Goal: Task Accomplishment & Management: Complete application form

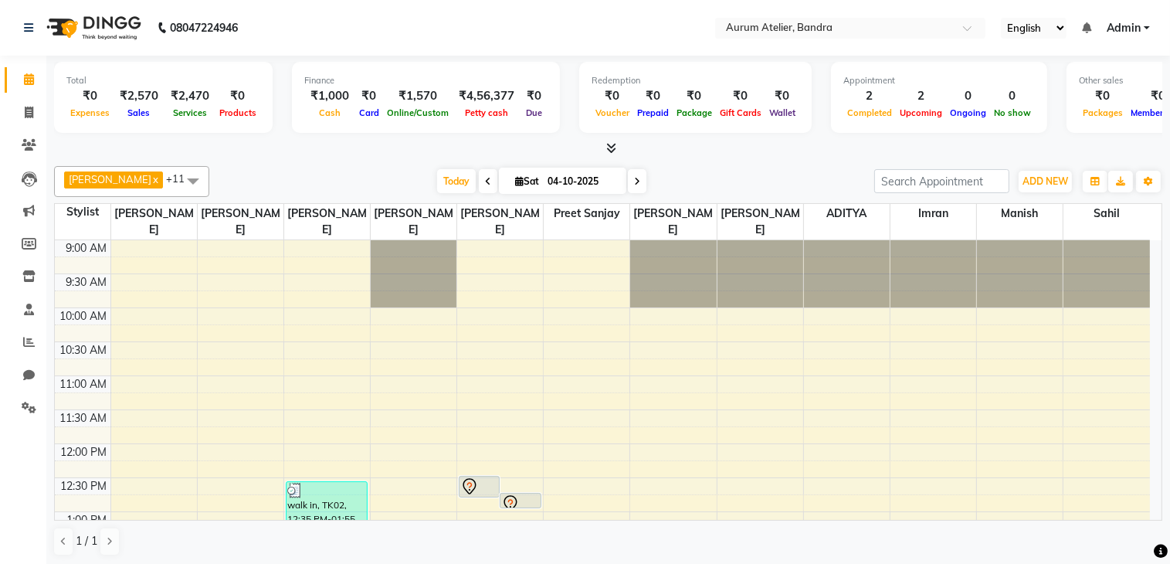
scroll to position [405, 0]
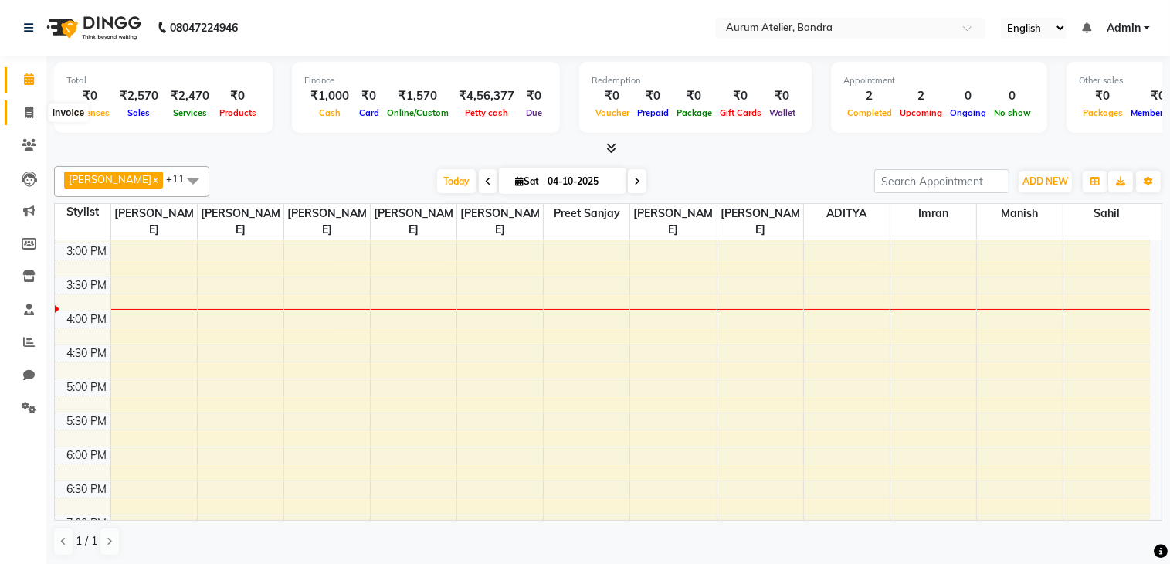
click at [32, 112] on icon at bounding box center [29, 113] width 8 height 12
select select "service"
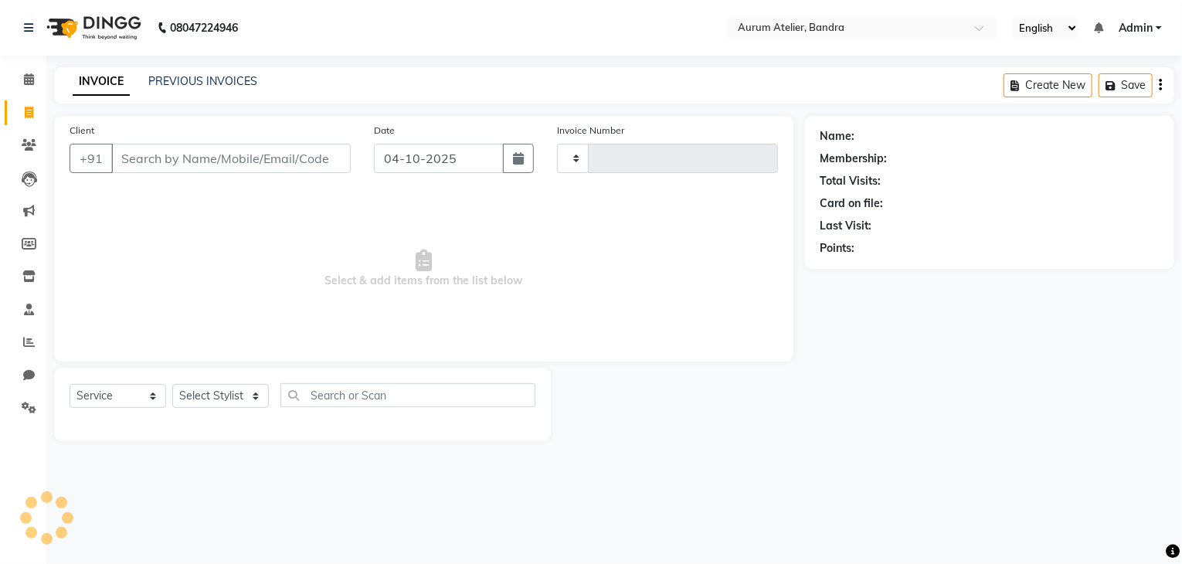
type input "0702"
select select "7410"
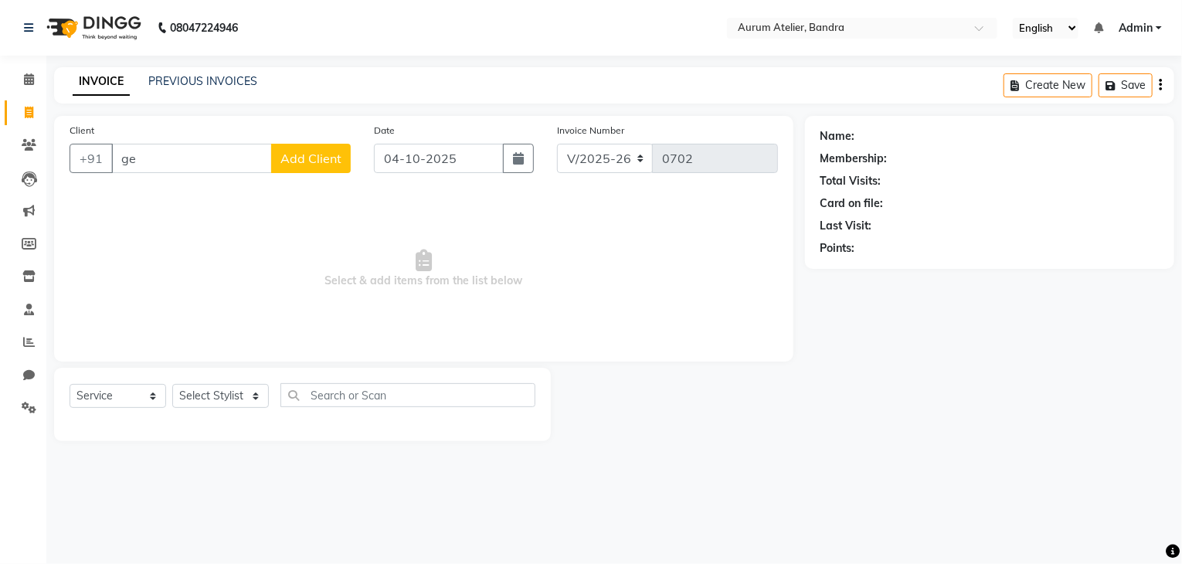
type input "g"
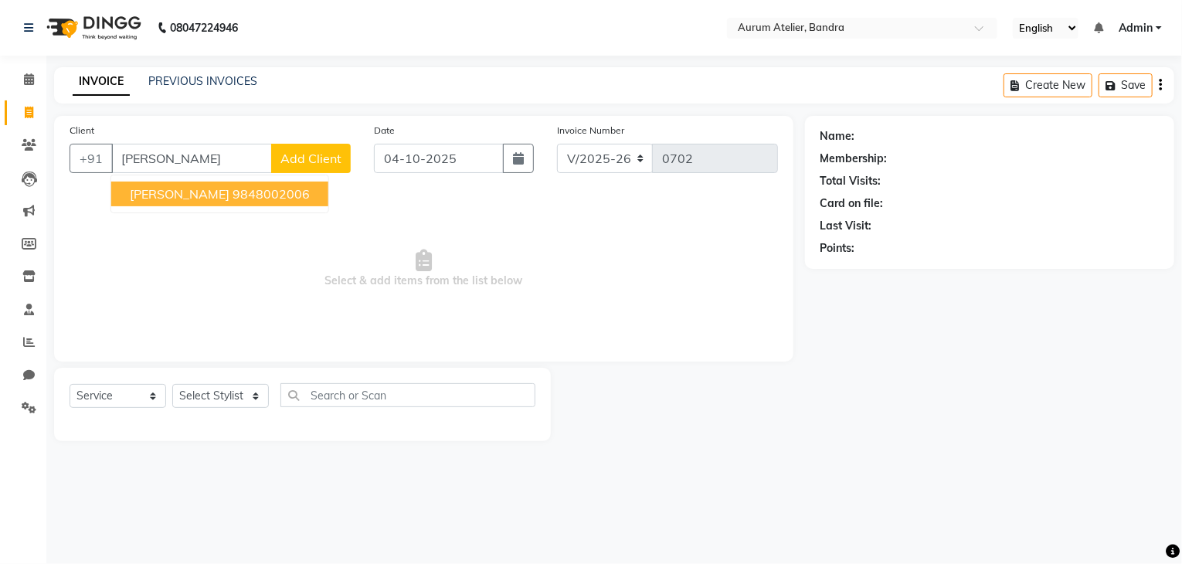
click at [232, 186] on ngb-highlight "9848002006" at bounding box center [270, 193] width 77 height 15
type input "9848002006"
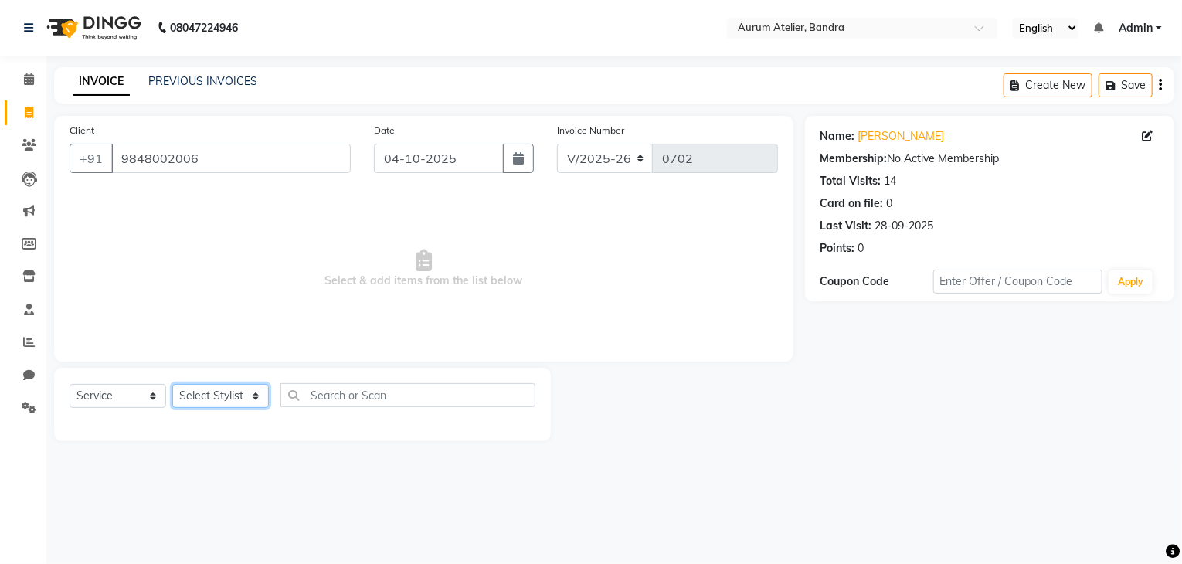
click at [214, 393] on select "Select Stylist ADITYA [PERSON_NAME] chariya [PERSON_NAME] [PERSON_NAME] [PERSON…" at bounding box center [220, 396] width 97 height 24
select select "66084"
click at [172, 385] on select "Select Stylist ADITYA [PERSON_NAME] chariya [PERSON_NAME] [PERSON_NAME] [PERSON…" at bounding box center [220, 396] width 97 height 24
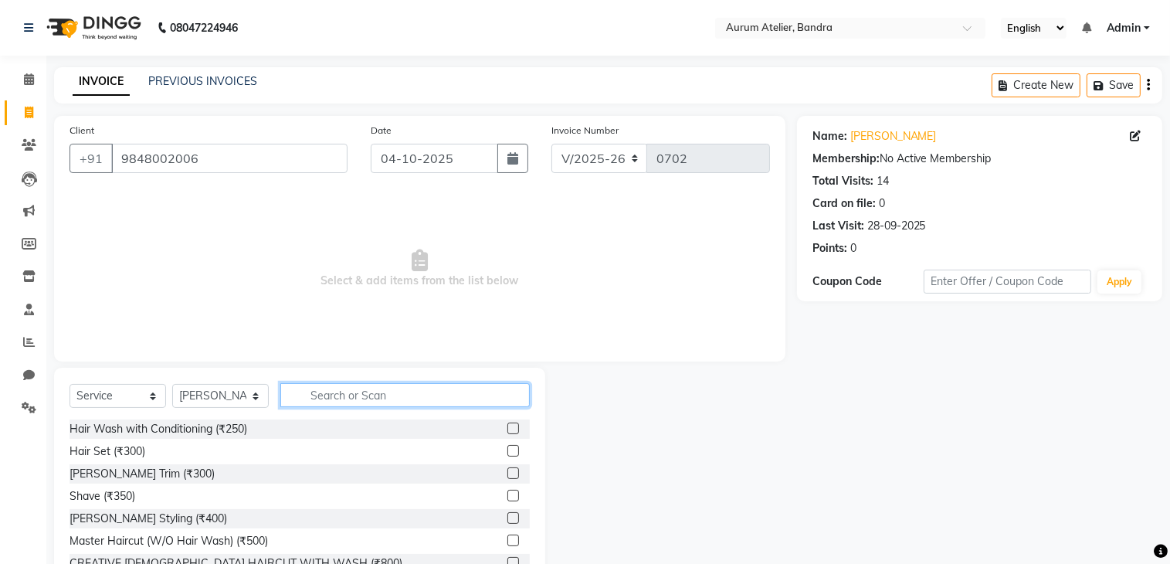
click at [358, 406] on input "text" at bounding box center [404, 395] width 249 height 24
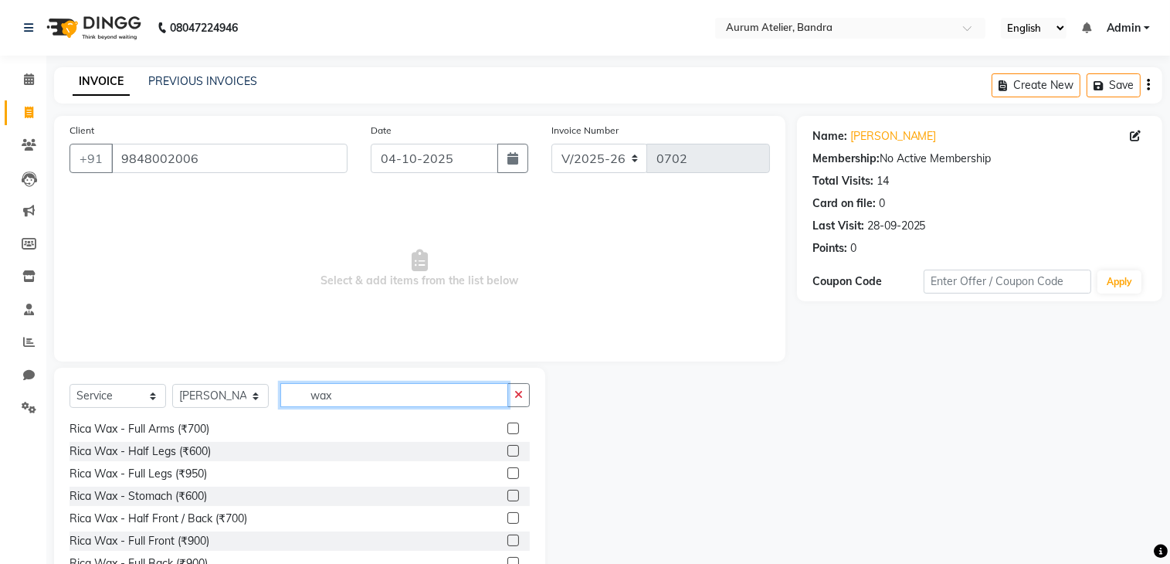
scroll to position [698, 0]
type input "wax"
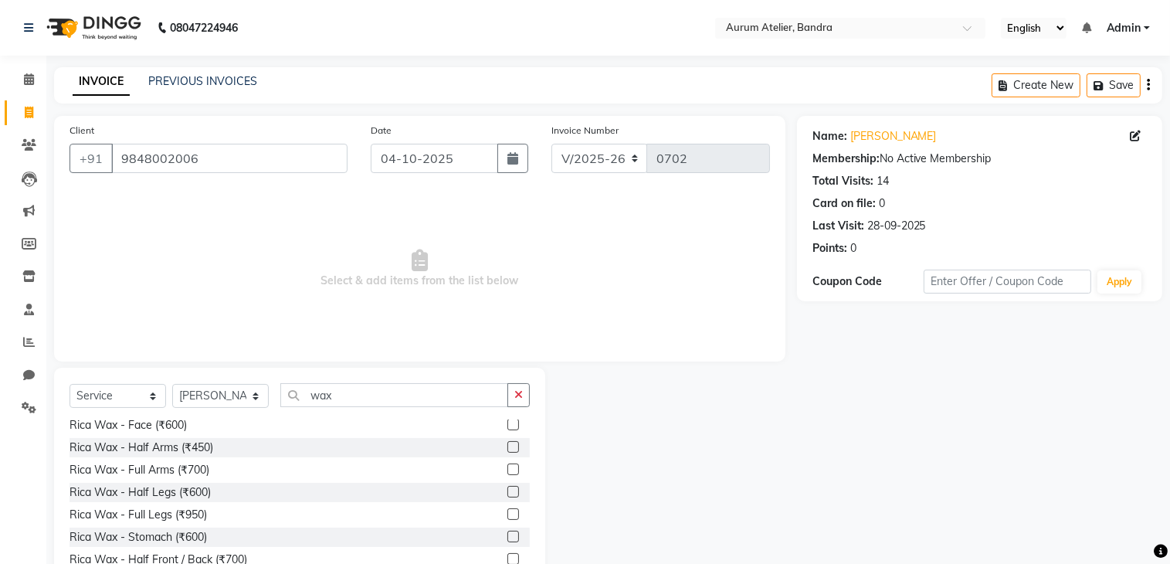
click at [507, 517] on label at bounding box center [513, 514] width 12 height 12
click at [507, 517] on input "checkbox" at bounding box center [512, 515] width 10 height 10
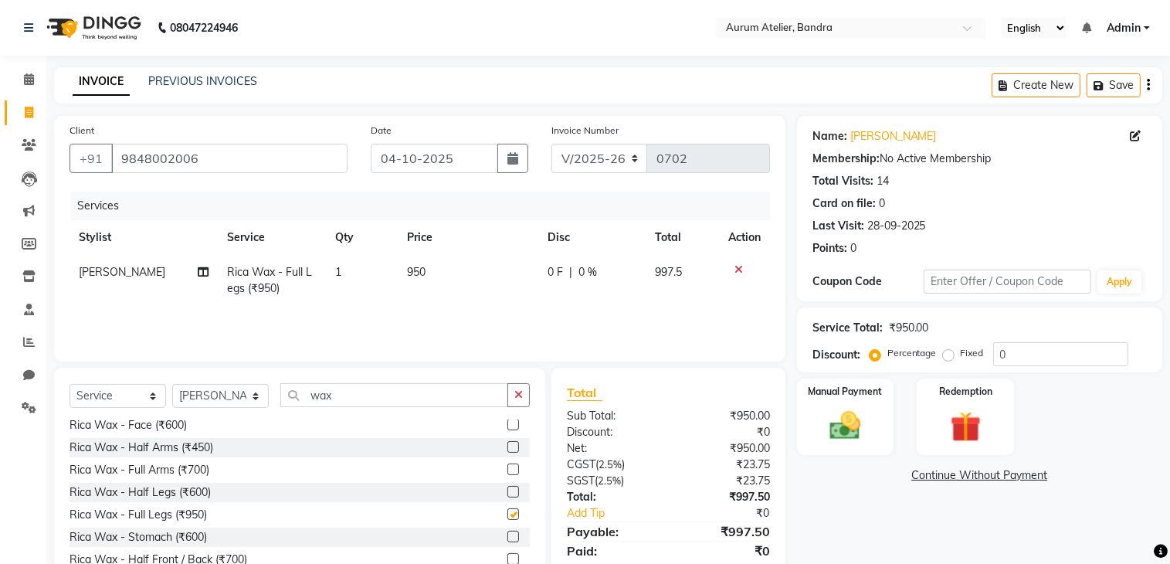
checkbox input "false"
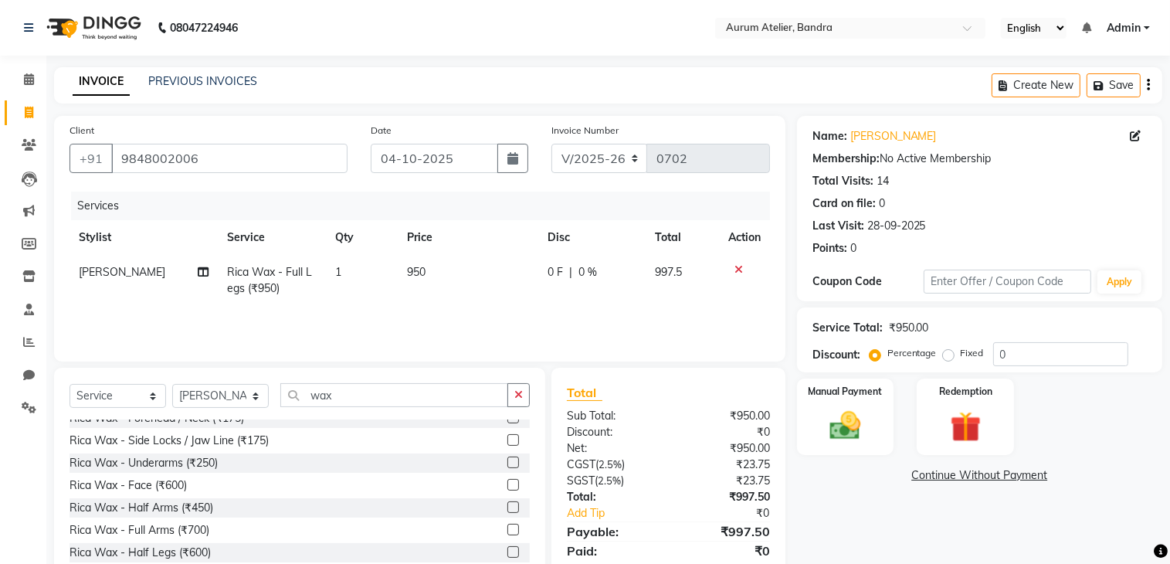
scroll to position [621, 0]
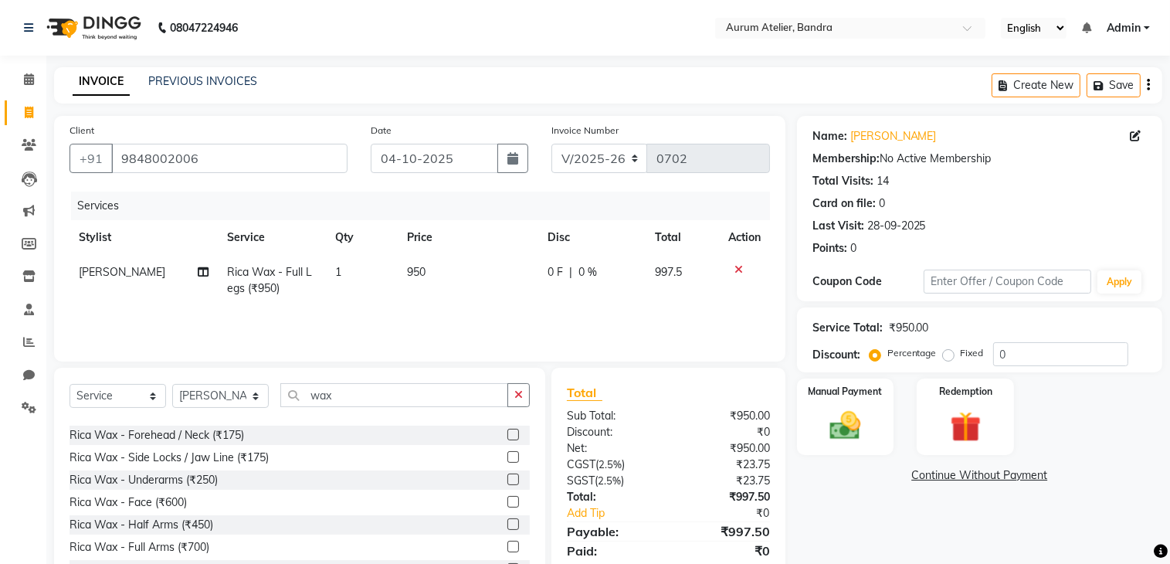
click at [507, 505] on label at bounding box center [513, 502] width 12 height 12
click at [507, 505] on input "checkbox" at bounding box center [512, 502] width 10 height 10
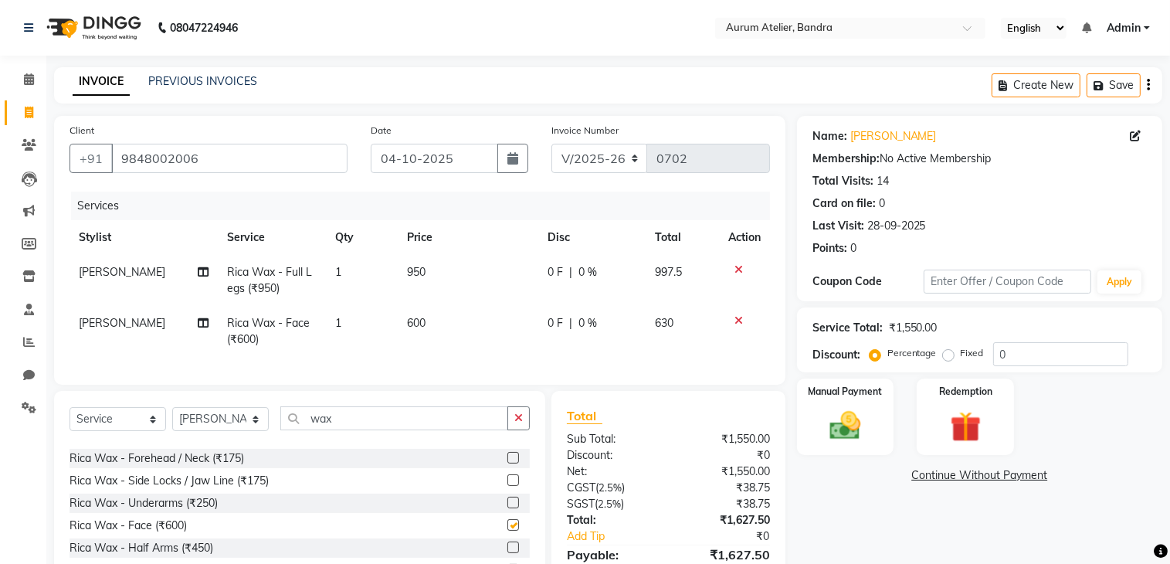
checkbox input "false"
click at [507, 508] on label at bounding box center [513, 503] width 12 height 12
click at [507, 508] on input "checkbox" at bounding box center [512, 503] width 10 height 10
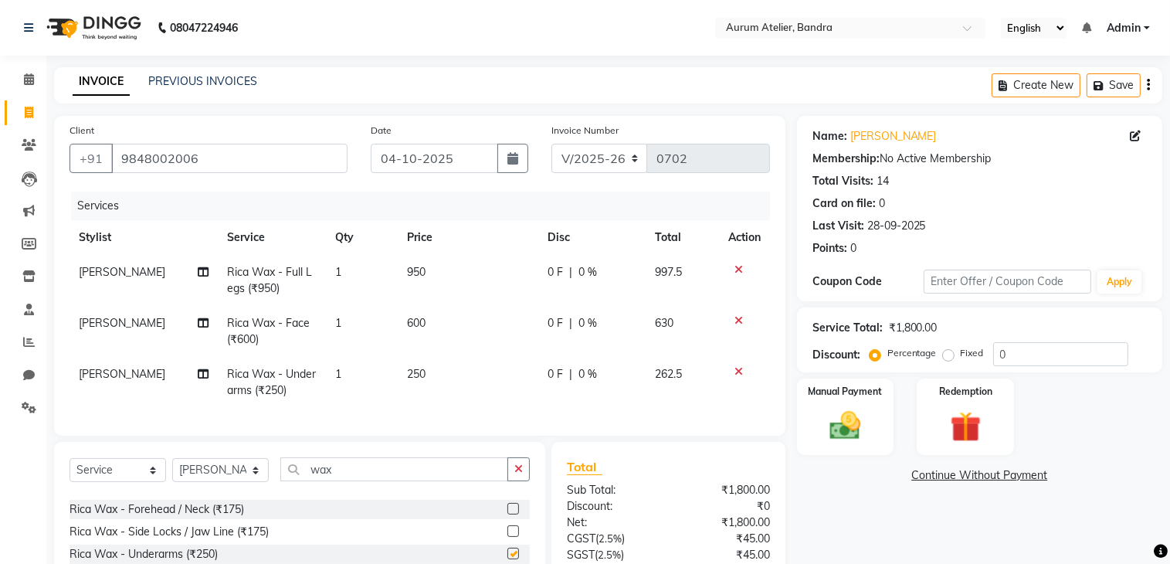
checkbox input "false"
click at [738, 321] on icon at bounding box center [738, 320] width 8 height 11
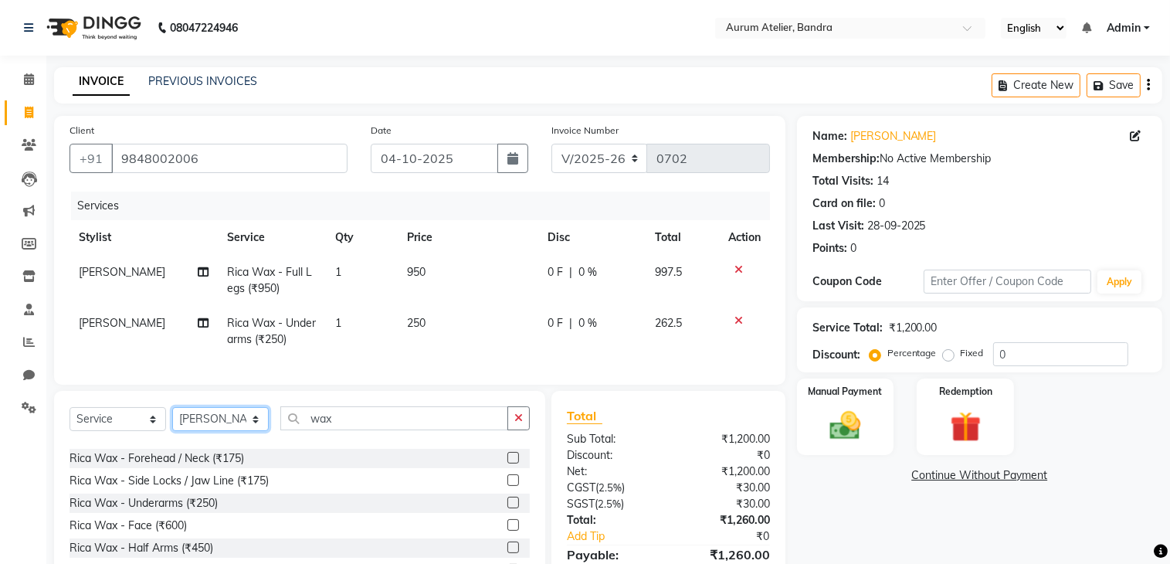
click at [215, 431] on select "Select Stylist ADITYA [PERSON_NAME] chariya [PERSON_NAME] [PERSON_NAME] [PERSON…" at bounding box center [220, 419] width 97 height 24
select select "66082"
click at [172, 420] on select "Select Stylist ADITYA [PERSON_NAME] chariya [PERSON_NAME] [PERSON_NAME] [PERSON…" at bounding box center [220, 419] width 97 height 24
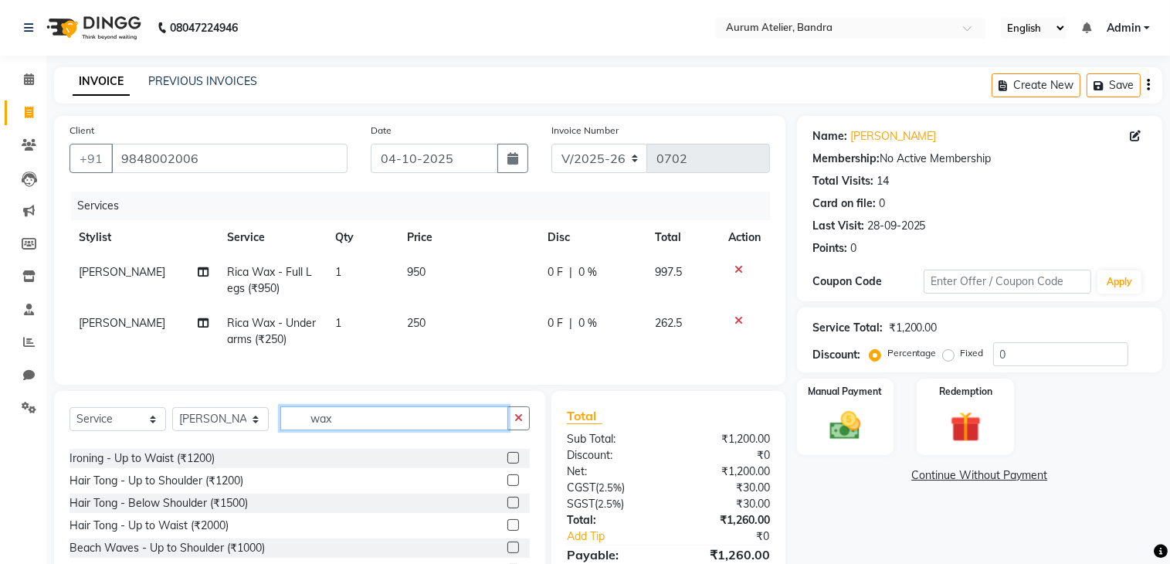
click at [392, 430] on input "wax" at bounding box center [394, 418] width 228 height 24
type input "w"
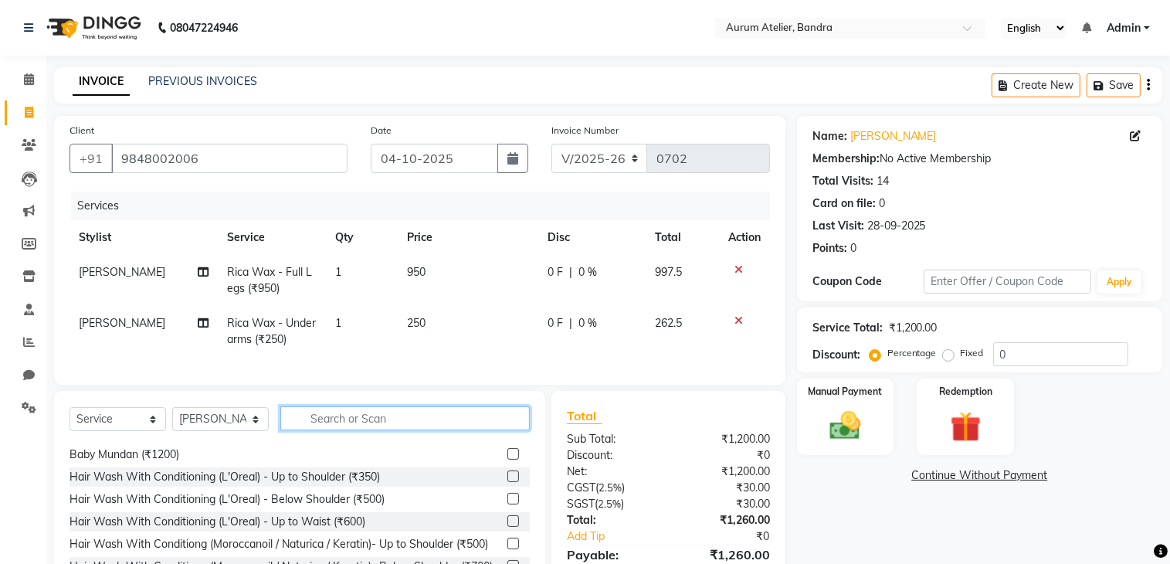
scroll to position [77, 0]
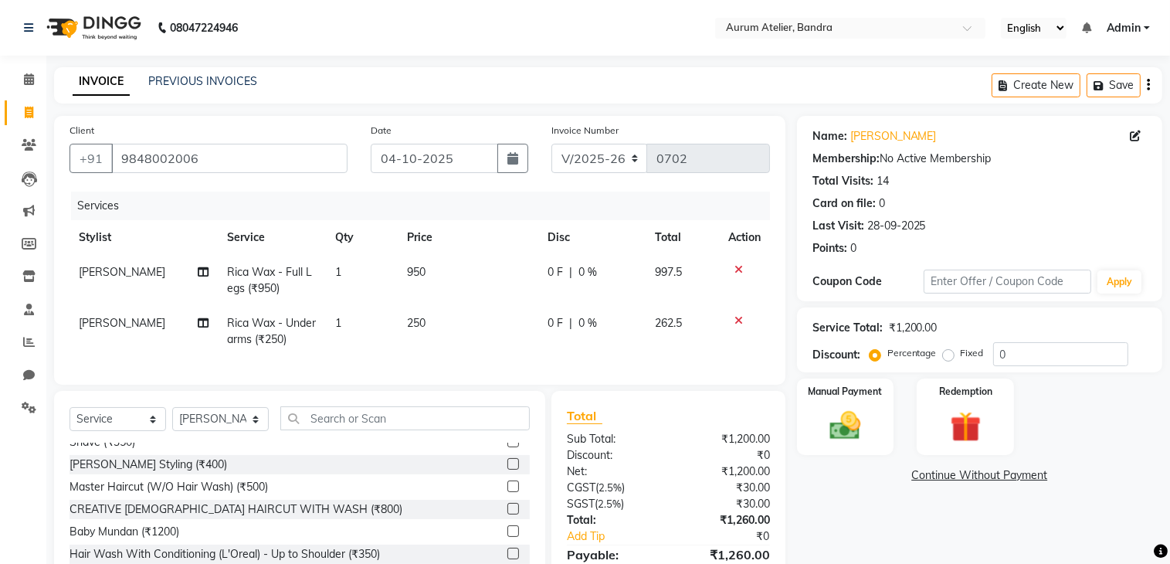
click at [507, 492] on label at bounding box center [513, 486] width 12 height 12
click at [507, 492] on input "checkbox" at bounding box center [512, 487] width 10 height 10
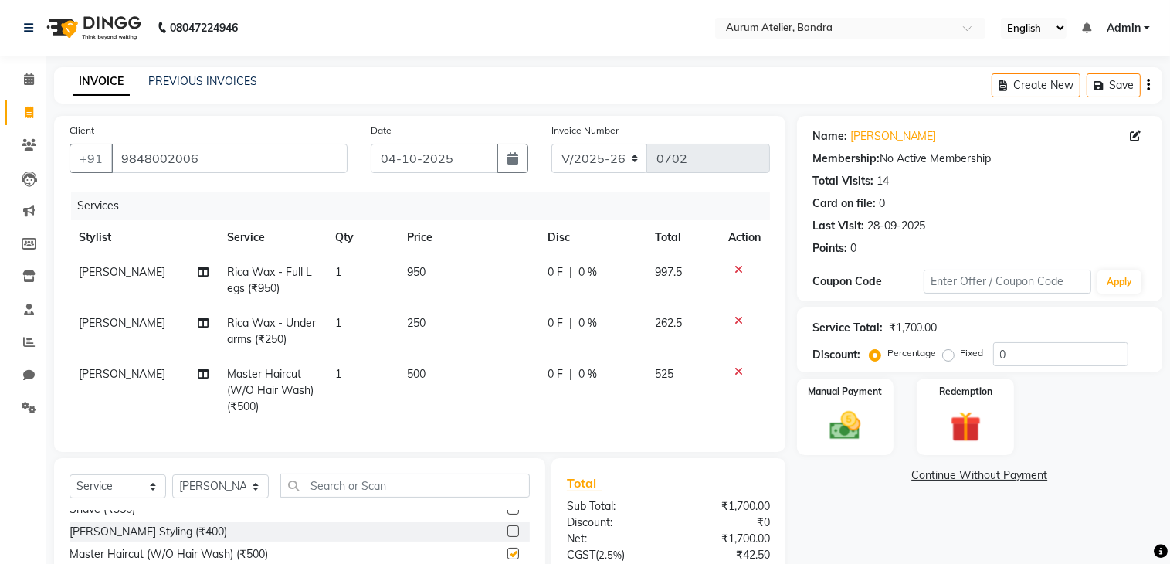
checkbox input "false"
click at [633, 158] on select "C/2025-26 V/2025 V/2025-26" at bounding box center [599, 158] width 97 height 29
select select "7590"
click at [551, 144] on select "C/2025-26 V/2025 V/2025-26" at bounding box center [599, 158] width 97 height 29
type input "1549"
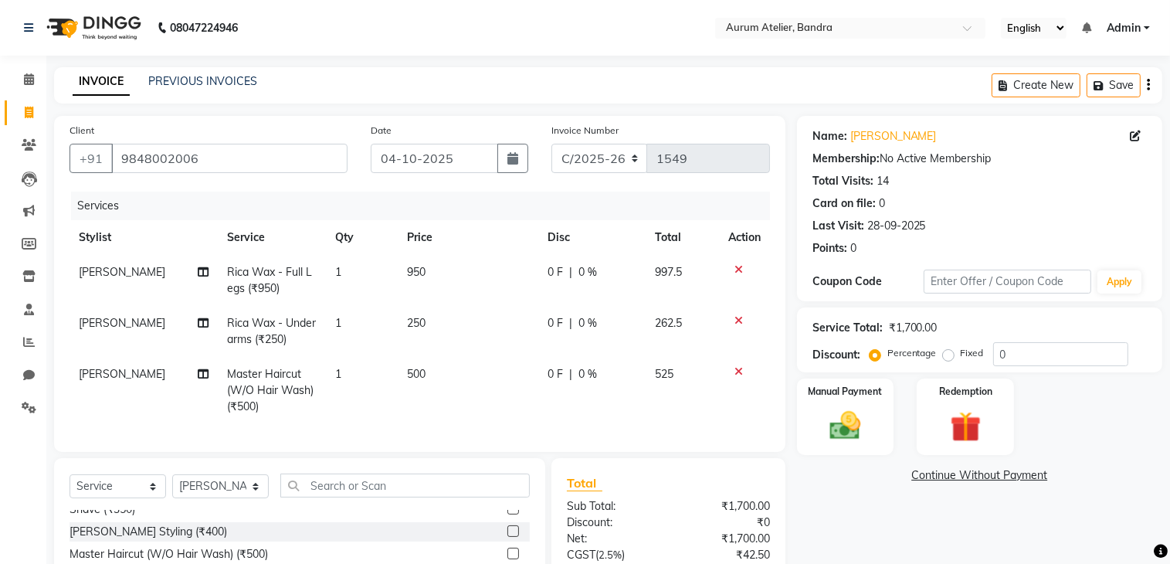
click at [1148, 86] on icon "button" at bounding box center [1148, 85] width 3 height 1
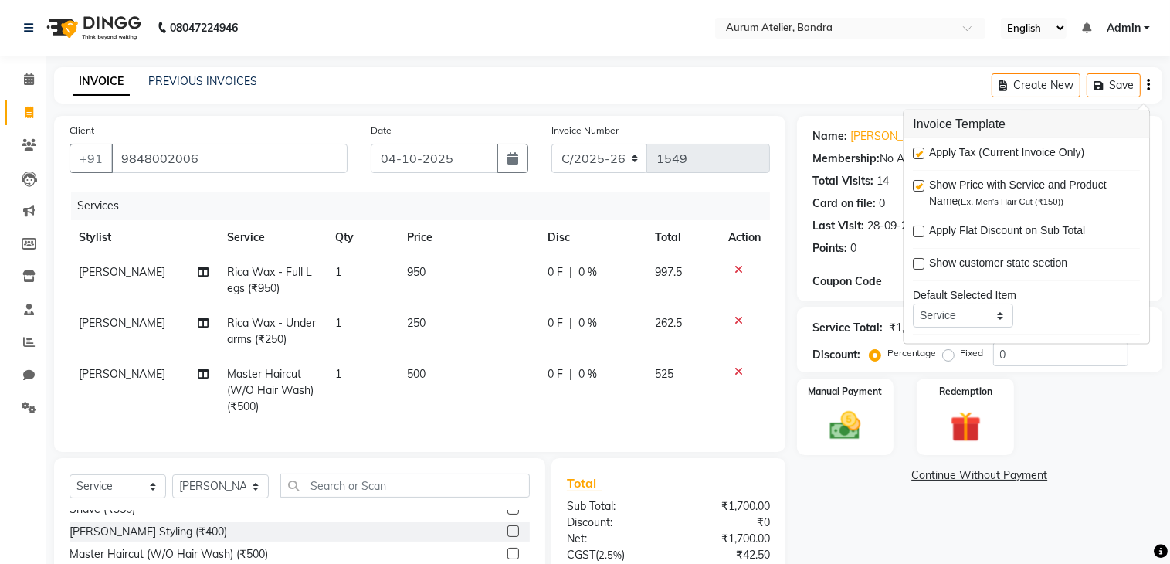
click at [921, 155] on label at bounding box center [919, 154] width 12 height 12
click at [921, 155] on input "checkbox" at bounding box center [918, 154] width 10 height 10
checkbox input "false"
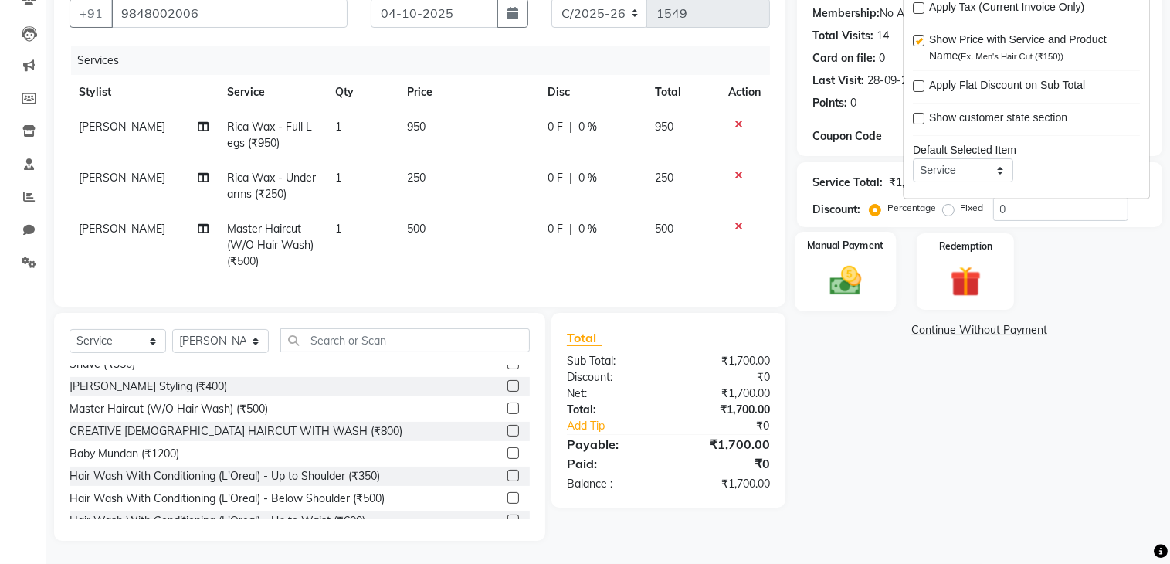
click at [858, 263] on img at bounding box center [845, 281] width 52 height 36
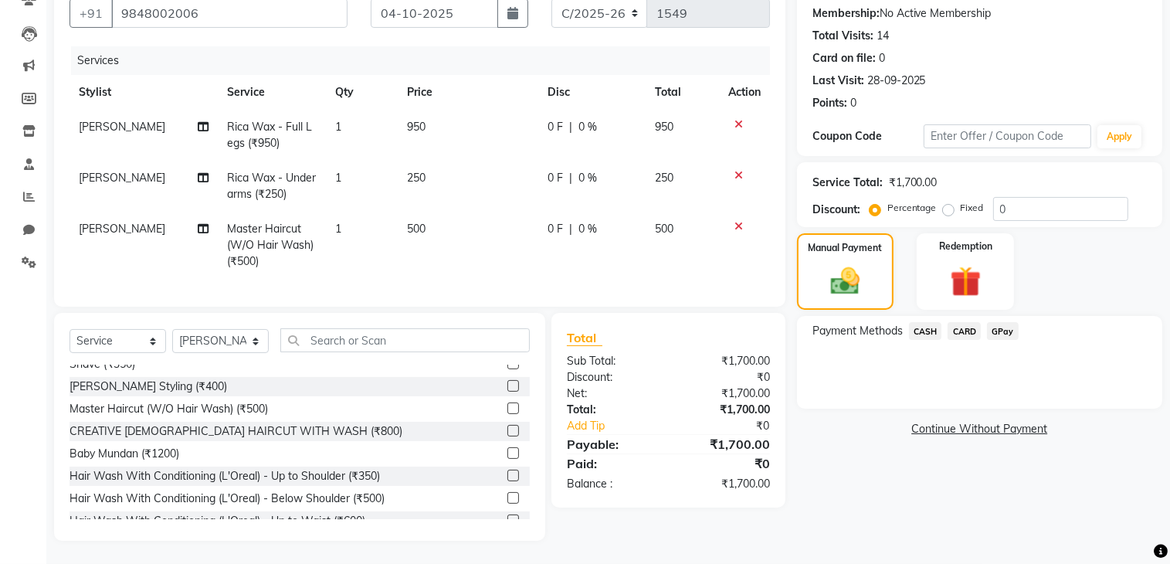
click at [919, 322] on span "CASH" at bounding box center [925, 331] width 33 height 18
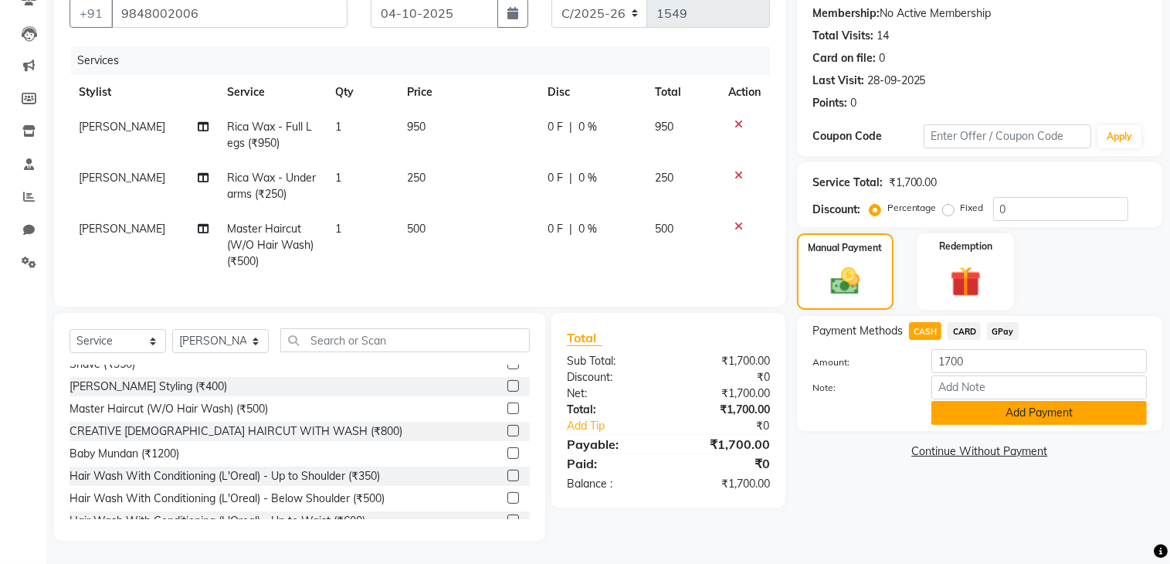
click at [936, 401] on button "Add Payment" at bounding box center [1038, 413] width 215 height 24
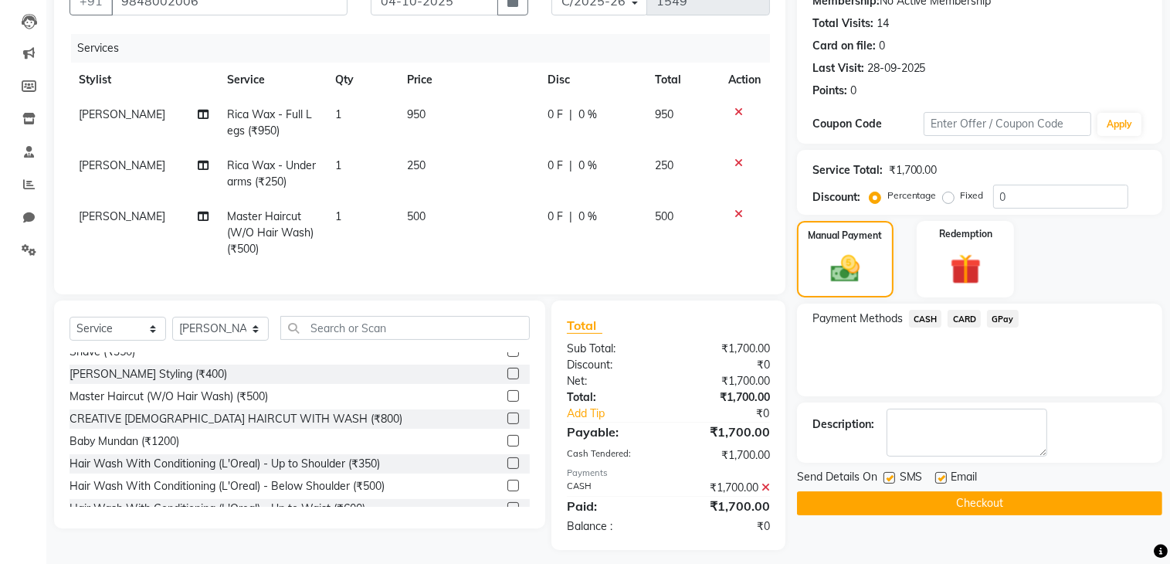
click at [836, 508] on button "Checkout" at bounding box center [979, 503] width 365 height 24
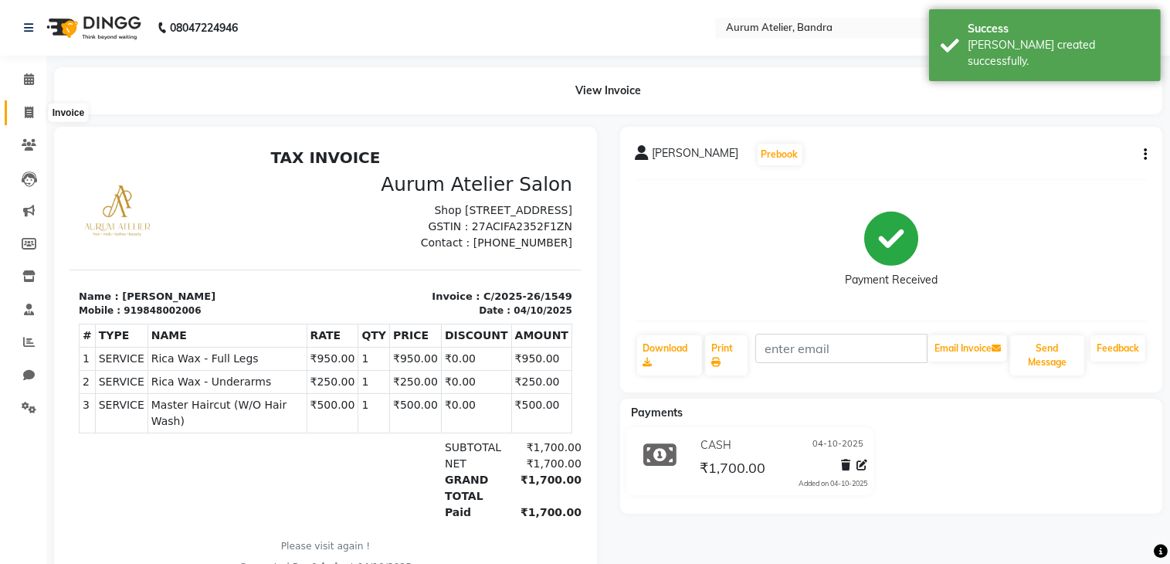
click at [30, 116] on icon at bounding box center [29, 113] width 8 height 12
select select "7410"
select select "service"
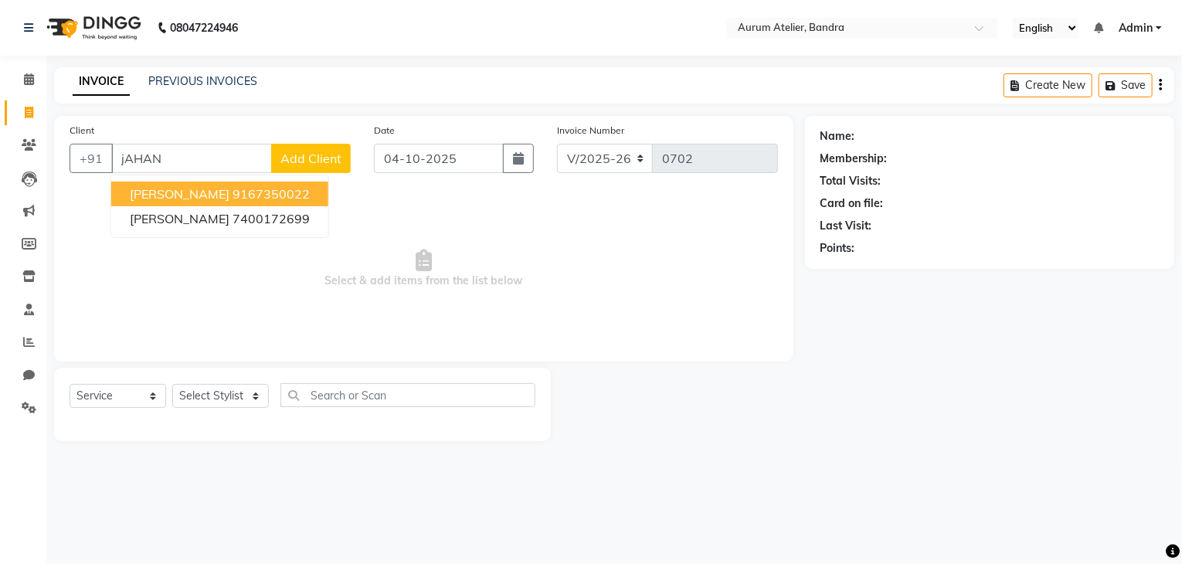
click at [191, 183] on button "JAHANARA 9167350022" at bounding box center [219, 193] width 217 height 25
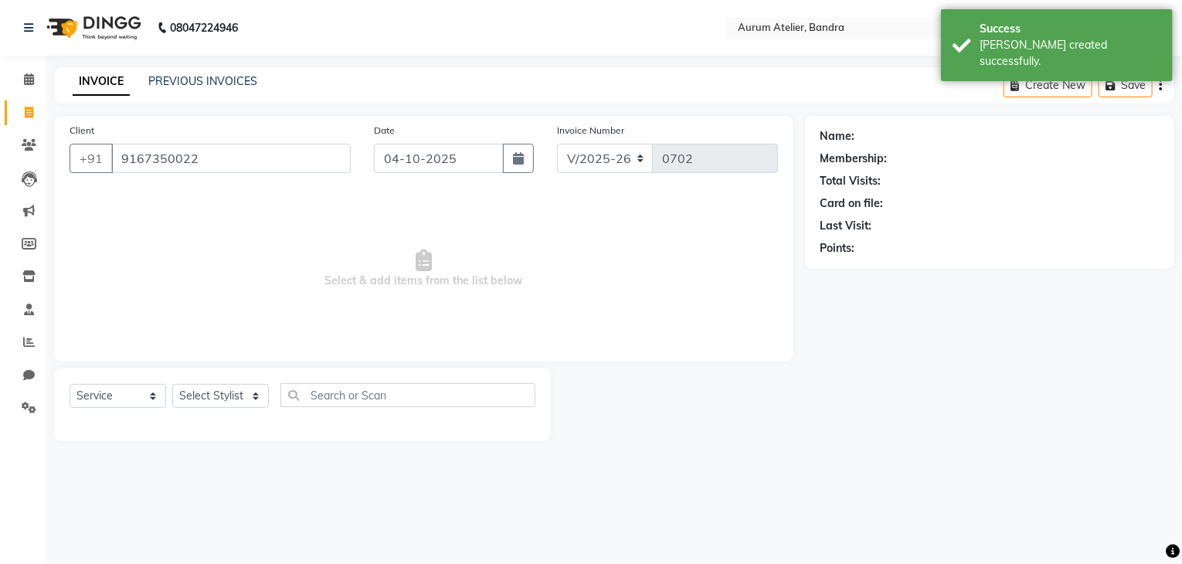
type input "9167350022"
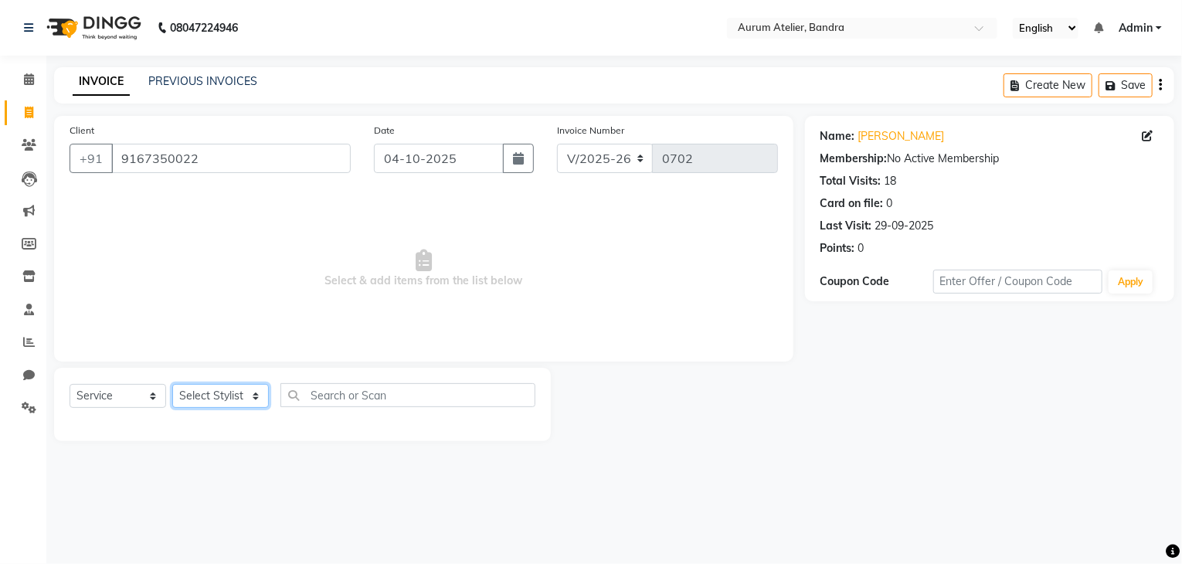
click at [232, 388] on select "Select Stylist ADITYA [PERSON_NAME] chariya [PERSON_NAME] [PERSON_NAME] [PERSON…" at bounding box center [220, 396] width 97 height 24
select select "66084"
click at [172, 385] on select "Select Stylist ADITYA [PERSON_NAME] chariya [PERSON_NAME] [PERSON_NAME] [PERSON…" at bounding box center [220, 396] width 97 height 24
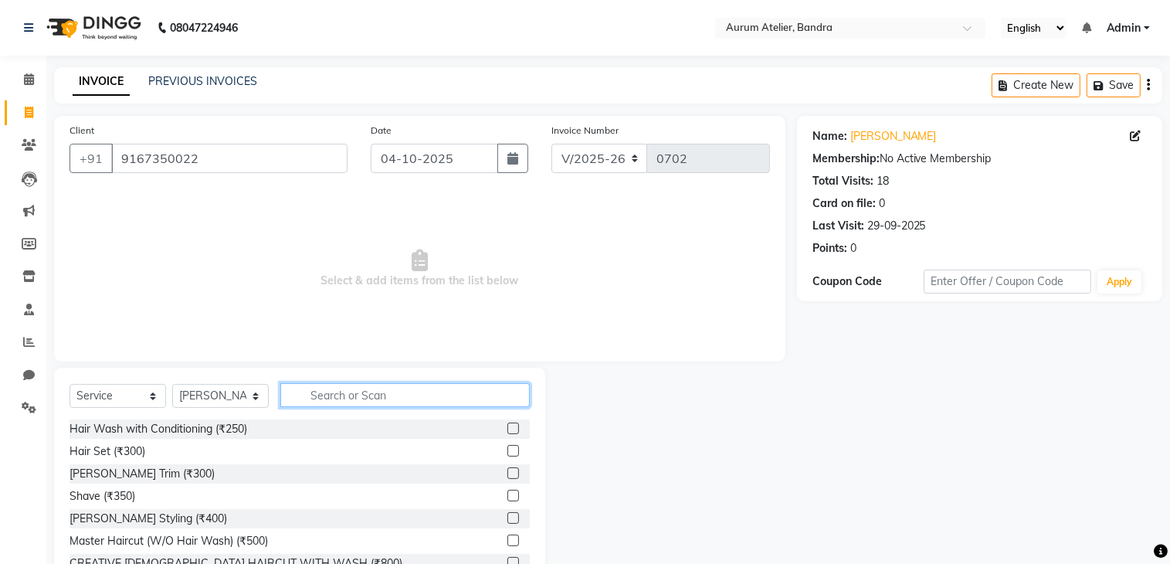
click at [402, 396] on input "text" at bounding box center [404, 395] width 249 height 24
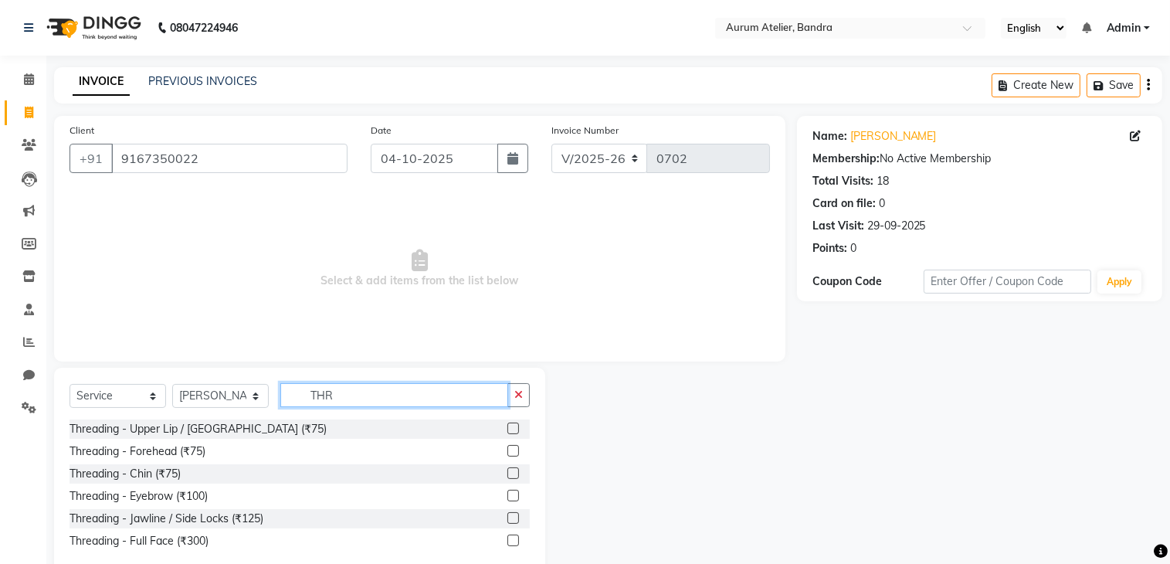
type input "THR"
click at [513, 496] on label at bounding box center [513, 496] width 12 height 12
click at [513, 496] on input "checkbox" at bounding box center [512, 496] width 10 height 10
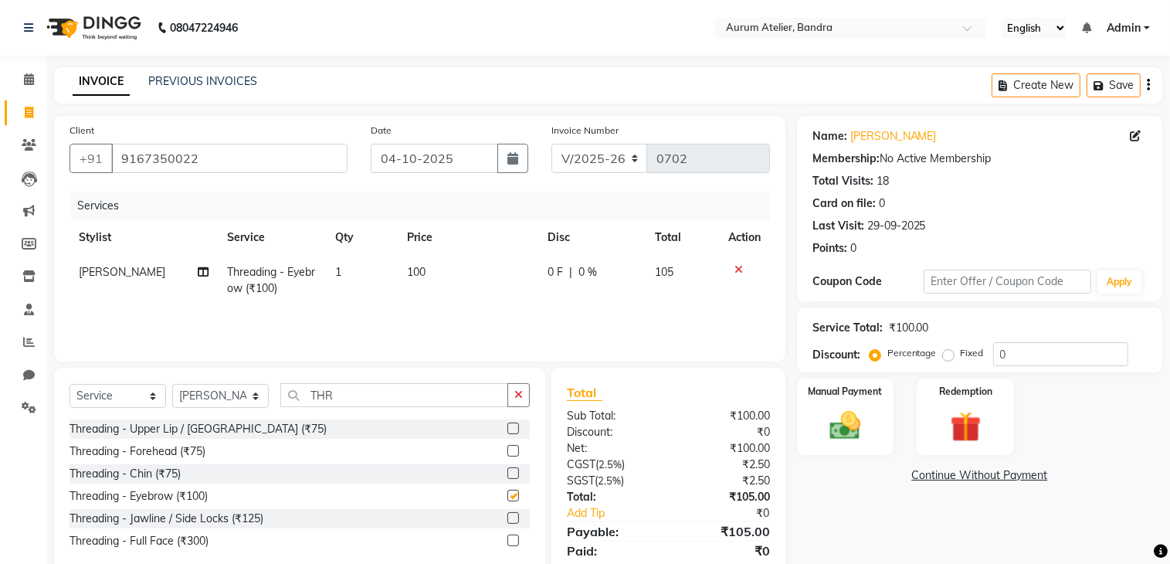
checkbox input "false"
click at [409, 395] on input "THR" at bounding box center [394, 395] width 228 height 24
type input "T"
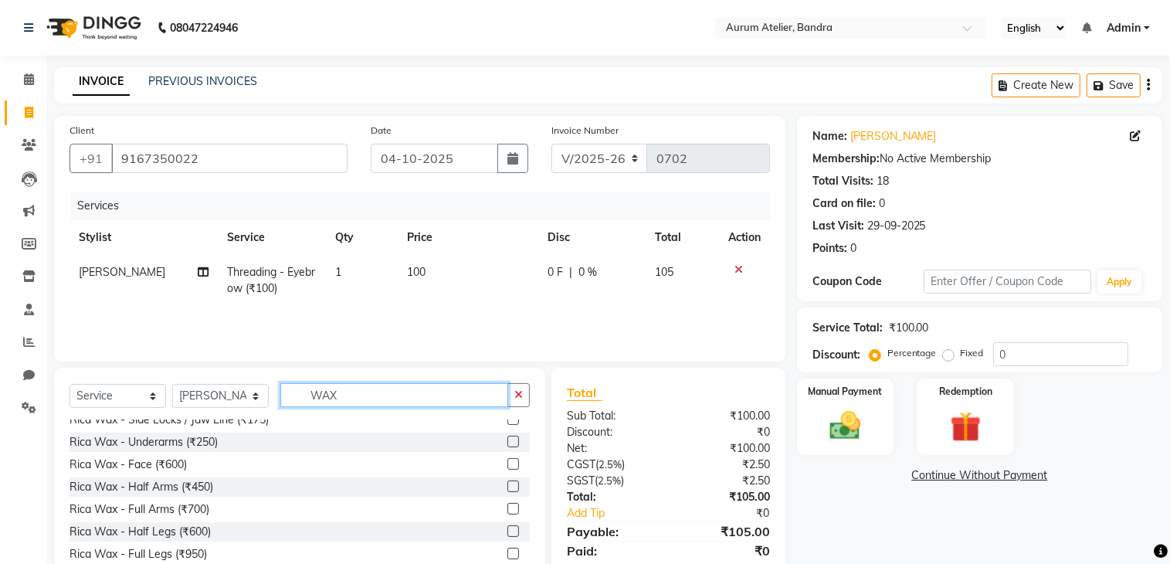
scroll to position [695, 0]
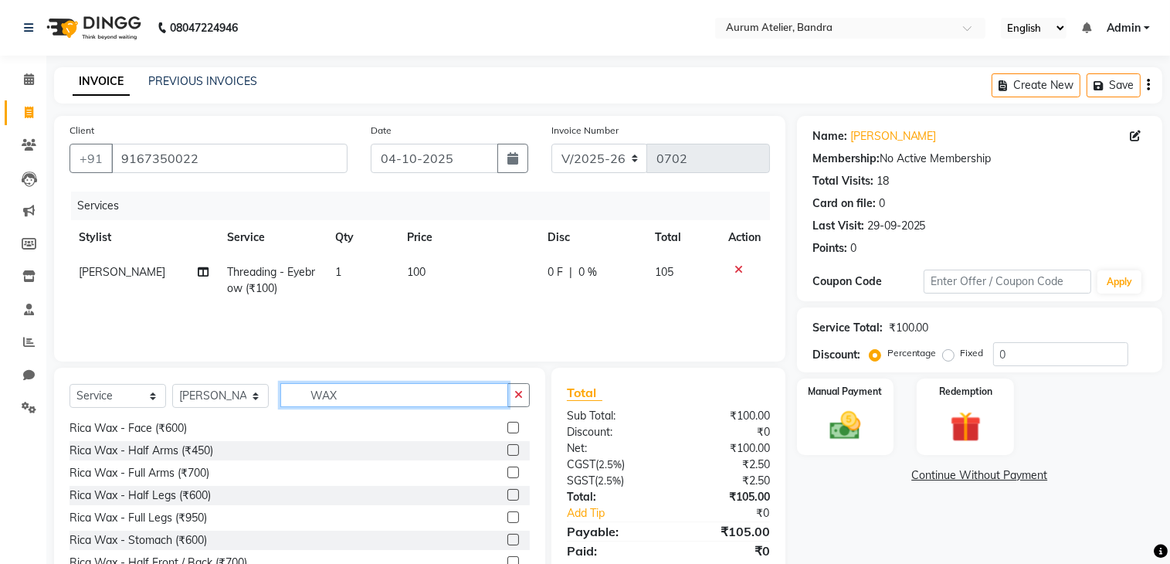
type input "WAX"
click at [507, 477] on label at bounding box center [513, 472] width 12 height 12
click at [507, 477] on input "checkbox" at bounding box center [512, 473] width 10 height 10
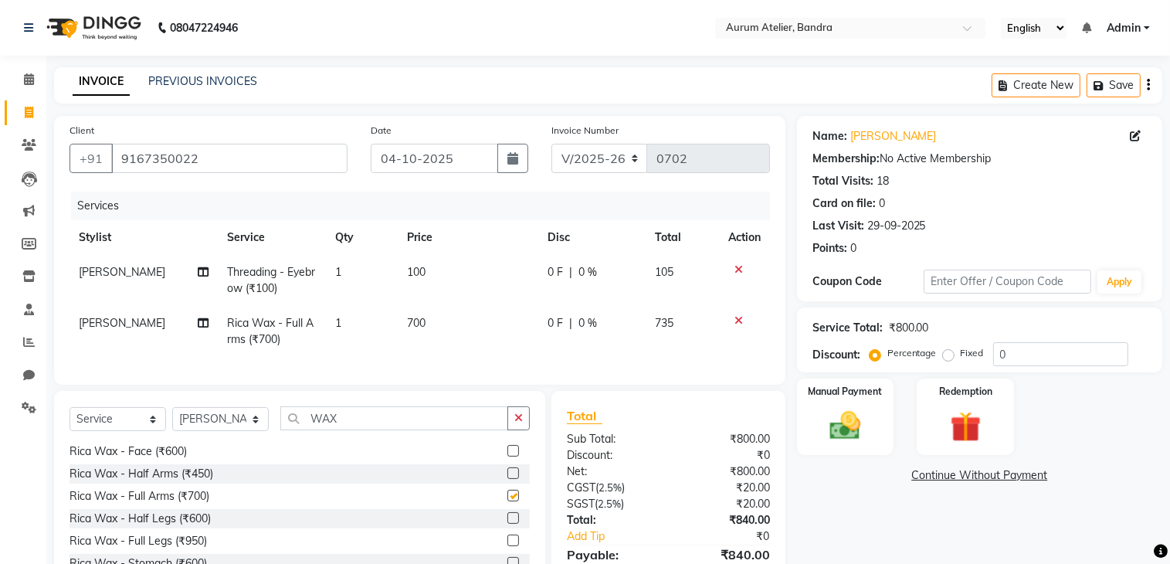
checkbox input "false"
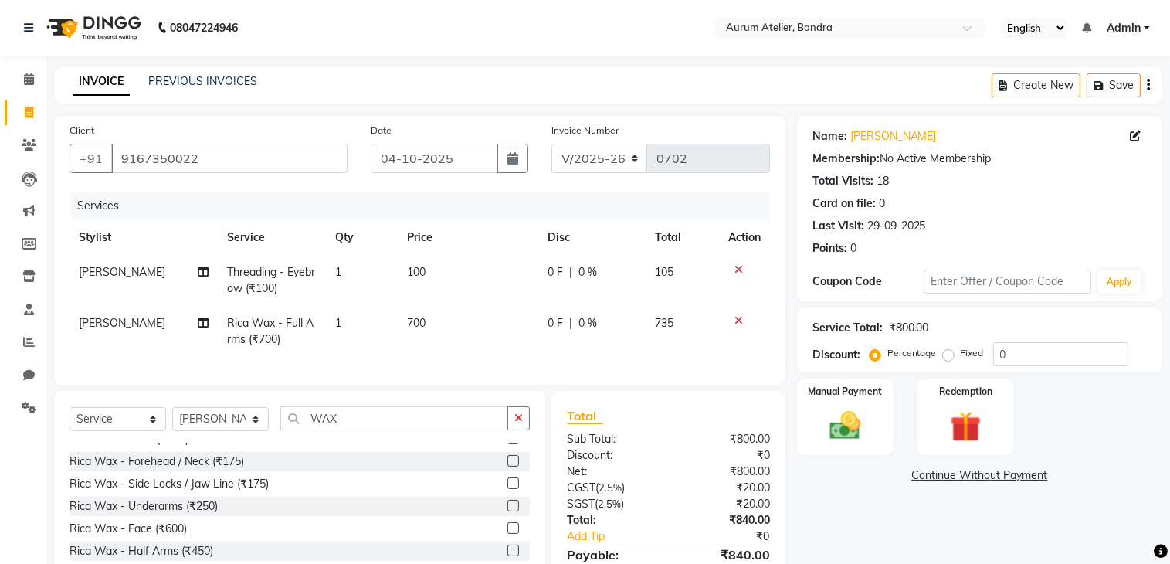
click at [507, 511] on label at bounding box center [513, 506] width 12 height 12
click at [507, 511] on input "checkbox" at bounding box center [512, 506] width 10 height 10
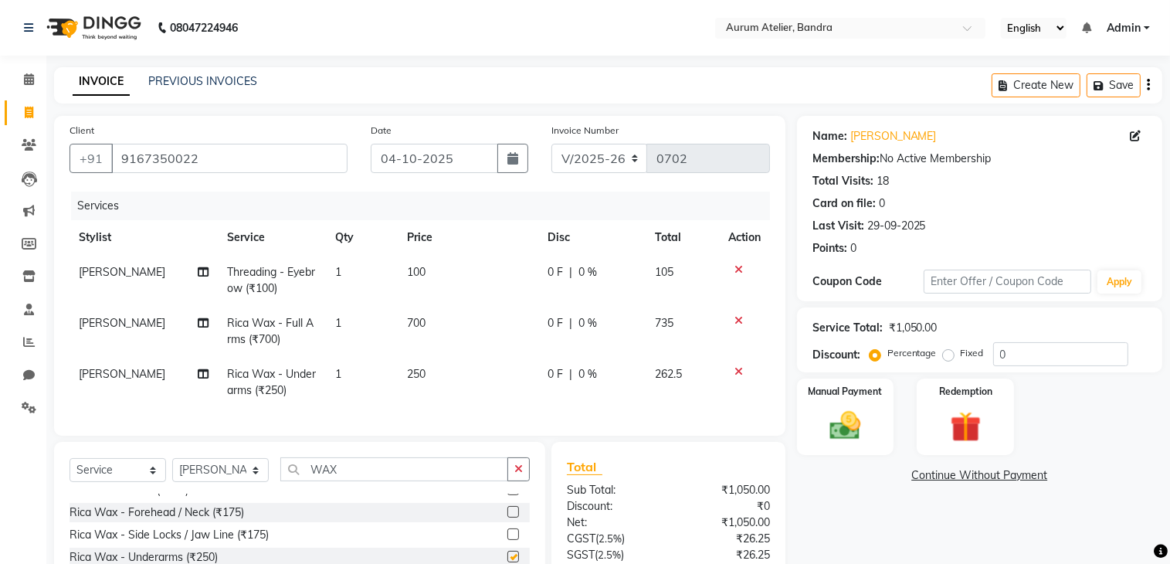
checkbox input "false"
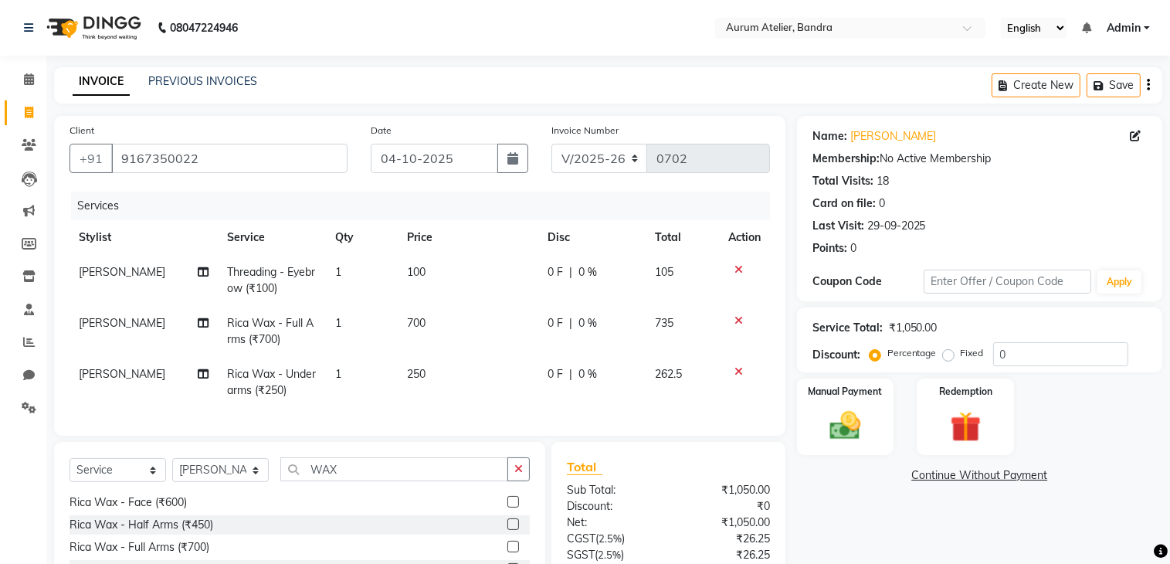
scroll to position [141, 0]
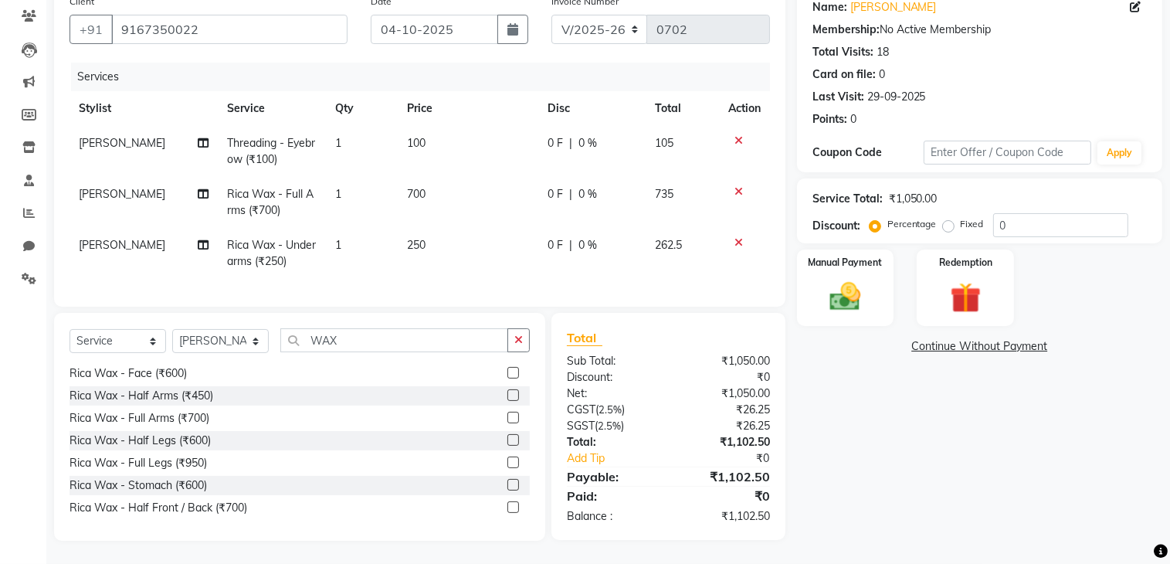
click at [507, 444] on label at bounding box center [513, 440] width 12 height 12
click at [507, 444] on input "checkbox" at bounding box center [512, 441] width 10 height 10
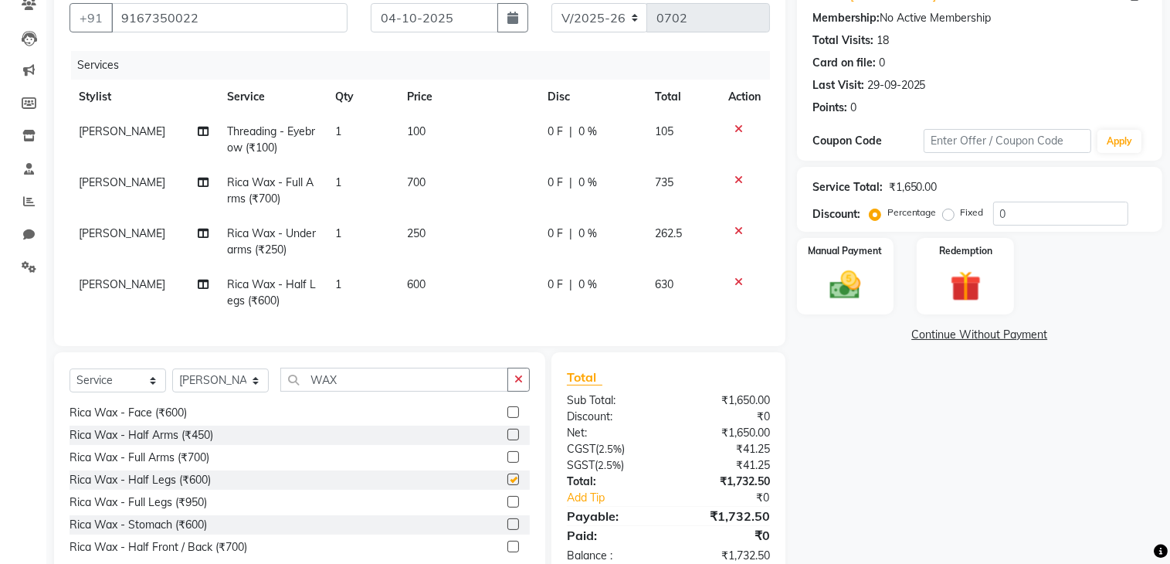
checkbox input "false"
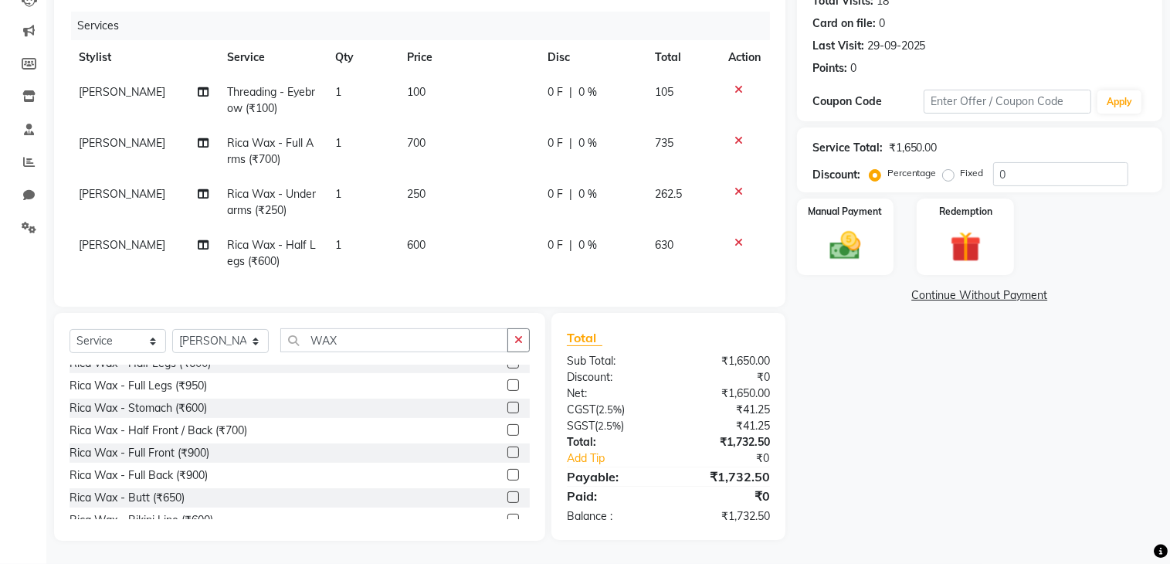
scroll to position [850, 0]
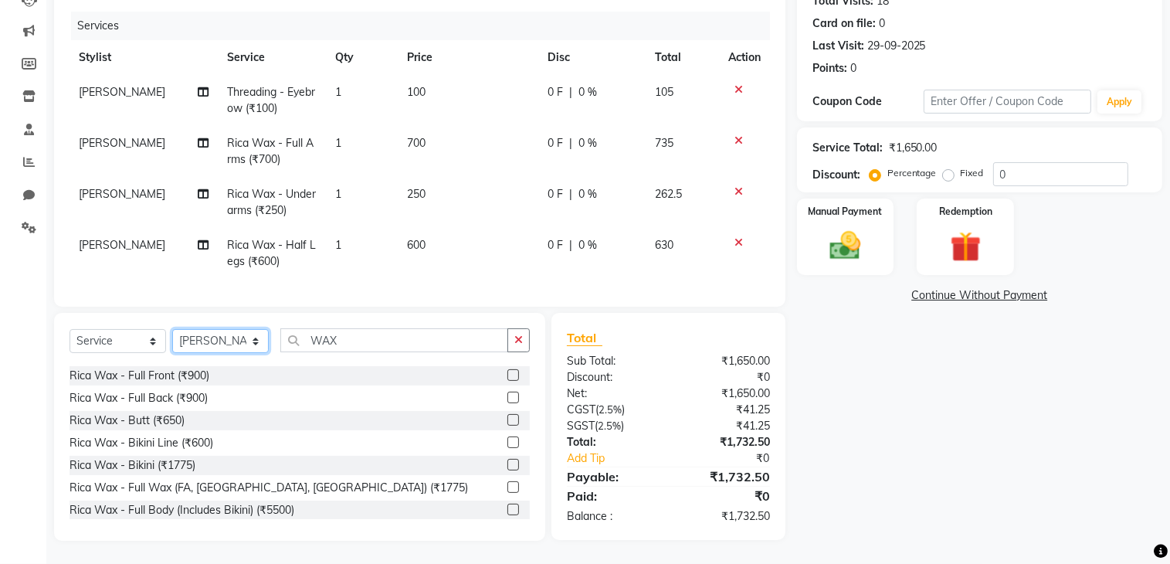
click at [207, 349] on select "Select Stylist ADITYA [PERSON_NAME] chariya [PERSON_NAME] [PERSON_NAME] [PERSON…" at bounding box center [220, 341] width 97 height 24
select select "92878"
click at [172, 330] on select "Select Stylist ADITYA [PERSON_NAME] chariya [PERSON_NAME] [PERSON_NAME] [PERSON…" at bounding box center [220, 341] width 97 height 24
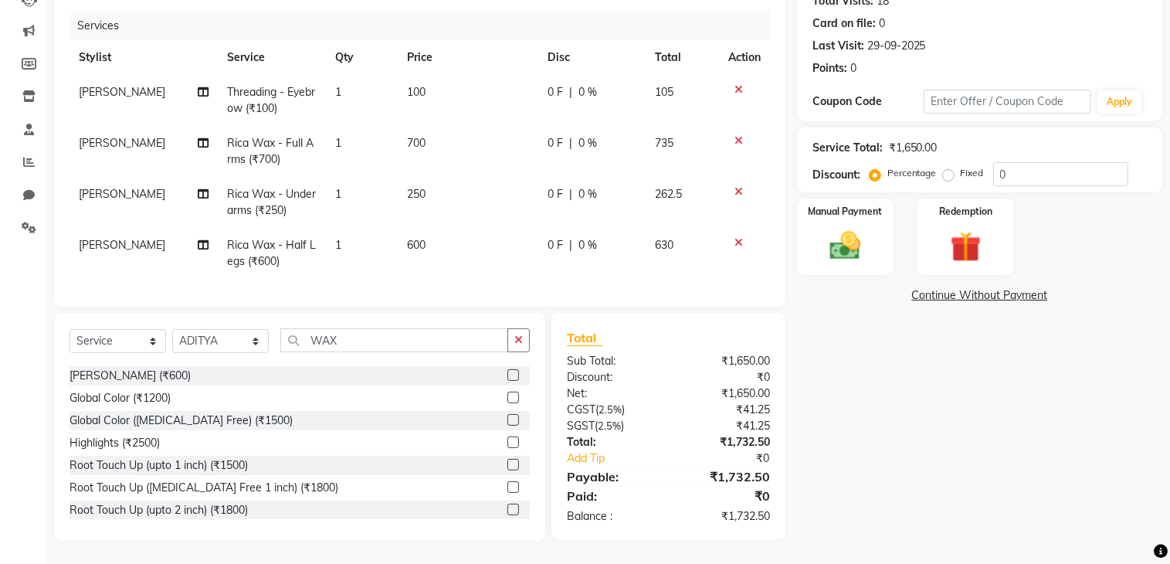
click at [391, 353] on div "Select Service Product Membership Package Voucher Prepaid Gift Card Select Styl…" at bounding box center [300, 346] width 460 height 36
click at [397, 348] on input "WAX" at bounding box center [394, 340] width 228 height 24
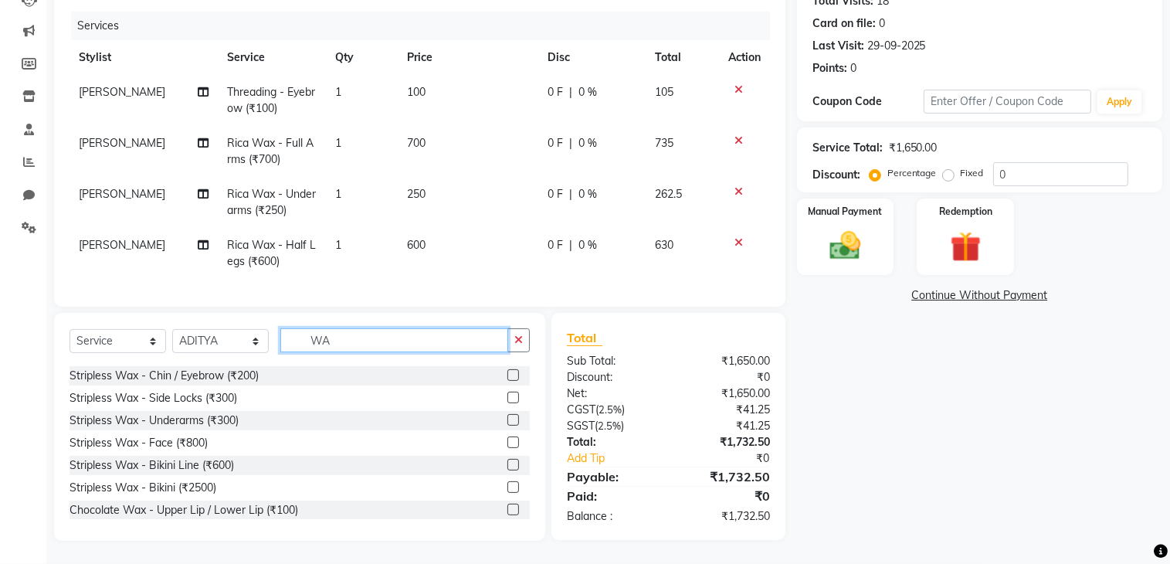
type input "W"
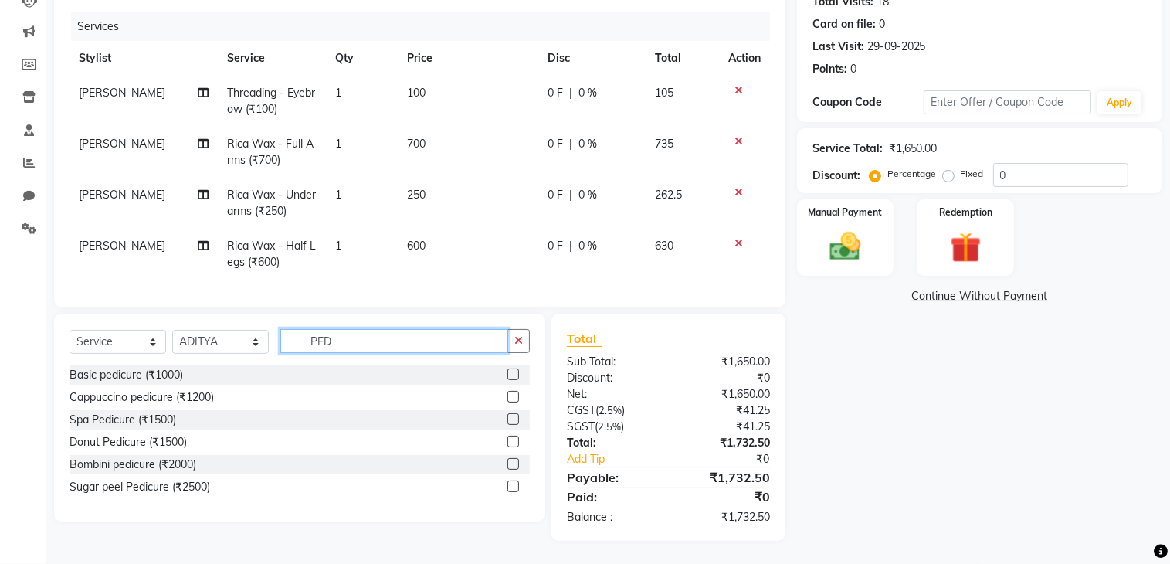
scroll to position [191, 0]
type input "PEDI"
click at [514, 374] on label at bounding box center [513, 374] width 12 height 12
click at [514, 374] on input "checkbox" at bounding box center [512, 375] width 10 height 10
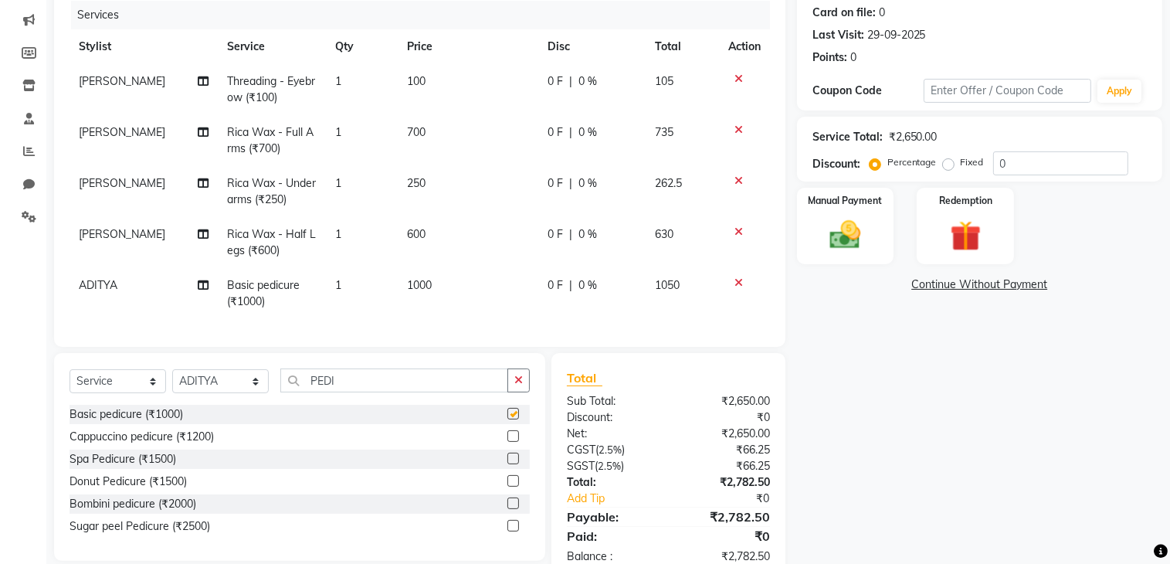
checkbox input "false"
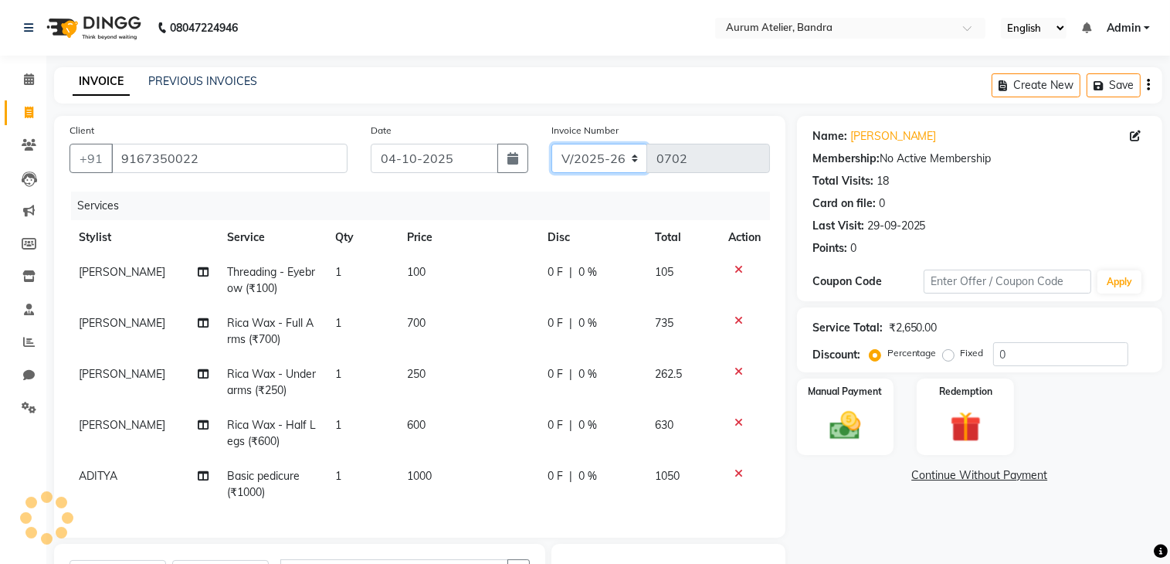
click at [638, 160] on select "C/2025-26 V/2025 V/2025-26" at bounding box center [599, 158] width 97 height 29
select select "7590"
click at [551, 144] on select "C/2025-26 V/2025 V/2025-26" at bounding box center [599, 158] width 97 height 29
type input "1550"
click at [1148, 85] on icon "button" at bounding box center [1148, 85] width 3 height 1
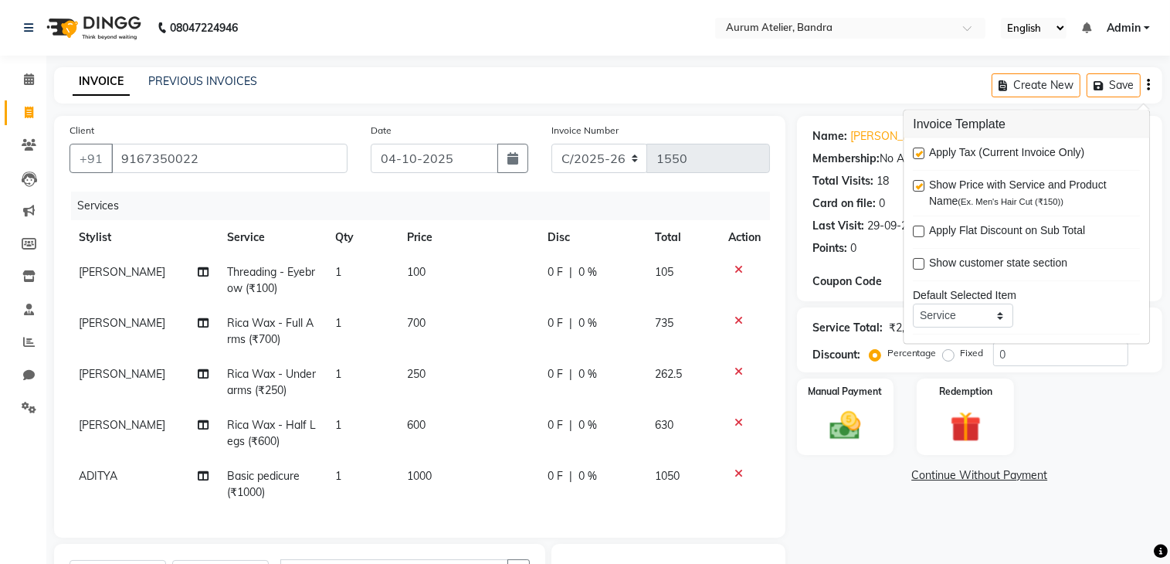
click at [921, 148] on label at bounding box center [919, 154] width 12 height 12
click at [921, 149] on input "checkbox" at bounding box center [918, 154] width 10 height 10
checkbox input "false"
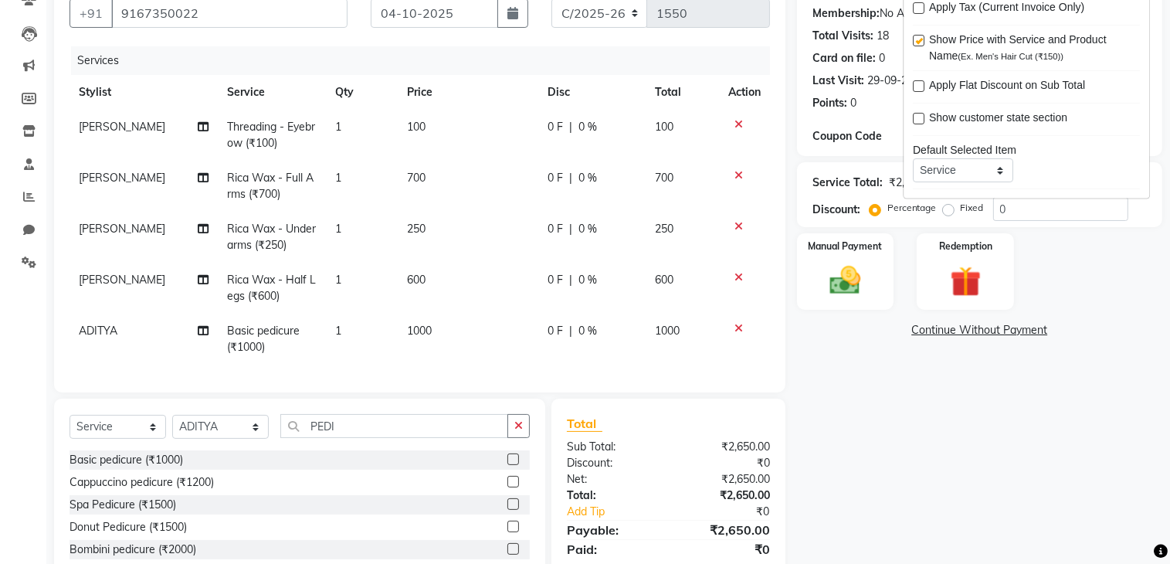
scroll to position [222, 0]
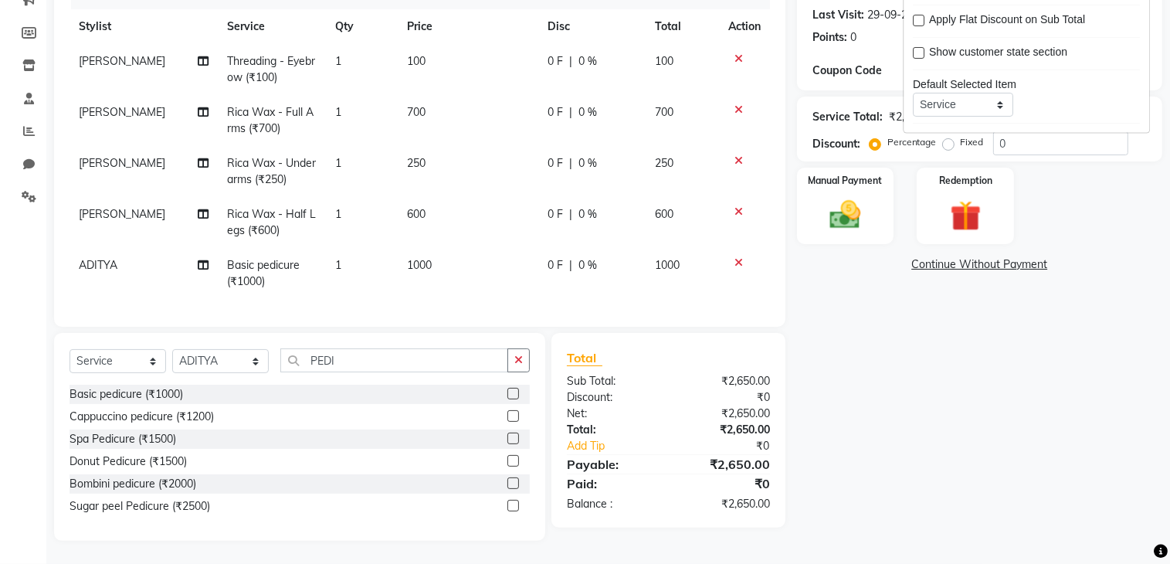
click at [590, 257] on span "0 %" at bounding box center [587, 265] width 19 height 16
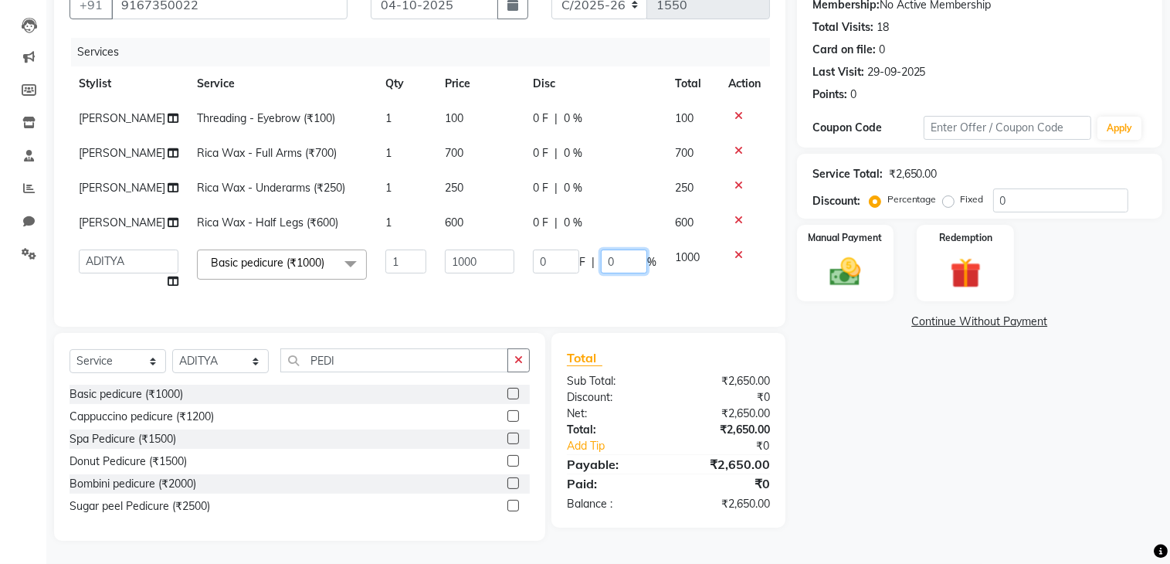
drag, startPoint x: 622, startPoint y: 241, endPoint x: 625, endPoint y: 249, distance: 9.0
click at [624, 246] on td "0 F | 0 %" at bounding box center [595, 269] width 142 height 59
click at [626, 256] on input "0" at bounding box center [624, 261] width 46 height 24
type input "20"
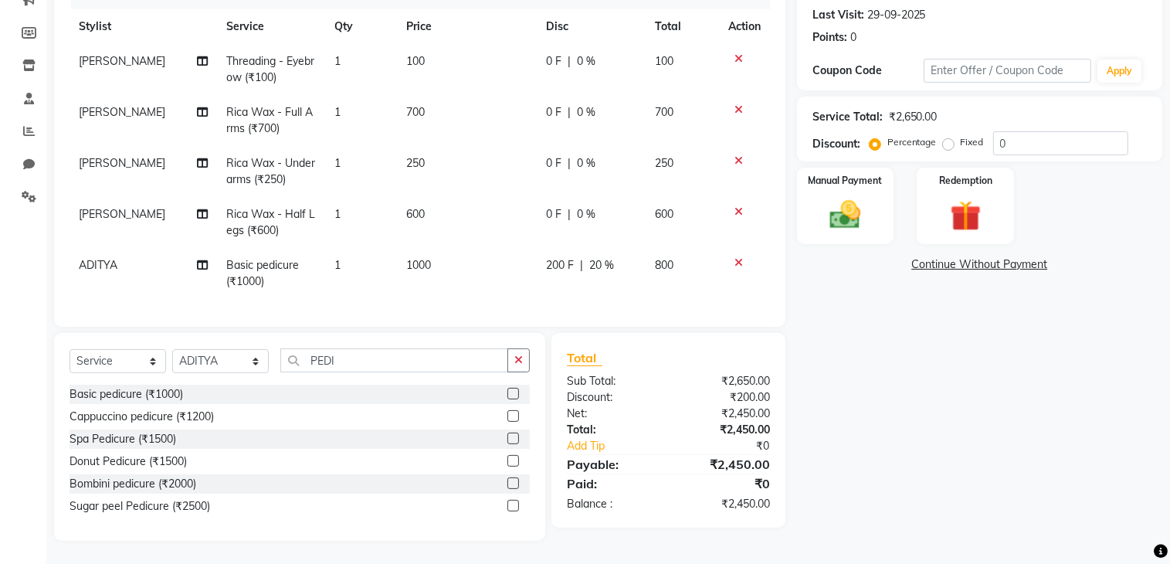
click at [936, 401] on div "Name: Jahanara Membership: No Active Membership Total Visits: 18 Card on file: …" at bounding box center [985, 223] width 377 height 636
click at [1023, 131] on input "0" at bounding box center [1060, 143] width 135 height 24
type input "10"
click at [1050, 434] on div "Name: Jahanara Membership: No Active Membership Total Visits: 18 Card on file: …" at bounding box center [985, 223] width 377 height 636
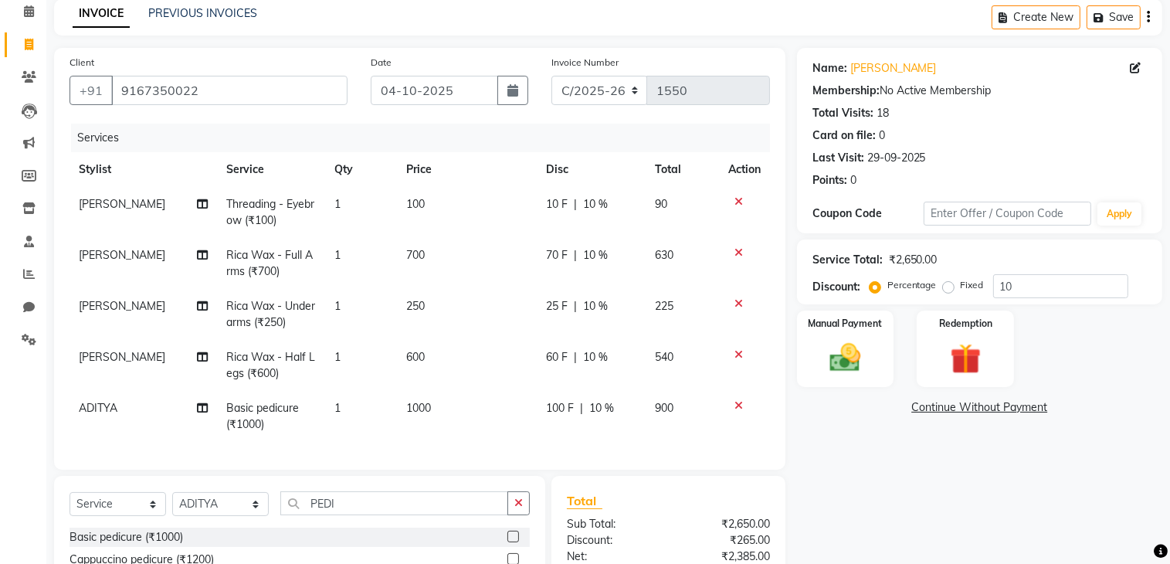
scroll to position [0, 0]
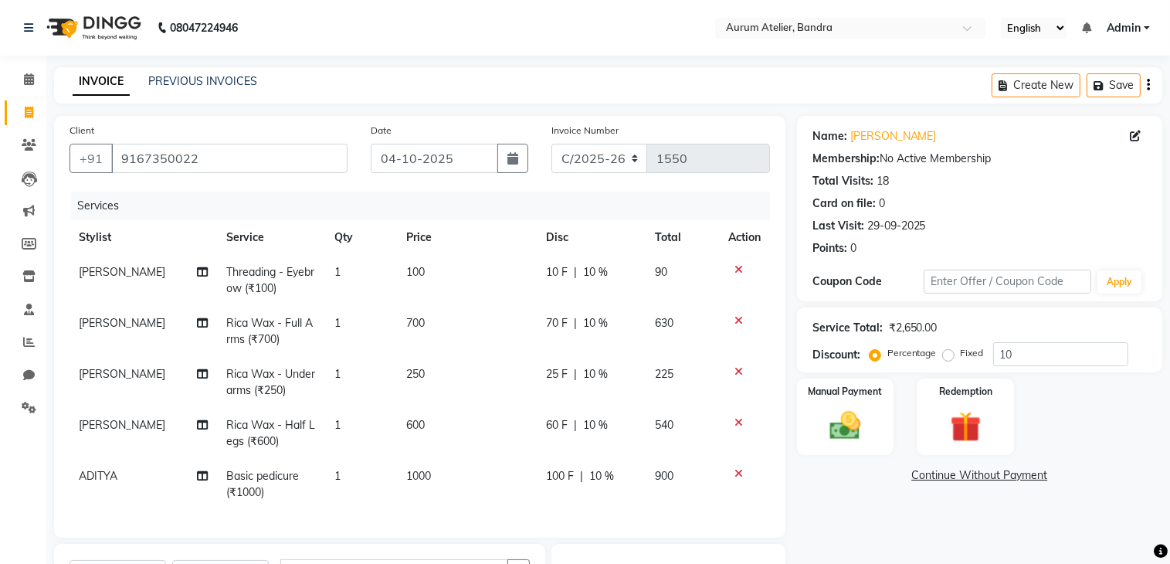
click at [1148, 86] on icon "button" at bounding box center [1148, 85] width 3 height 1
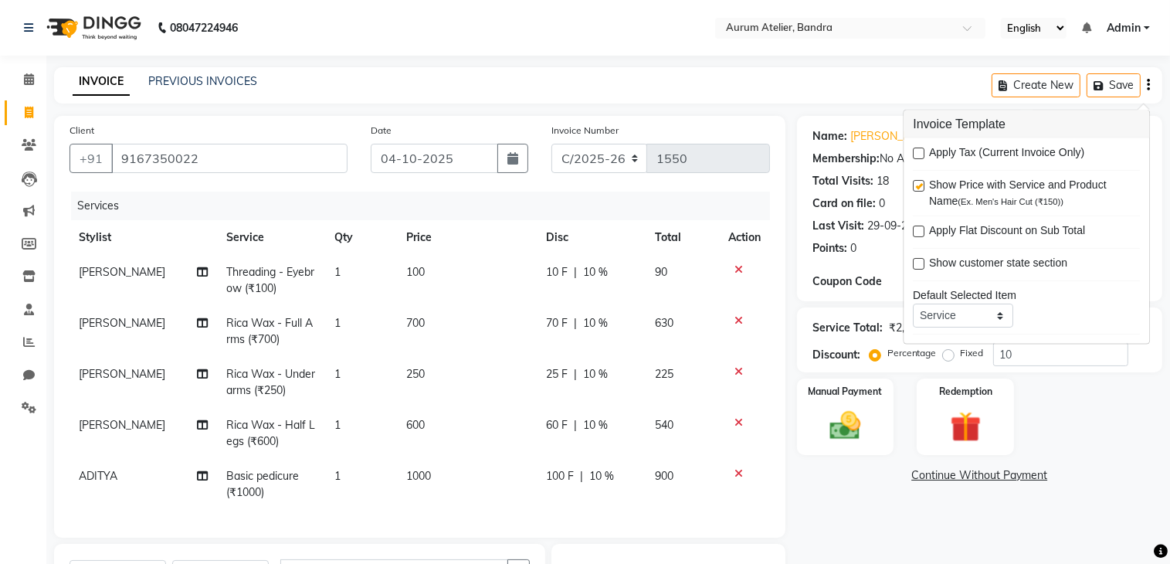
scroll to position [77, 0]
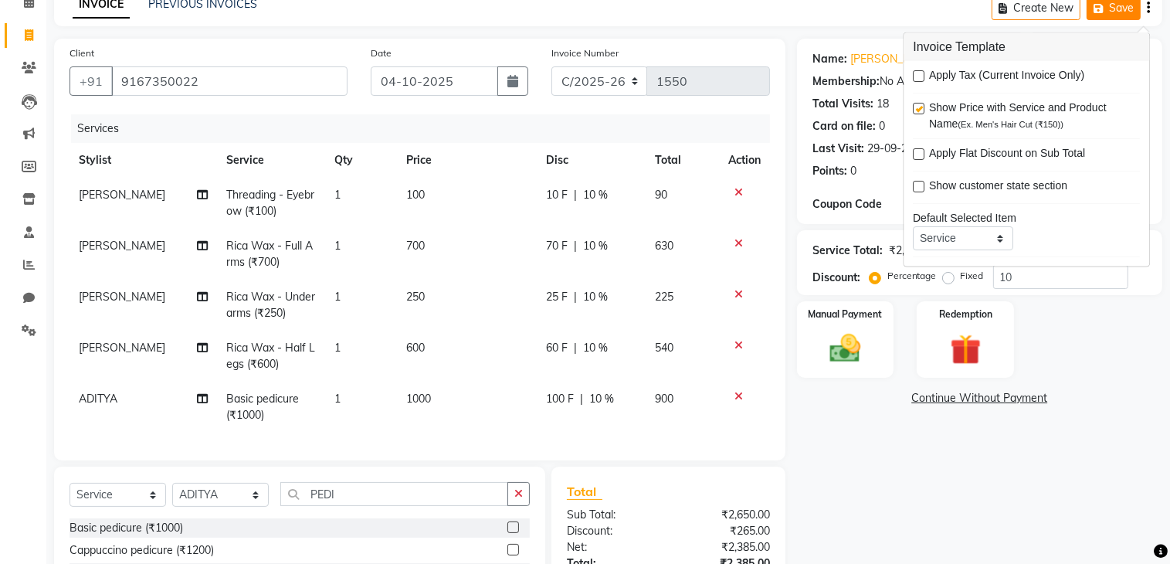
click at [1113, 7] on button "Save" at bounding box center [1114, 8] width 54 height 24
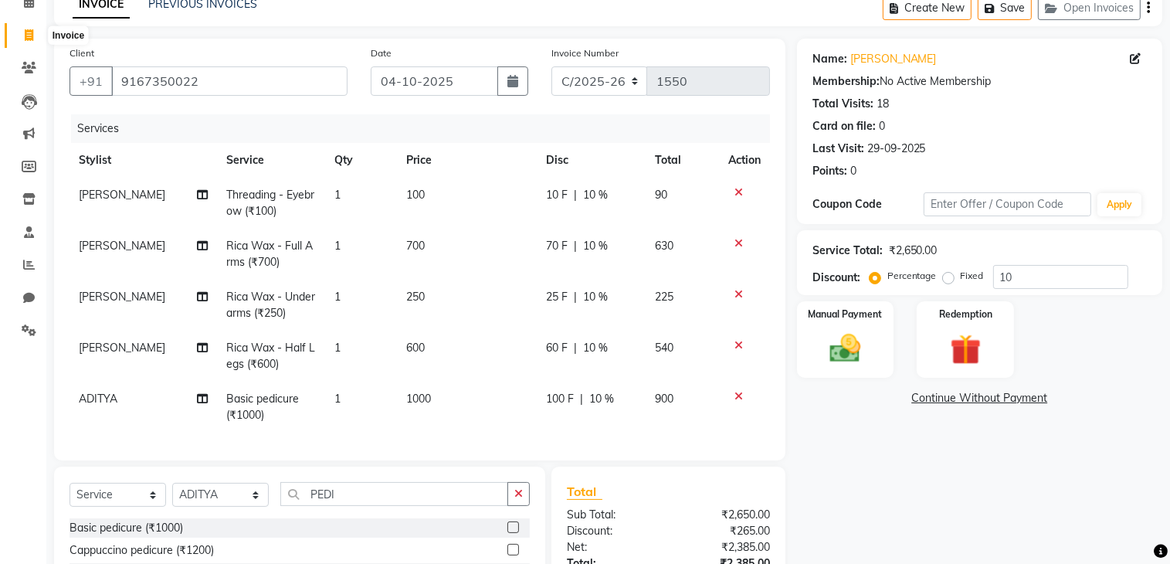
click at [25, 38] on icon at bounding box center [29, 35] width 8 height 12
select select "7410"
select select "service"
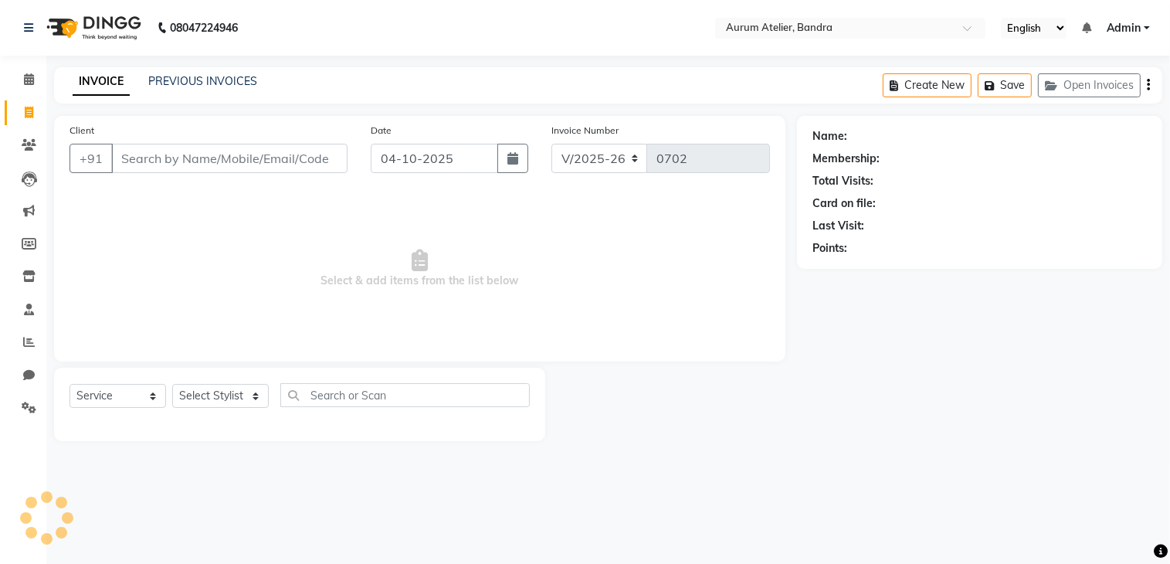
scroll to position [0, 0]
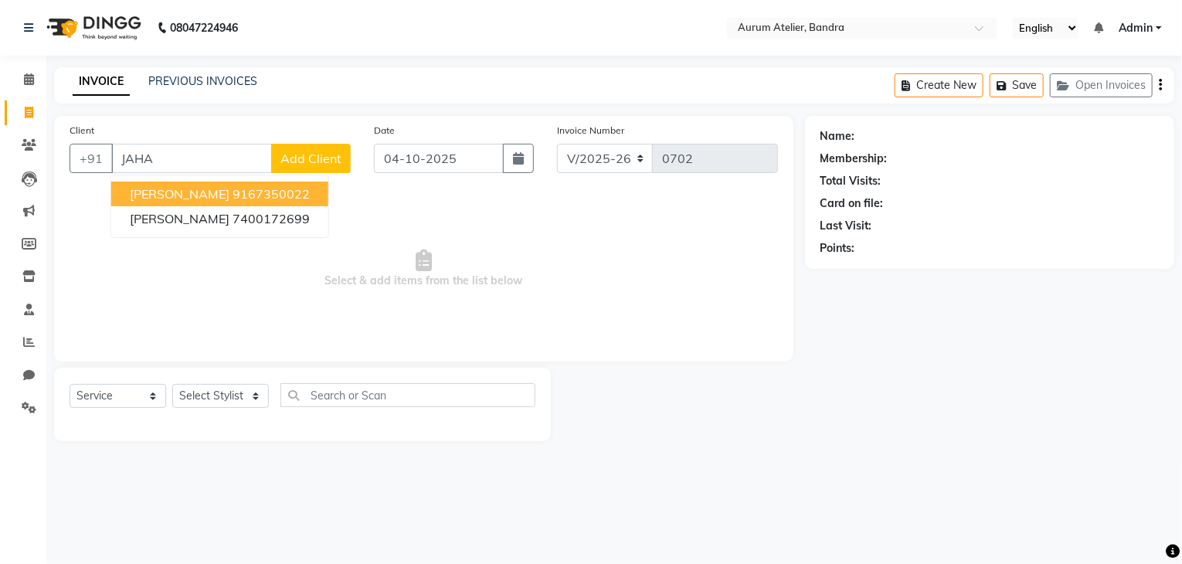
click at [232, 188] on ngb-highlight "9167350022" at bounding box center [270, 193] width 77 height 15
type input "9167350022"
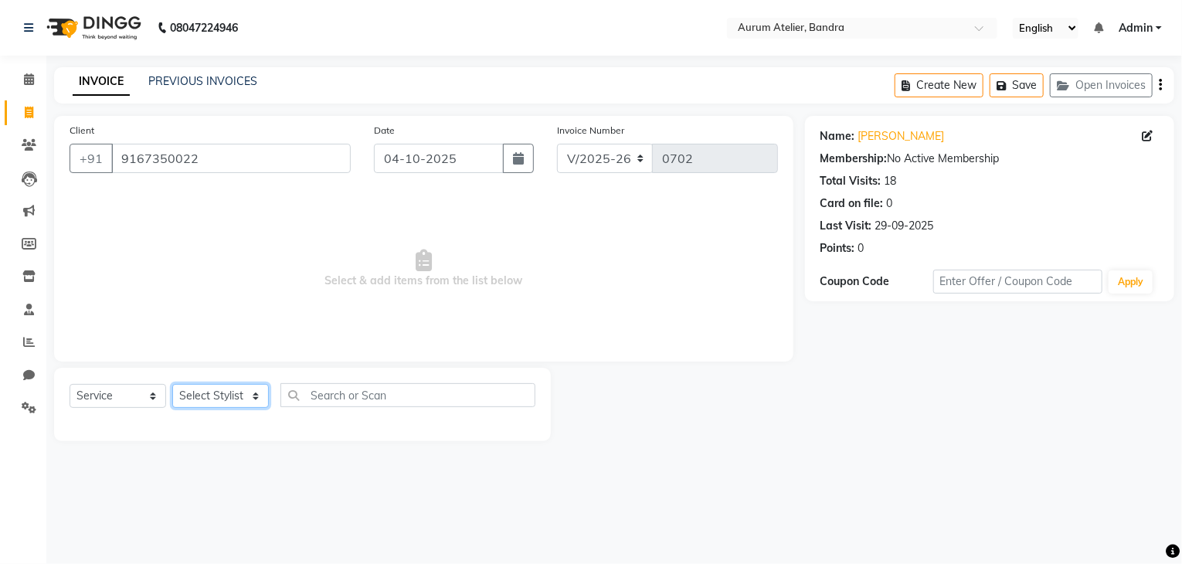
click at [222, 403] on select "Select Stylist ADITYA [PERSON_NAME] chariya [PERSON_NAME] [PERSON_NAME] [PERSON…" at bounding box center [220, 396] width 97 height 24
select select "66081"
click at [172, 385] on select "Select Stylist ADITYA [PERSON_NAME] chariya [PERSON_NAME] [PERSON_NAME] [PERSON…" at bounding box center [220, 396] width 97 height 24
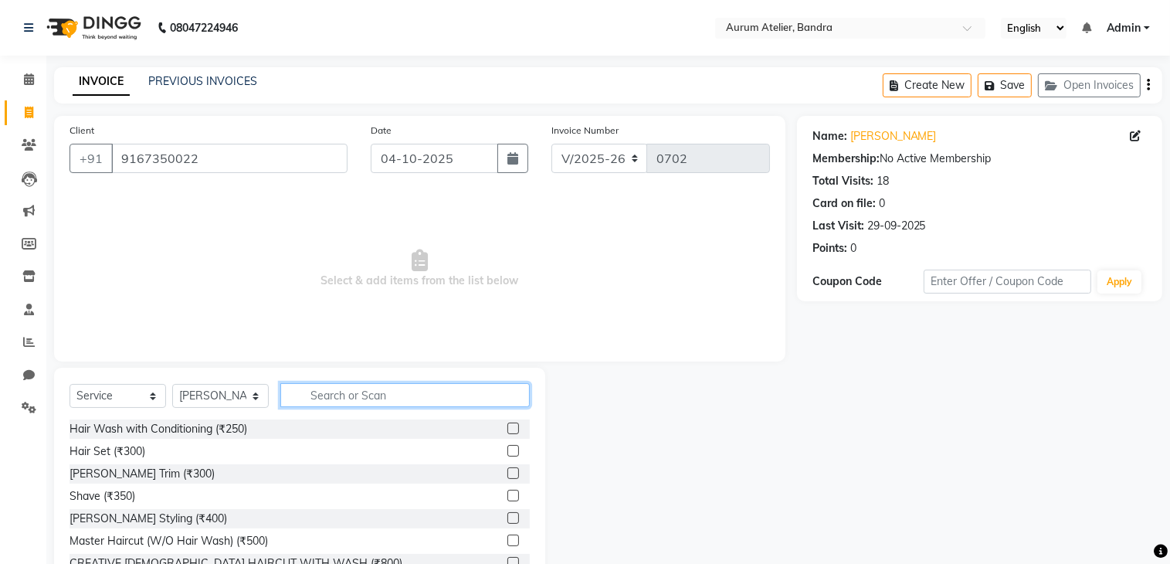
click at [389, 403] on input "text" at bounding box center [404, 395] width 249 height 24
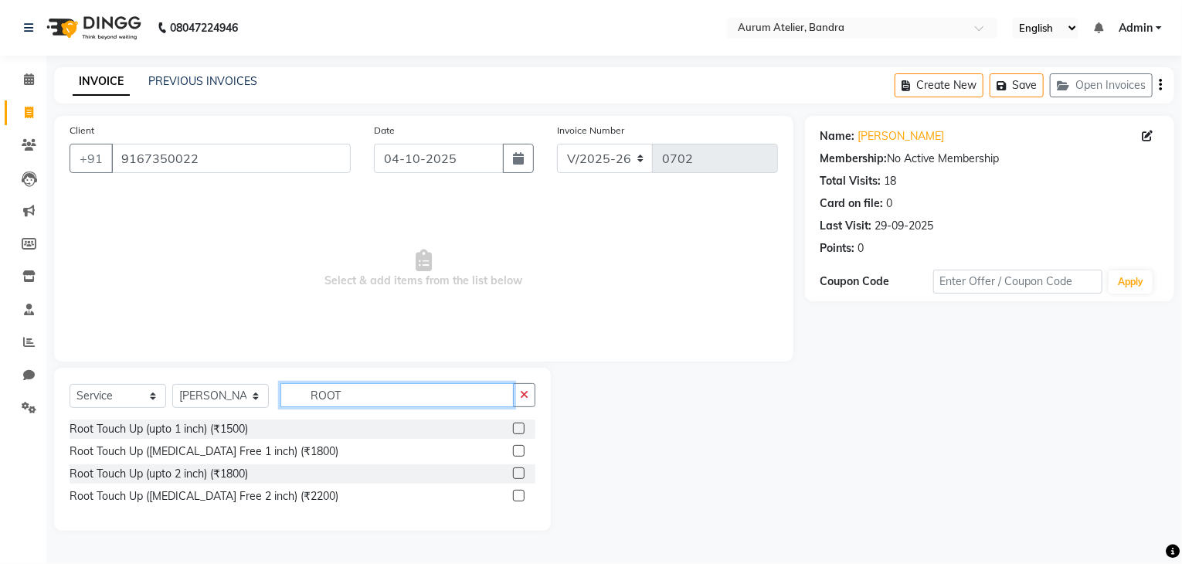
type input "ROOT"
click at [517, 452] on label at bounding box center [519, 451] width 12 height 12
click at [517, 452] on input "checkbox" at bounding box center [518, 451] width 10 height 10
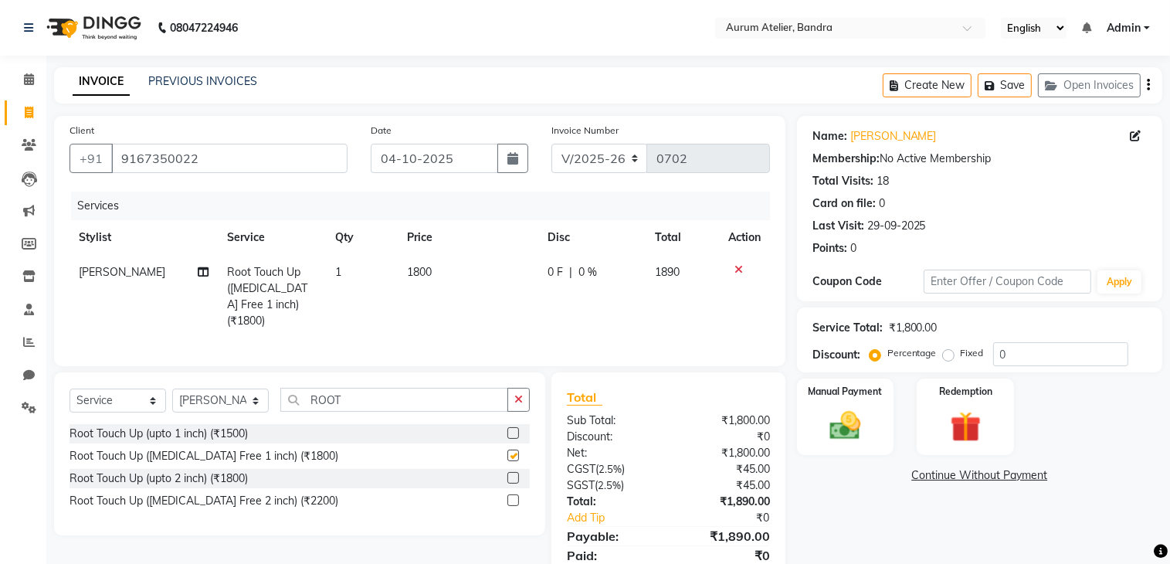
checkbox input "false"
click at [338, 388] on input "ROOT" at bounding box center [394, 400] width 228 height 24
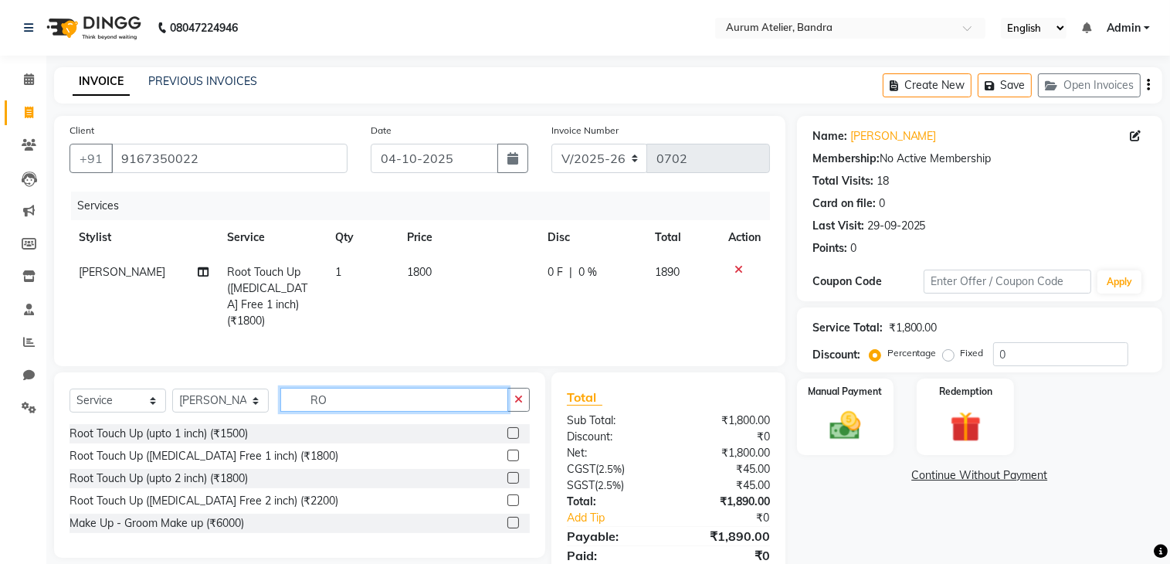
type input "R"
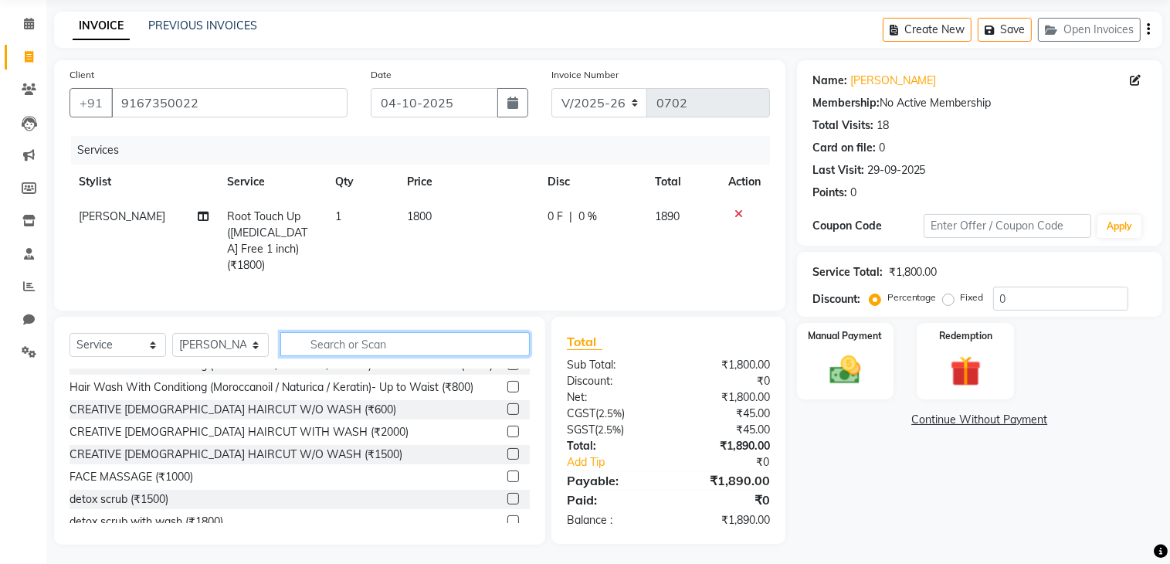
scroll to position [309, 0]
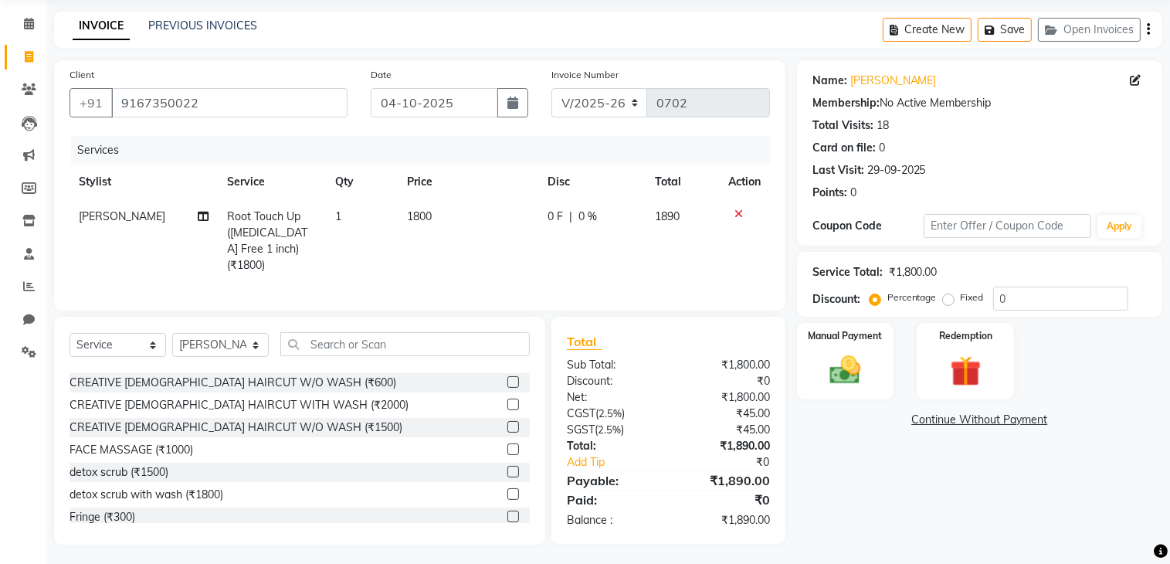
click at [507, 433] on label at bounding box center [513, 427] width 12 height 12
click at [507, 433] on input "checkbox" at bounding box center [512, 427] width 10 height 10
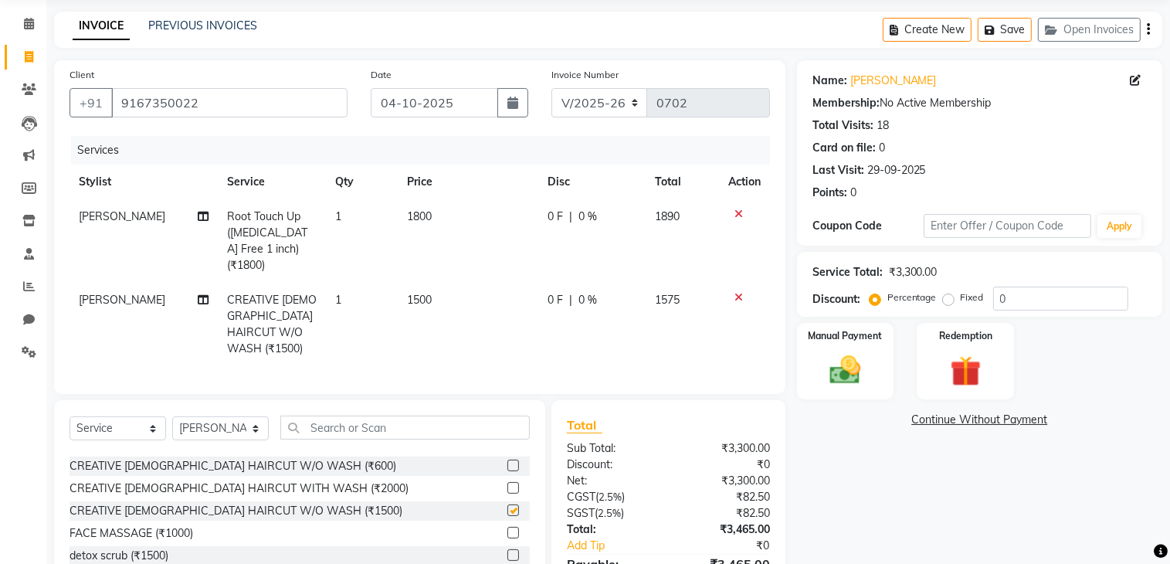
checkbox input "false"
click at [222, 416] on select "Select Stylist ADITYA [PERSON_NAME] chariya [PERSON_NAME] [PERSON_NAME] [PERSON…" at bounding box center [220, 428] width 97 height 24
select select "84233"
click at [172, 416] on select "Select Stylist ADITYA [PERSON_NAME] chariya [PERSON_NAME] [PERSON_NAME] [PERSON…" at bounding box center [220, 428] width 97 height 24
click at [386, 416] on input "text" at bounding box center [404, 428] width 249 height 24
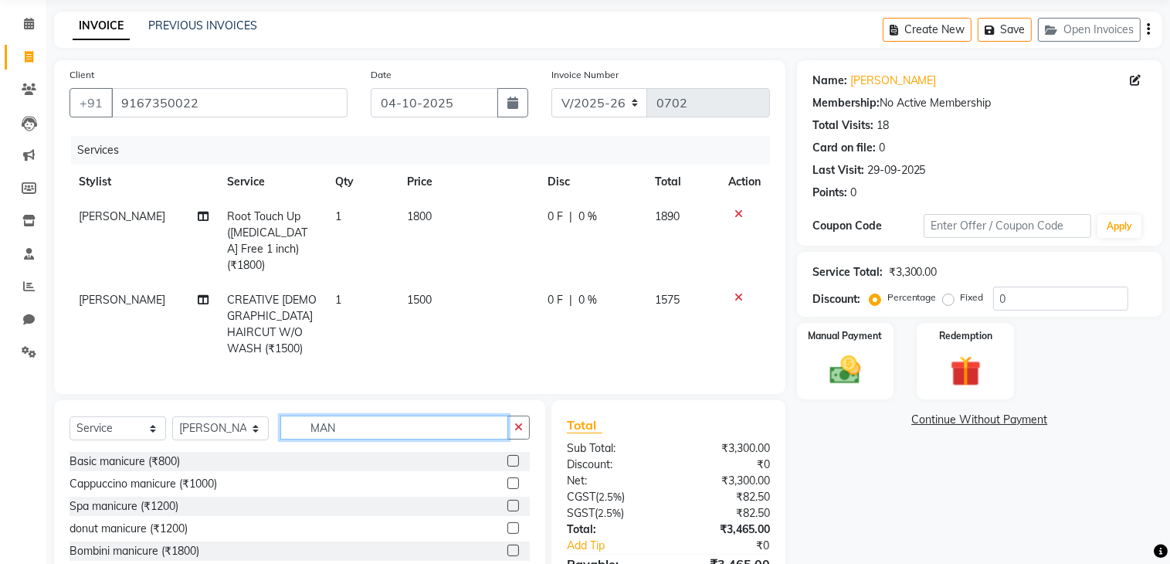
scroll to position [0, 0]
type input "MAN"
click at [513, 455] on label at bounding box center [513, 461] width 12 height 12
click at [513, 456] on input "checkbox" at bounding box center [512, 461] width 10 height 10
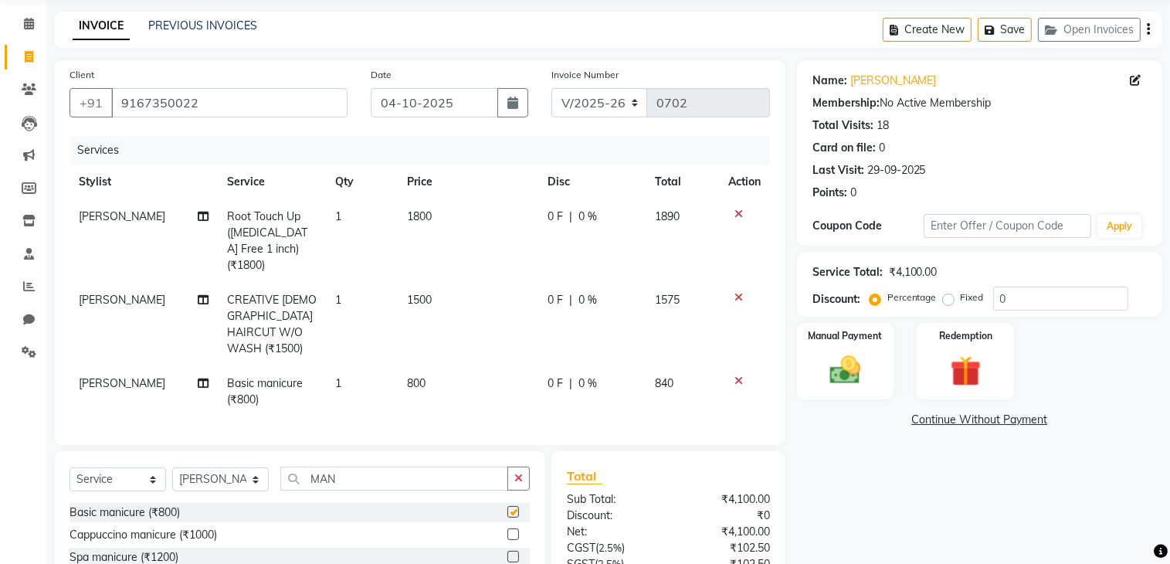
checkbox input "false"
drag, startPoint x: 387, startPoint y: 451, endPoint x: 318, endPoint y: 483, distance: 75.7
click at [387, 466] on input "MAN" at bounding box center [394, 478] width 228 height 24
click at [195, 467] on select "Select Stylist ADITYA [PERSON_NAME] chariya [PERSON_NAME] [PERSON_NAME] [PERSON…" at bounding box center [220, 479] width 97 height 24
select select "92878"
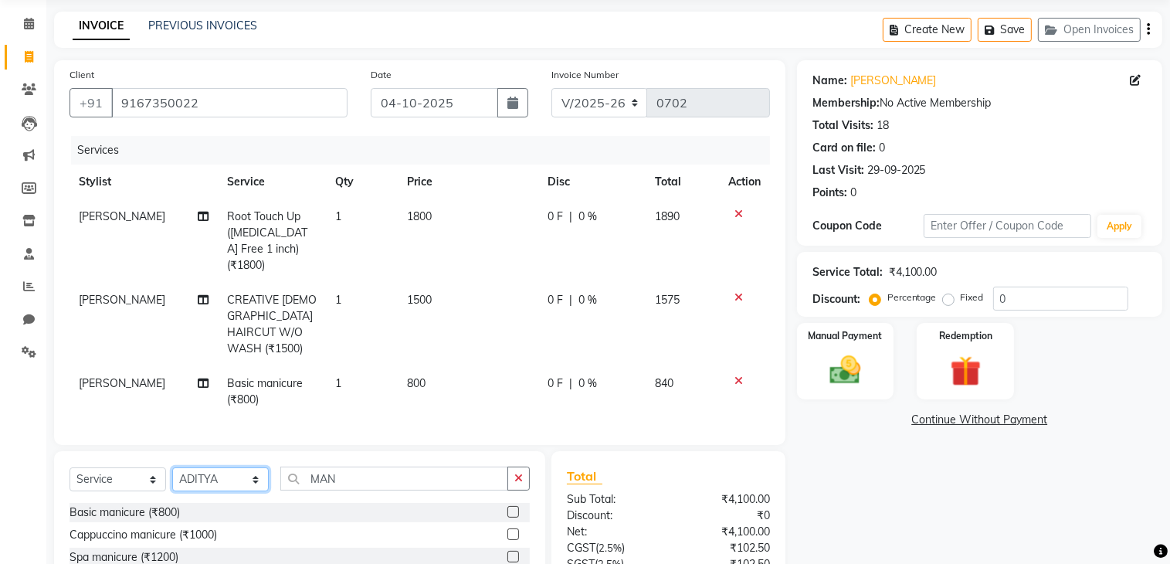
click at [172, 467] on select "Select Stylist ADITYA [PERSON_NAME] chariya [PERSON_NAME] [PERSON_NAME] [PERSON…" at bounding box center [220, 479] width 97 height 24
click at [383, 451] on div "Select Service Product Membership Package Voucher Prepaid Gift Card Select Styl…" at bounding box center [299, 565] width 491 height 228
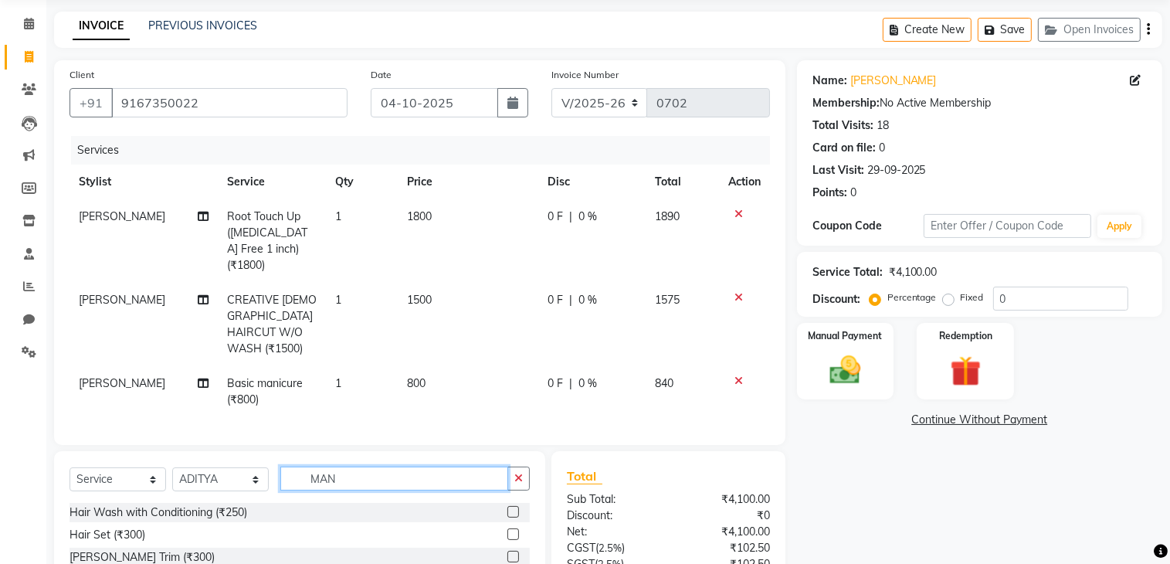
click at [383, 466] on input "MAN" at bounding box center [394, 478] width 228 height 24
type input "M"
type input "PEDI"
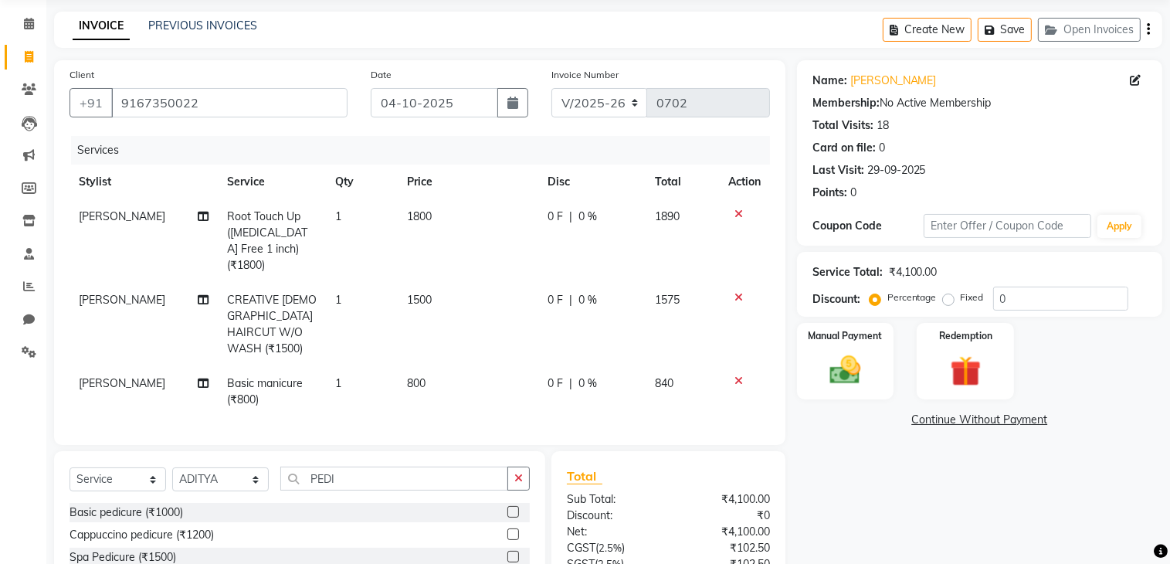
click at [511, 506] on label at bounding box center [513, 512] width 12 height 12
click at [511, 507] on input "checkbox" at bounding box center [512, 512] width 10 height 10
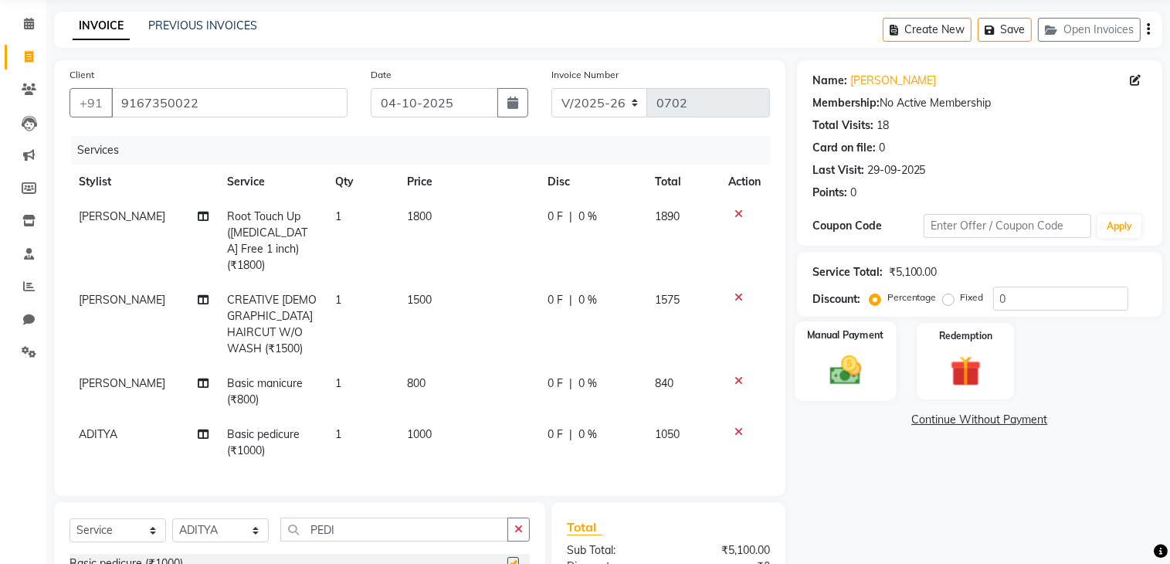
checkbox input "false"
drag, startPoint x: 1034, startPoint y: 292, endPoint x: 1040, endPoint y: 303, distance: 12.1
click at [1035, 292] on input "0" at bounding box center [1060, 299] width 135 height 24
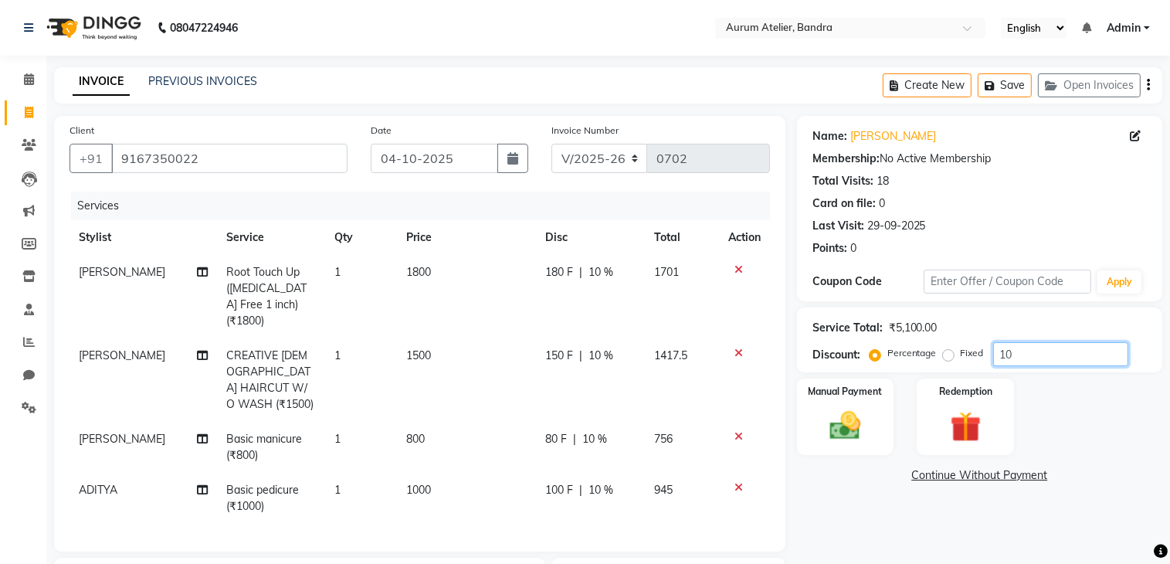
type input "10"
click at [633, 160] on select "C/2025-26 V/2025 V/2025-26" at bounding box center [599, 158] width 97 height 29
select select "7590"
click at [551, 144] on select "C/2025-26 V/2025 V/2025-26" at bounding box center [599, 158] width 97 height 29
type input "1550"
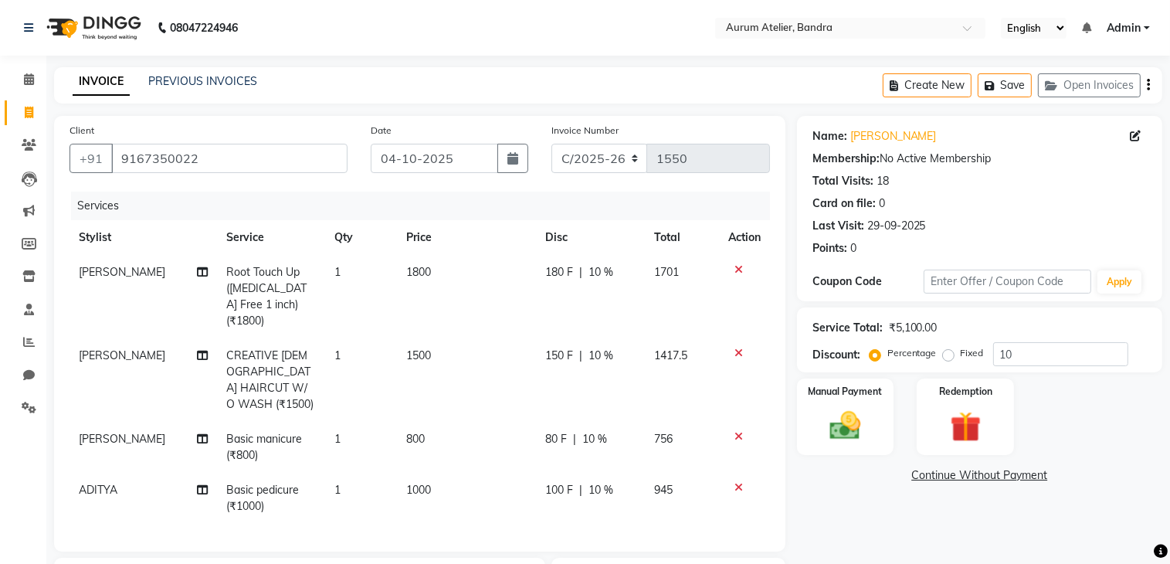
click at [1148, 85] on icon "button" at bounding box center [1148, 85] width 3 height 1
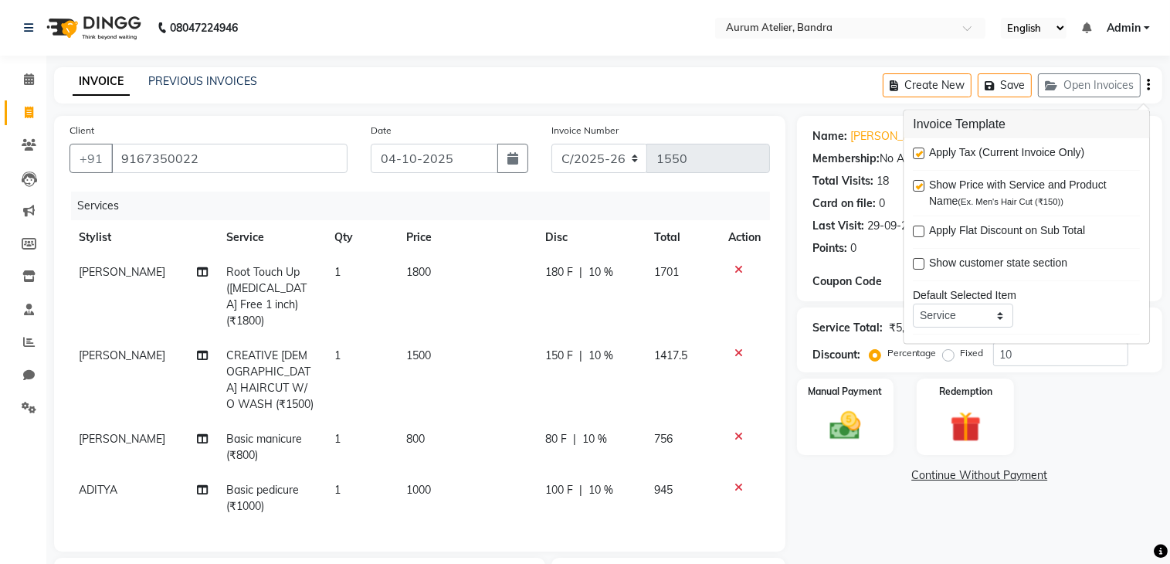
click at [921, 154] on label at bounding box center [919, 154] width 12 height 12
click at [921, 154] on input "checkbox" at bounding box center [918, 154] width 10 height 10
checkbox input "false"
click at [1047, 361] on input "10" at bounding box center [1060, 354] width 135 height 24
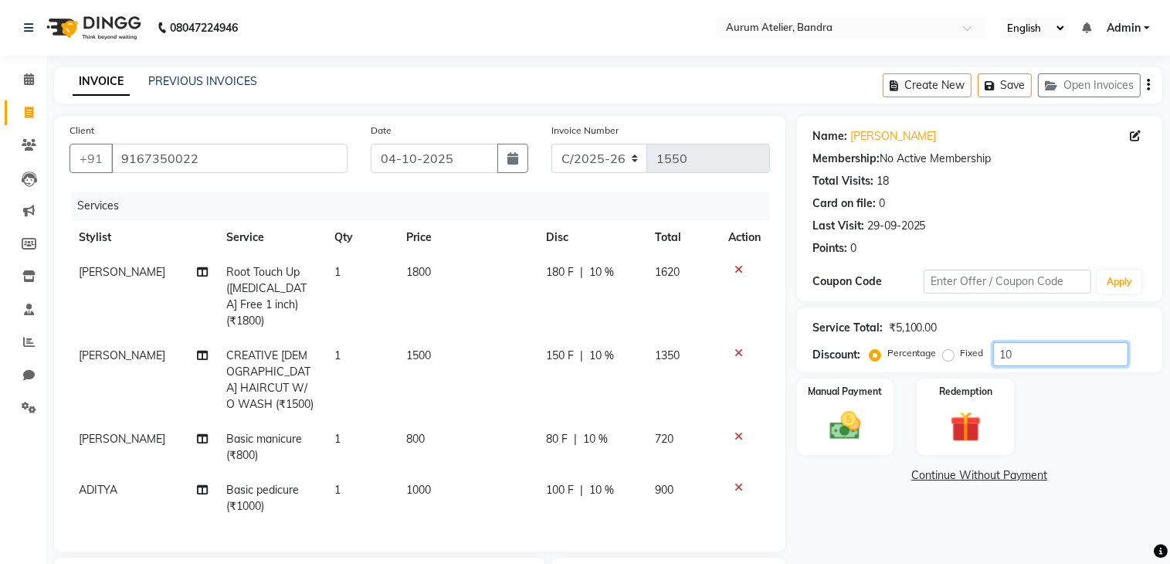
type input "1"
click at [592, 276] on span "0 %" at bounding box center [587, 272] width 19 height 16
select select "66081"
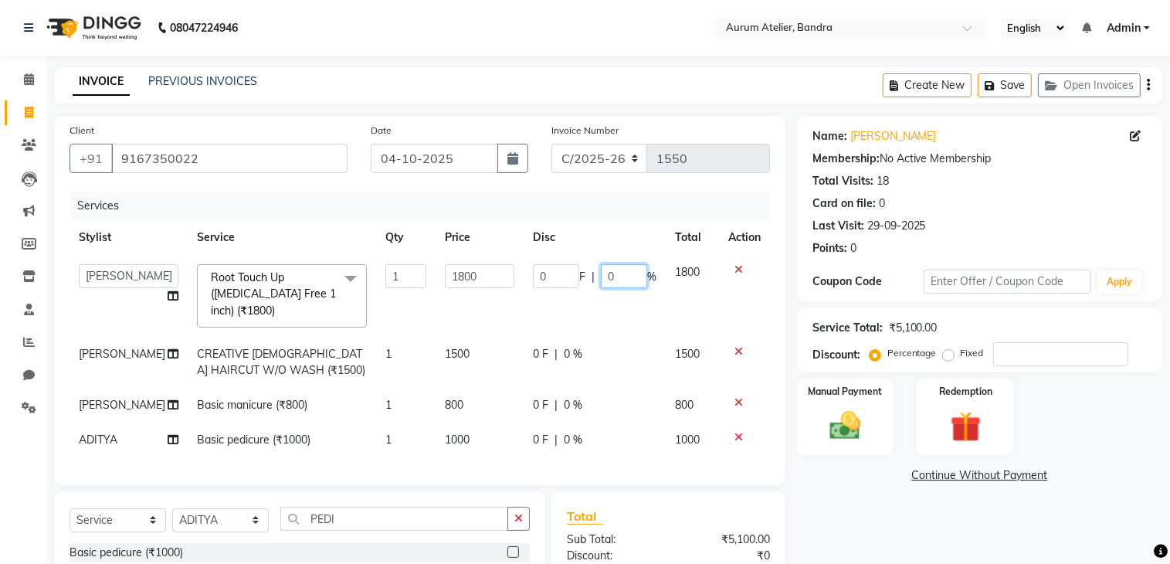
click at [624, 271] on input "0" at bounding box center [624, 276] width 46 height 24
type input "20"
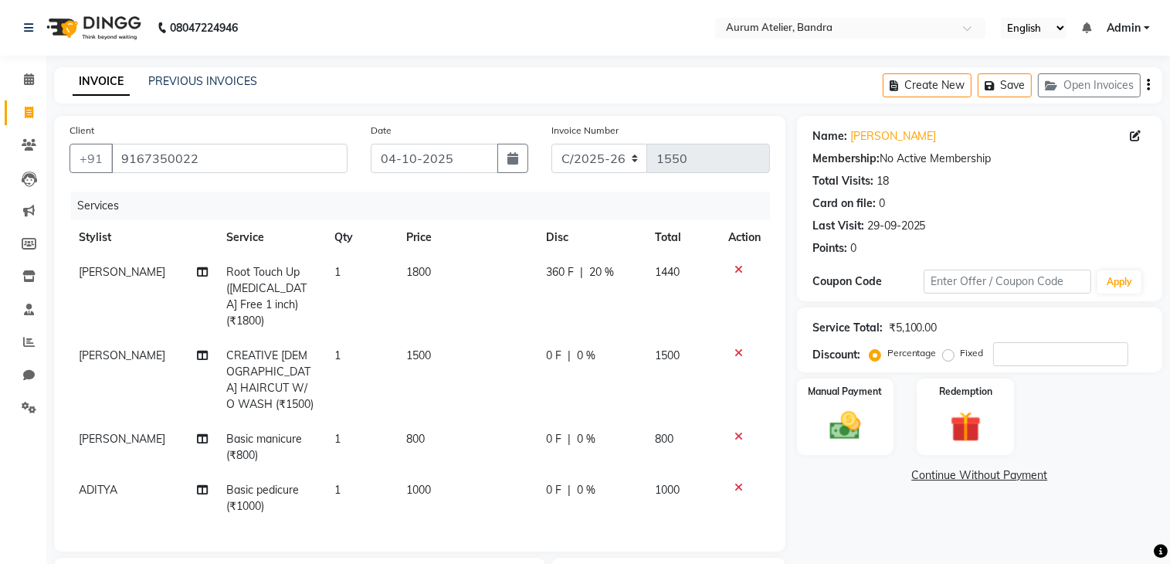
click at [577, 348] on span "0 %" at bounding box center [586, 356] width 19 height 16
select select "66081"
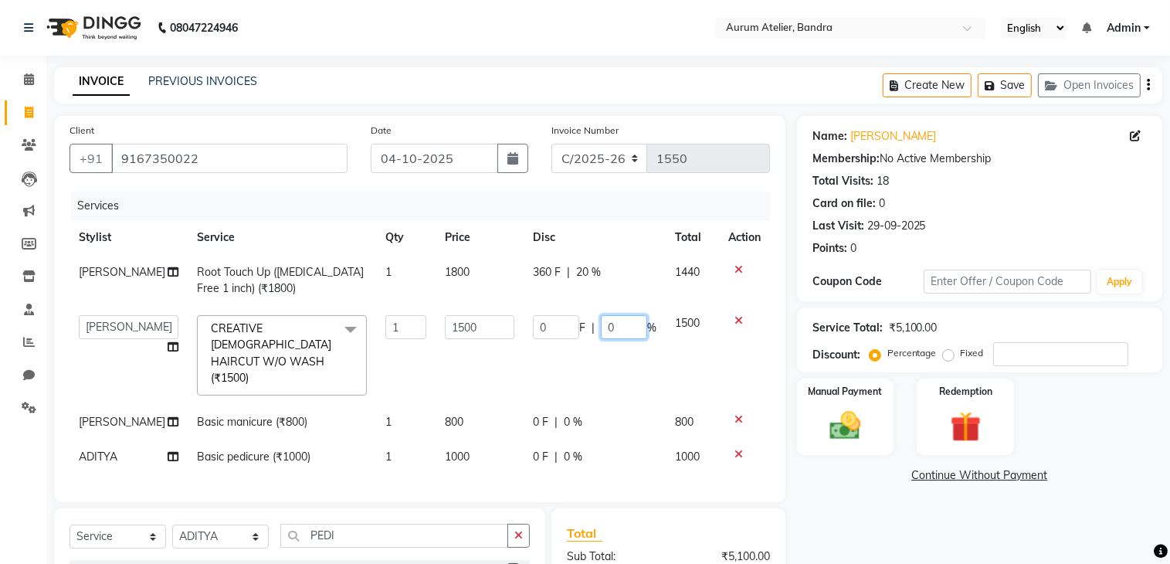
click at [615, 324] on input "0" at bounding box center [624, 327] width 46 height 24
type input "20"
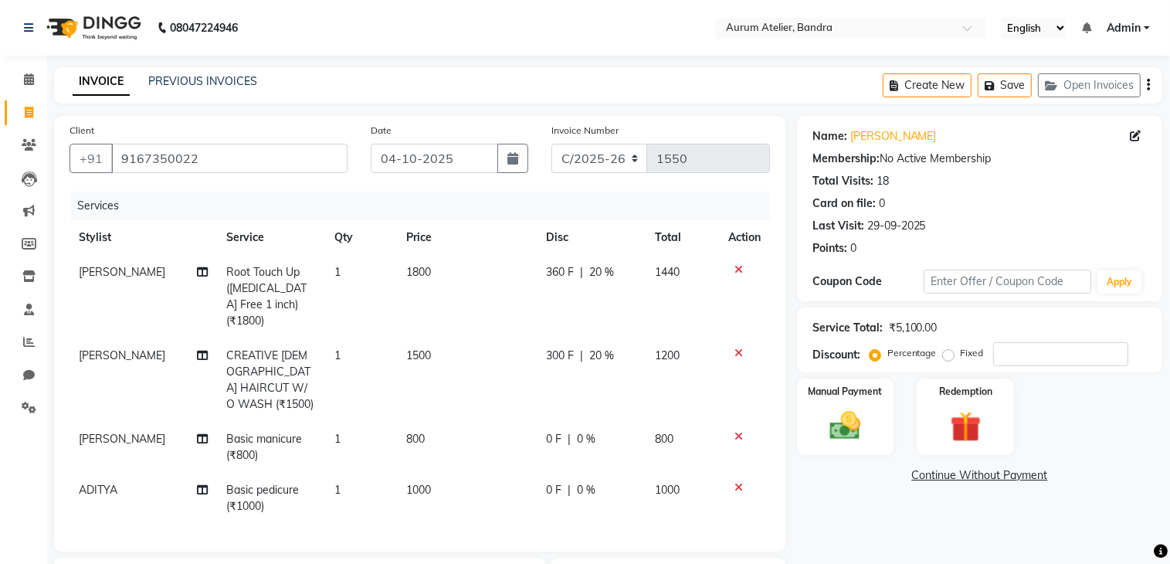
click at [626, 423] on tbody "Praveen bhandari Root Touch Up (Ammonia Free 1 inch) (₹1800) 1 1800 360 F | 20 …" at bounding box center [420, 389] width 700 height 269
click at [584, 482] on span "0 %" at bounding box center [586, 490] width 19 height 16
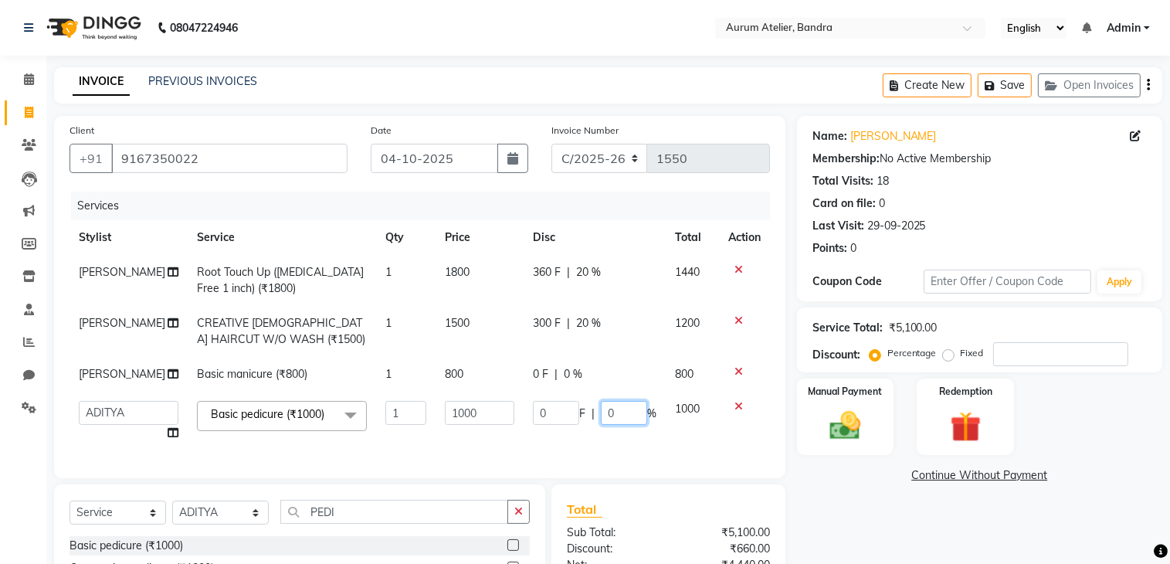
click at [625, 409] on input "0" at bounding box center [624, 413] width 46 height 24
type input "10"
click at [856, 514] on div "Name: Jahanara Membership: No Active Membership Total Visits: 18 Card on file: …" at bounding box center [985, 404] width 377 height 576
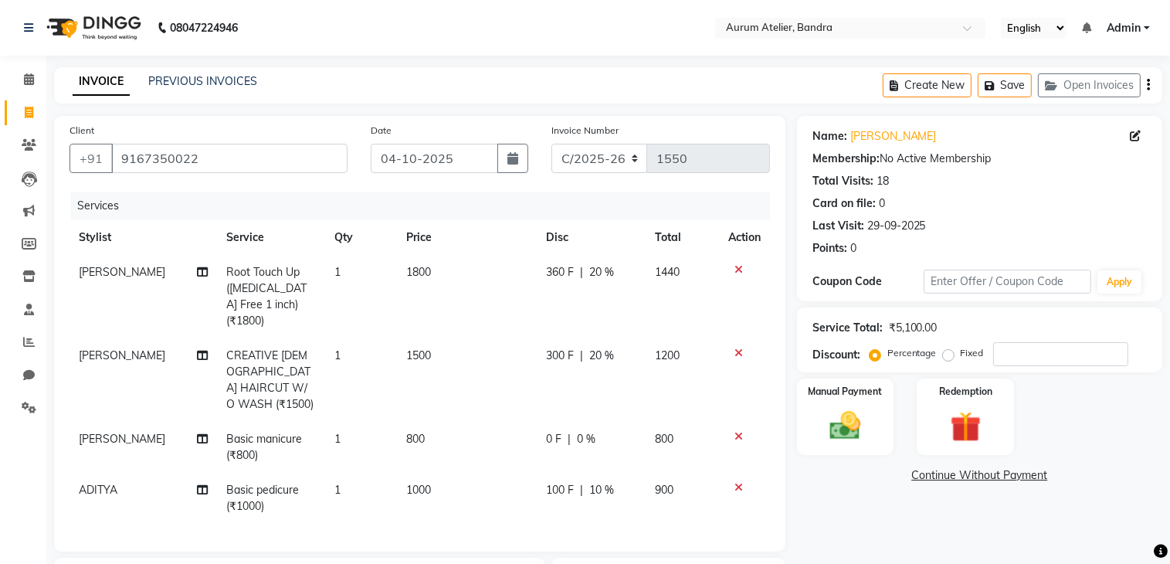
click at [590, 431] on span "0 %" at bounding box center [586, 439] width 19 height 16
select select "84233"
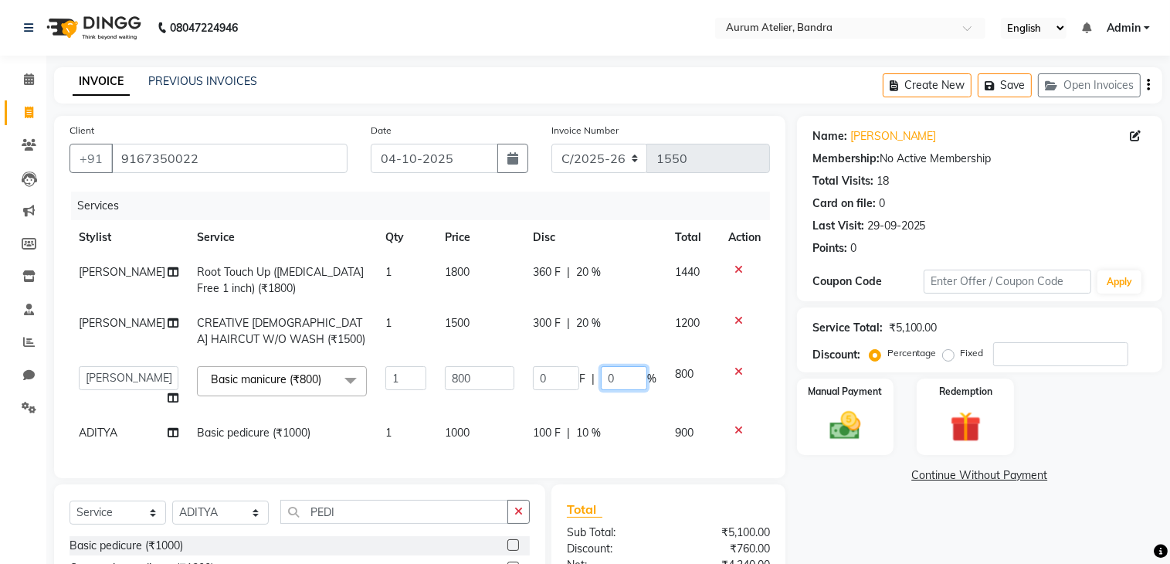
click at [622, 395] on td "0 F | 0 %" at bounding box center [595, 386] width 142 height 59
click at [621, 387] on input "0" at bounding box center [624, 378] width 46 height 24
type input "10"
click at [920, 513] on div "Name: Jahanara Membership: No Active Membership Total Visits: 18 Card on file: …" at bounding box center [985, 404] width 377 height 576
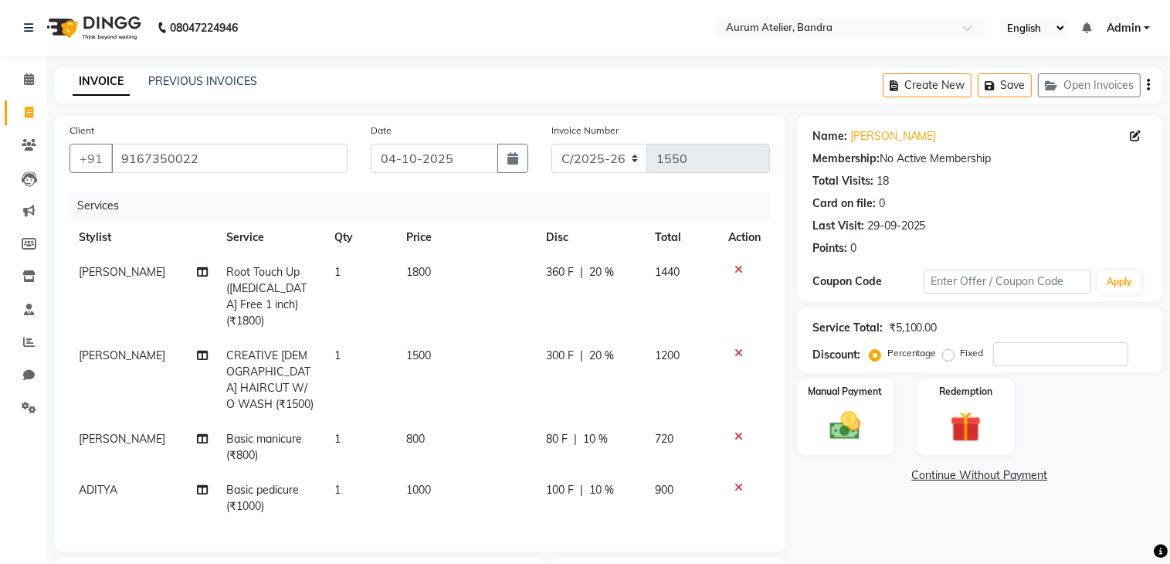
click at [1148, 85] on icon "button" at bounding box center [1148, 85] width 3 height 1
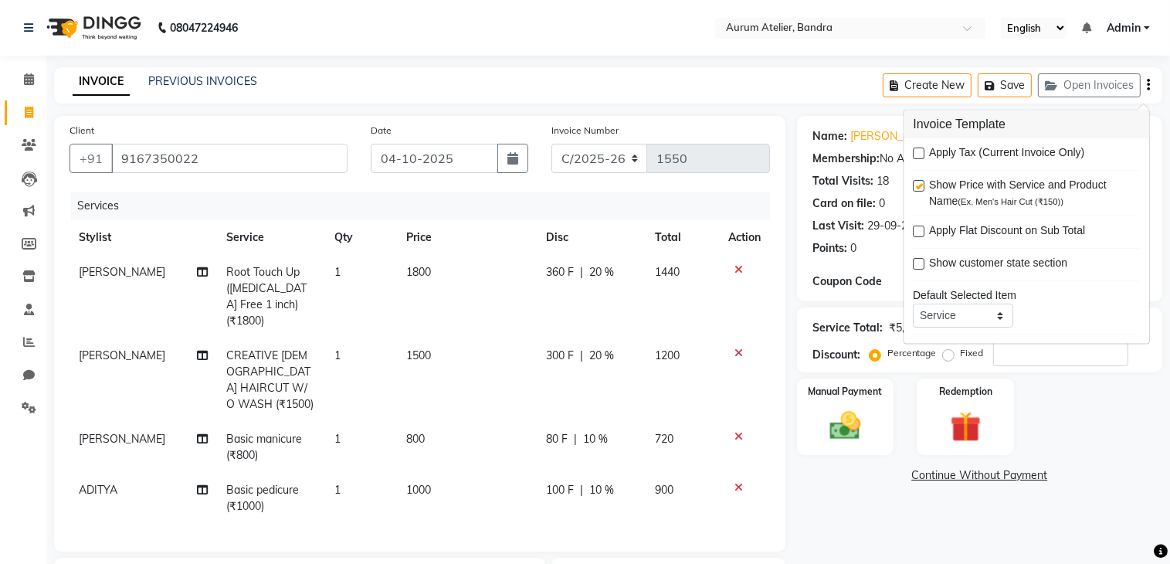
scroll to position [204, 0]
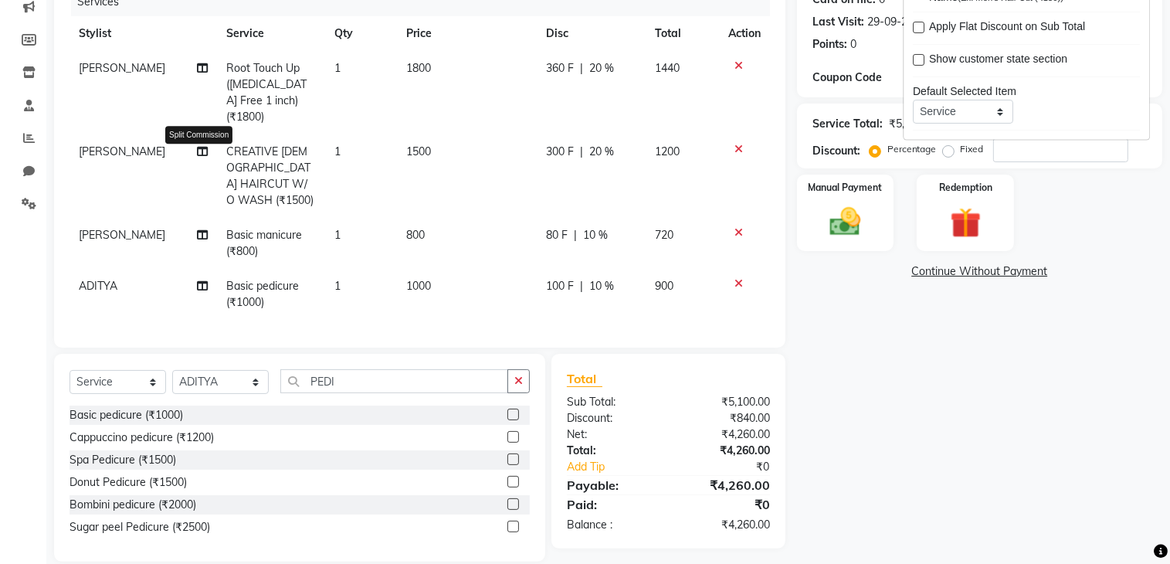
click at [197, 146] on icon at bounding box center [202, 151] width 11 height 11
select select "66081"
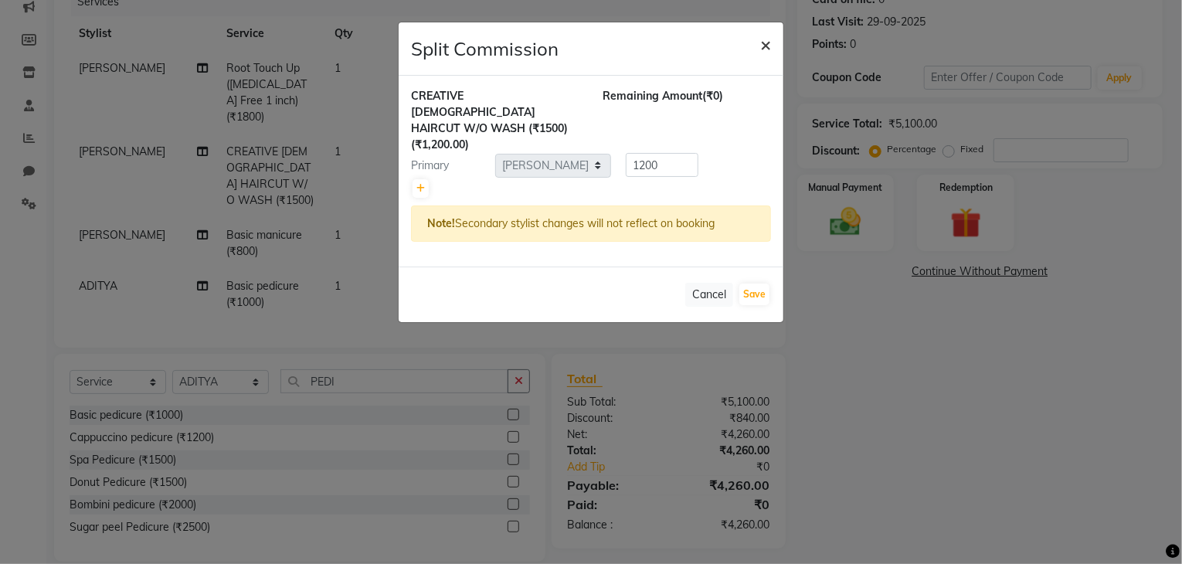
click at [760, 39] on span "×" at bounding box center [765, 43] width 11 height 23
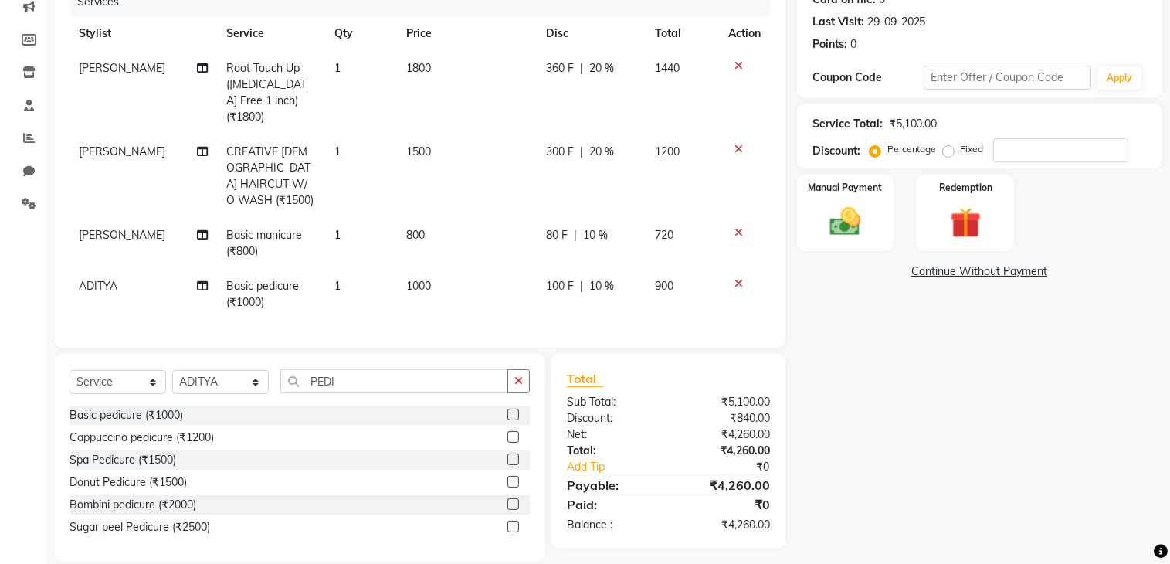
click at [734, 144] on icon at bounding box center [738, 149] width 8 height 11
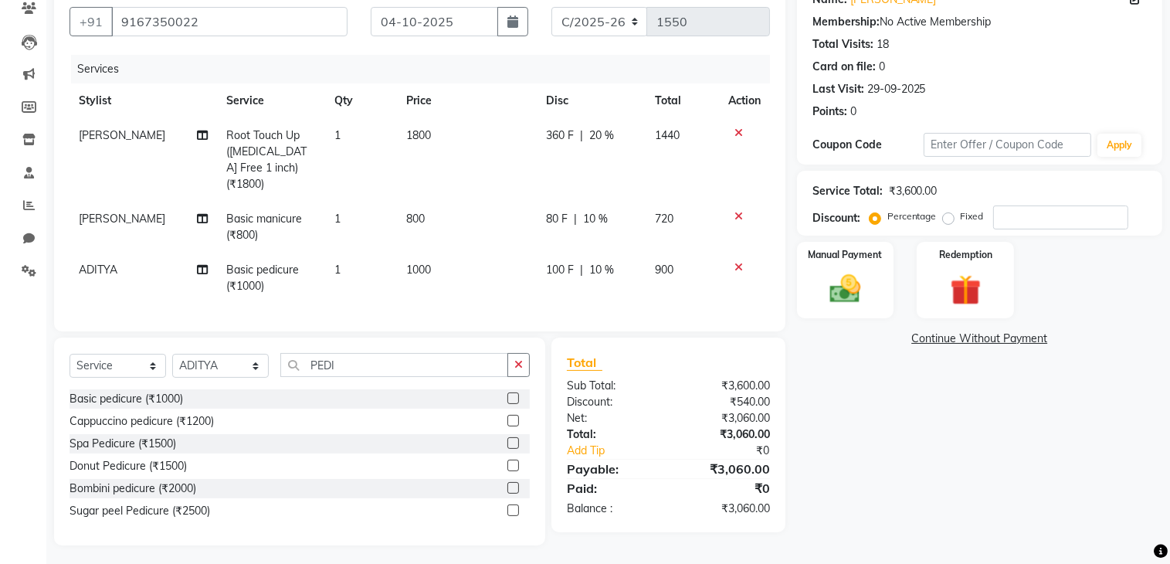
click at [409, 380] on div "Select Service Product Membership Package Voucher Prepaid Gift Card Select Styl…" at bounding box center [300, 371] width 460 height 36
click at [410, 372] on div "Select Service Product Membership Package Voucher Prepaid Gift Card Select Styl…" at bounding box center [300, 371] width 460 height 36
click at [411, 365] on input "PEDI" at bounding box center [394, 365] width 228 height 24
type input "P"
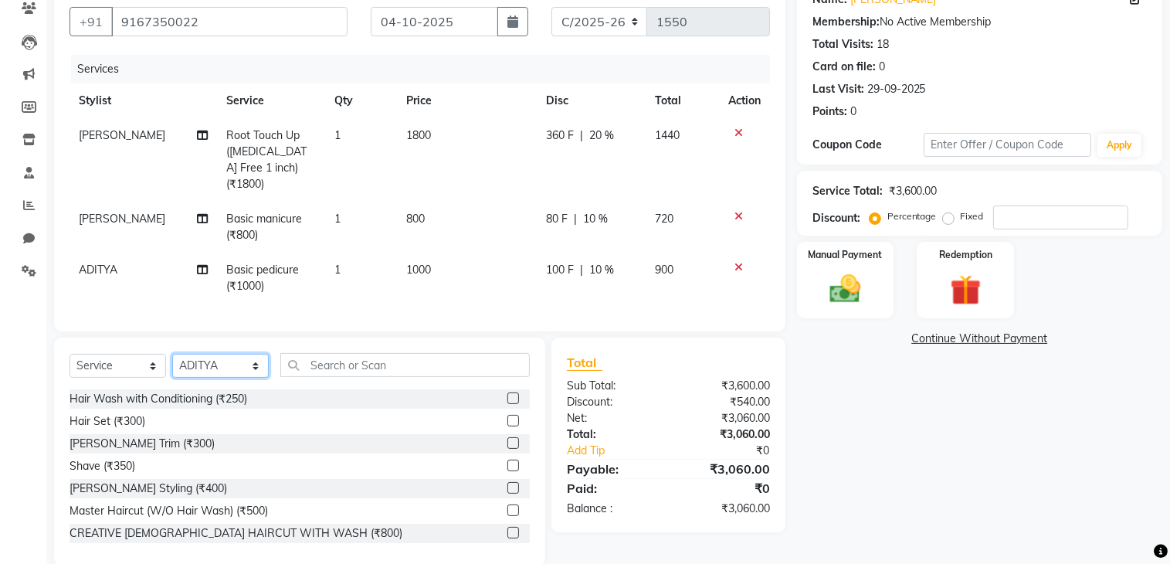
click at [215, 361] on select "Select Stylist ADITYA [PERSON_NAME] chariya [PERSON_NAME] [PERSON_NAME] [PERSON…" at bounding box center [220, 366] width 97 height 24
select select "66081"
click at [172, 354] on select "Select Stylist ADITYA [PERSON_NAME] chariya [PERSON_NAME] [PERSON_NAME] [PERSON…" at bounding box center [220, 366] width 97 height 24
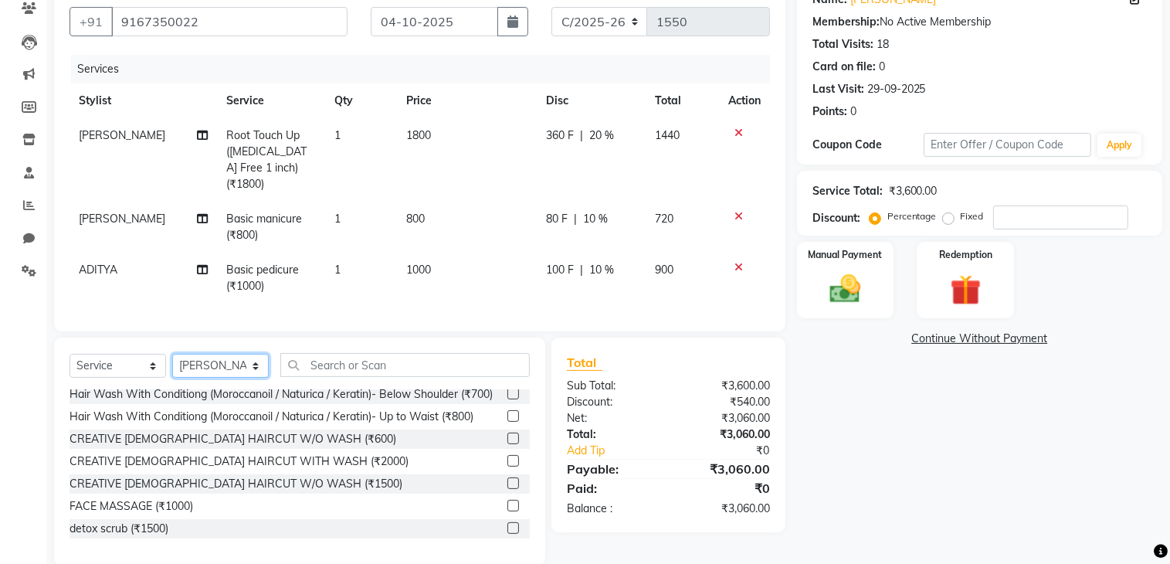
scroll to position [309, 0]
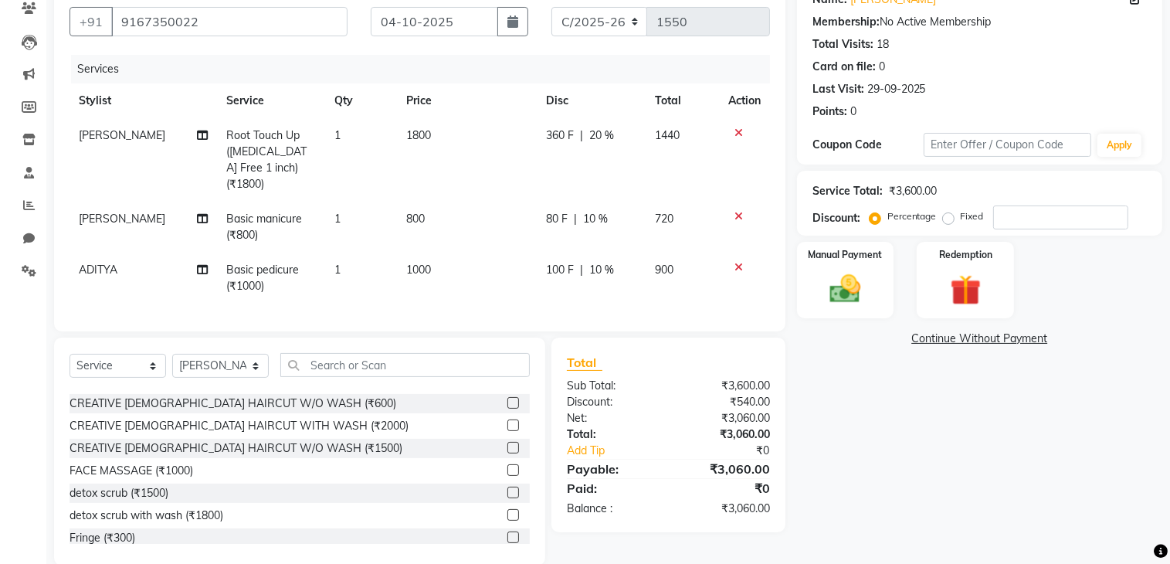
click at [507, 453] on label at bounding box center [513, 448] width 12 height 12
click at [507, 453] on input "checkbox" at bounding box center [512, 448] width 10 height 10
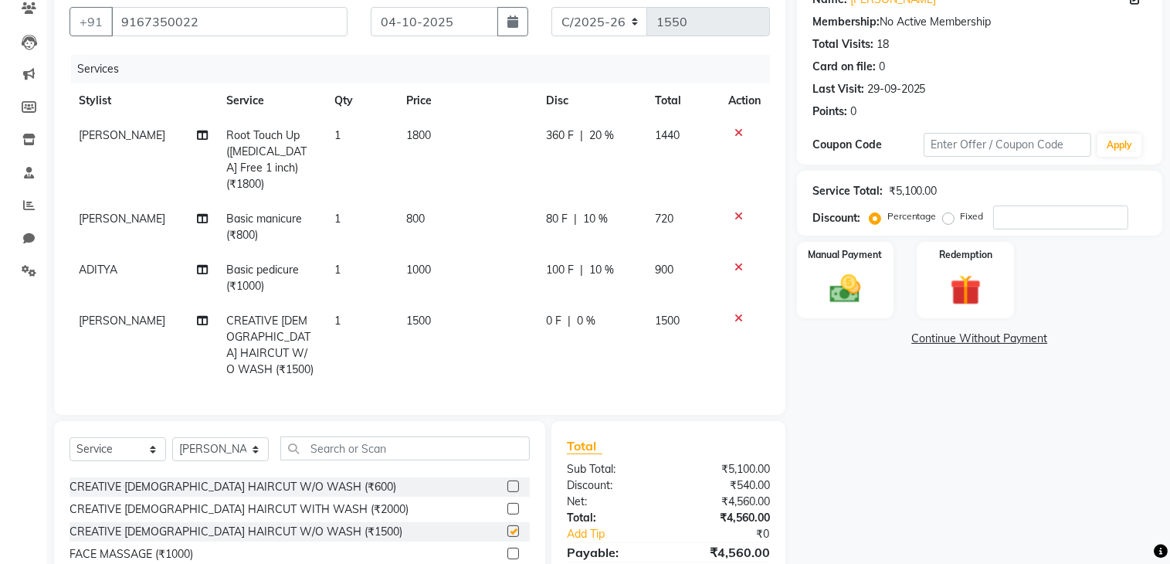
checkbox input "false"
click at [463, 304] on td "1500" at bounding box center [467, 345] width 140 height 83
select select "66081"
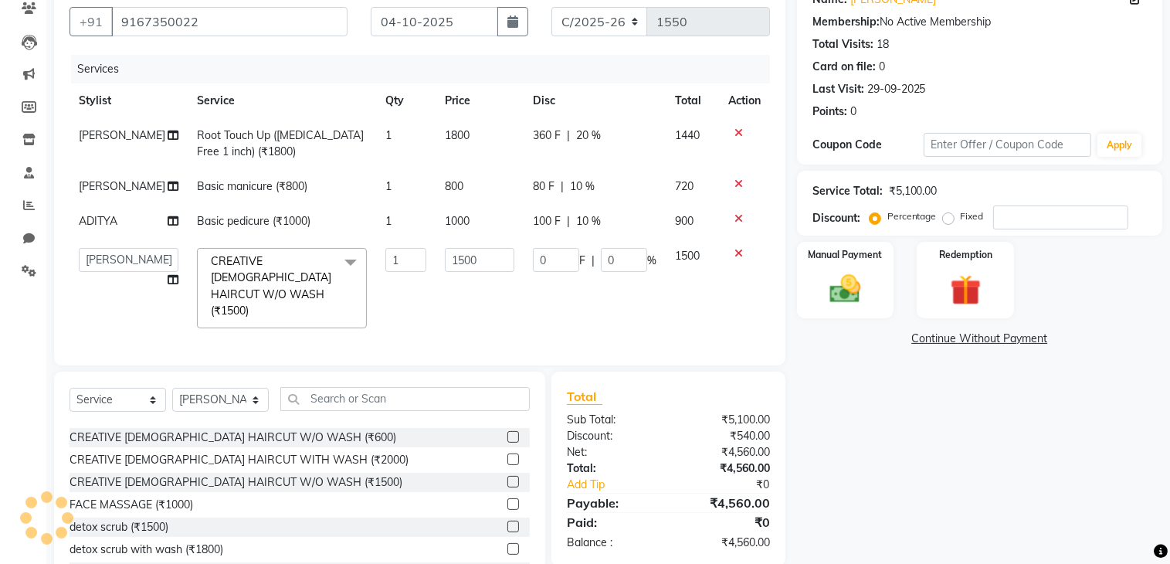
click at [507, 247] on td "1500" at bounding box center [480, 288] width 88 height 99
click at [507, 263] on input "1500" at bounding box center [480, 260] width 70 height 24
type input "1"
type input "1200"
click at [672, 294] on td "1500" at bounding box center [692, 288] width 53 height 99
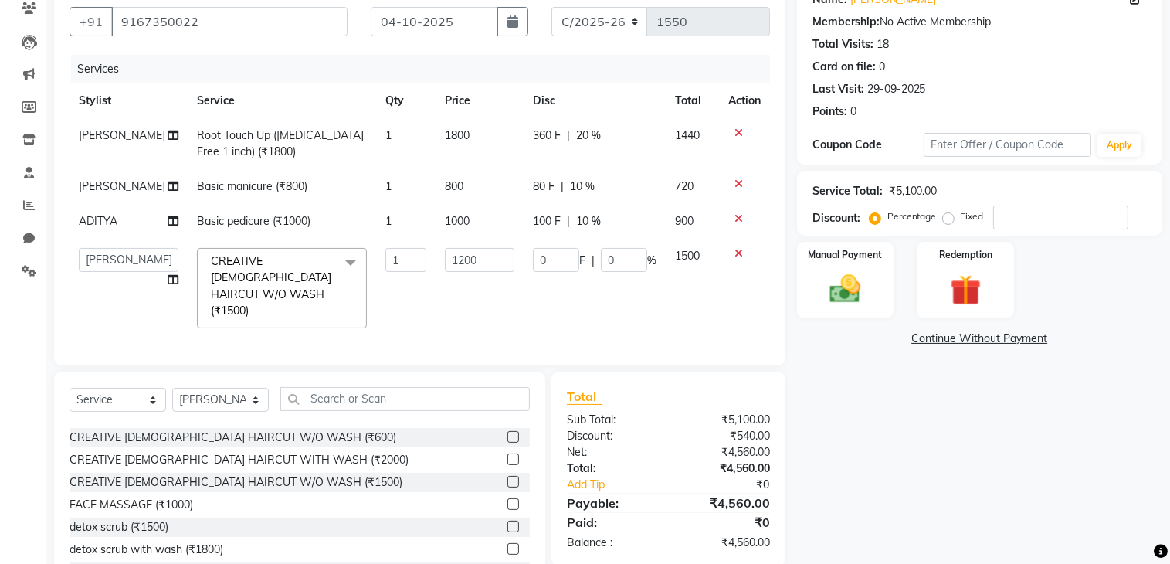
select select "66081"
click at [911, 350] on div "Name: Jahanara Membership: No Active Membership Total Visits: 18 Card on file: …" at bounding box center [985, 289] width 377 height 620
click at [616, 266] on input "0" at bounding box center [624, 260] width 46 height 24
type input "20"
click at [871, 460] on div "Name: Jahanara Membership: No Active Membership Total Visits: 18 Card on file: …" at bounding box center [985, 289] width 377 height 620
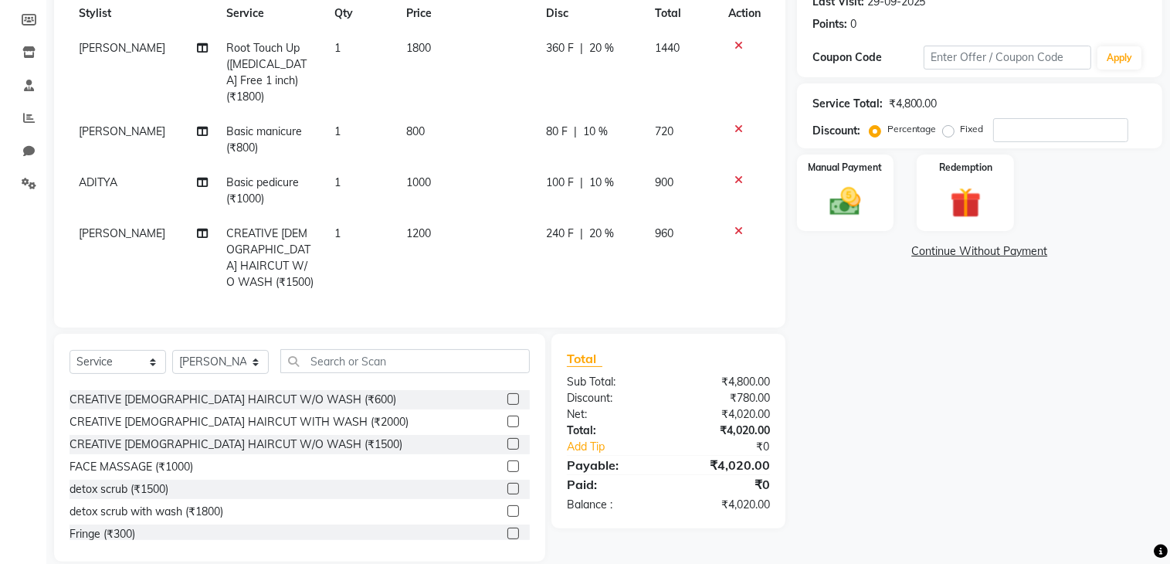
scroll to position [0, 0]
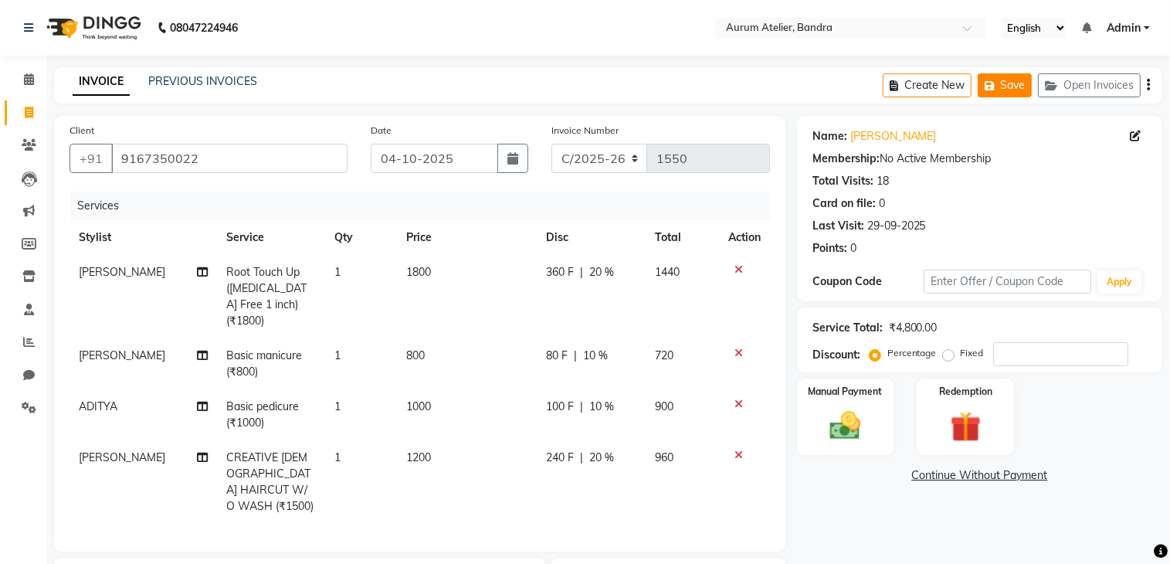
click at [1012, 84] on button "Save" at bounding box center [1005, 85] width 54 height 24
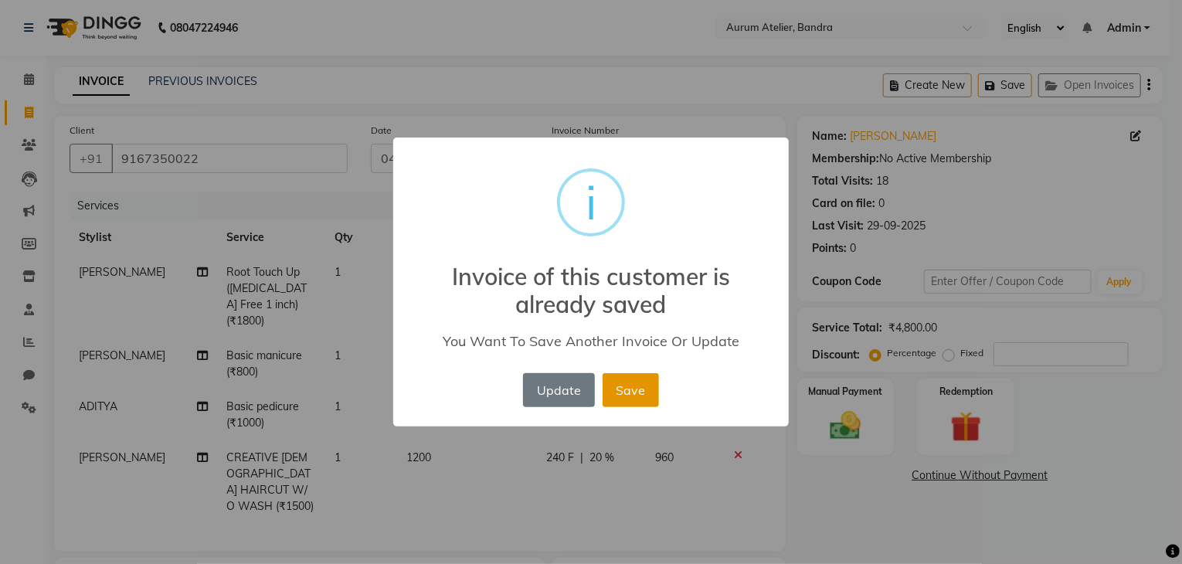
click at [639, 378] on button "Save" at bounding box center [630, 390] width 56 height 34
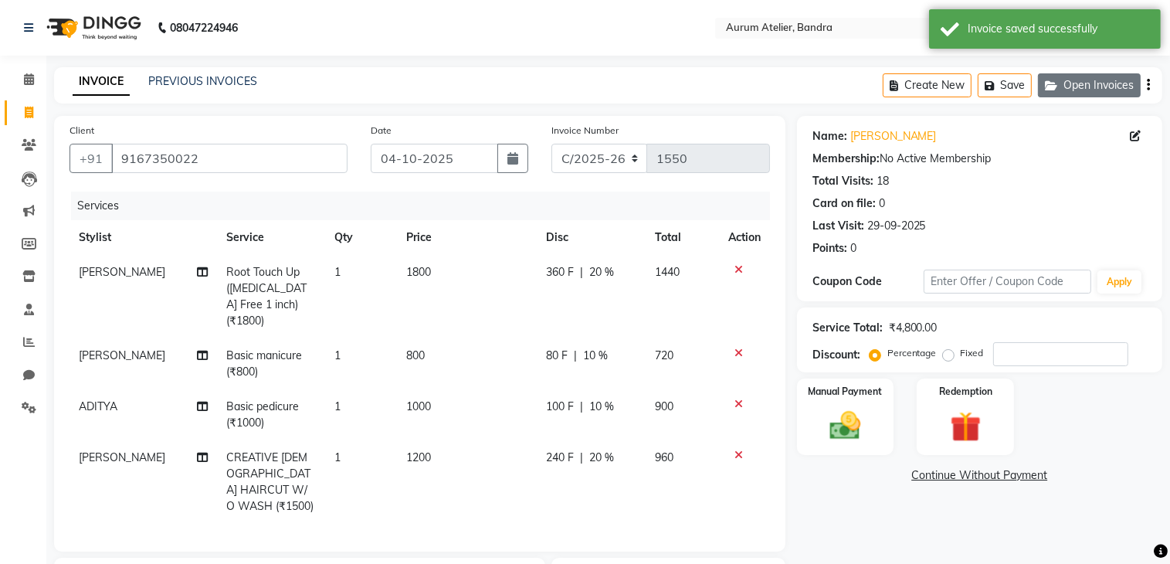
click at [1084, 81] on button "Open Invoices" at bounding box center [1089, 85] width 103 height 24
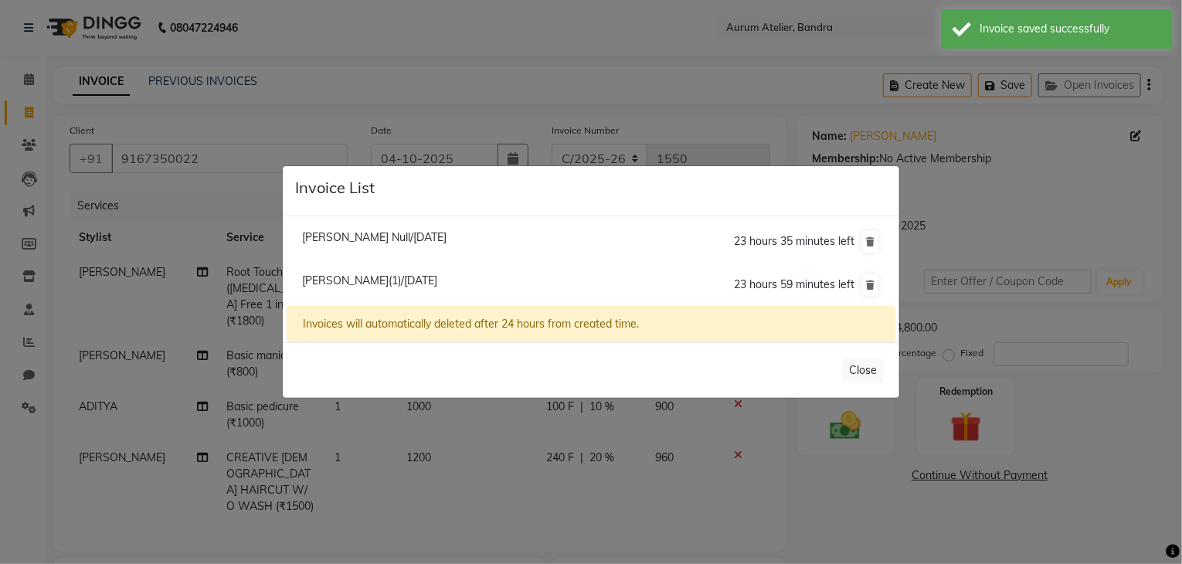
click at [1056, 236] on ngb-modal-window "Invoice List Jahanara Null/04 October 2025 23 hours 35 minutes left Jahanara Nu…" at bounding box center [591, 282] width 1182 height 564
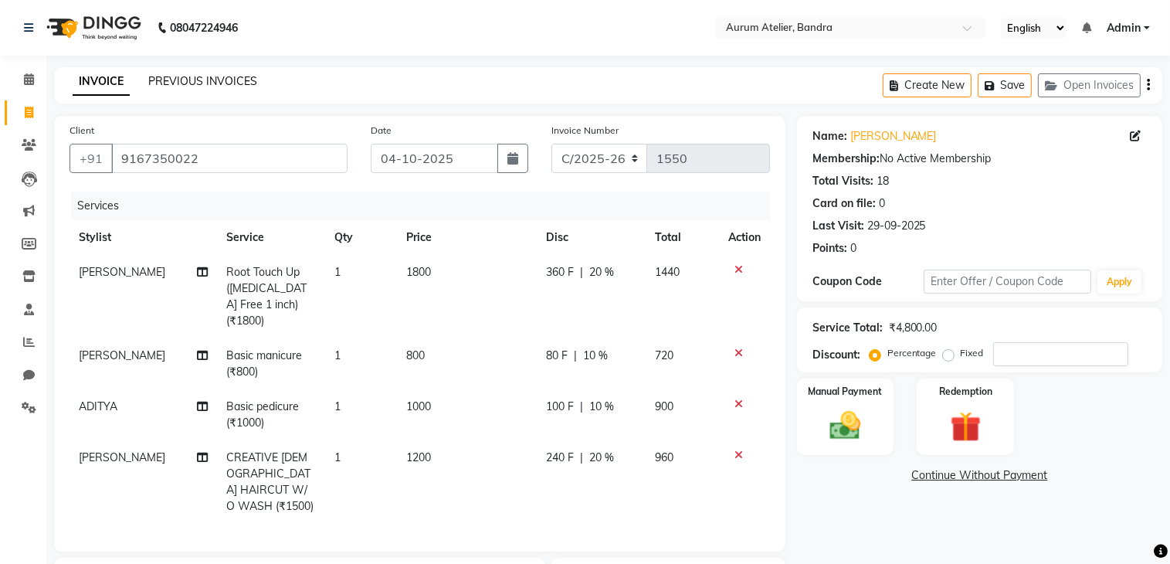
click at [195, 81] on link "PREVIOUS INVOICES" at bounding box center [202, 81] width 109 height 14
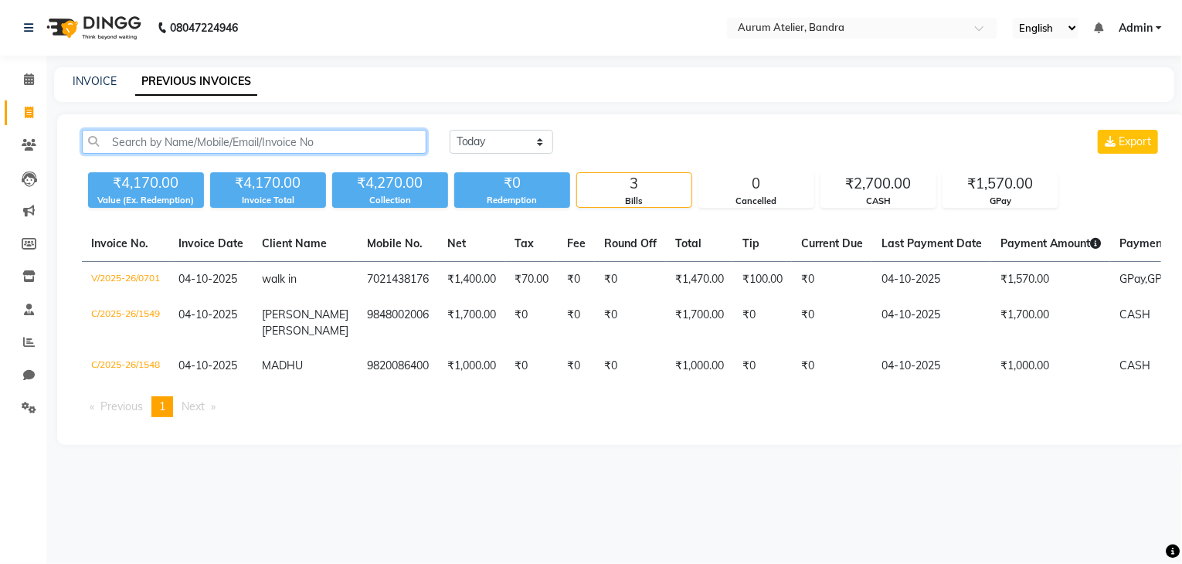
click at [127, 135] on input "text" at bounding box center [254, 142] width 344 height 24
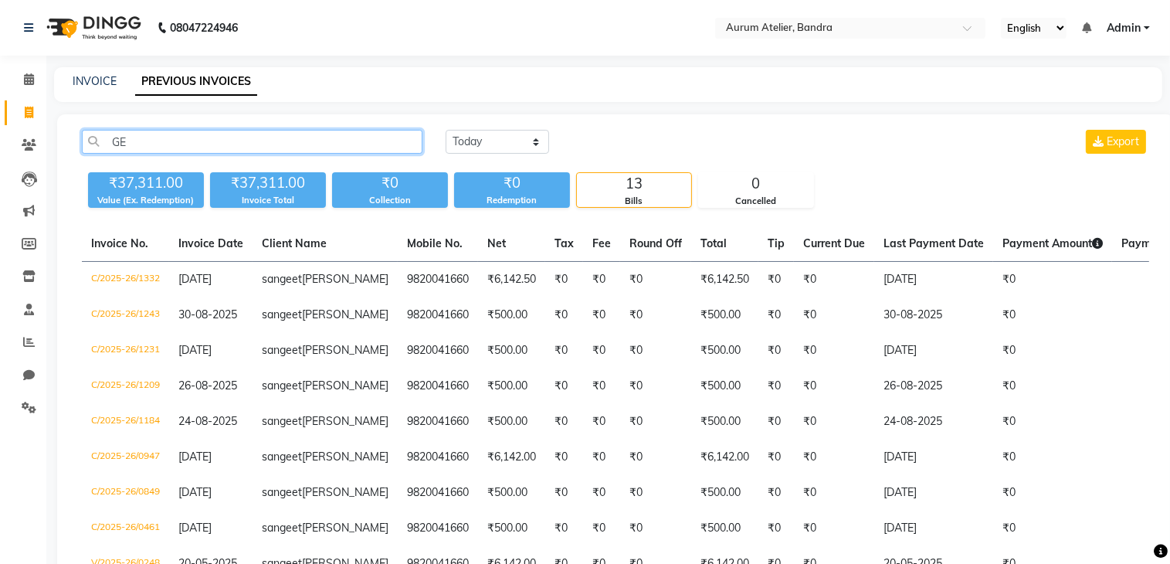
type input "G"
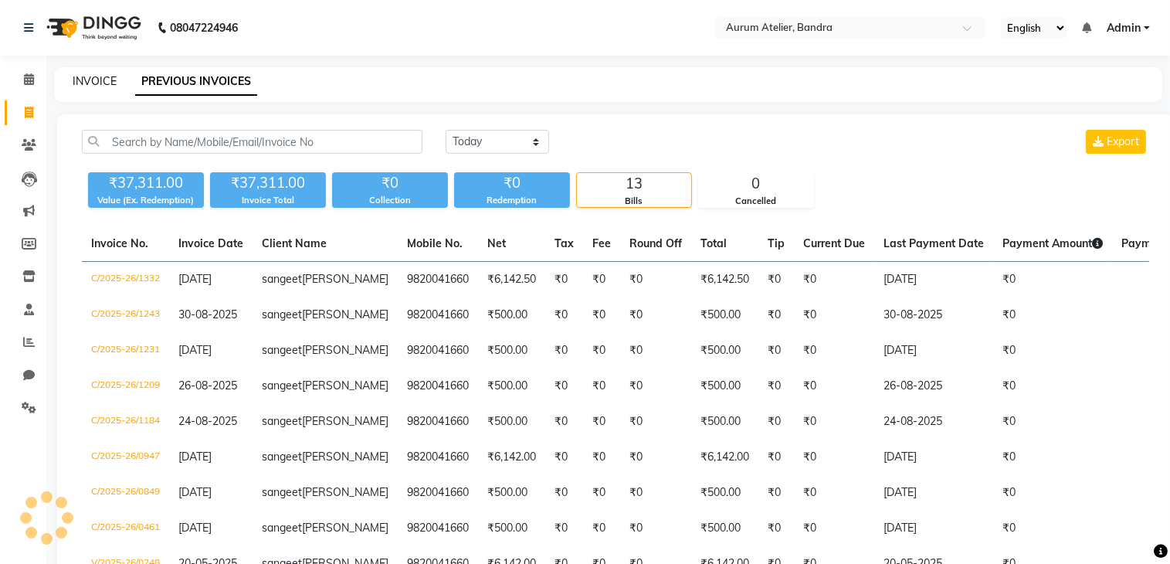
click at [81, 85] on link "INVOICE" at bounding box center [95, 81] width 44 height 14
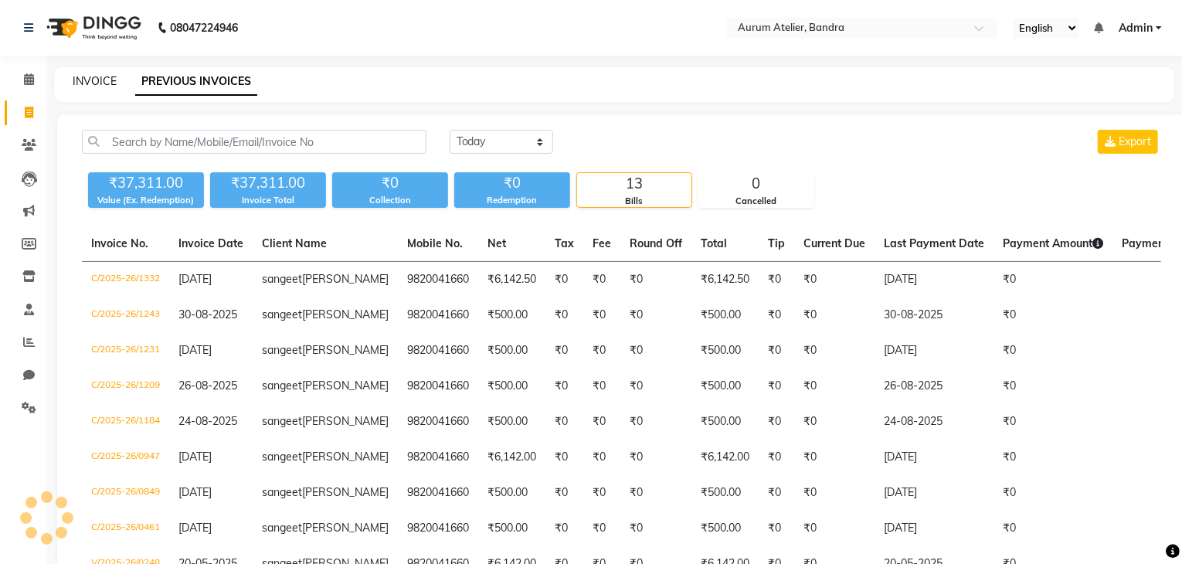
select select "7410"
select select "service"
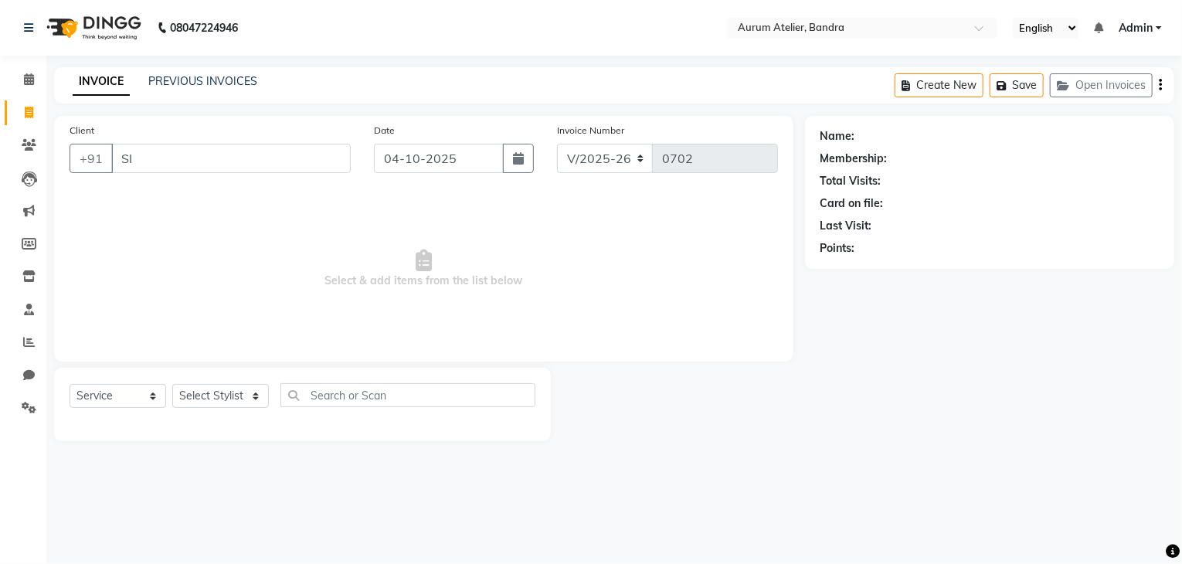
type input "S"
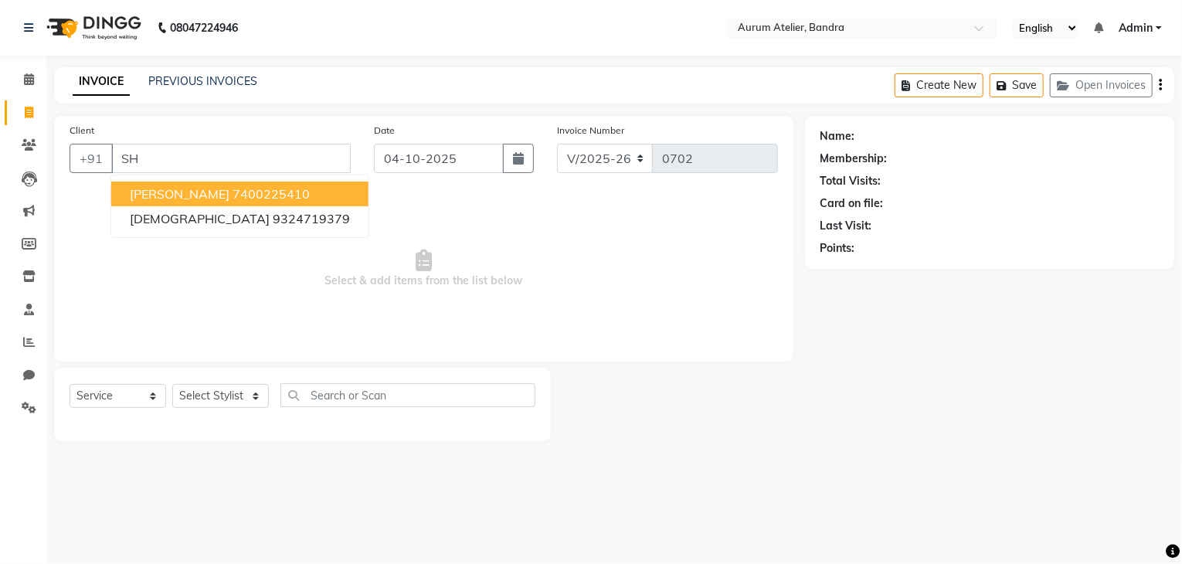
type input "S"
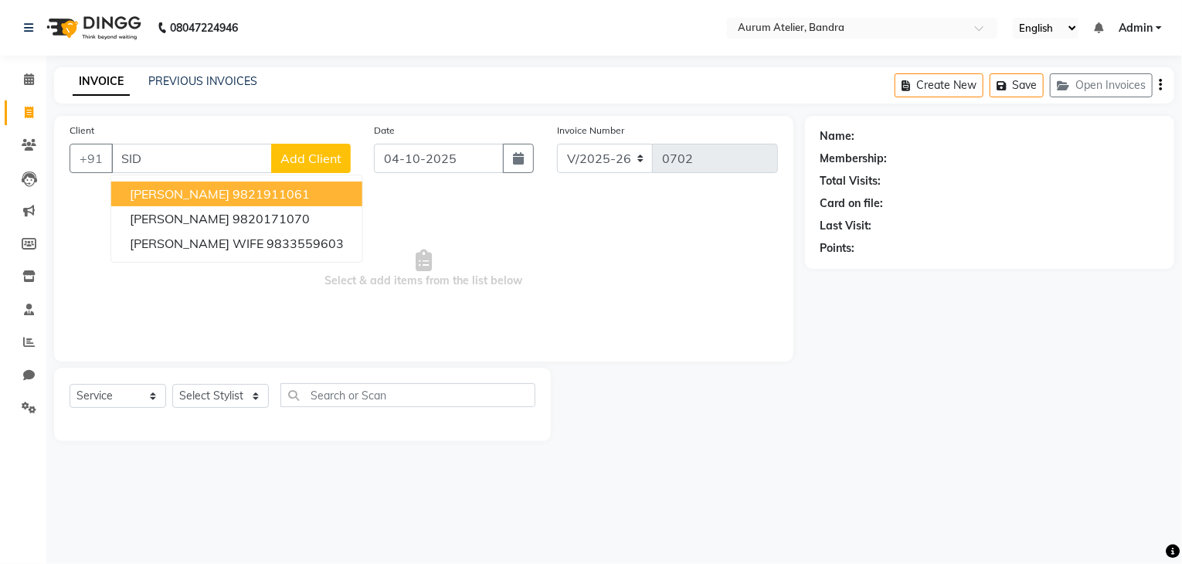
click at [204, 198] on span "SIDHANT KAPOOR" at bounding box center [180, 193] width 100 height 15
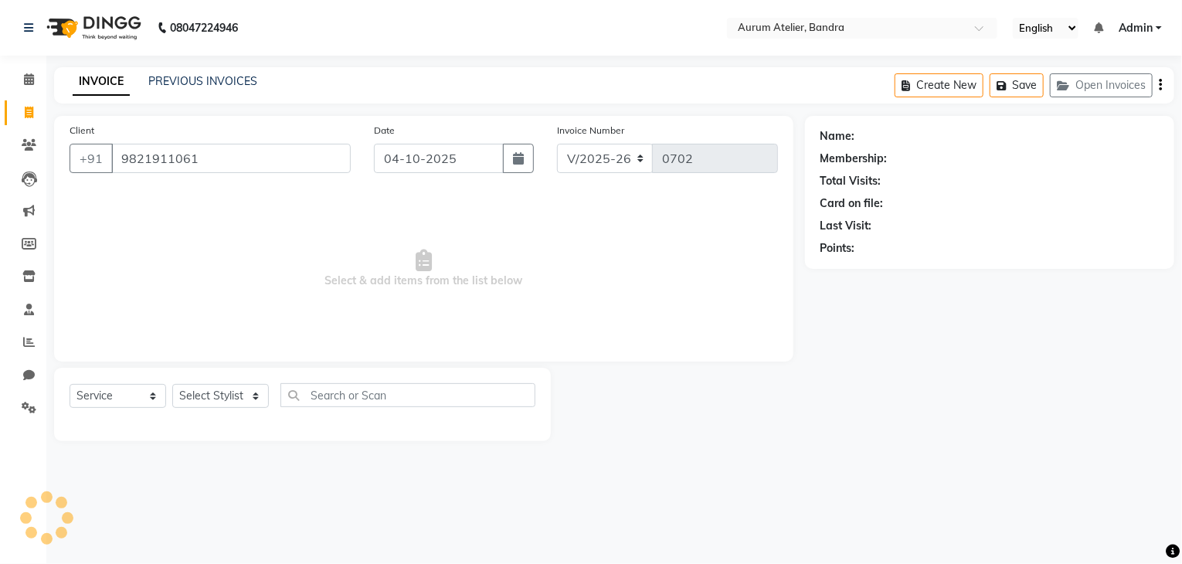
type input "9821911061"
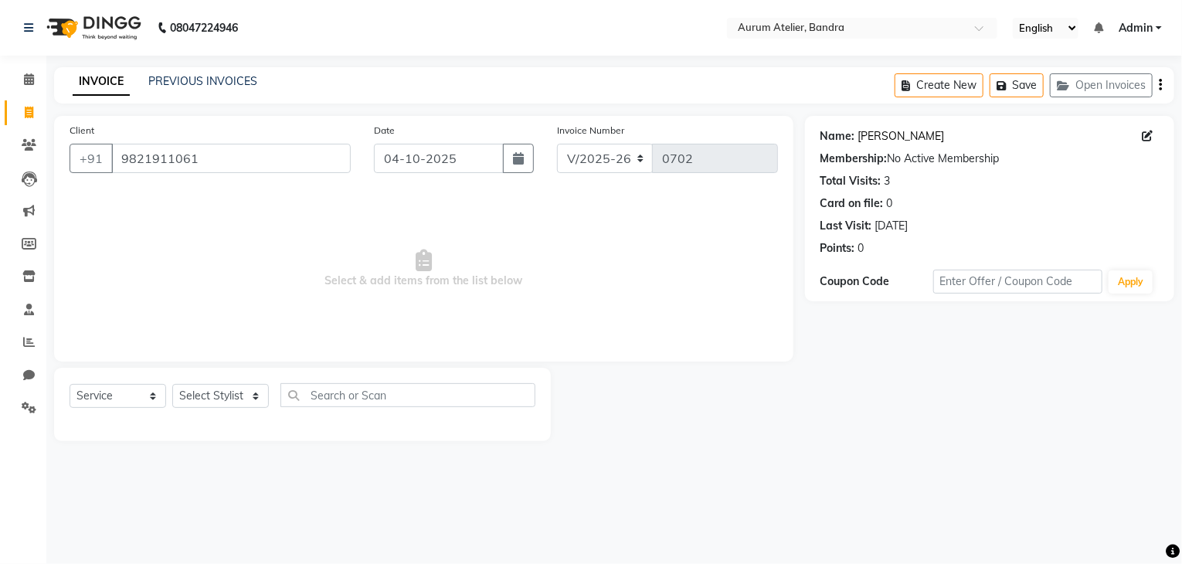
click at [903, 134] on link "Sidhant Kapoor" at bounding box center [901, 136] width 87 height 16
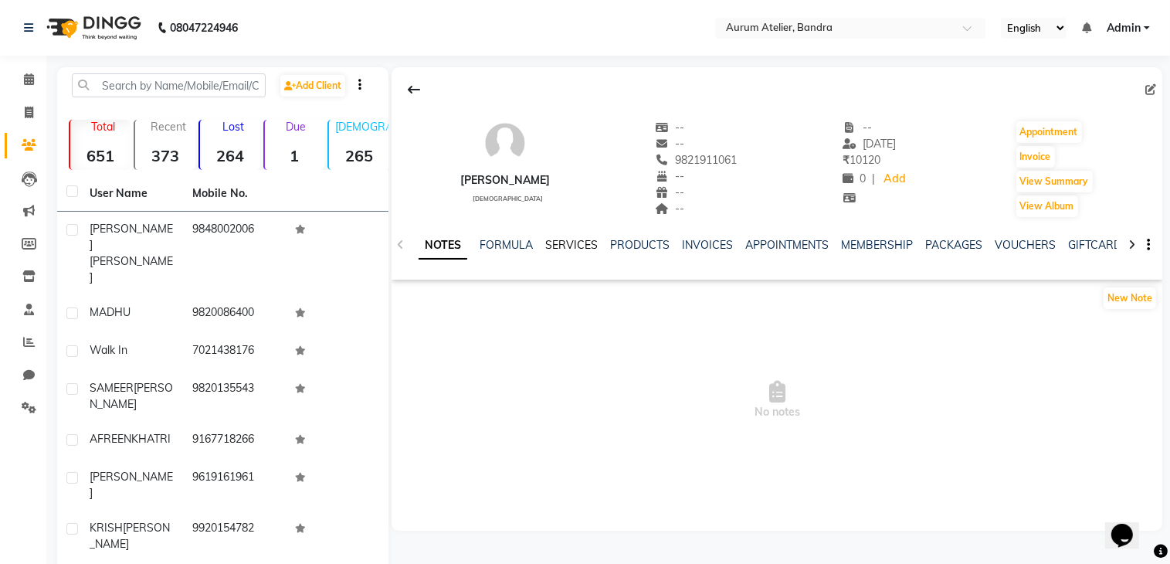
click at [580, 243] on link "SERVICES" at bounding box center [571, 245] width 53 height 14
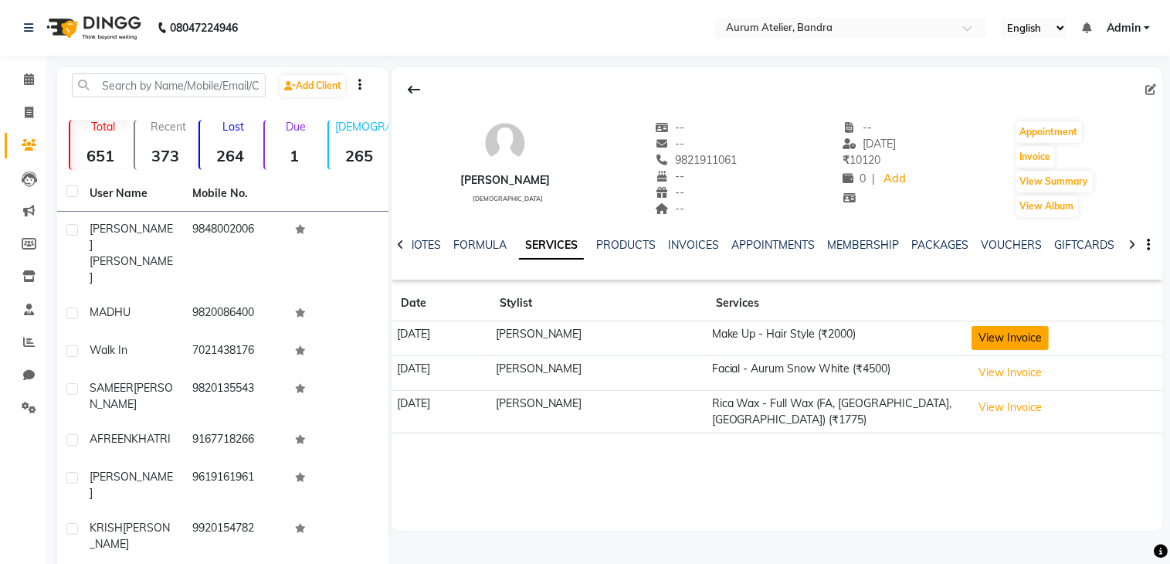
click at [1038, 342] on button "View Invoice" at bounding box center [1010, 338] width 77 height 24
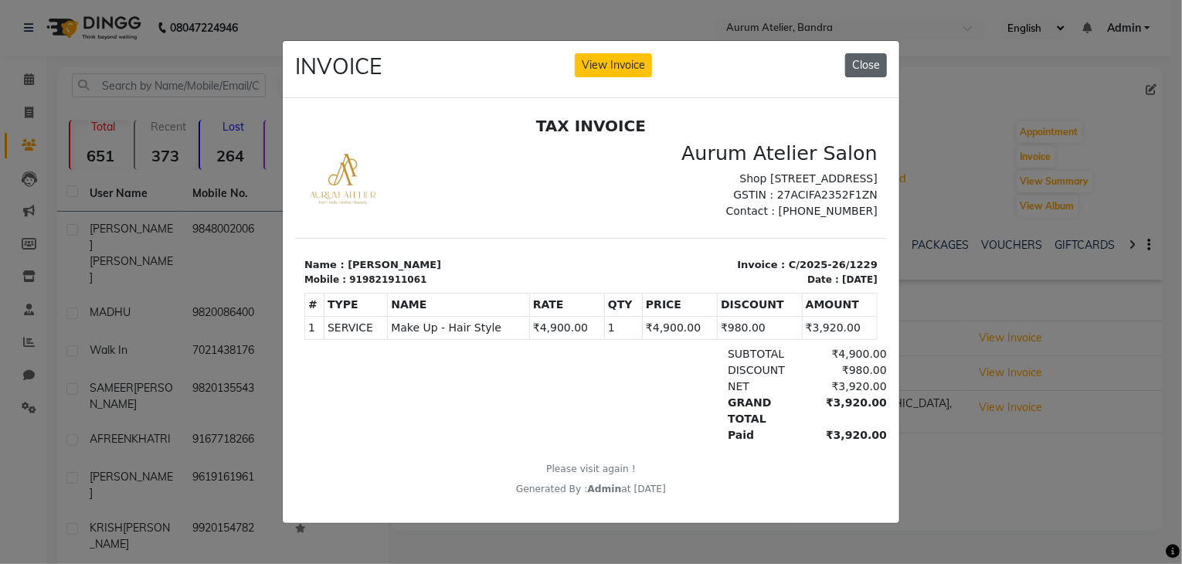
click at [871, 59] on button "Close" at bounding box center [866, 65] width 42 height 24
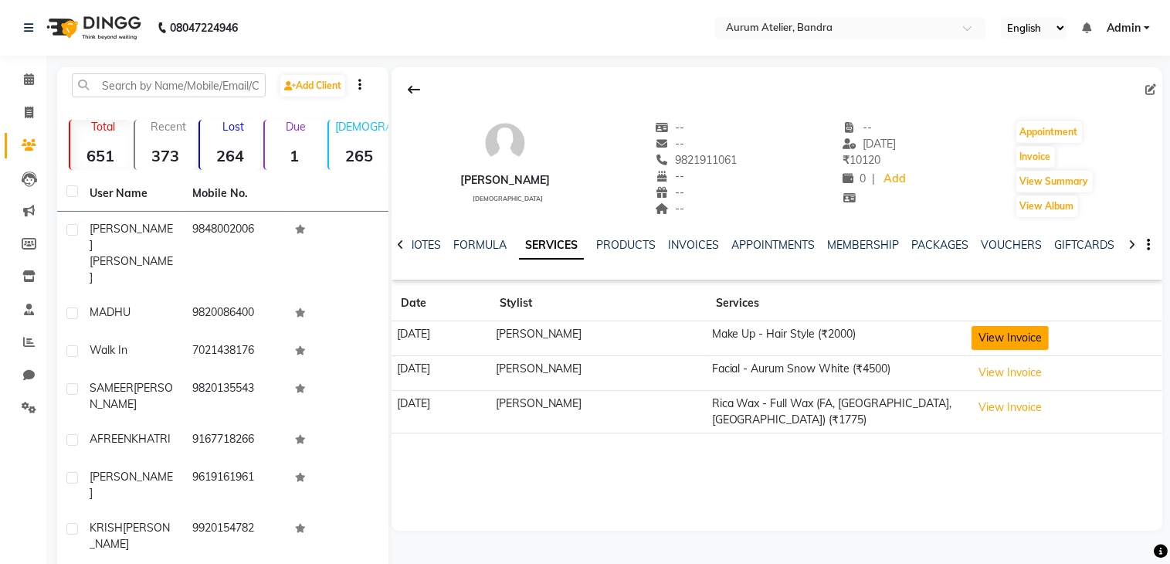
click at [1006, 339] on button "View Invoice" at bounding box center [1010, 338] width 77 height 24
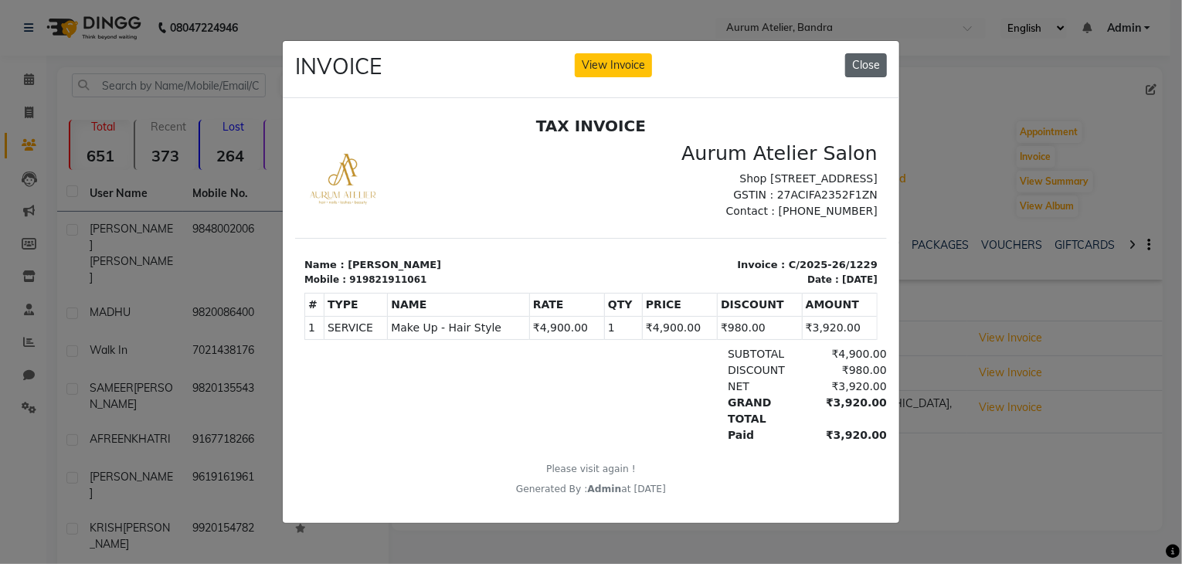
click at [865, 59] on button "Close" at bounding box center [866, 65] width 42 height 24
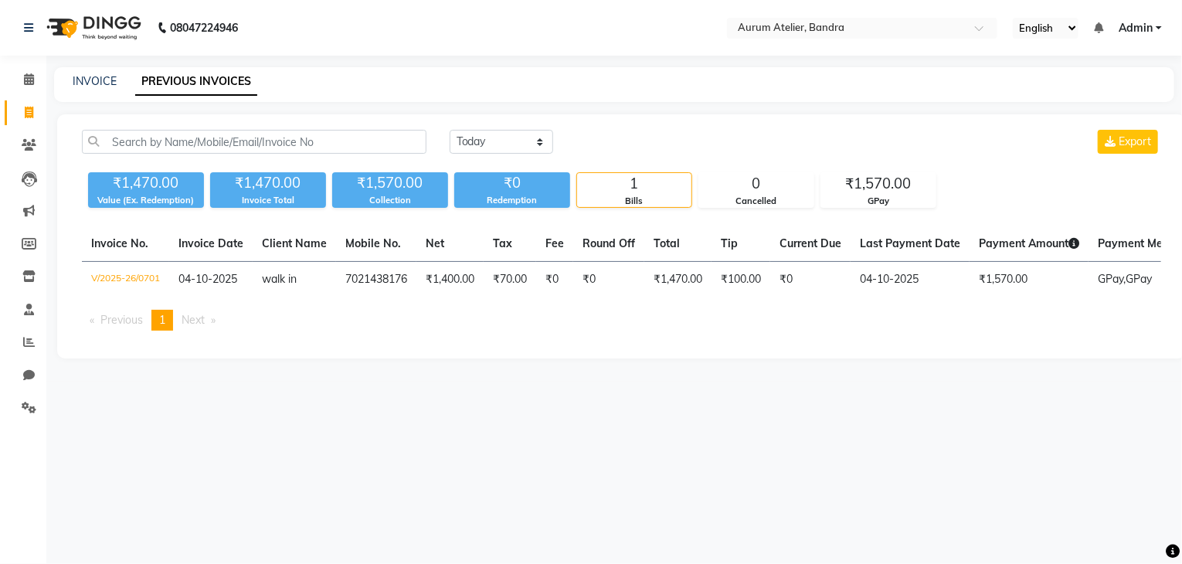
select select "7410"
select select "service"
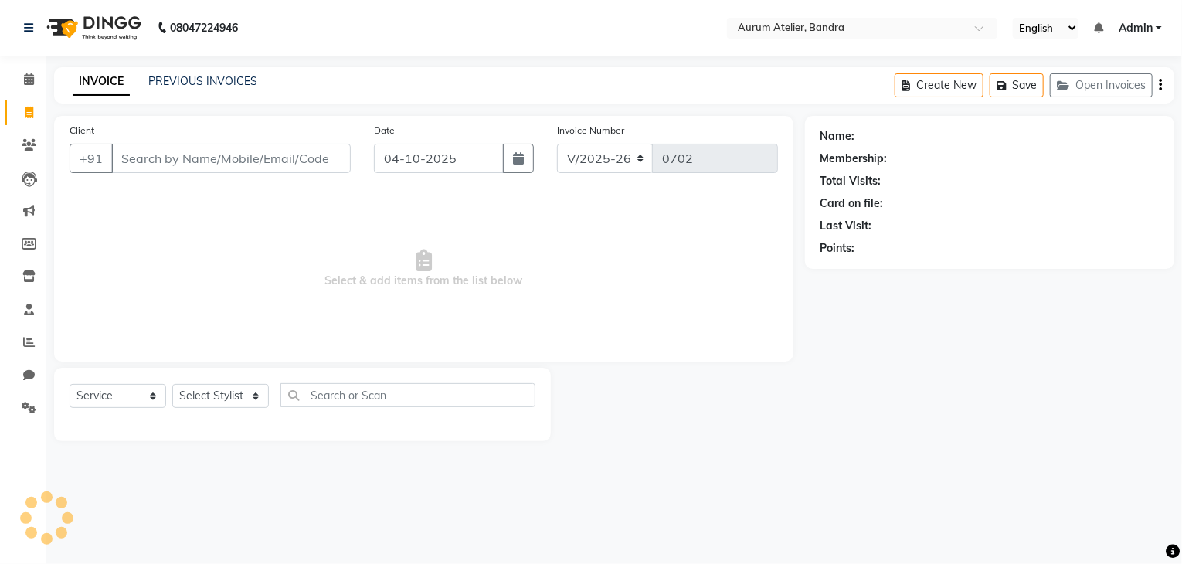
click at [143, 158] on input "Client" at bounding box center [230, 158] width 239 height 29
type input "="
type input "+"
drag, startPoint x: 92, startPoint y: 154, endPoint x: 63, endPoint y: 149, distance: 28.9
click at [91, 154] on button "+91" at bounding box center [91, 158] width 43 height 29
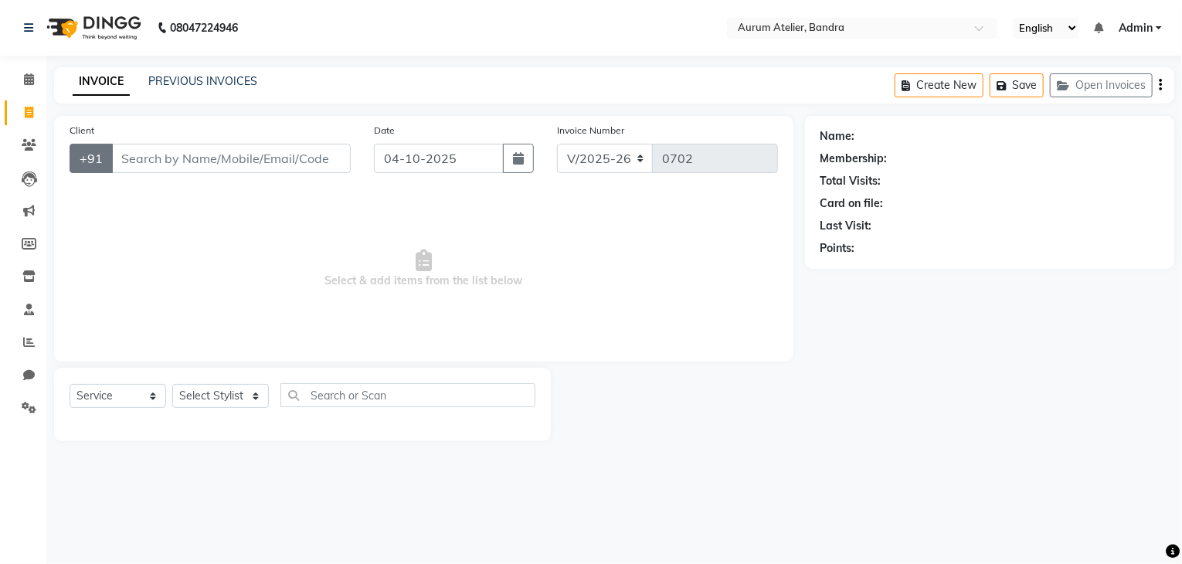
click at [91, 165] on button "+91" at bounding box center [91, 158] width 43 height 29
click at [93, 161] on button "+91" at bounding box center [91, 158] width 43 height 29
click at [96, 152] on button "+91" at bounding box center [91, 158] width 43 height 29
click at [95, 152] on button "+91" at bounding box center [91, 158] width 43 height 29
click at [195, 140] on div "Client +91" at bounding box center [210, 153] width 304 height 63
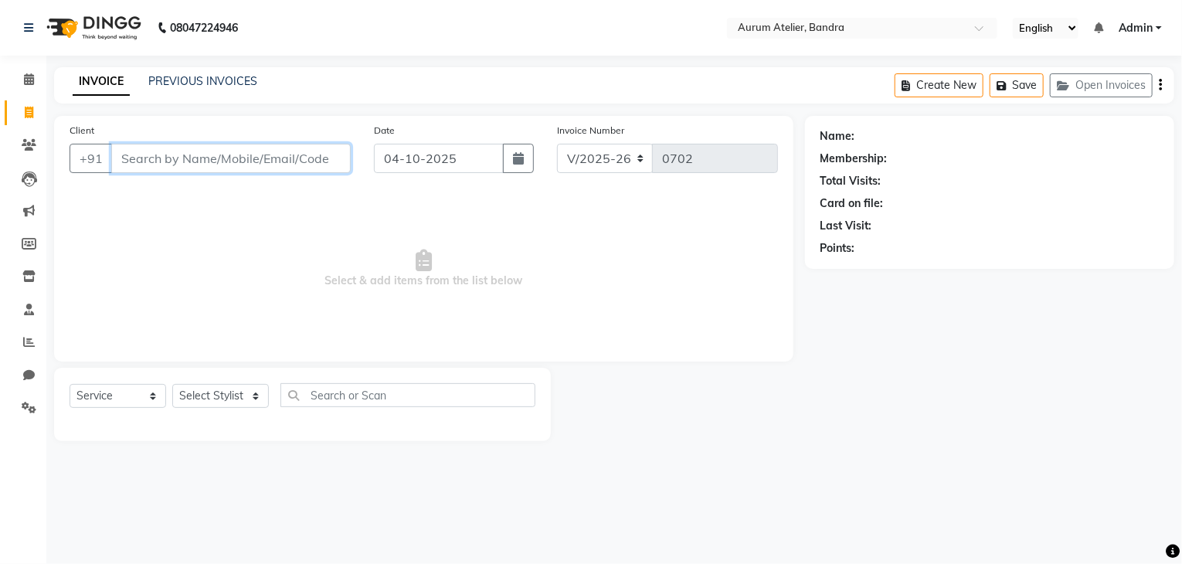
click at [140, 161] on input "Client" at bounding box center [230, 158] width 239 height 29
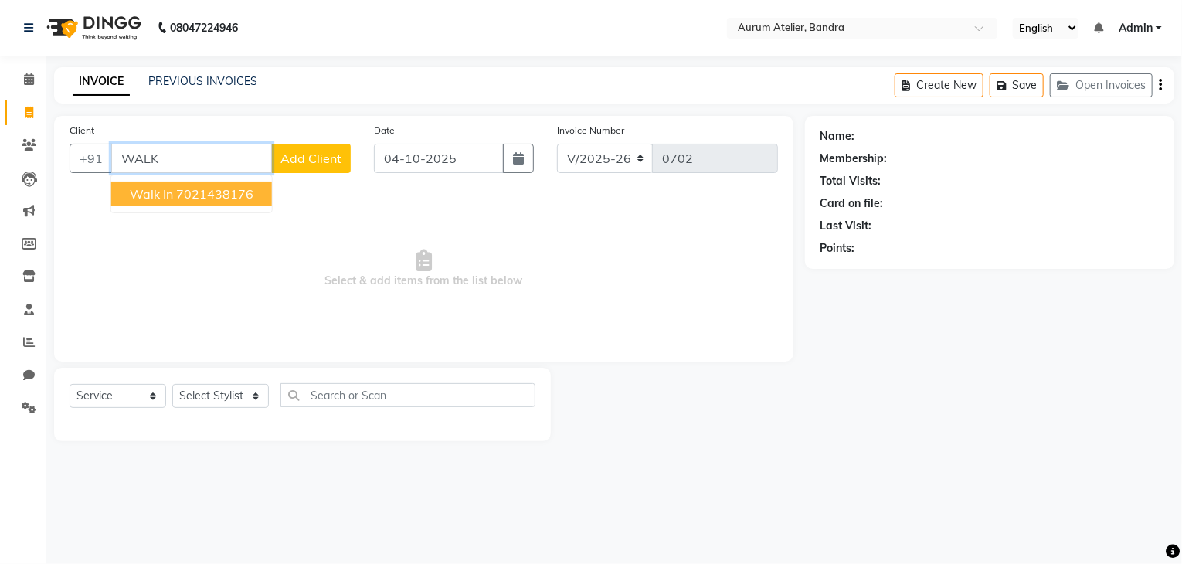
click at [225, 192] on button "walk in 7021438176" at bounding box center [191, 193] width 161 height 25
type input "7021438176"
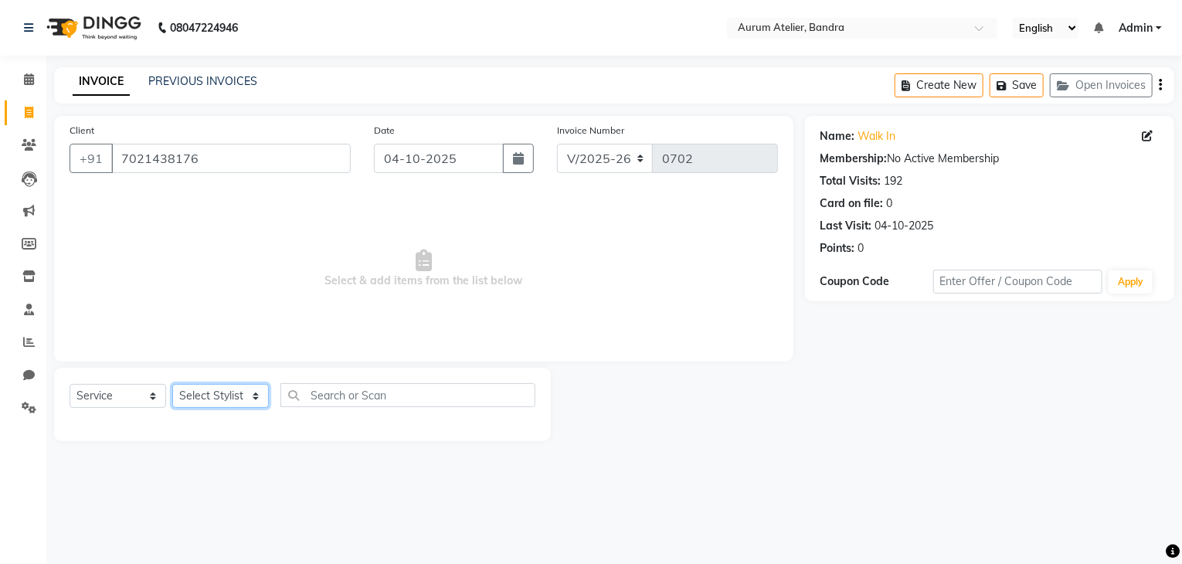
click at [229, 391] on select "Select Stylist ADITYA [PERSON_NAME] chariya [PERSON_NAME] [PERSON_NAME] [PERSON…" at bounding box center [220, 396] width 97 height 24
select select "91533"
click at [172, 385] on select "Select Stylist ADITYA [PERSON_NAME] chariya [PERSON_NAME] [PERSON_NAME] [PERSON…" at bounding box center [220, 396] width 97 height 24
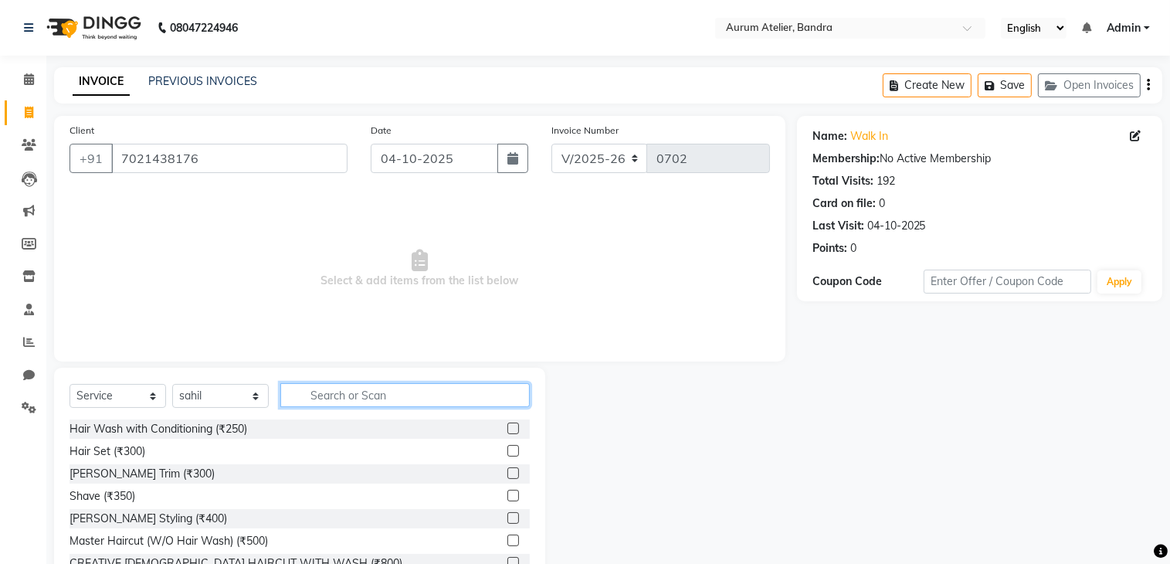
click at [327, 401] on input "text" at bounding box center [404, 395] width 249 height 24
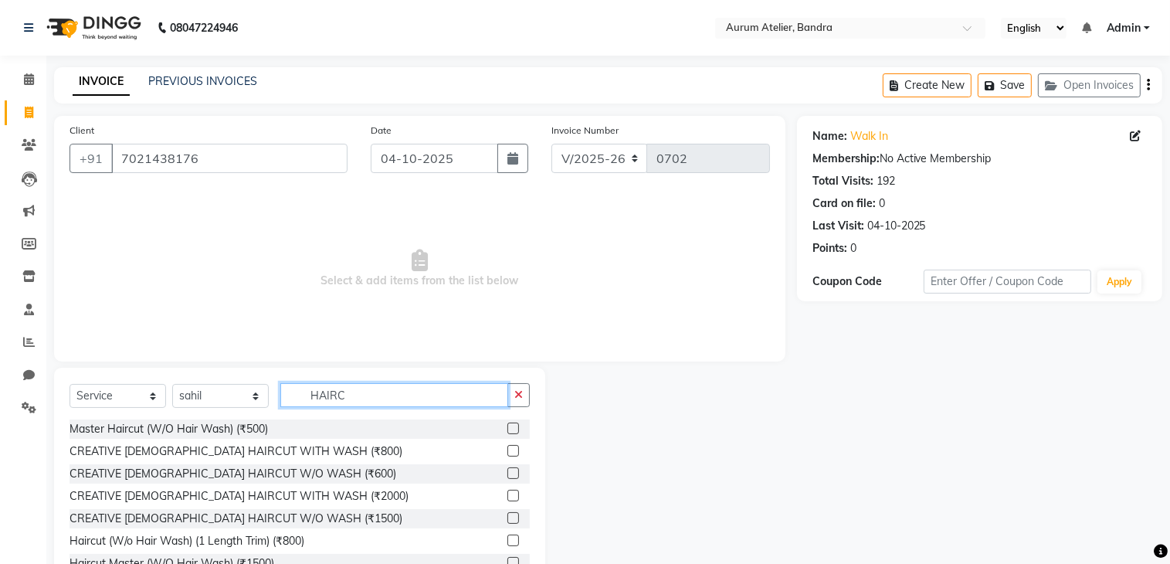
type input "HAIRC"
click at [507, 472] on label at bounding box center [513, 473] width 12 height 12
click at [507, 472] on input "checkbox" at bounding box center [512, 474] width 10 height 10
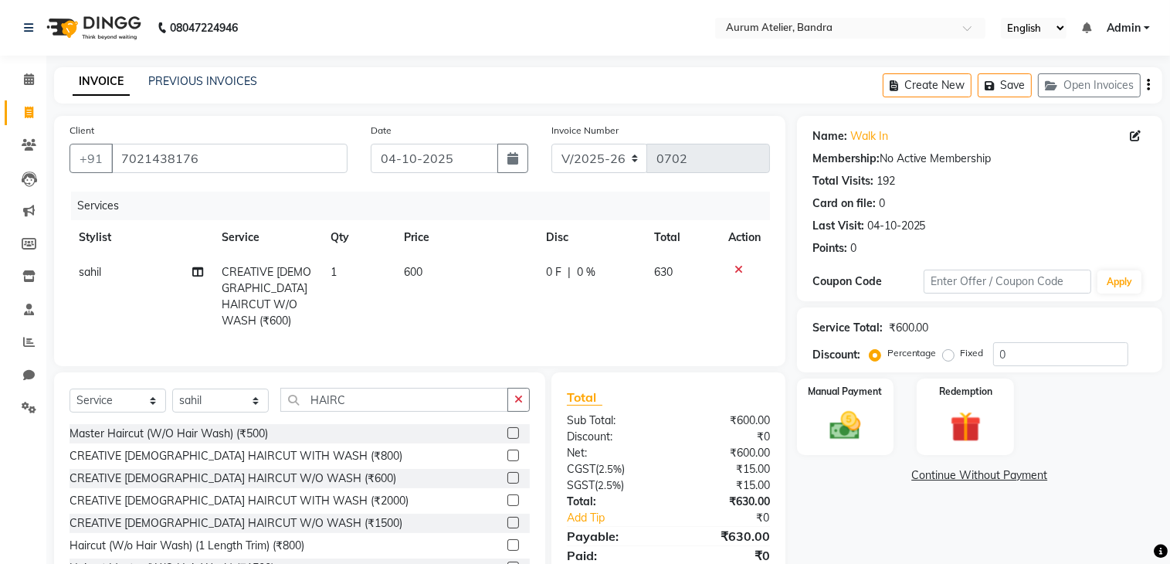
click at [507, 473] on label at bounding box center [513, 478] width 12 height 12
click at [507, 473] on input "checkbox" at bounding box center [512, 478] width 10 height 10
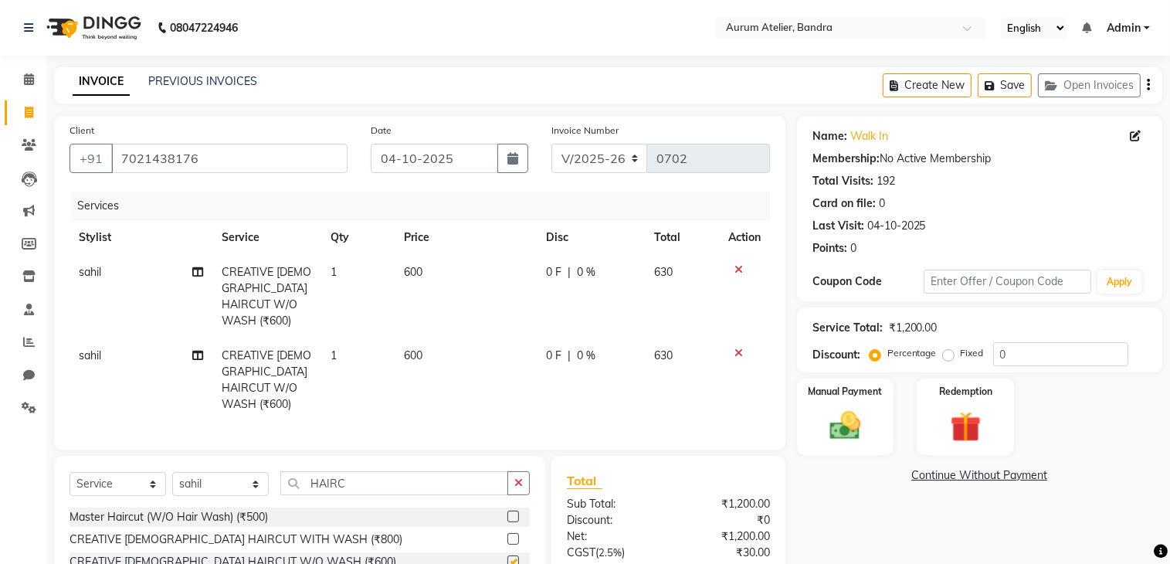
checkbox input "false"
click at [411, 471] on input "HAIRC" at bounding box center [394, 483] width 228 height 24
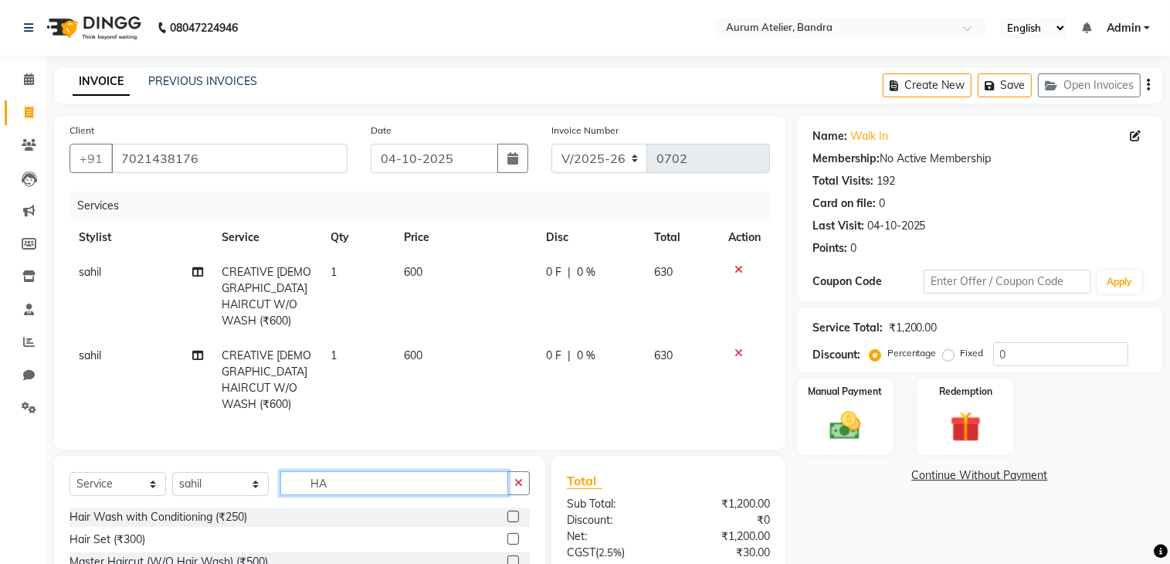
type input "H"
type input "BEA"
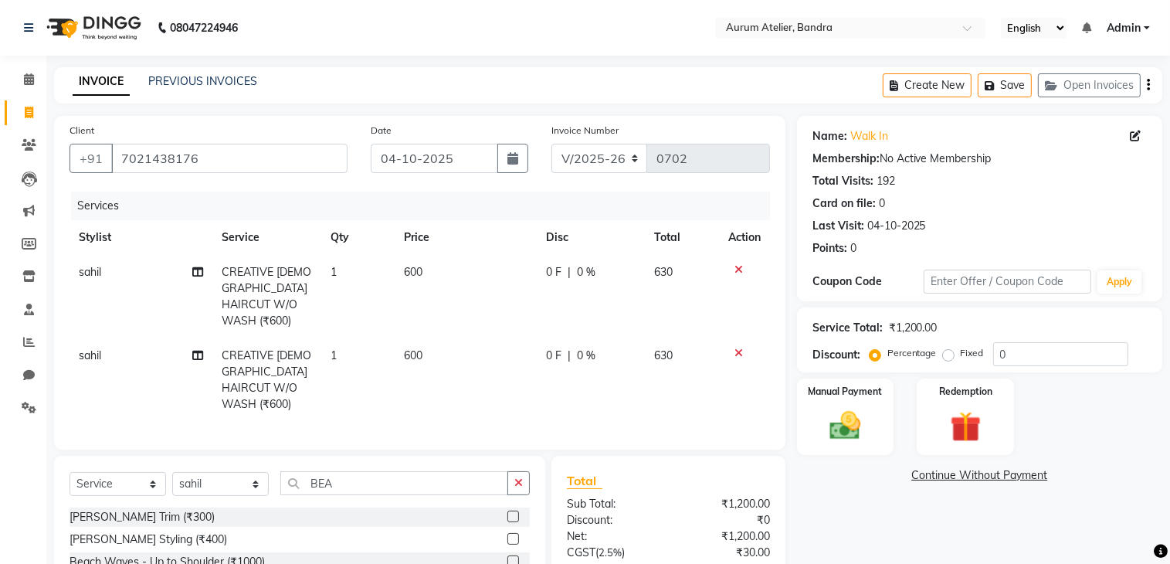
click at [511, 511] on label at bounding box center [513, 517] width 12 height 12
click at [511, 512] on input "checkbox" at bounding box center [512, 517] width 10 height 10
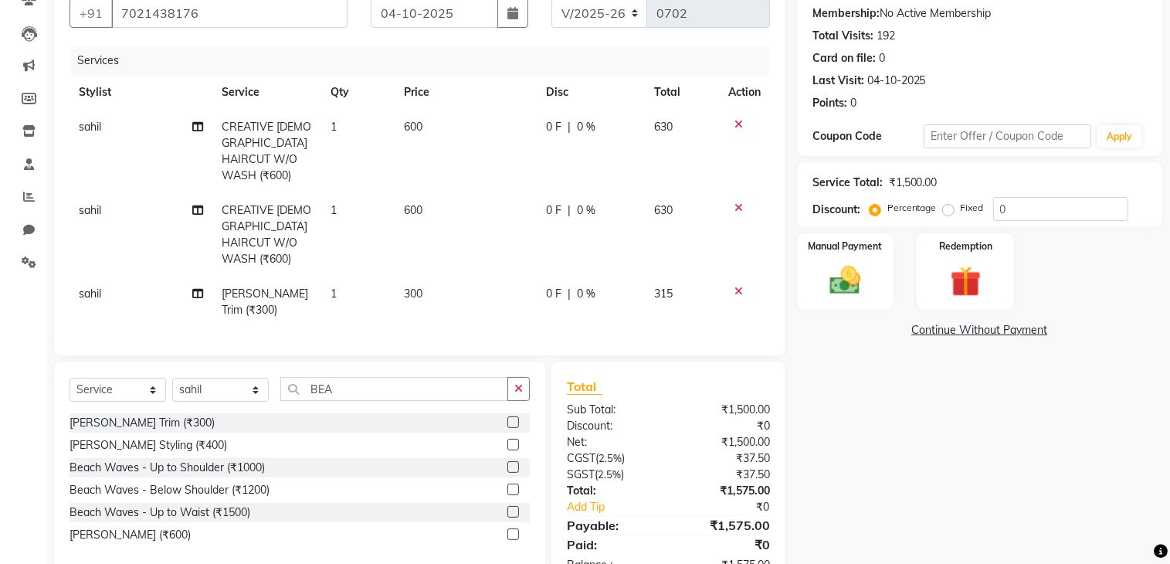
scroll to position [154, 0]
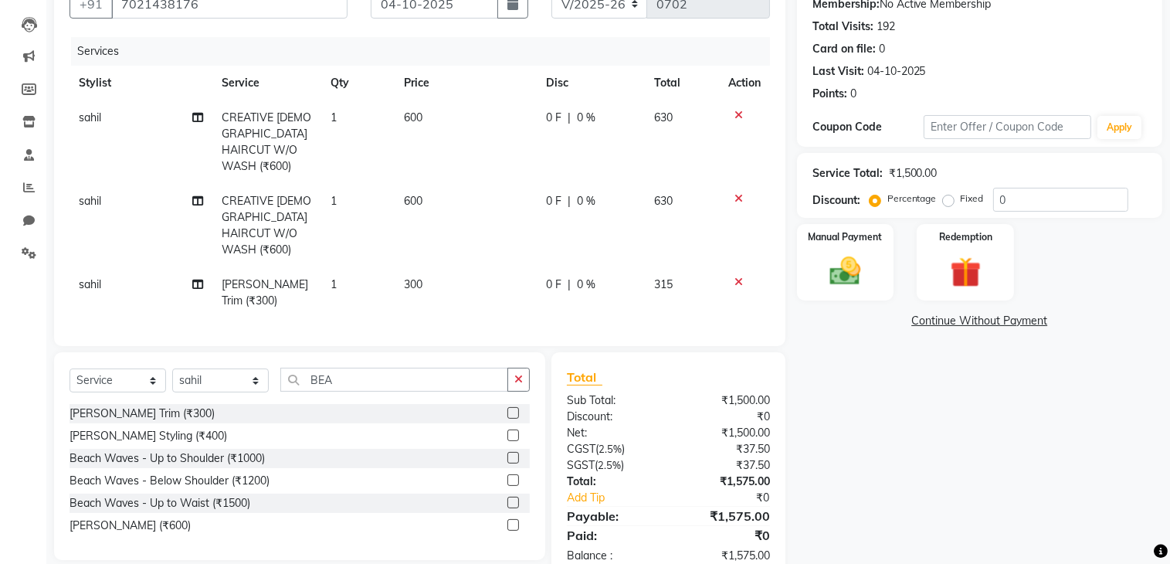
click at [513, 407] on label at bounding box center [513, 413] width 12 height 12
click at [513, 409] on input "checkbox" at bounding box center [512, 414] width 10 height 10
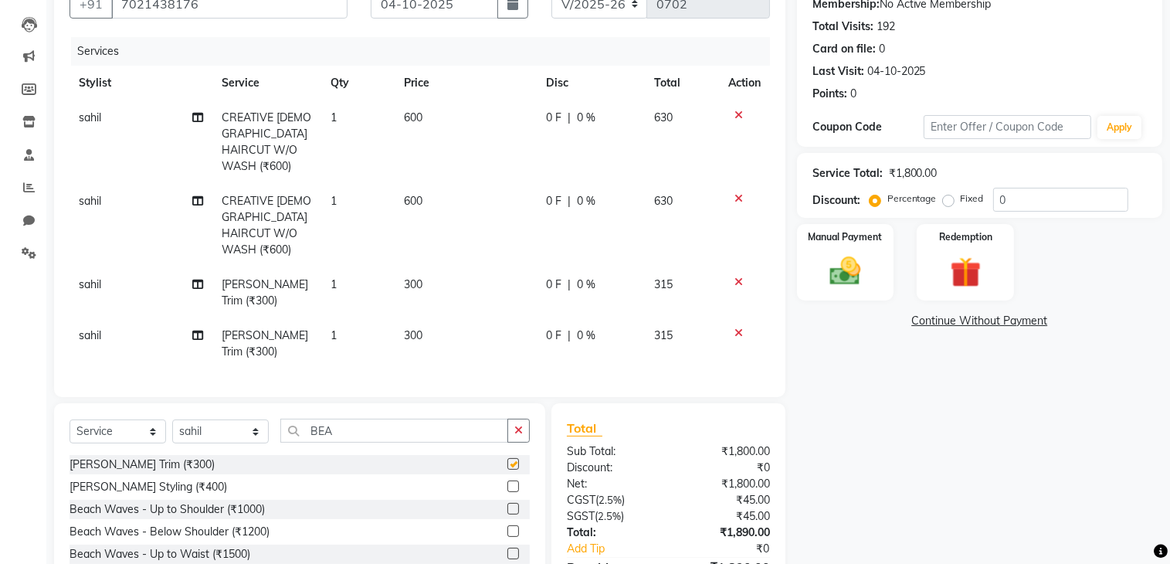
checkbox input "false"
click at [371, 419] on input "BEA" at bounding box center [394, 431] width 228 height 24
type input "B"
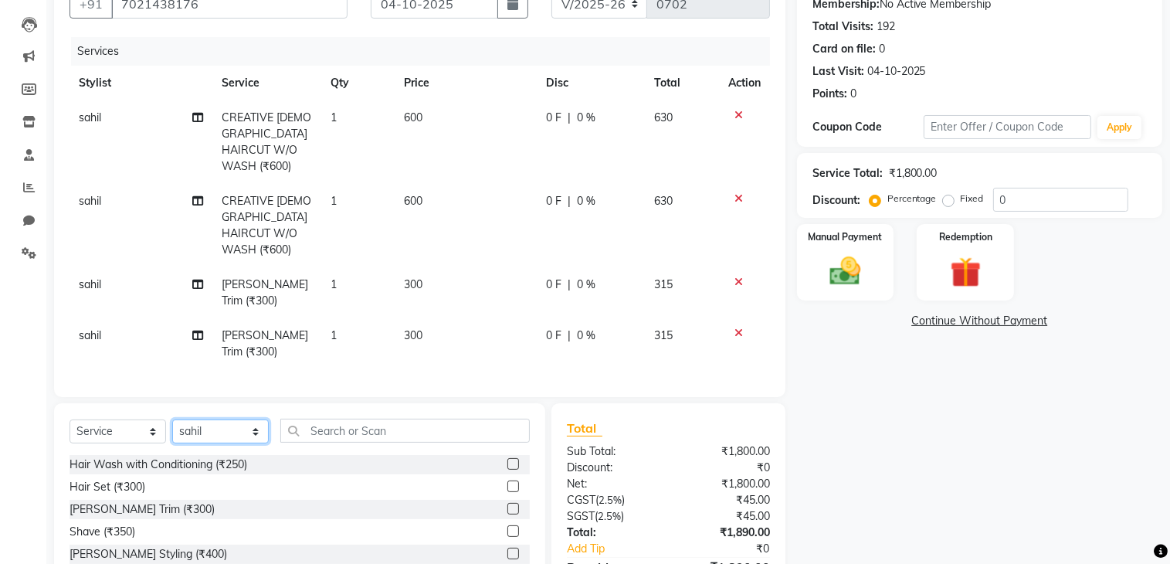
click at [211, 419] on select "Select Stylist ADITYA [PERSON_NAME] chariya [PERSON_NAME] [PERSON_NAME] [PERSON…" at bounding box center [220, 431] width 97 height 24
select select "73211"
click at [172, 419] on select "Select Stylist ADITYA [PERSON_NAME] chariya [PERSON_NAME] [PERSON_NAME] [PERSON…" at bounding box center [220, 431] width 97 height 24
click at [325, 419] on input "text" at bounding box center [404, 431] width 249 height 24
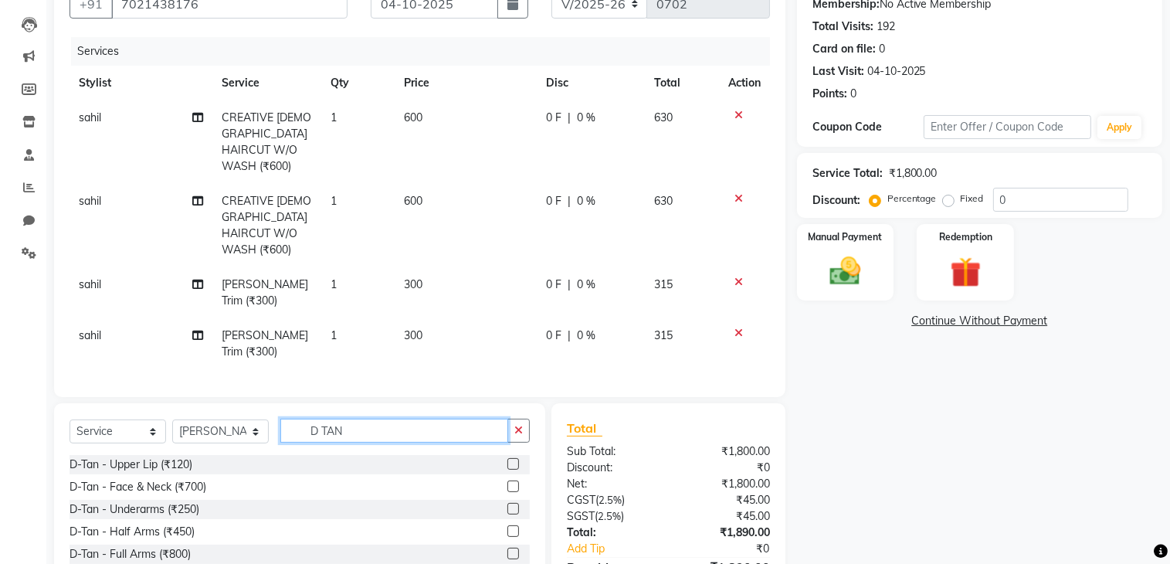
type input "D TAN"
click at [507, 480] on label at bounding box center [513, 486] width 12 height 12
click at [507, 482] on input "checkbox" at bounding box center [512, 487] width 10 height 10
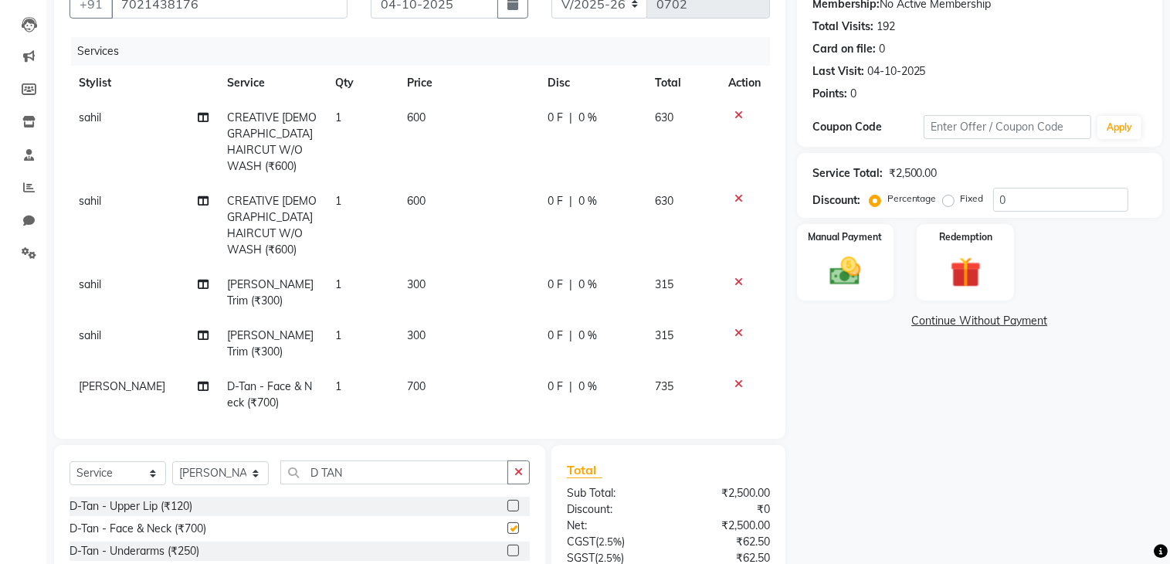
checkbox input "false"
click at [346, 460] on input "D TAN" at bounding box center [394, 472] width 228 height 24
type input "D"
type input "F"
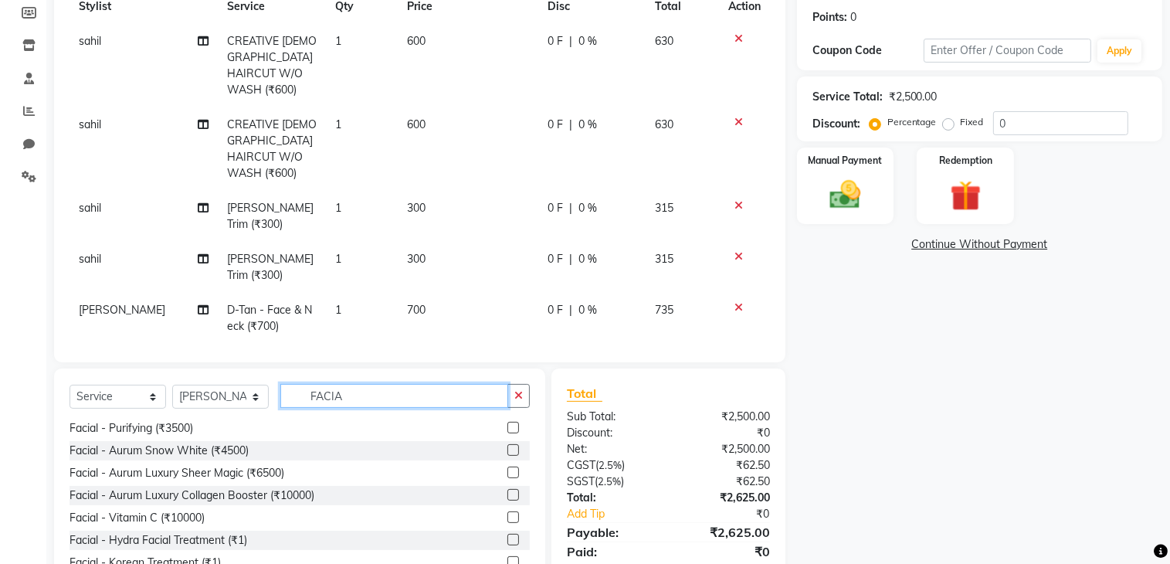
scroll to position [232, 0]
type input "FACIA"
click at [507, 488] on label at bounding box center [513, 494] width 12 height 12
click at [507, 490] on input "checkbox" at bounding box center [512, 495] width 10 height 10
checkbox input "false"
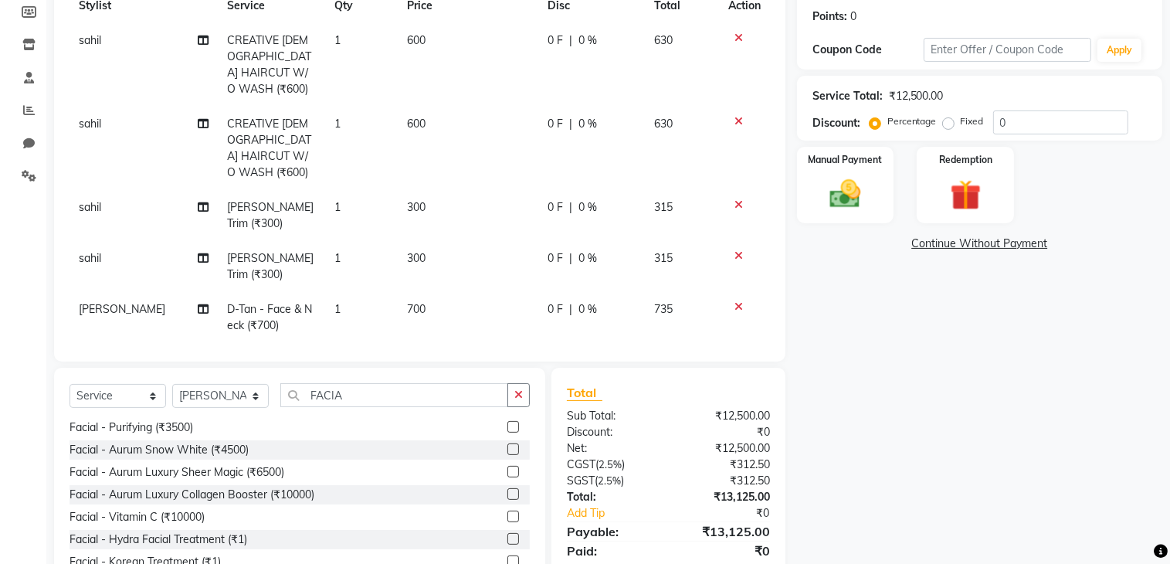
click at [429, 343] on td "10000" at bounding box center [468, 376] width 141 height 67
select select "73211"
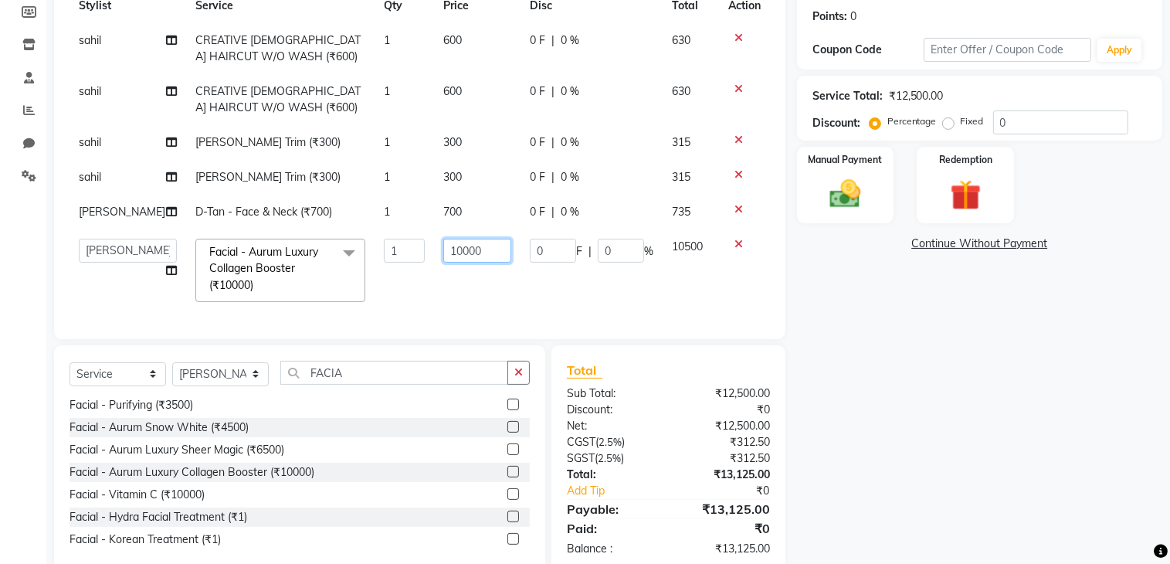
click at [468, 251] on input "10000" at bounding box center [477, 251] width 68 height 24
type input "1"
type input "8000"
click at [400, 294] on tbody "[PERSON_NAME] CREATIVE [DEMOGRAPHIC_DATA] HAIRCUT W/O WASH (₹600) 1 600 0 F | 0…" at bounding box center [420, 167] width 700 height 288
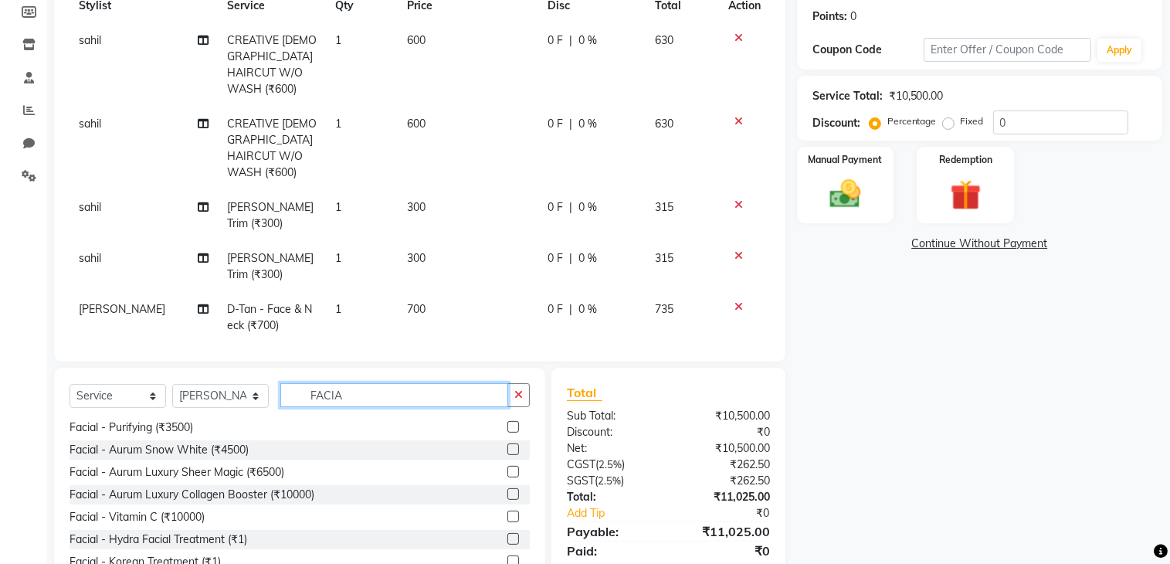
click at [377, 387] on input "FACIA" at bounding box center [394, 395] width 228 height 24
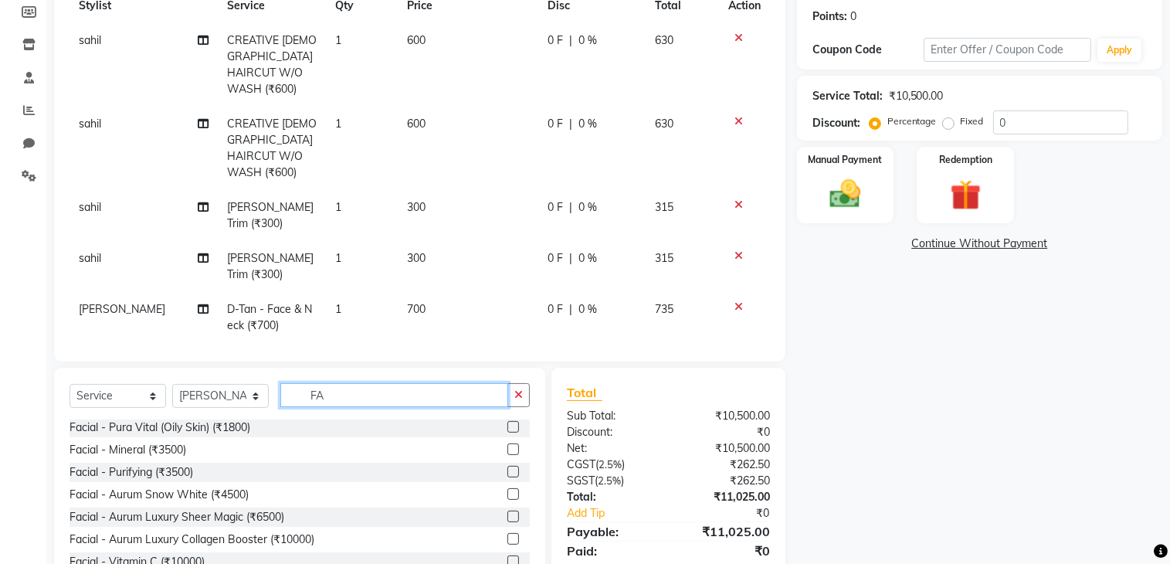
scroll to position [271, 0]
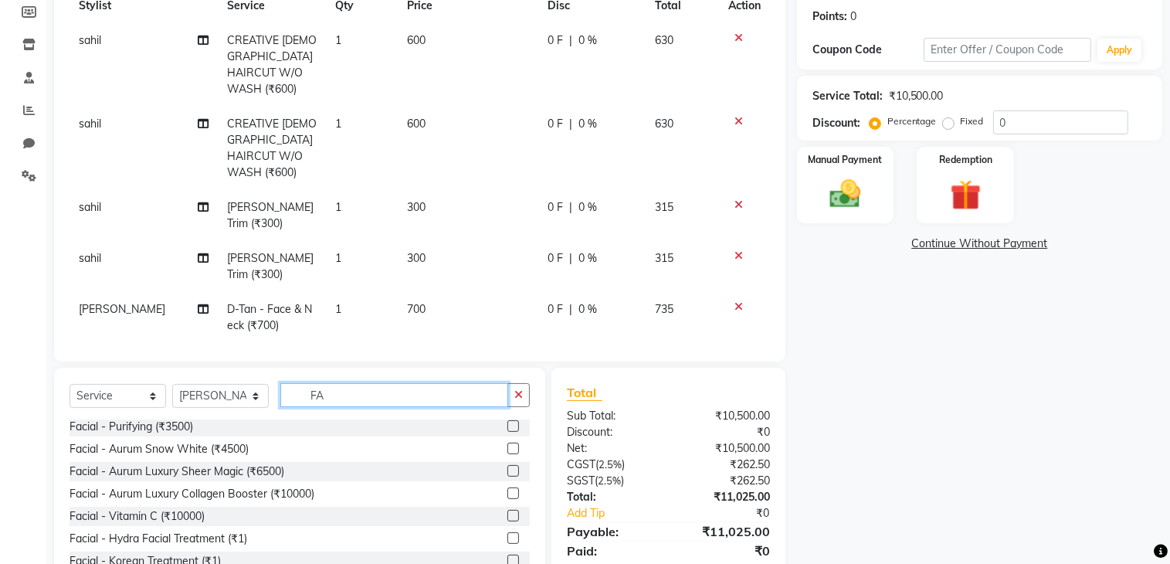
type input "F"
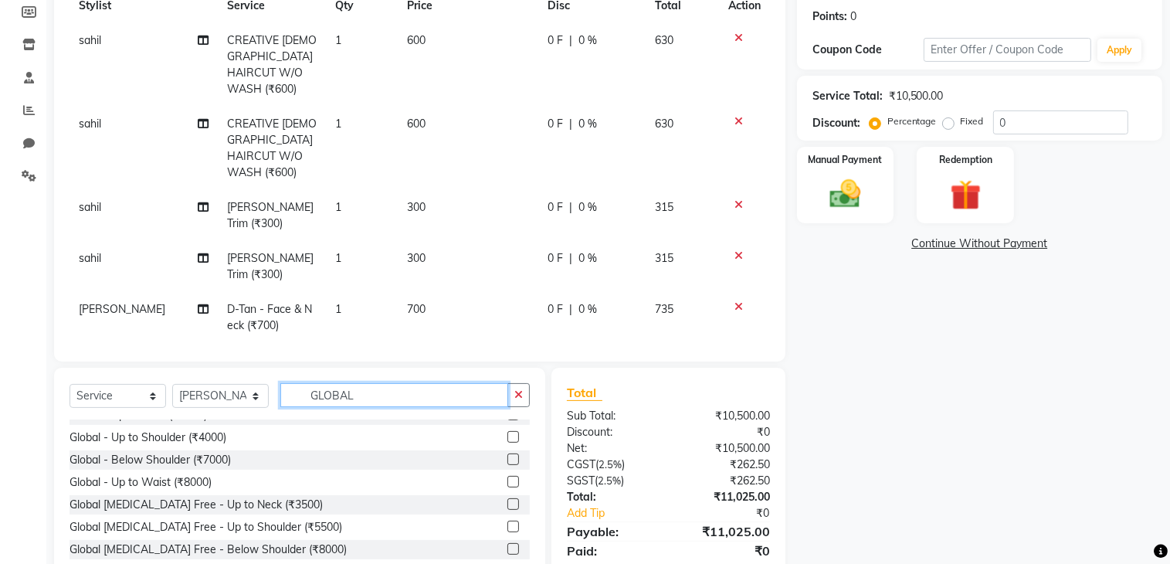
scroll to position [0, 0]
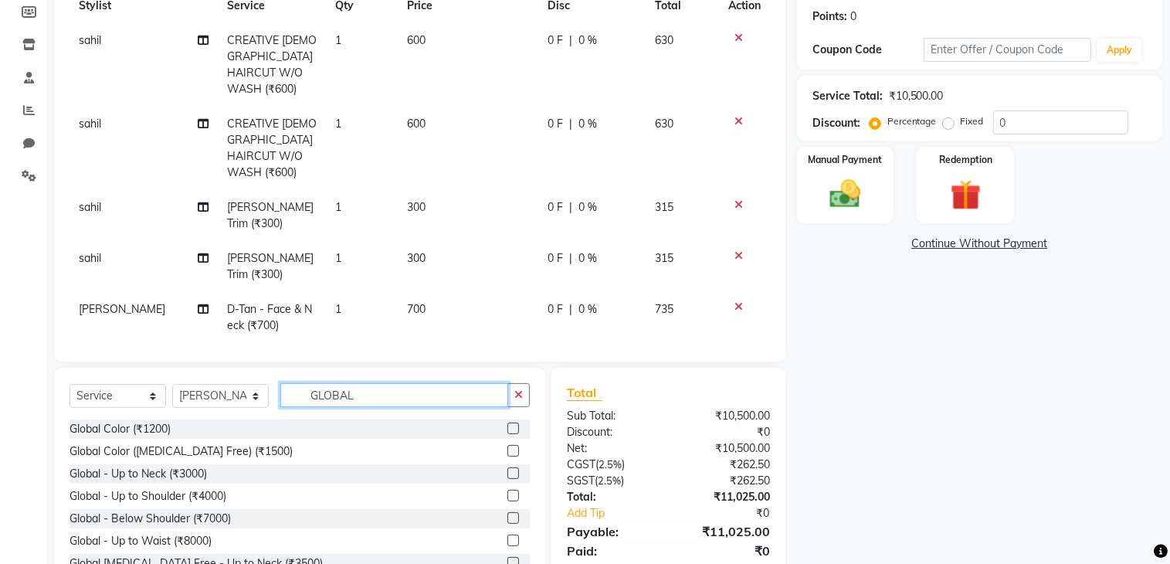
type input "GLOBAL"
click at [507, 494] on label at bounding box center [513, 496] width 12 height 12
click at [507, 494] on input "checkbox" at bounding box center [512, 496] width 10 height 10
checkbox input "false"
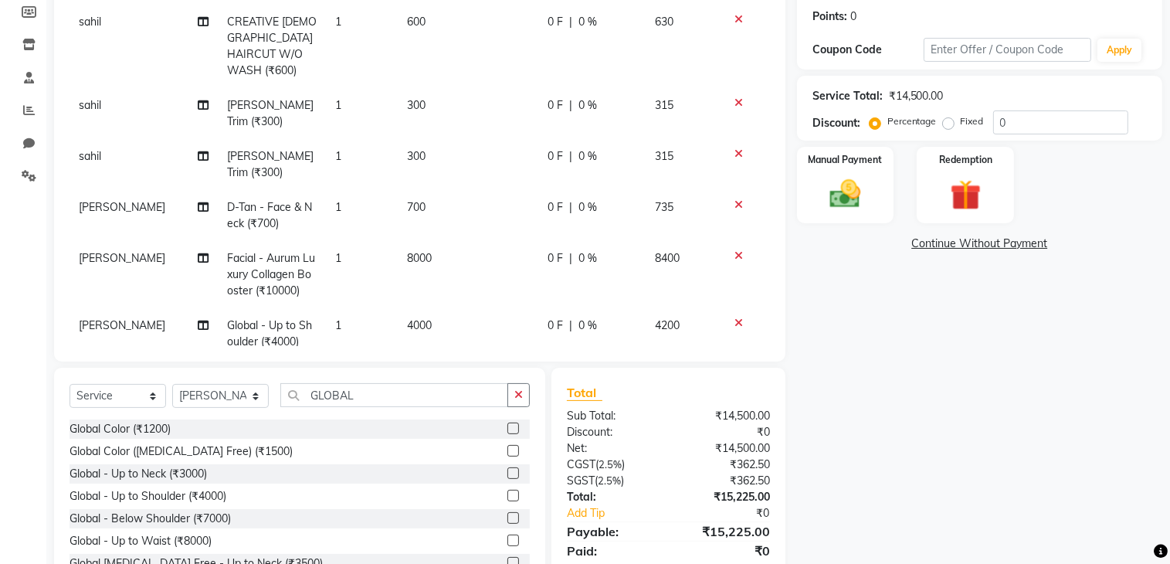
scroll to position [107, 0]
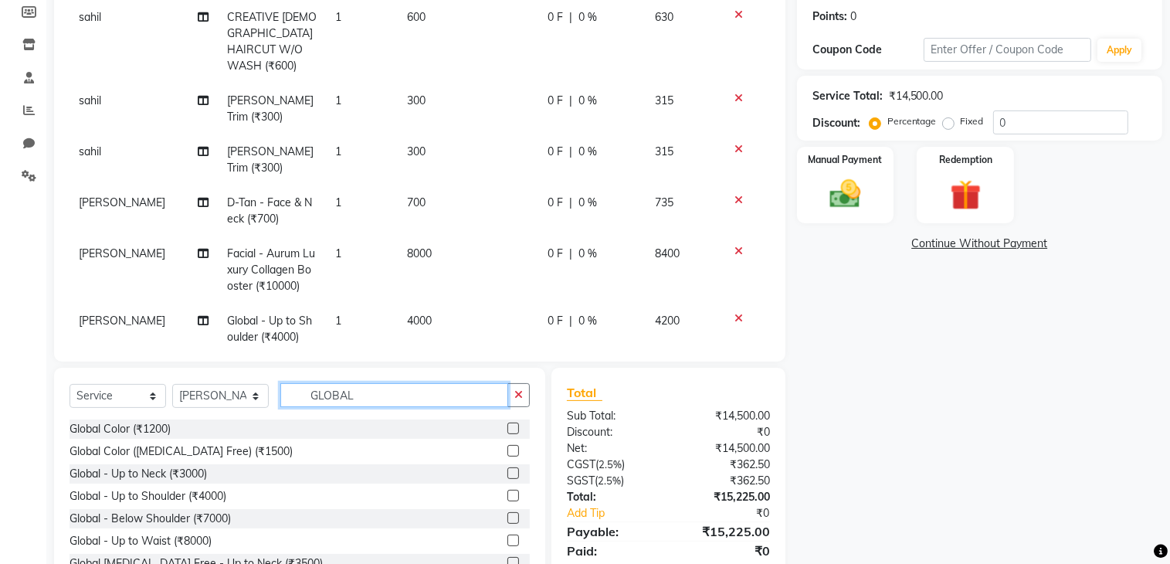
click at [419, 384] on input "GLOBAL" at bounding box center [394, 395] width 228 height 24
type input "G"
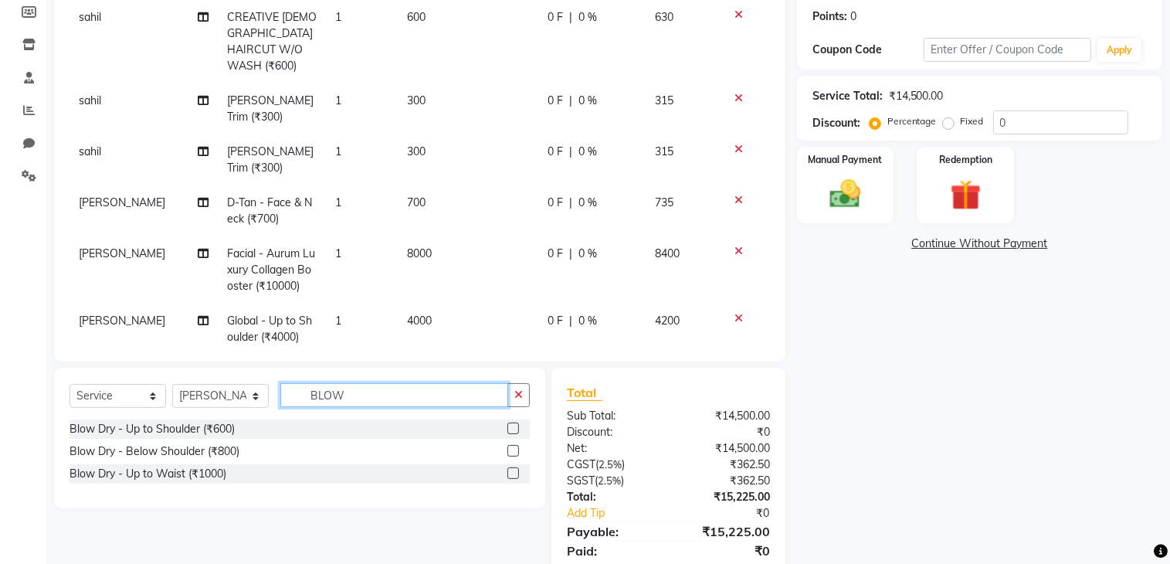
type input "BLOW"
click at [511, 475] on label at bounding box center [513, 473] width 12 height 12
click at [511, 475] on input "checkbox" at bounding box center [512, 474] width 10 height 10
checkbox input "false"
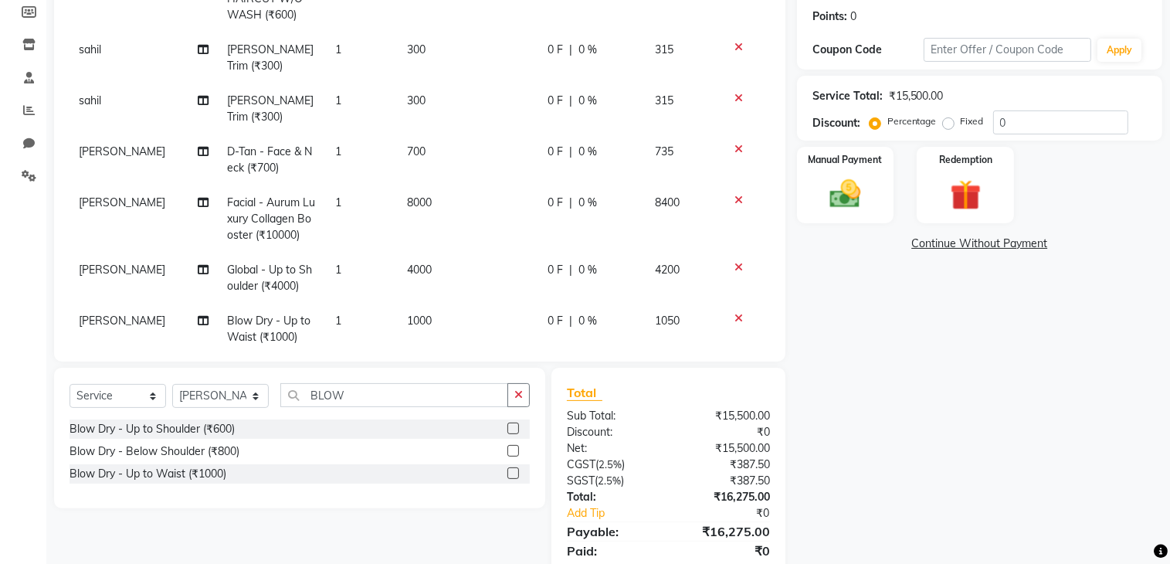
click at [431, 304] on td "1000" at bounding box center [468, 329] width 141 height 51
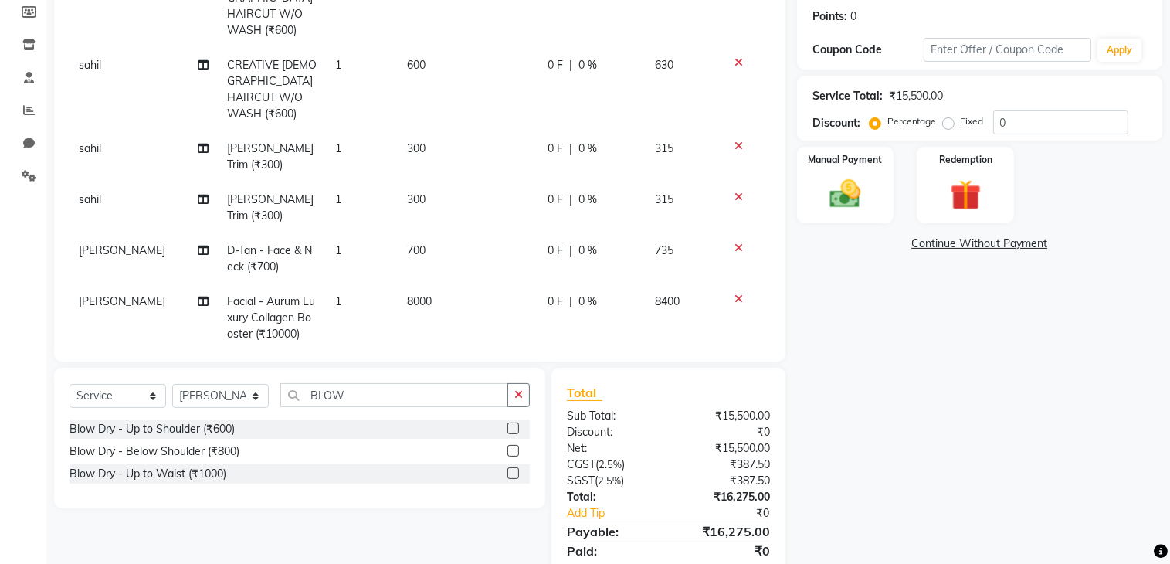
select select "73211"
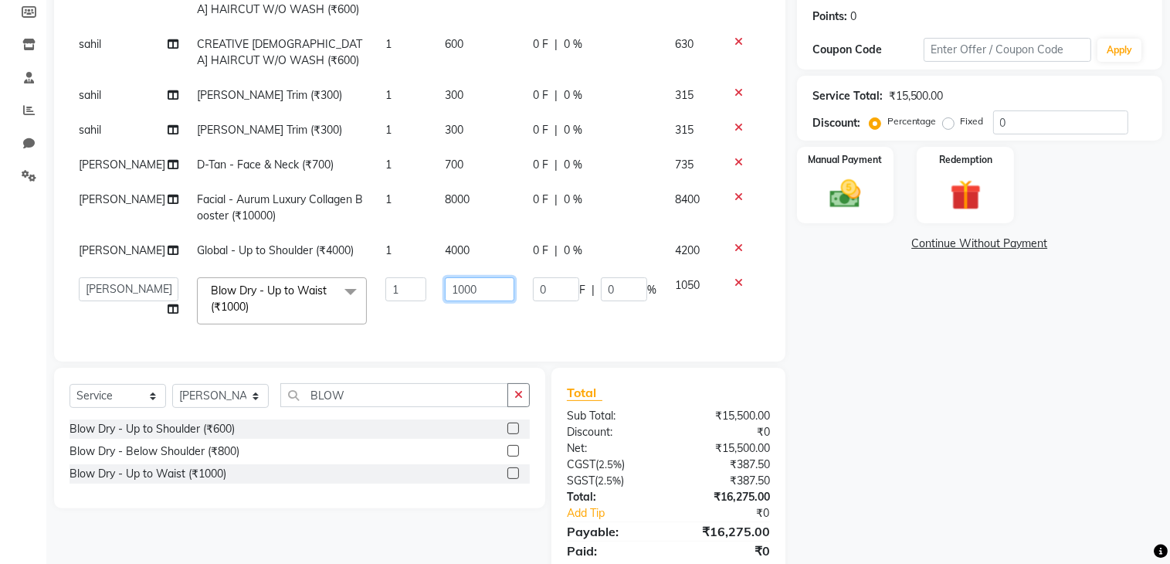
click at [479, 283] on input "1000" at bounding box center [480, 289] width 70 height 24
type input "1"
type input "1200"
click at [449, 308] on tbody "[PERSON_NAME] CREATIVE [DEMOGRAPHIC_DATA] HAIRCUT W/O WASH (₹600) 1 600 0 F | 0…" at bounding box center [420, 155] width 700 height 358
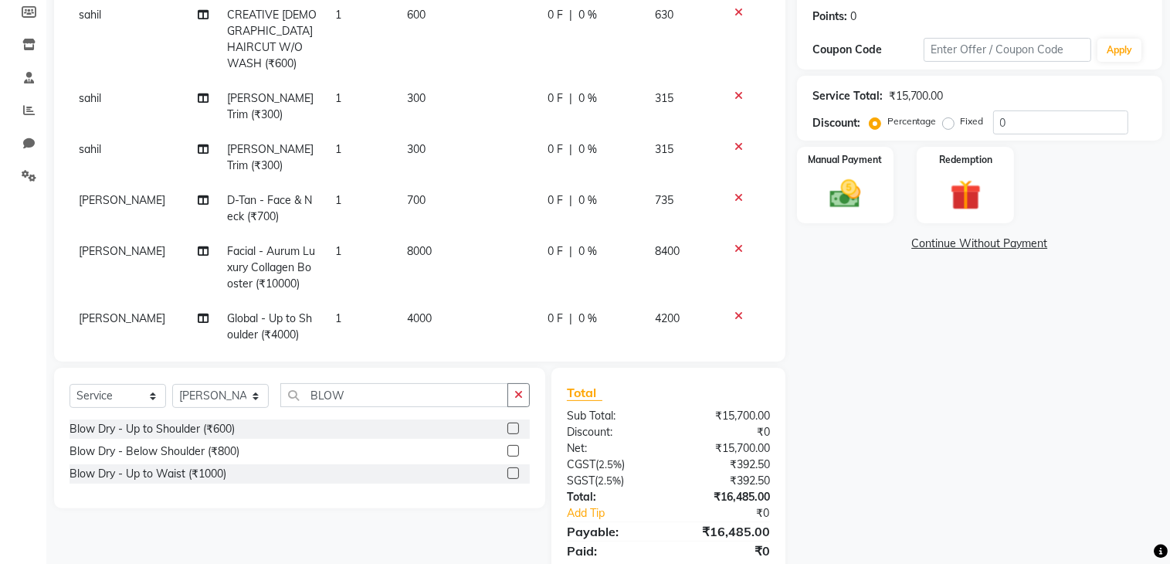
scroll to position [136, 0]
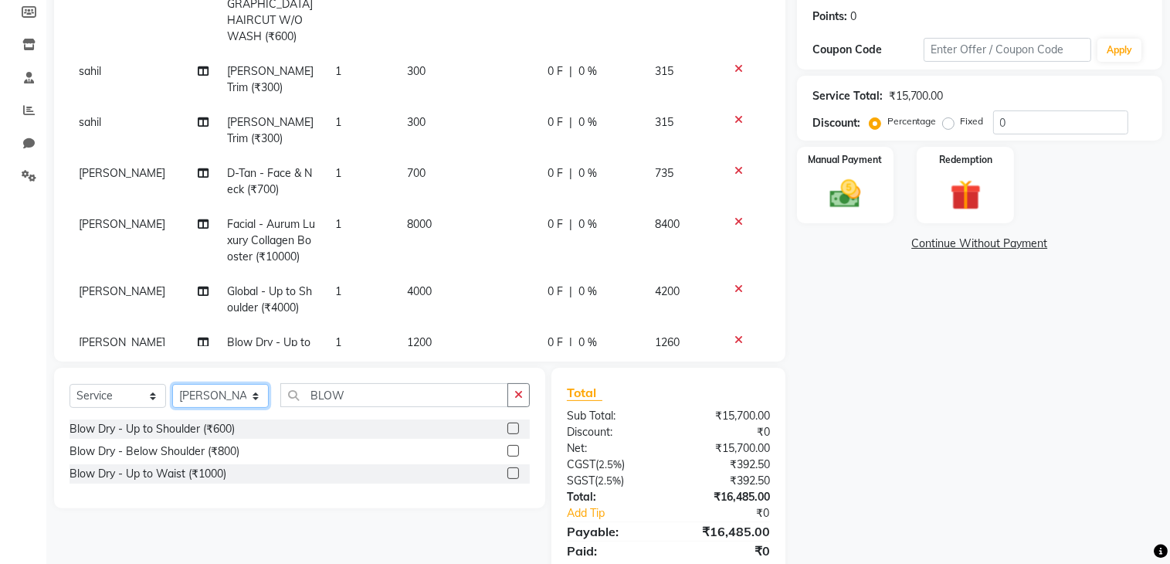
click at [220, 393] on select "Select Stylist ADITYA [PERSON_NAME] chariya [PERSON_NAME] [PERSON_NAME] [PERSON…" at bounding box center [220, 396] width 97 height 24
select select "66084"
click at [172, 385] on select "Select Stylist ADITYA [PERSON_NAME] chariya [PERSON_NAME] [PERSON_NAME] [PERSON…" at bounding box center [220, 396] width 97 height 24
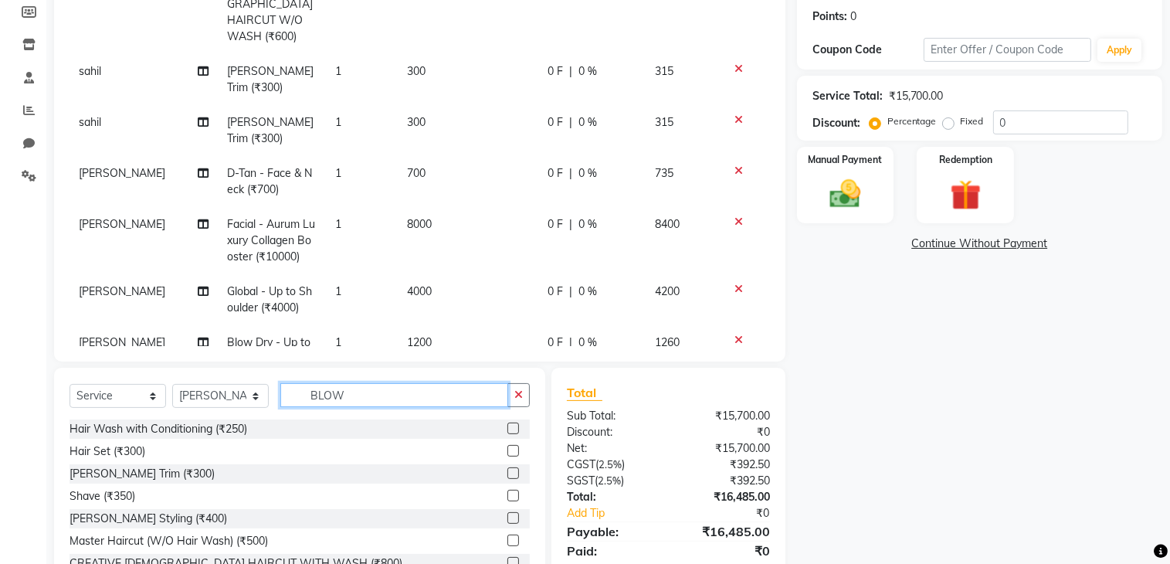
drag, startPoint x: 372, startPoint y: 389, endPoint x: 363, endPoint y: 391, distance: 9.4
click at [369, 391] on input "BLOW" at bounding box center [394, 395] width 228 height 24
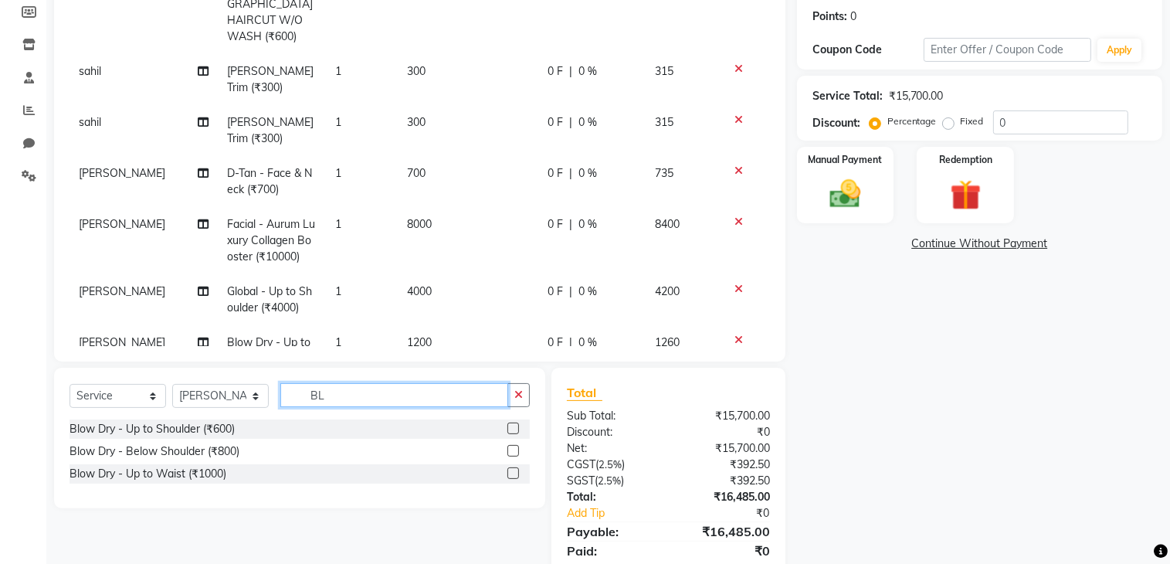
type input "B"
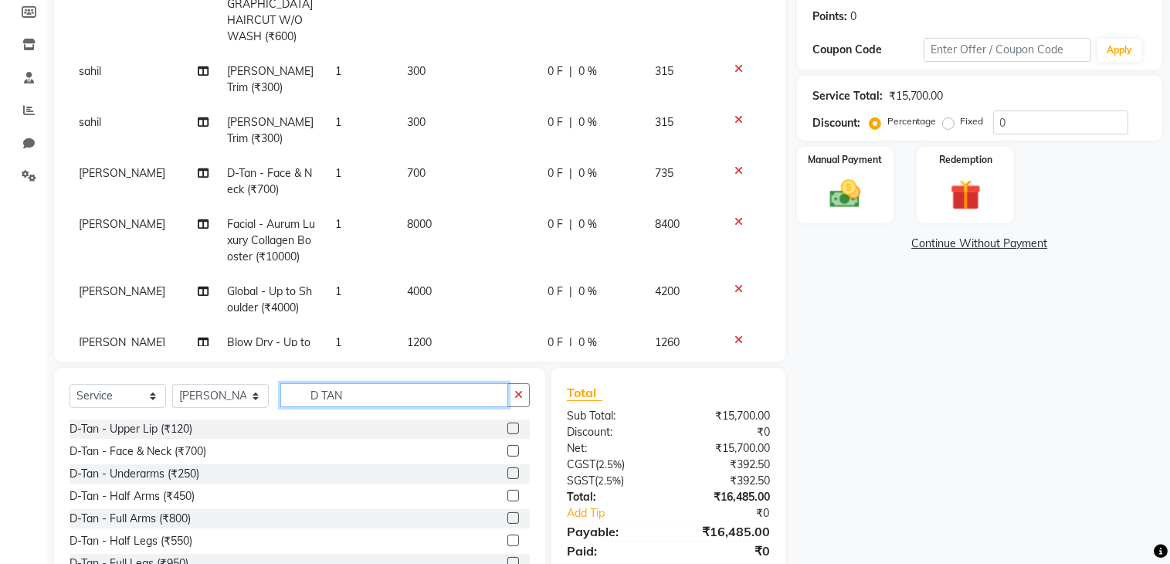
type input "D TAN"
click at [507, 451] on label at bounding box center [513, 451] width 12 height 12
click at [507, 451] on input "checkbox" at bounding box center [512, 451] width 10 height 10
checkbox input "false"
click at [436, 392] on input "D TAN" at bounding box center [394, 395] width 228 height 24
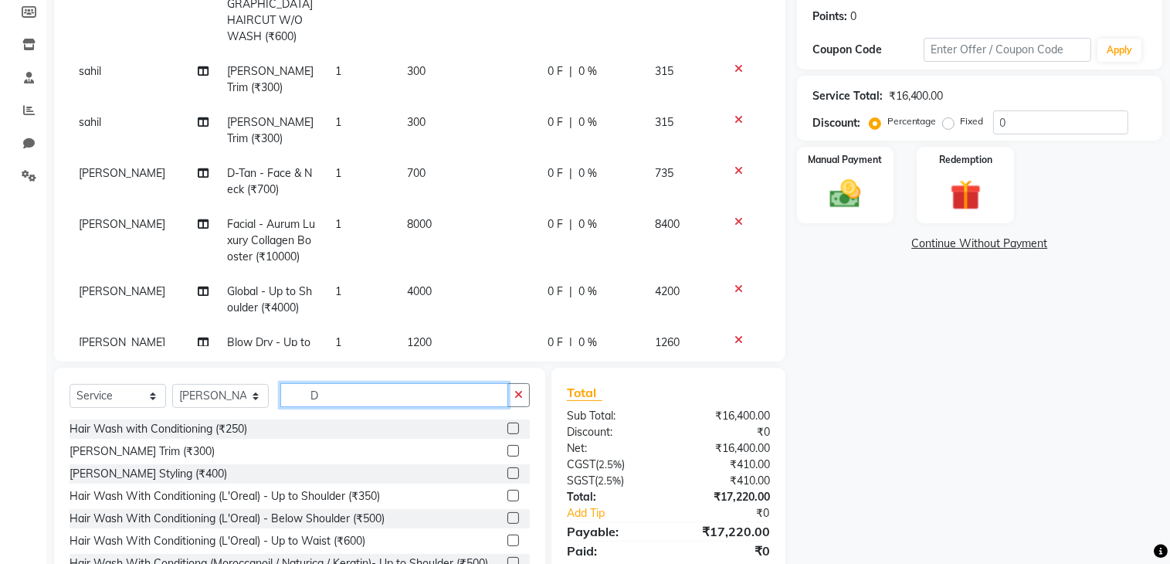
type input "D"
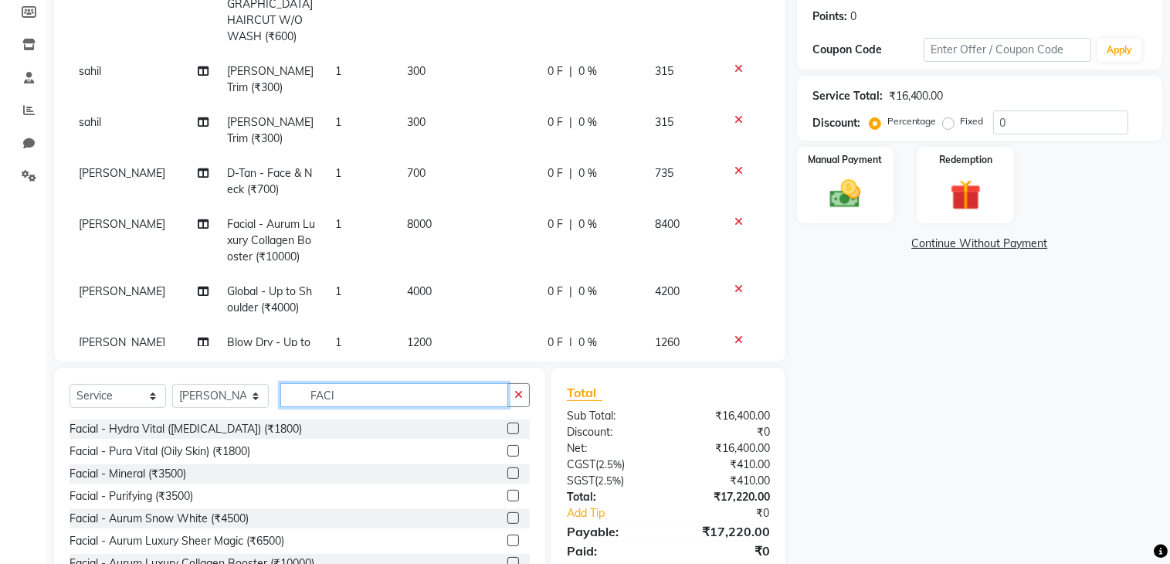
type input "FACI"
click at [507, 471] on label at bounding box center [513, 473] width 12 height 12
click at [507, 471] on input "checkbox" at bounding box center [512, 474] width 10 height 10
checkbox input "false"
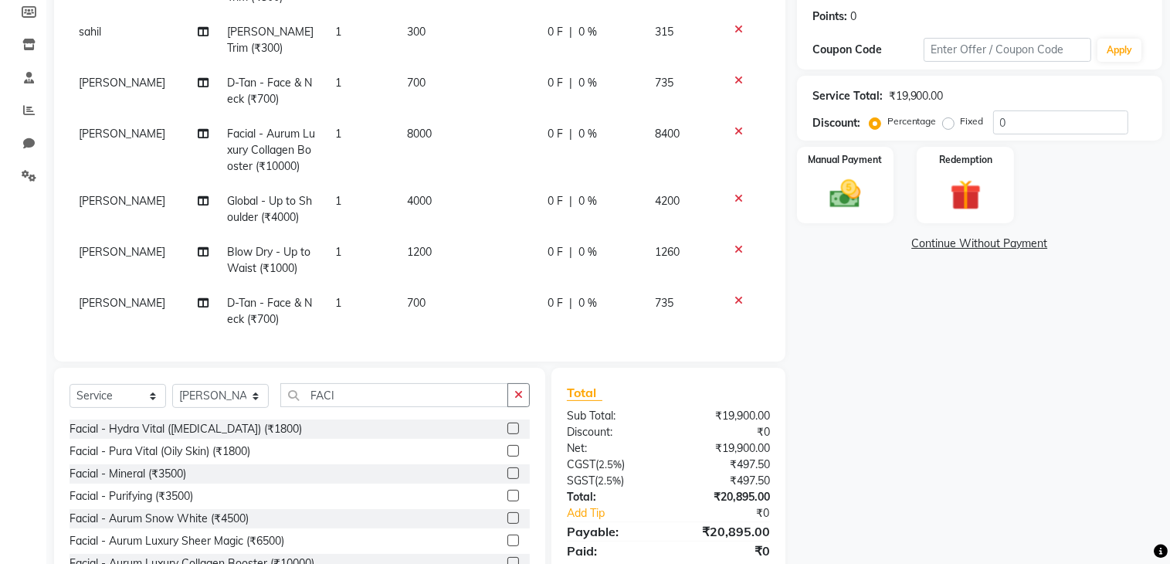
scroll to position [260, 0]
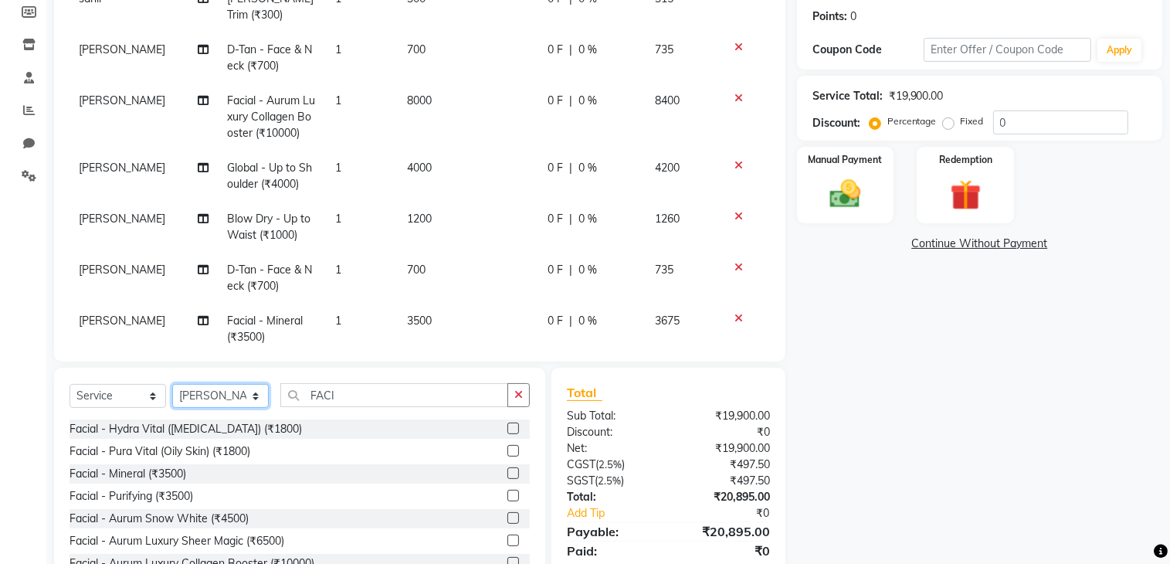
click at [232, 394] on select "Select Stylist ADITYA [PERSON_NAME] chariya [PERSON_NAME] [PERSON_NAME] [PERSON…" at bounding box center [220, 396] width 97 height 24
select select "84233"
click at [172, 385] on select "Select Stylist ADITYA [PERSON_NAME] chariya [PERSON_NAME] [PERSON_NAME] [PERSON…" at bounding box center [220, 396] width 97 height 24
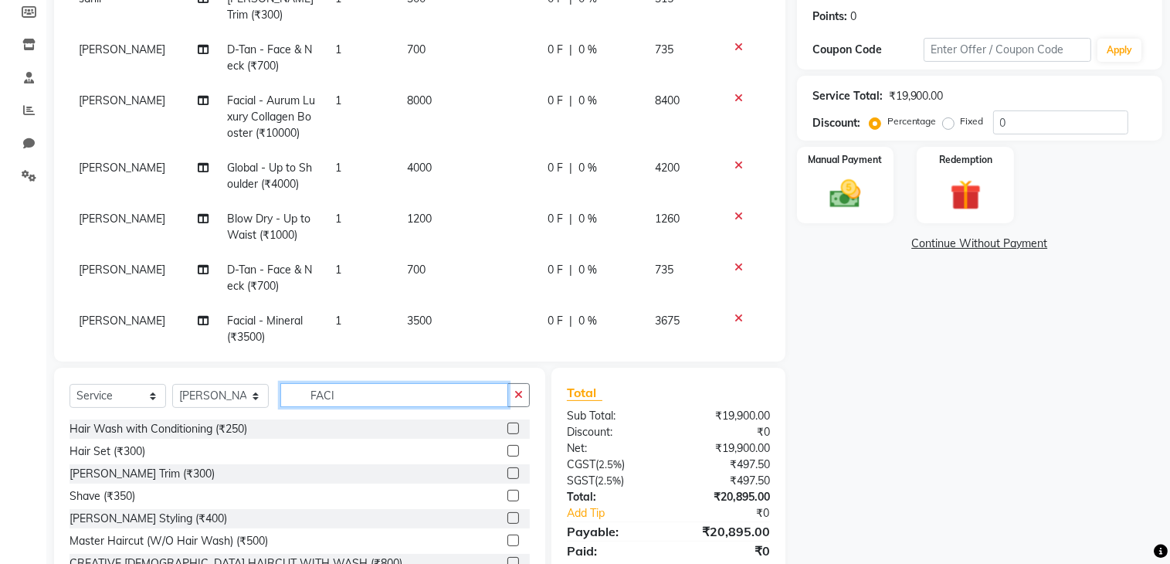
click at [365, 390] on input "FACI" at bounding box center [394, 395] width 228 height 24
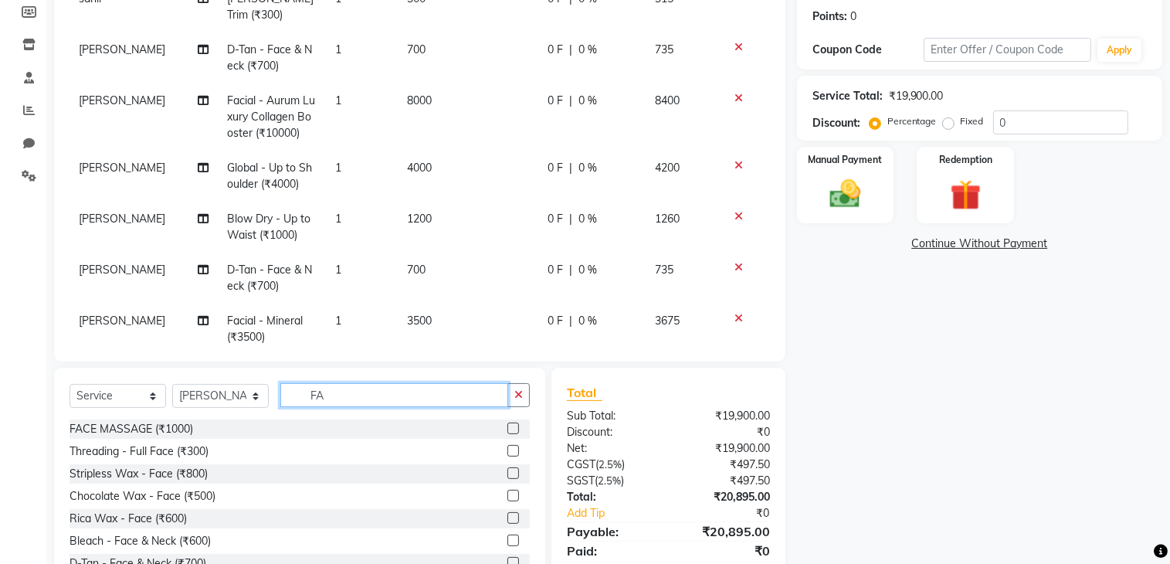
type input "F"
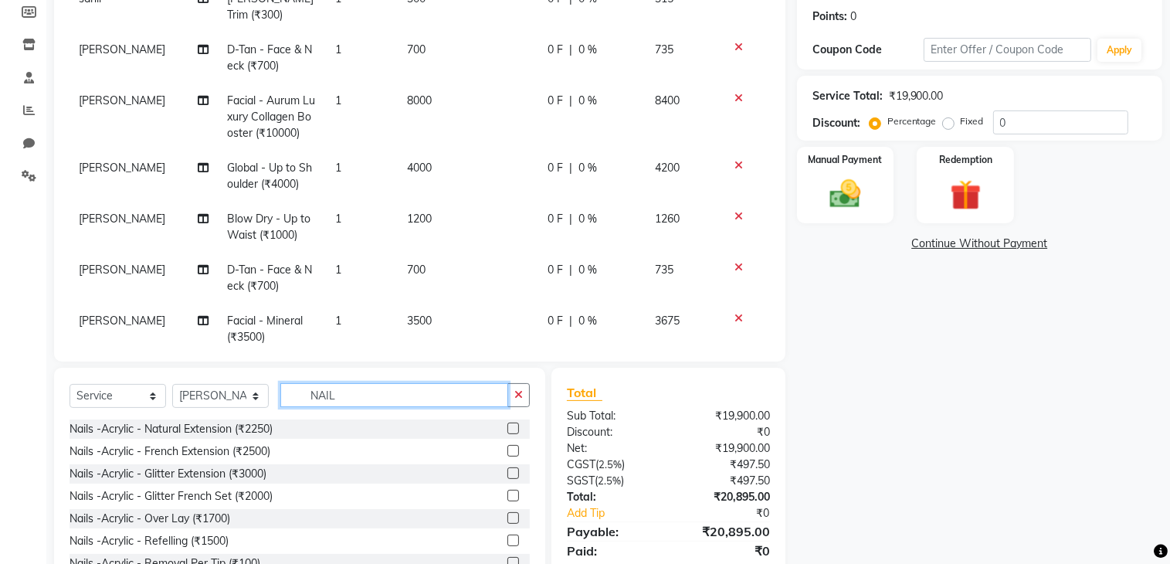
type input "NAIL"
click at [507, 451] on label at bounding box center [513, 451] width 12 height 12
click at [507, 451] on input "checkbox" at bounding box center [512, 451] width 10 height 10
checkbox input "false"
drag, startPoint x: 368, startPoint y: 387, endPoint x: 371, endPoint y: 403, distance: 16.4
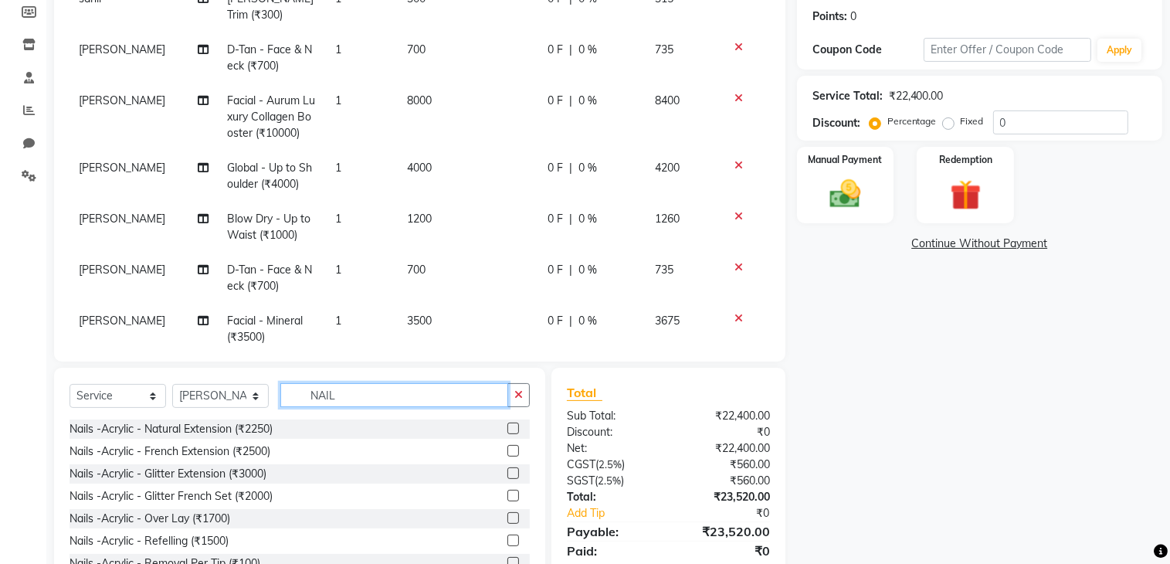
click at [371, 402] on input "NAIL" at bounding box center [394, 395] width 228 height 24
type input "N"
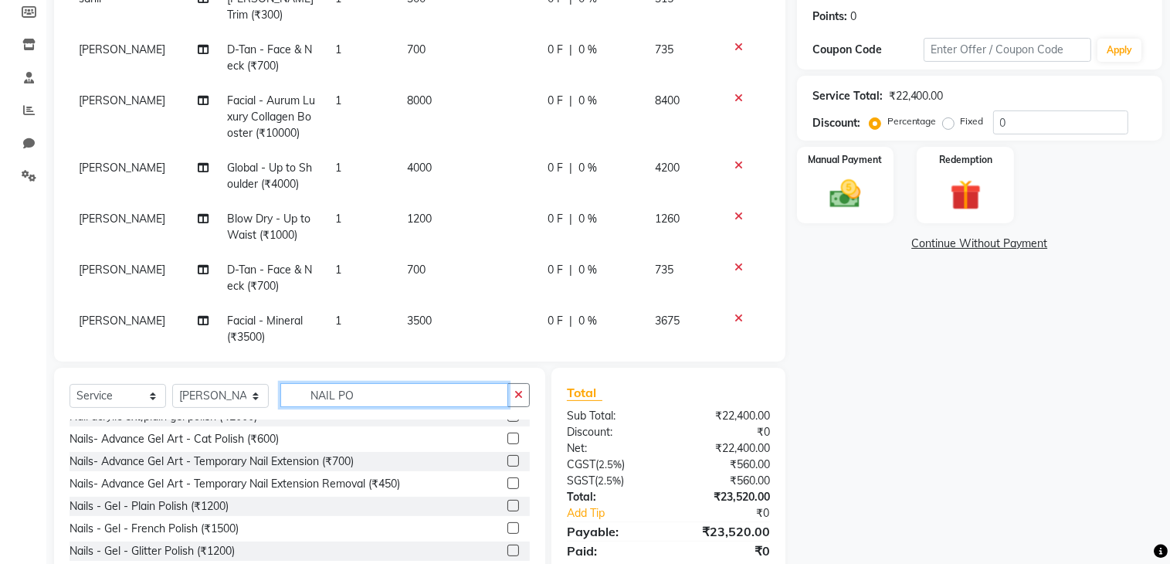
scroll to position [25, 0]
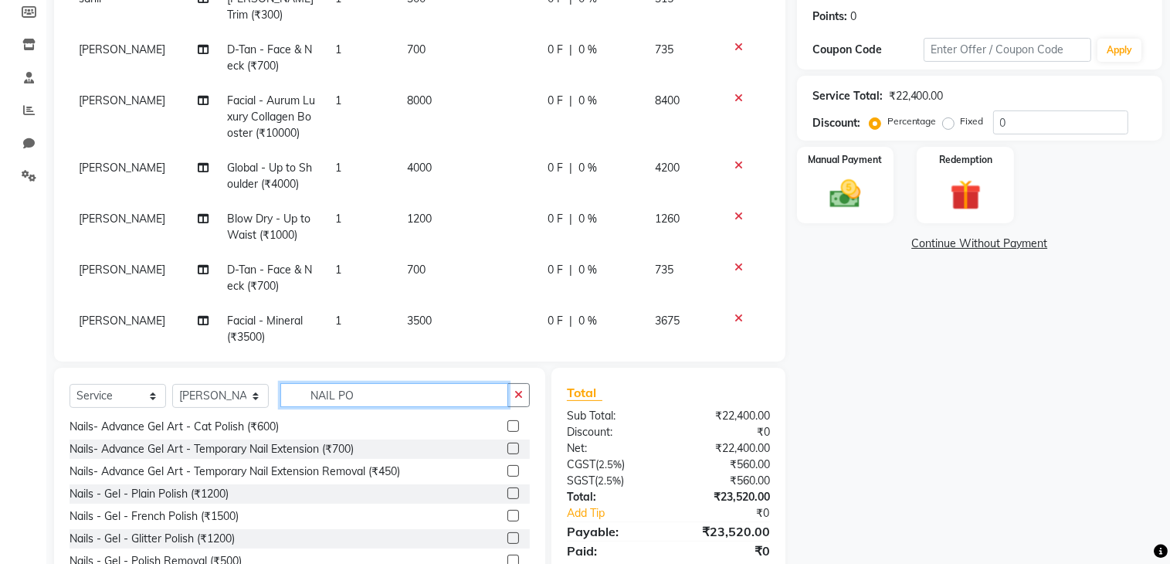
type input "NAIL PO"
click at [507, 497] on label at bounding box center [513, 493] width 12 height 12
click at [507, 497] on input "checkbox" at bounding box center [512, 494] width 10 height 10
checkbox input "false"
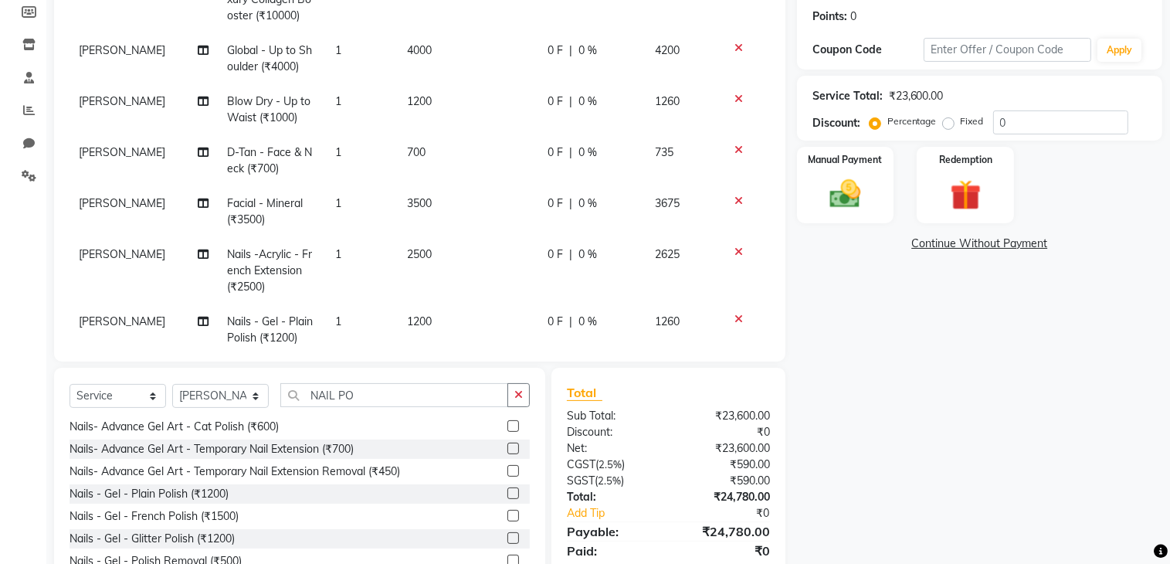
scroll to position [378, 0]
click at [399, 389] on input "NAIL PO" at bounding box center [394, 395] width 228 height 24
click at [223, 392] on select "Select Stylist ADITYA [PERSON_NAME] chariya [PERSON_NAME] [PERSON_NAME] [PERSON…" at bounding box center [220, 396] width 97 height 24
select select "92878"
click at [172, 385] on select "Select Stylist ADITYA [PERSON_NAME] chariya [PERSON_NAME] [PERSON_NAME] [PERSON…" at bounding box center [220, 396] width 97 height 24
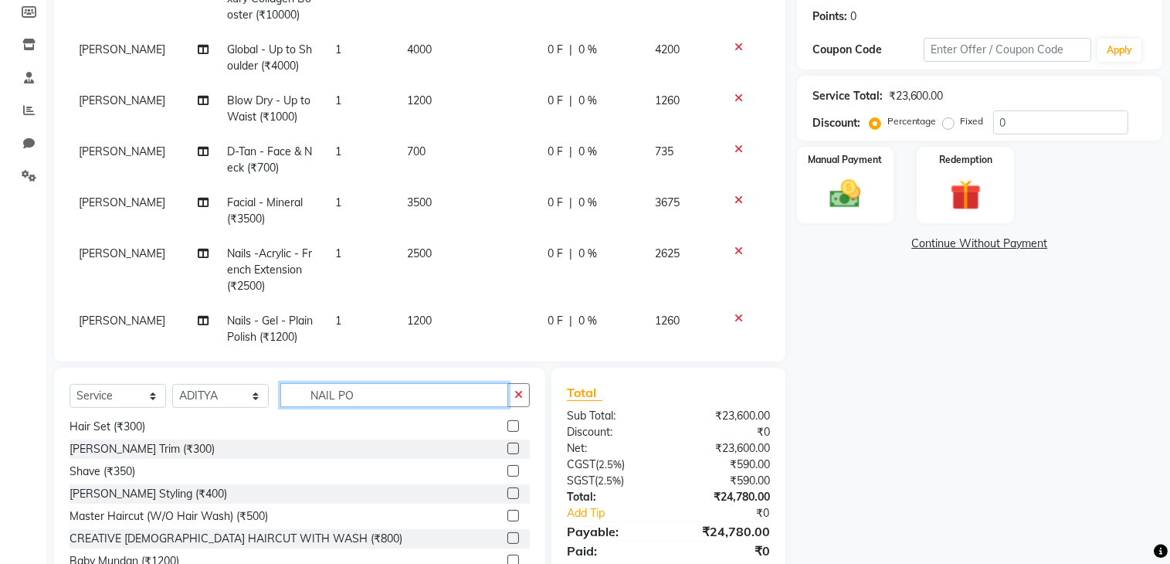
click at [384, 396] on input "NAIL PO" at bounding box center [394, 395] width 228 height 24
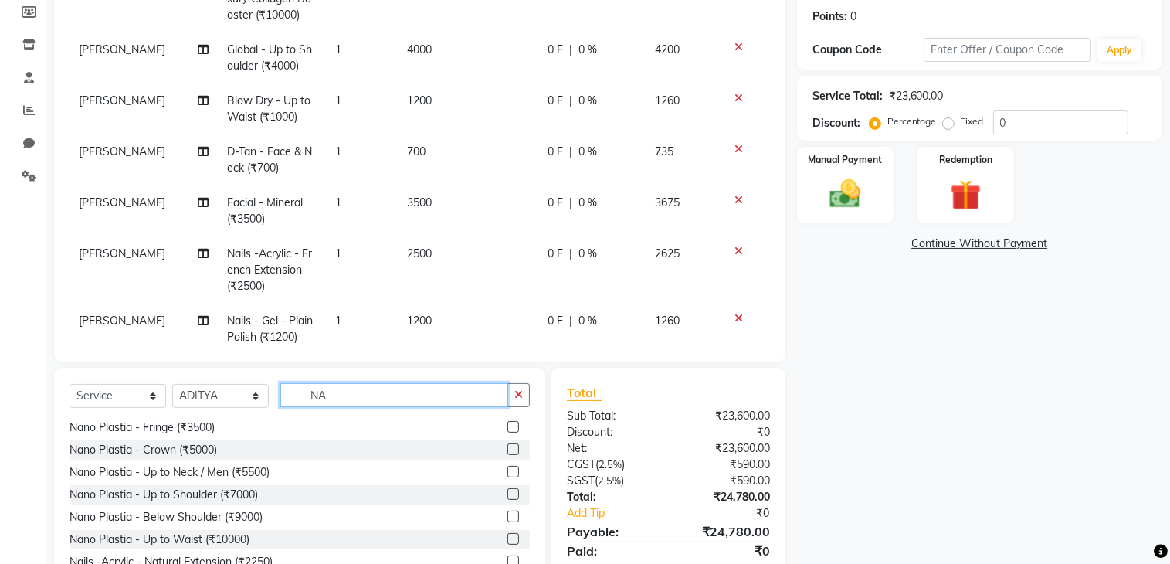
type input "N"
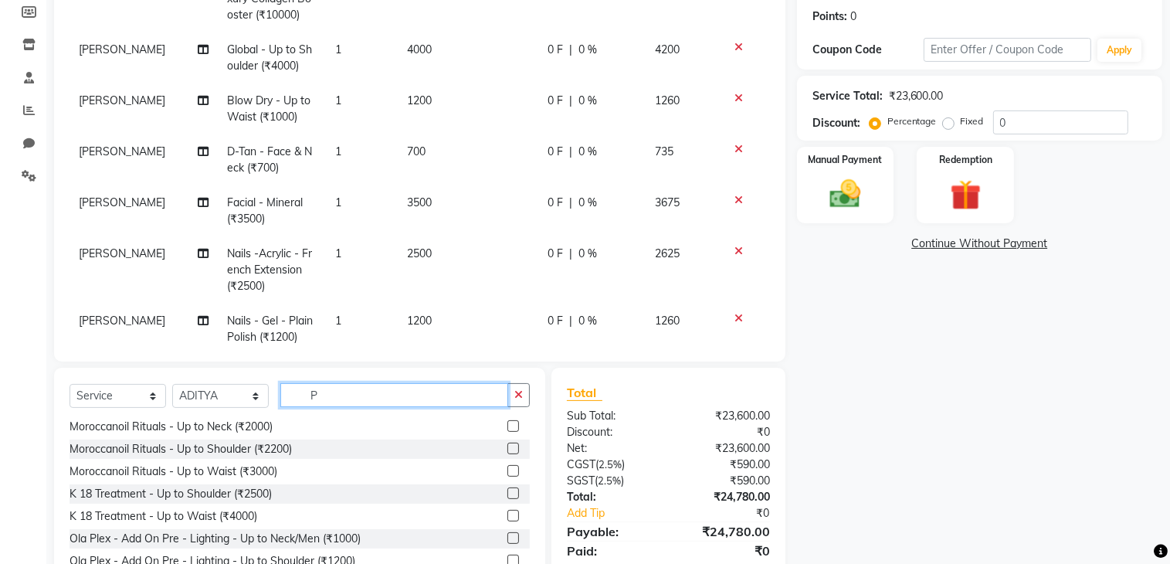
scroll to position [328, 0]
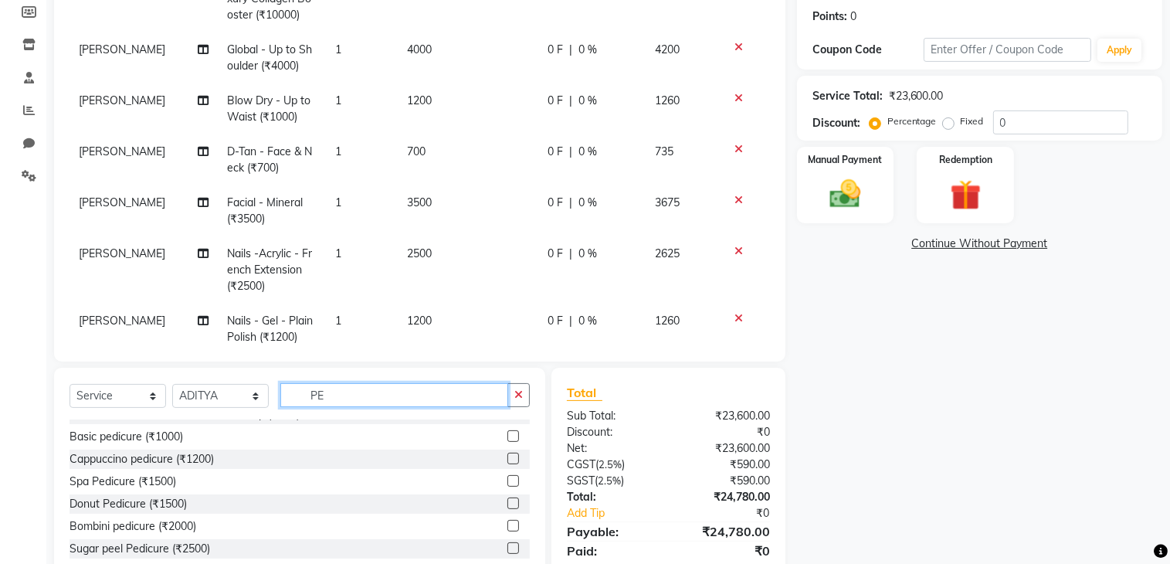
type input "PE"
drag, startPoint x: 498, startPoint y: 436, endPoint x: 485, endPoint y: 427, distance: 16.1
click at [507, 436] on label at bounding box center [513, 436] width 12 height 12
click at [507, 436] on input "checkbox" at bounding box center [512, 437] width 10 height 10
checkbox input "false"
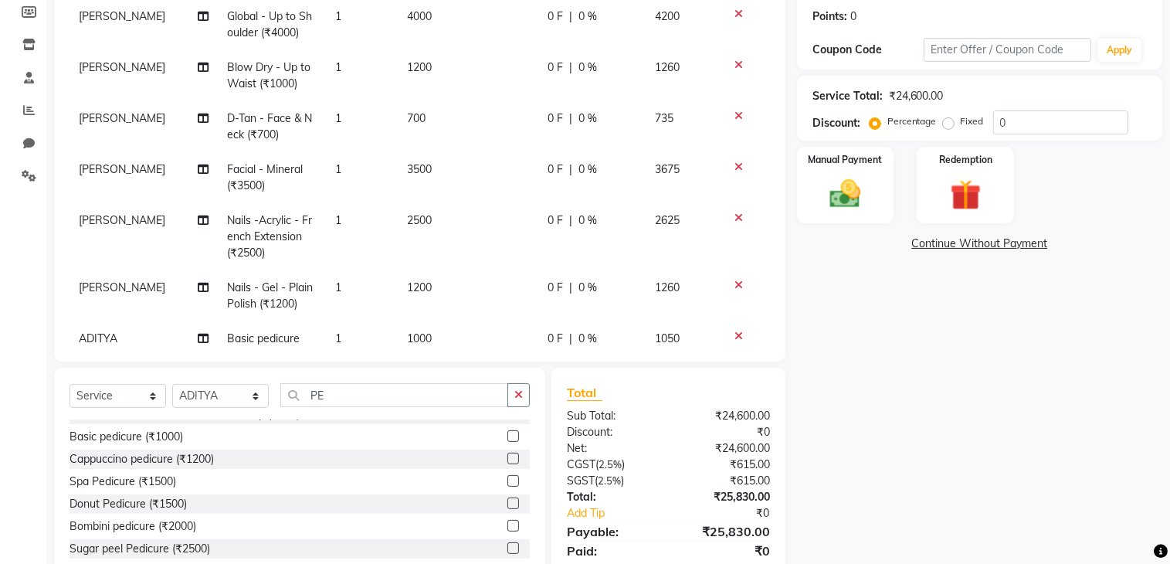
scroll to position [429, 0]
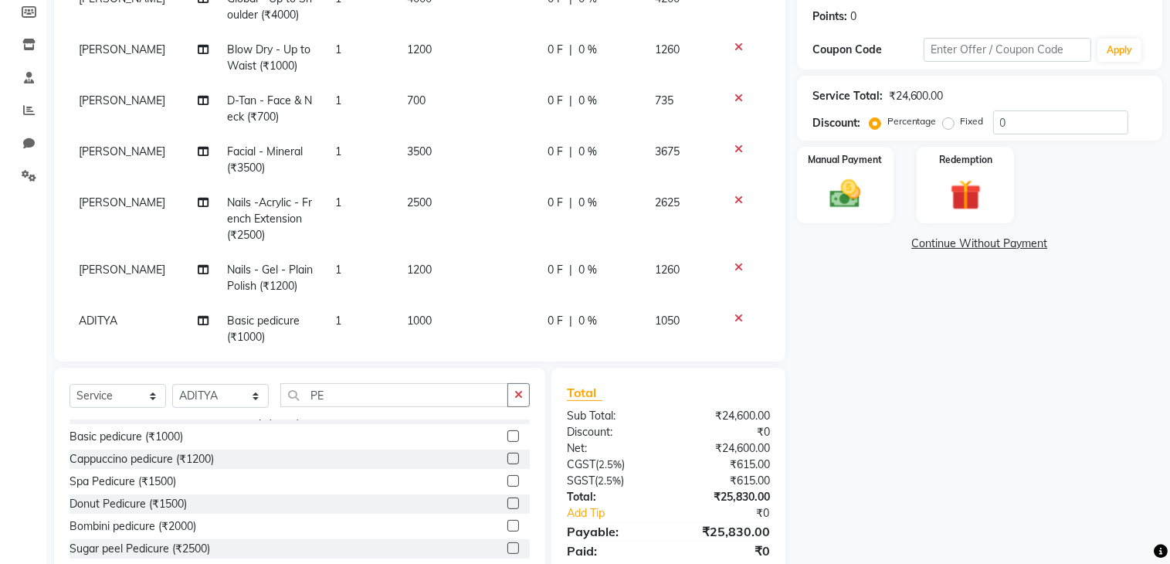
click at [352, 304] on td "1" at bounding box center [362, 329] width 72 height 51
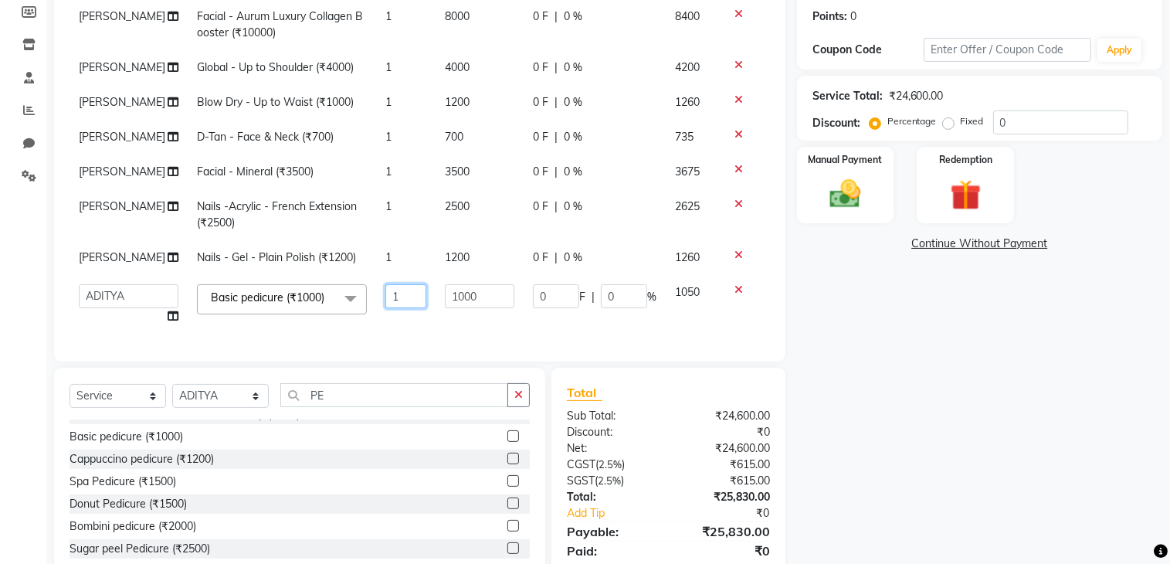
click at [385, 284] on input "1" at bounding box center [405, 296] width 41 height 24
type input "4"
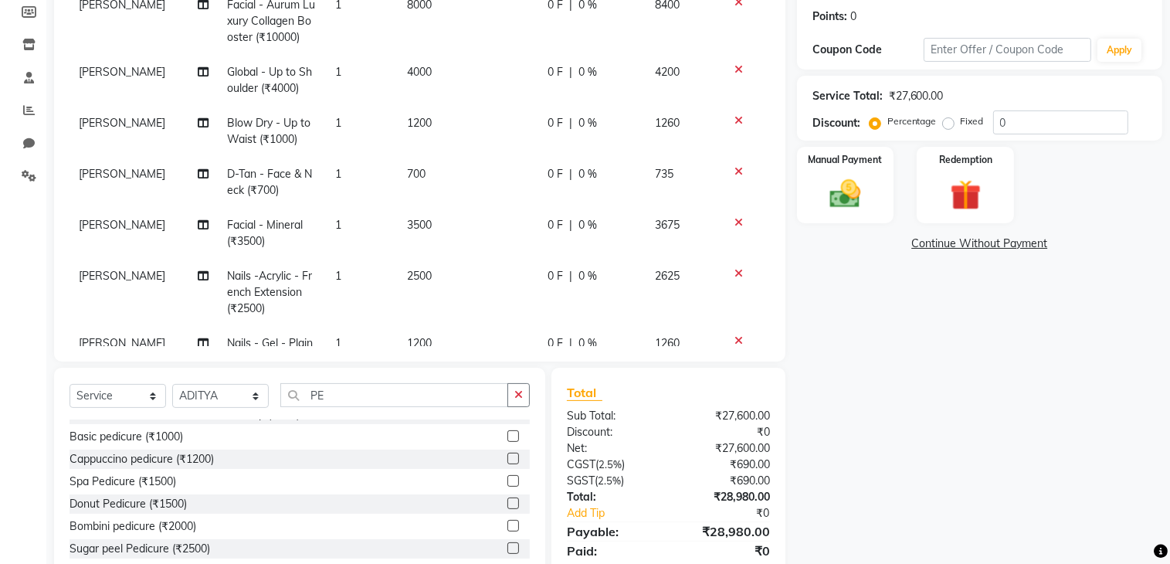
click at [422, 313] on tbody "[PERSON_NAME] CREATIVE [DEMOGRAPHIC_DATA] HAIRCUT W/O WASH (₹600) 1 600 0 F | 0…" at bounding box center [420, 48] width 700 height 760
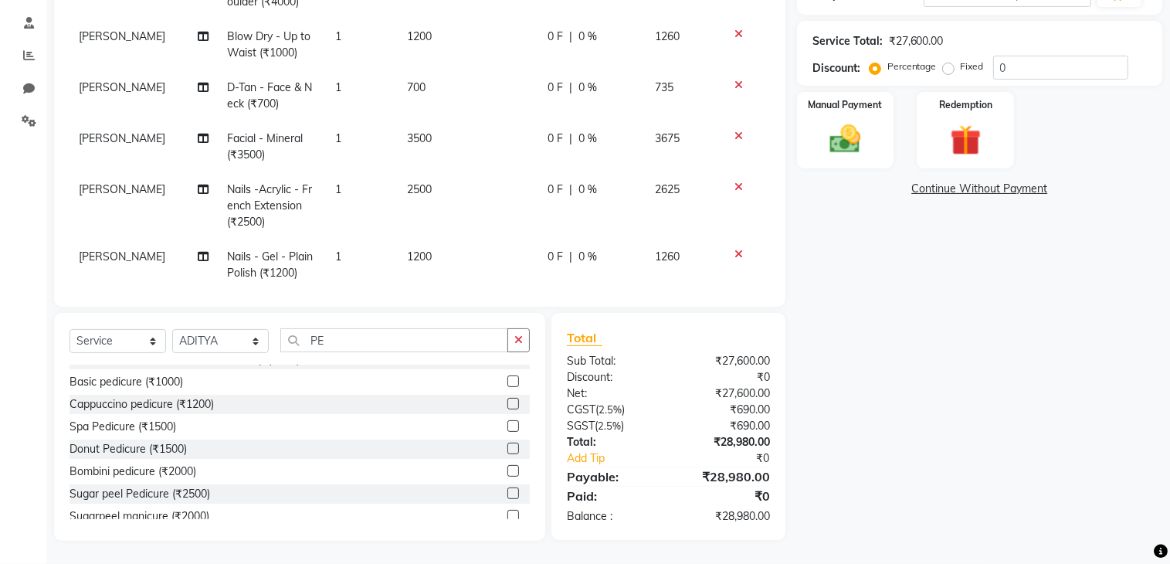
scroll to position [351, 0]
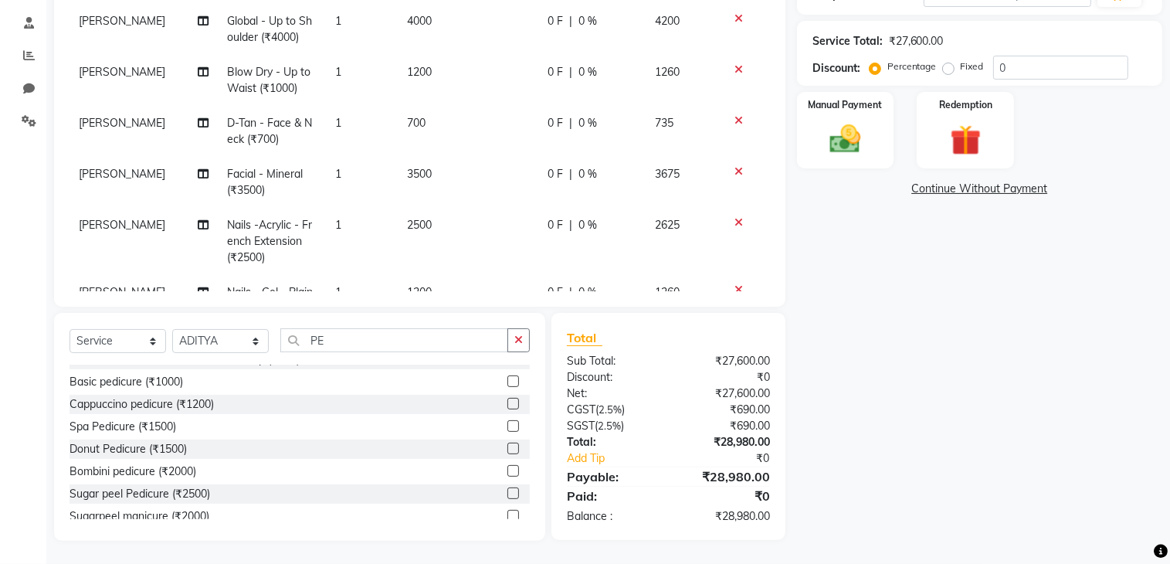
click at [587, 166] on div "0 F | 0 %" at bounding box center [592, 174] width 89 height 16
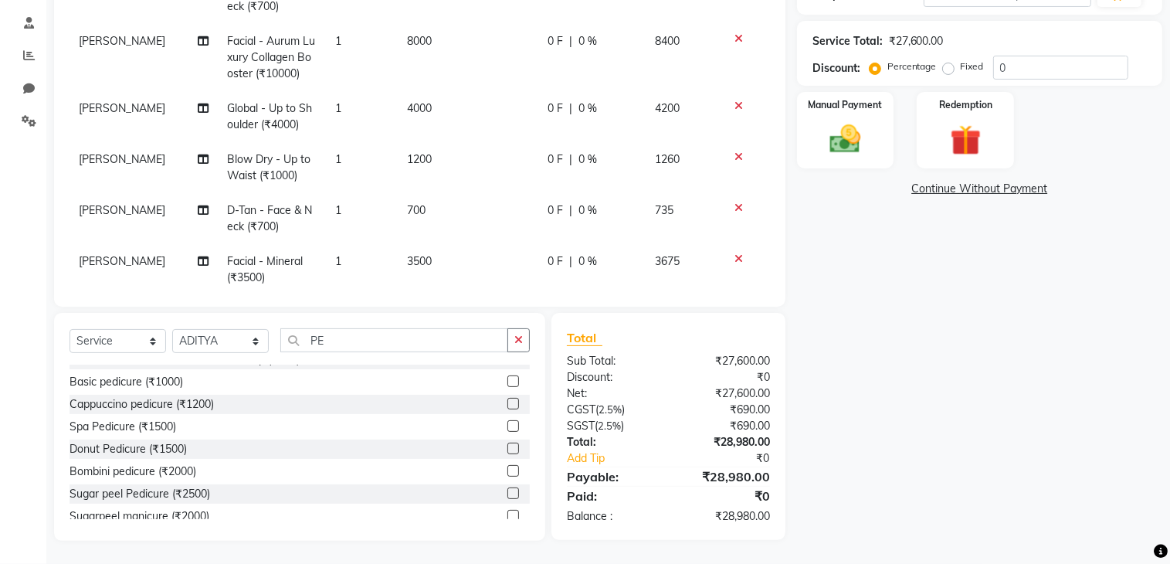
select select "66084"
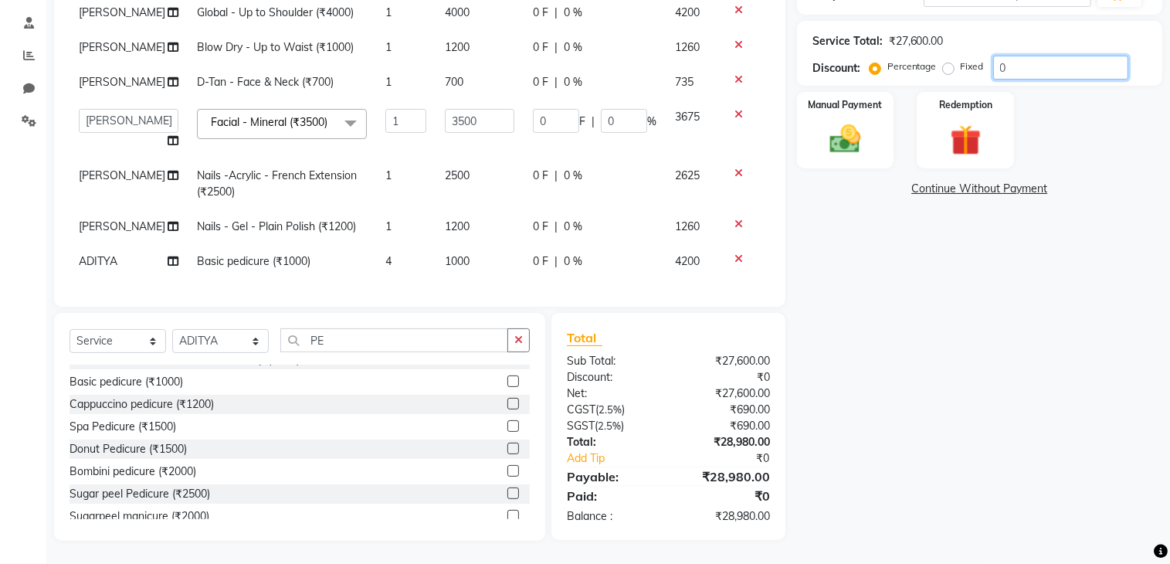
click at [1033, 66] on input "0" at bounding box center [1060, 68] width 135 height 24
type input "2"
type input "70"
type input "2"
type input "25"
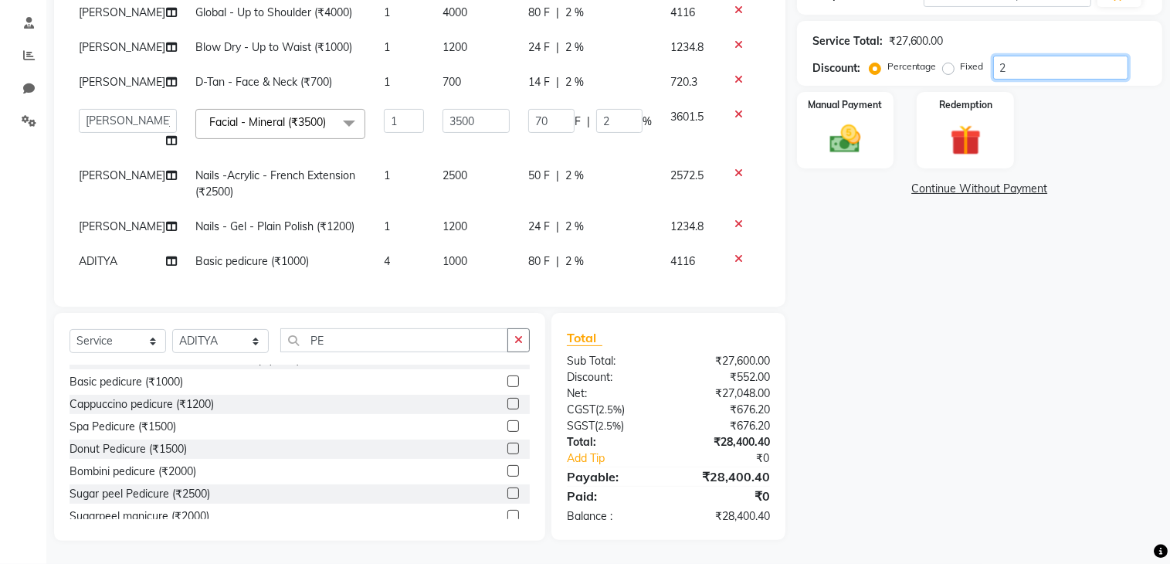
type input "875"
type input "25"
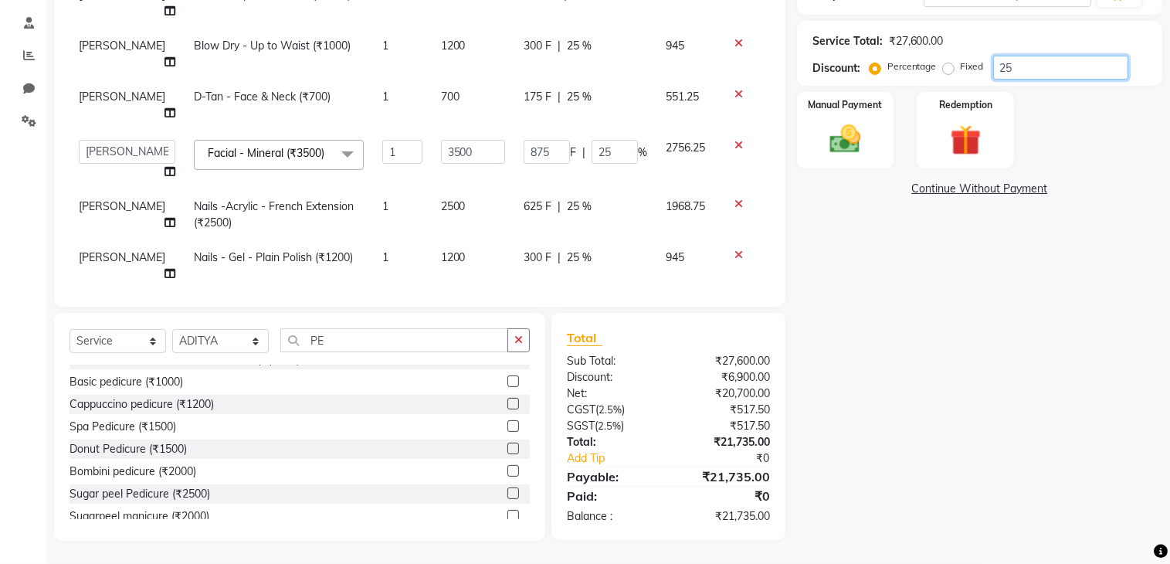
type input "25"
click at [597, 140] on input "25" at bounding box center [615, 152] width 46 height 24
type input "2"
type input "20"
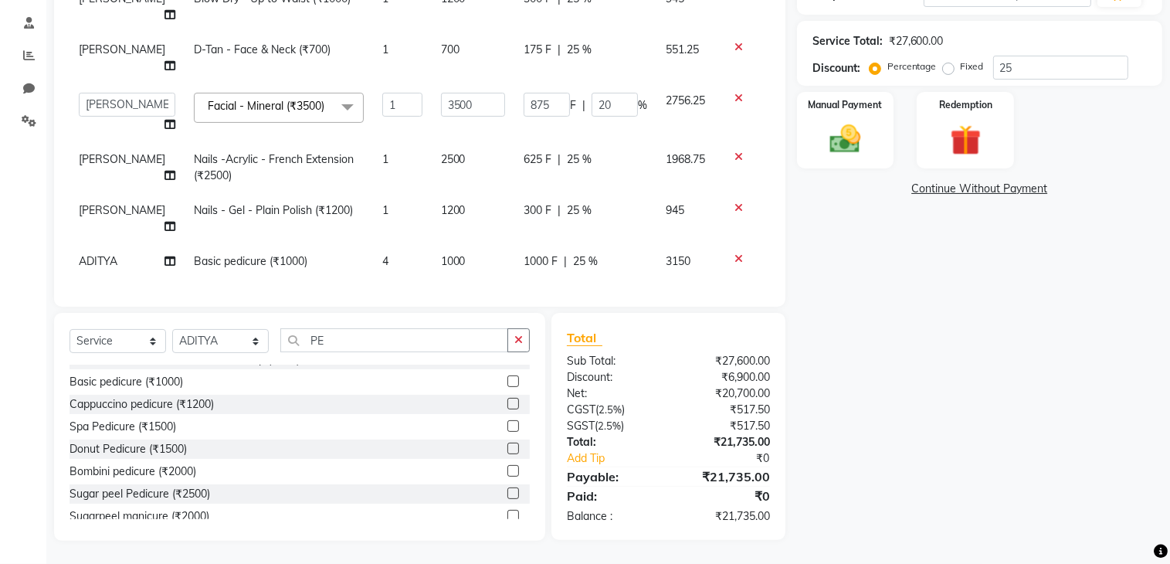
click at [822, 240] on div "Name: Walk In Membership: No Active Membership Total Visits: 192 Card on file: …" at bounding box center [985, 184] width 377 height 711
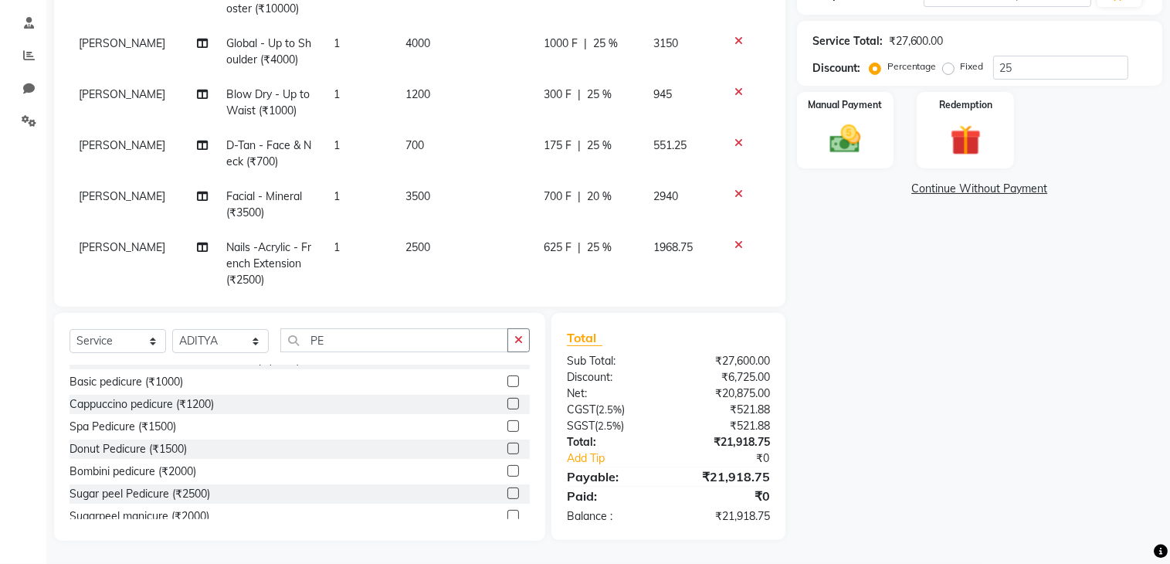
click at [606, 137] on div "175 F | 25 %" at bounding box center [589, 145] width 91 height 16
select select "66084"
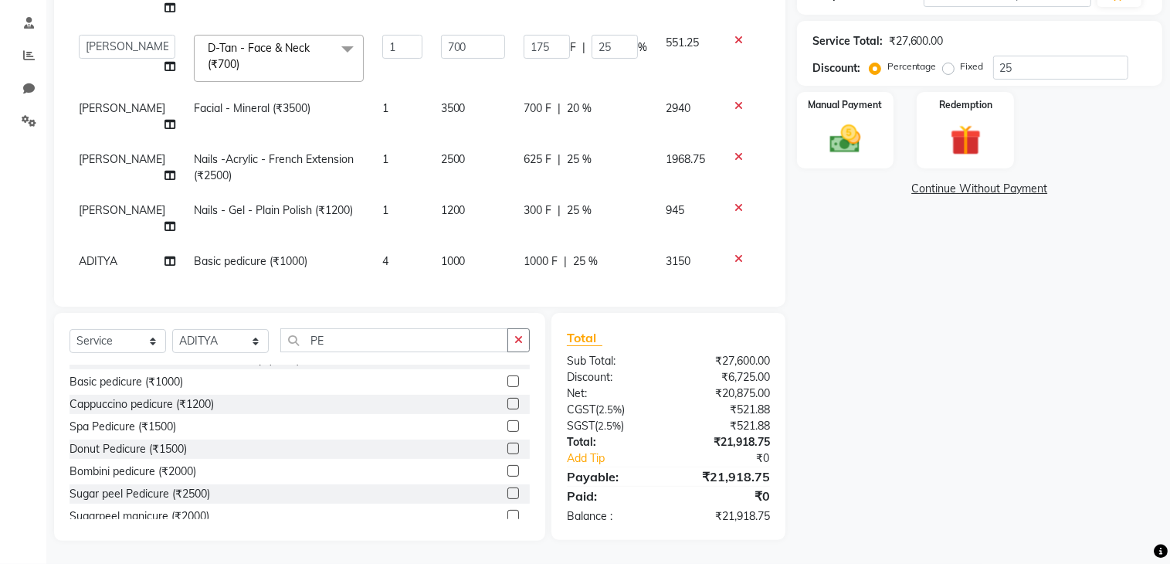
scroll to position [264, 0]
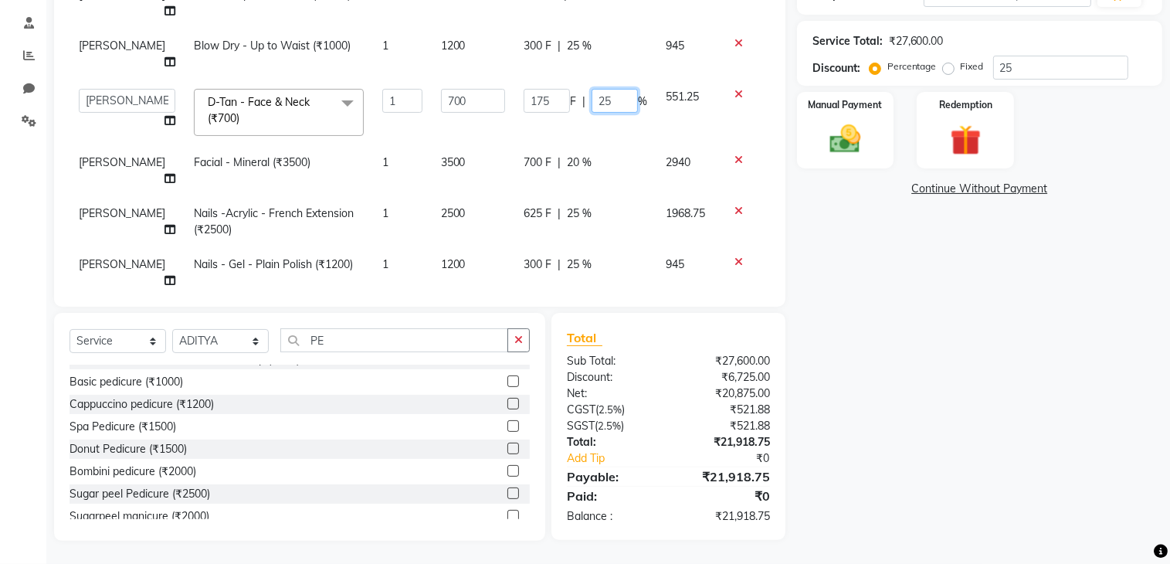
click at [609, 89] on input "25" at bounding box center [615, 101] width 46 height 24
type input "2"
type input "20"
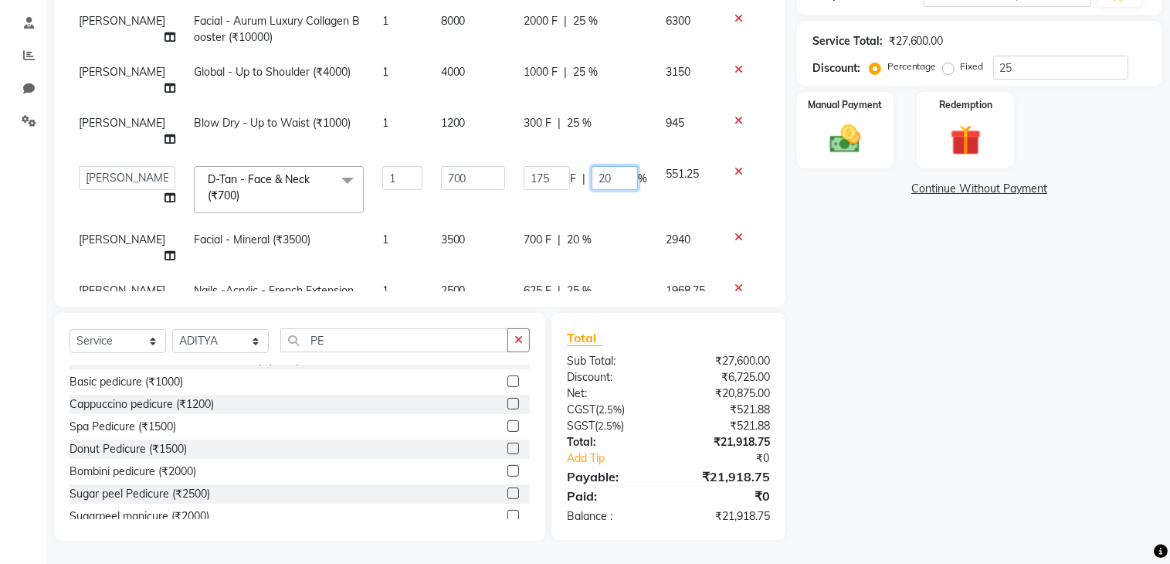
scroll to position [110, 0]
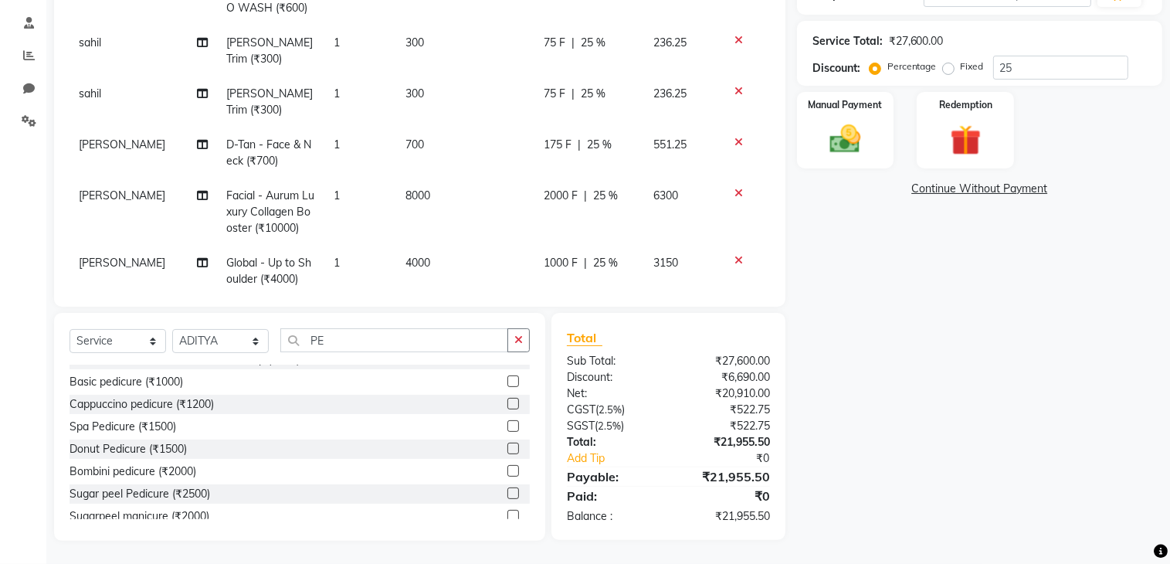
click at [575, 44] on tbody "[PERSON_NAME] CREATIVE [DEMOGRAPHIC_DATA] HAIRCUT W/O WASH (₹600) 1 600 150 F |…" at bounding box center [420, 239] width 700 height 760
click at [598, 86] on div "75 F | 25 %" at bounding box center [589, 94] width 91 height 16
select select "91533"
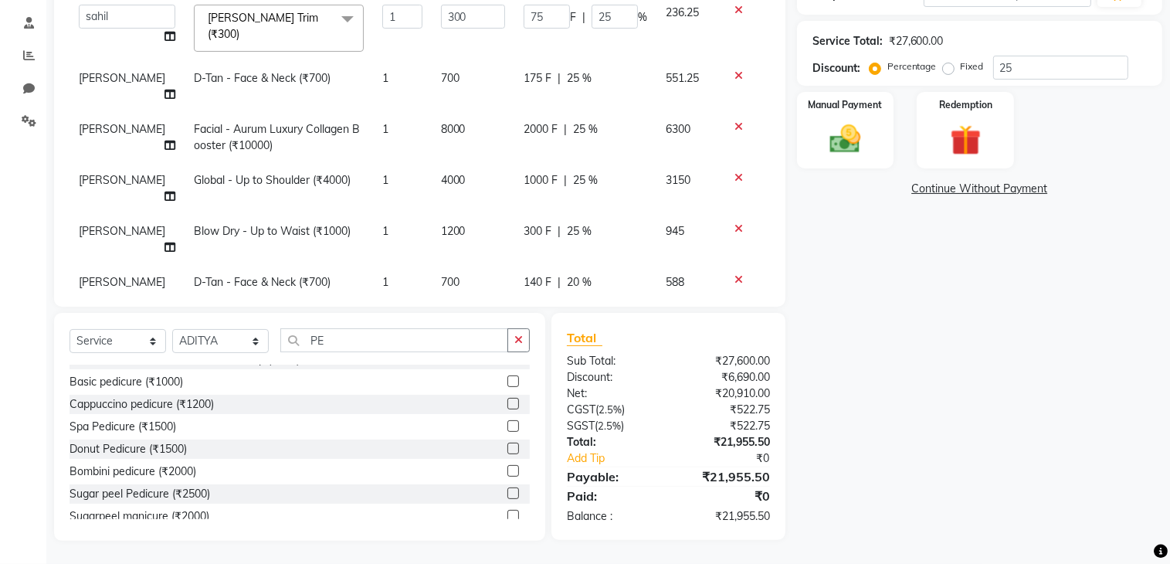
click at [578, 76] on div "175 F | 25 %" at bounding box center [586, 78] width 124 height 16
select select "73211"
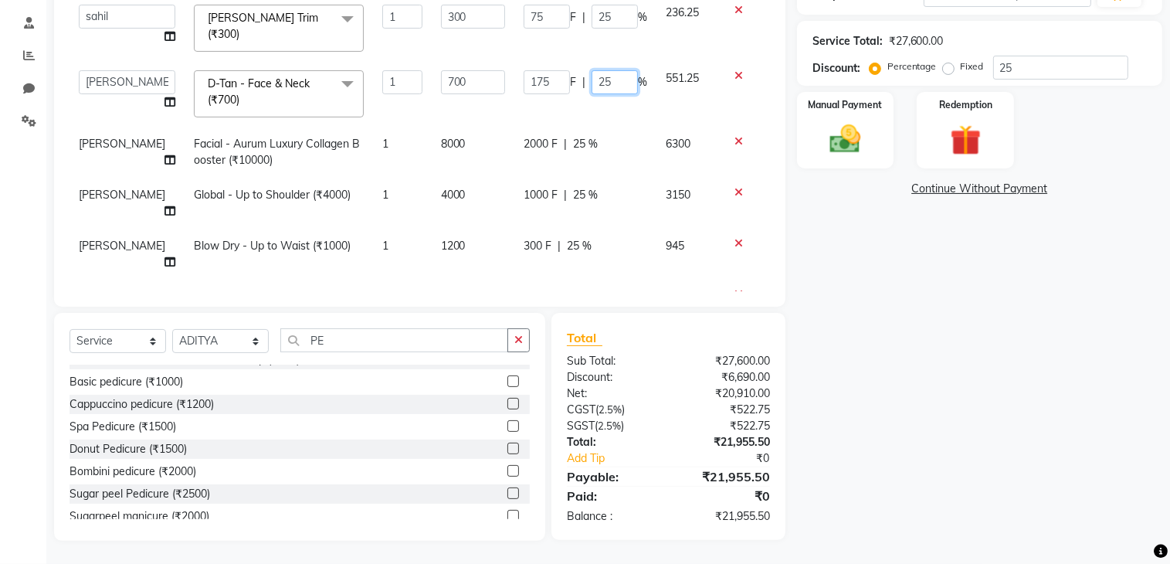
click at [592, 75] on input "25" at bounding box center [615, 82] width 46 height 24
click at [612, 72] on input "25" at bounding box center [615, 82] width 46 height 24
type input "2"
type input "20"
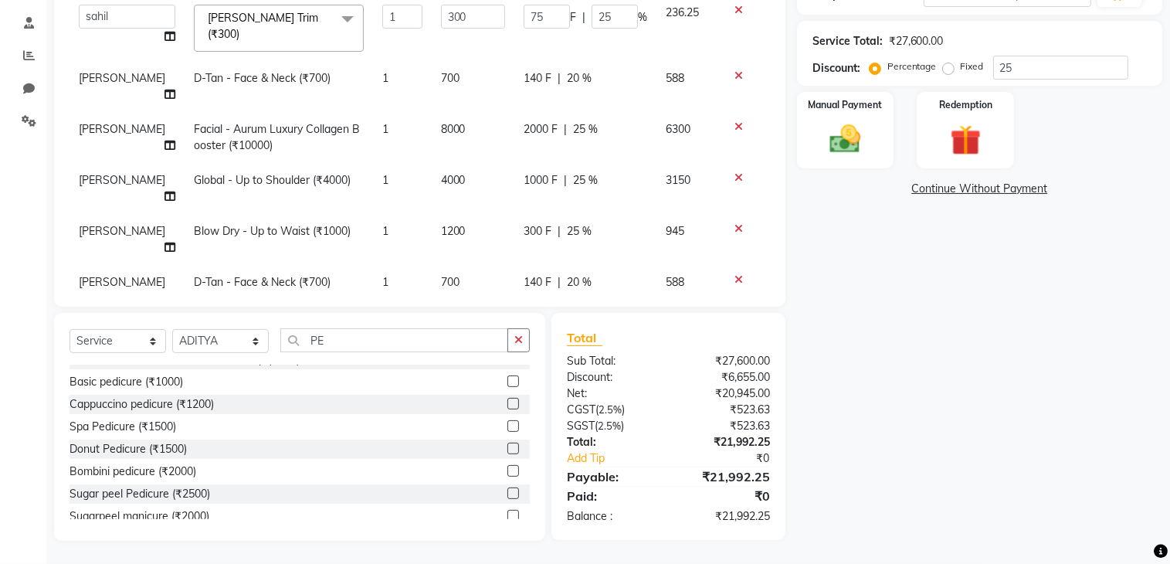
drag, startPoint x: 837, startPoint y: 255, endPoint x: 728, endPoint y: 208, distance: 118.7
click at [837, 254] on div "Name: Walk In Membership: No Active Membership Total Visits: 192 Card on file: …" at bounding box center [985, 184] width 377 height 711
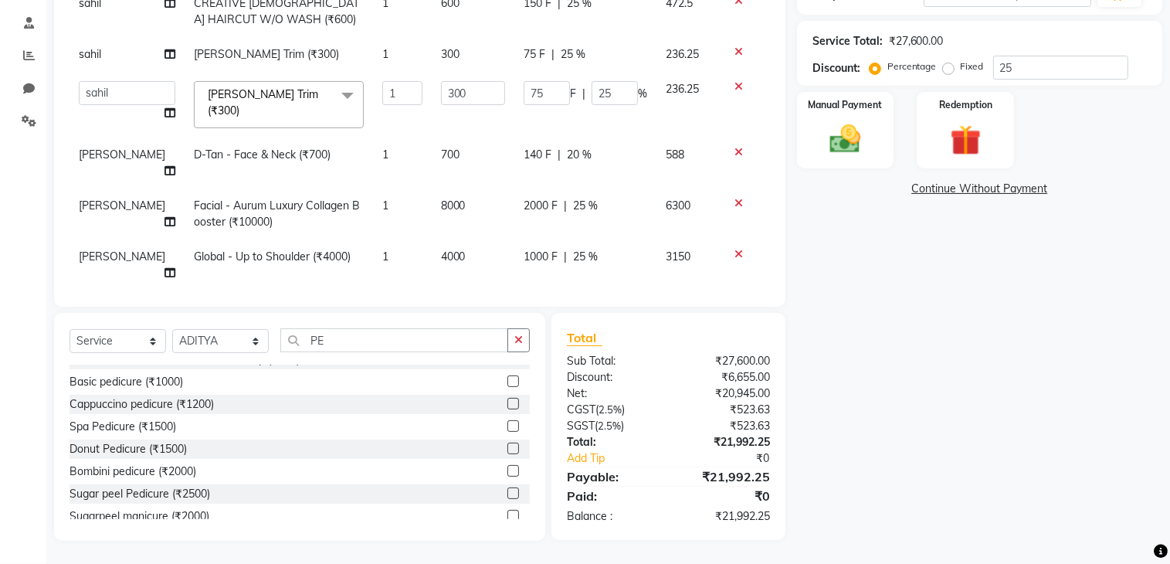
scroll to position [32, 0]
click at [605, 91] on input "25" at bounding box center [615, 94] width 46 height 24
type input "2"
type input "20"
drag, startPoint x: 905, startPoint y: 292, endPoint x: 893, endPoint y: 292, distance: 12.4
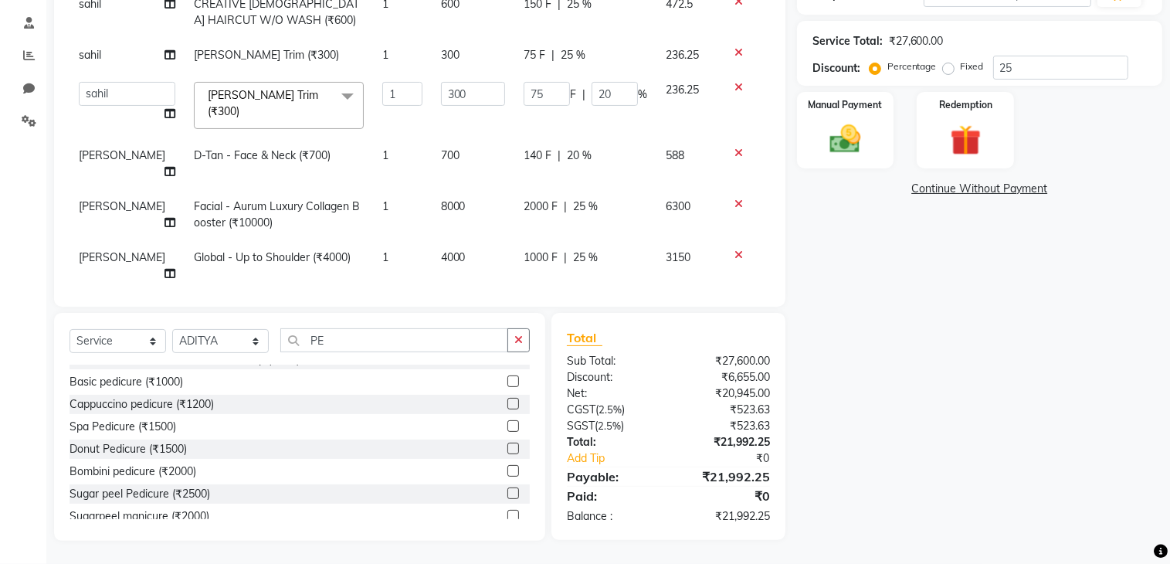
click at [904, 292] on div "Name: Walk In Membership: No Active Membership Total Visits: 192 Card on file: …" at bounding box center [985, 184] width 377 height 711
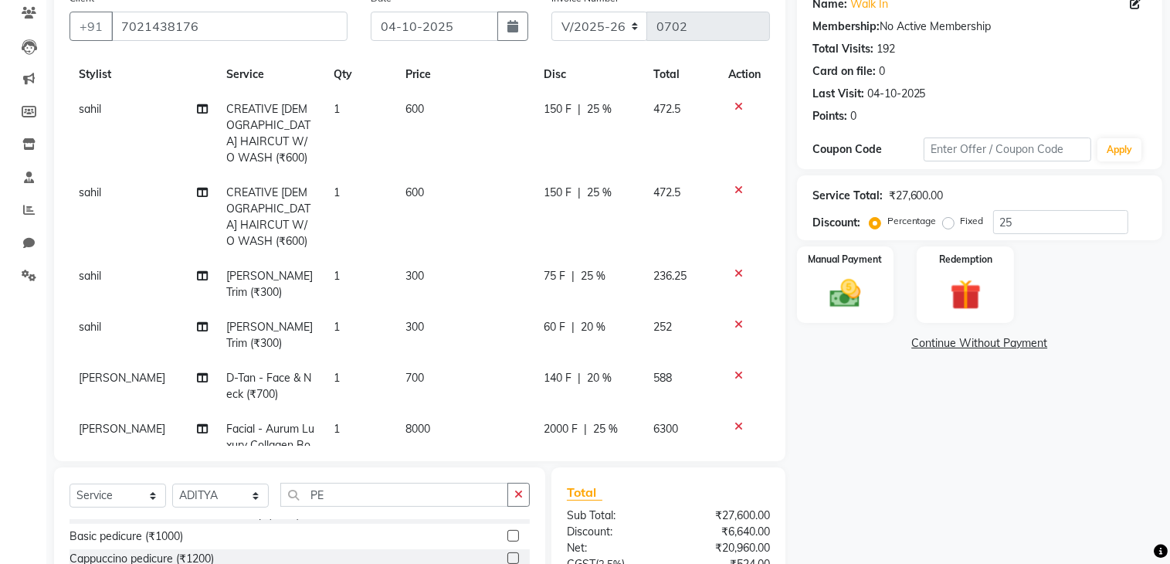
scroll to position [77, 0]
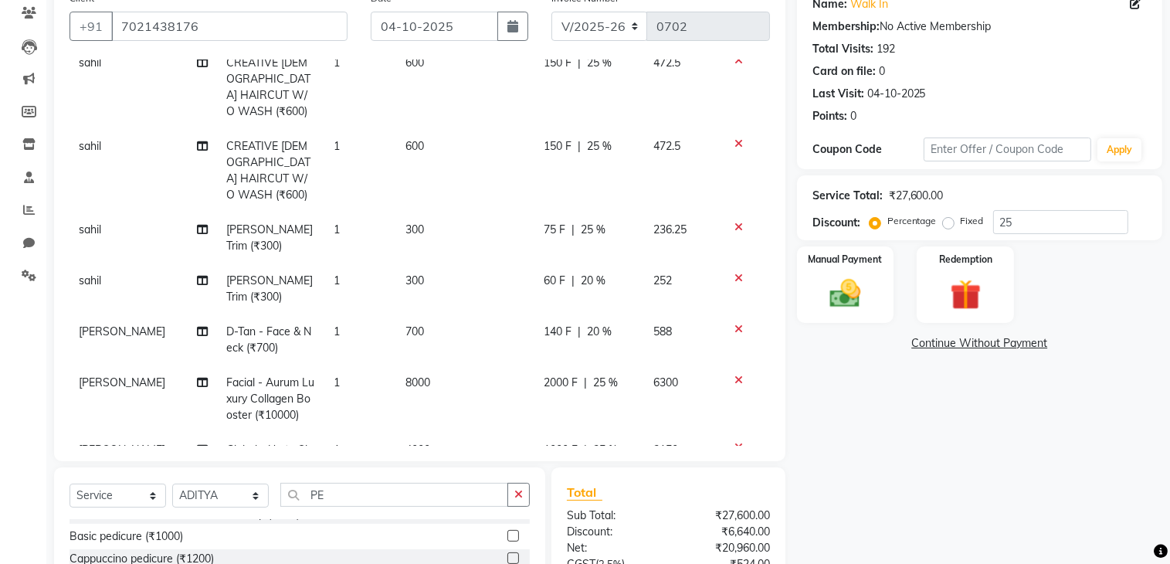
click at [589, 222] on span "25 %" at bounding box center [593, 230] width 25 height 16
select select "91533"
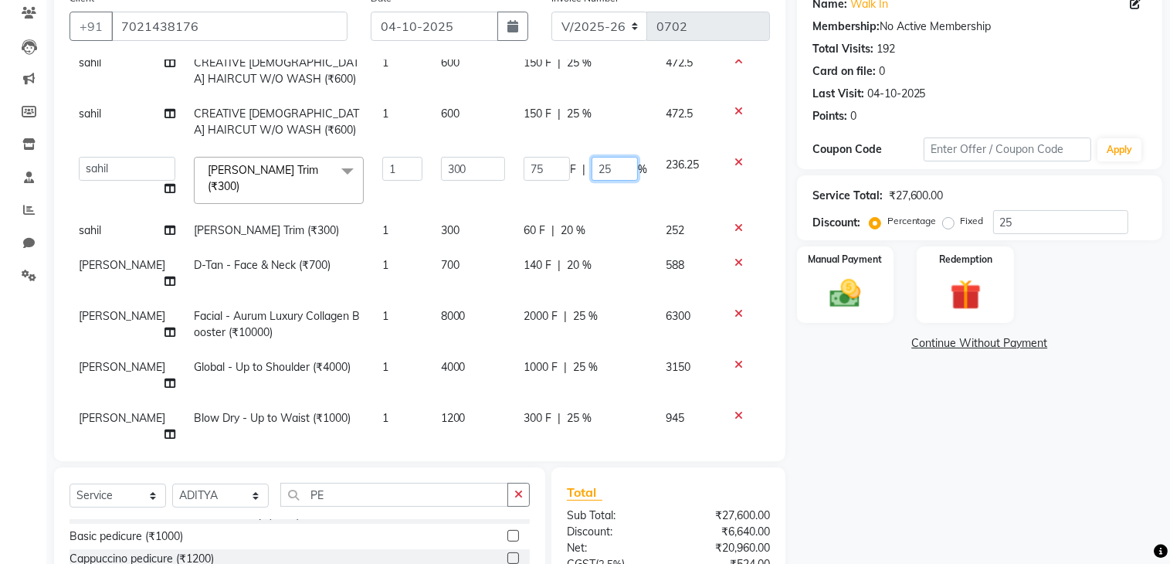
click at [606, 168] on input "25" at bounding box center [615, 169] width 46 height 24
type input "2"
type input "20"
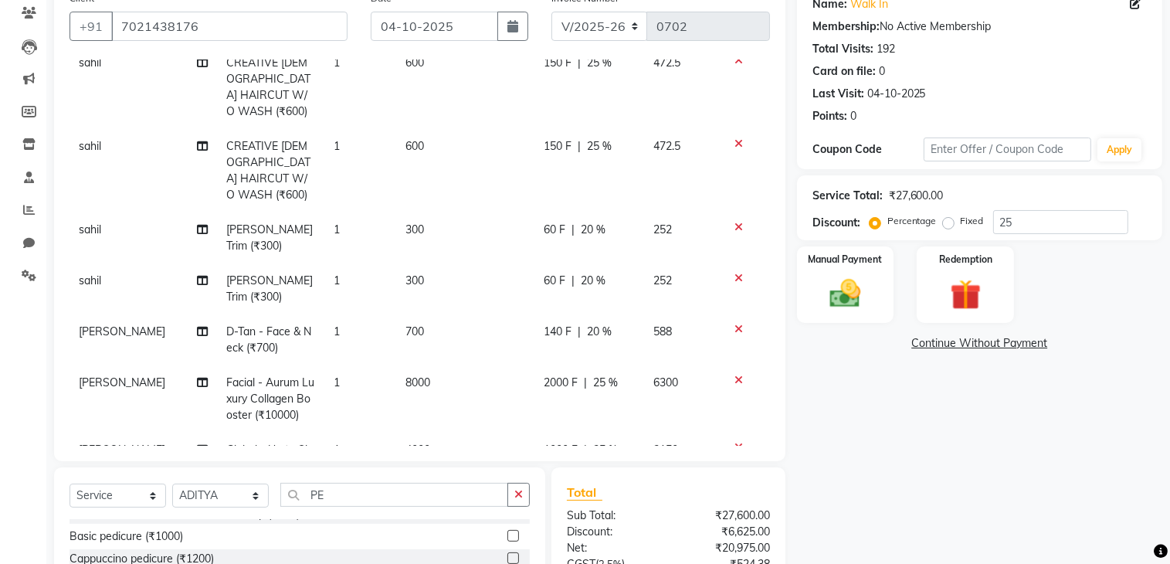
drag, startPoint x: 877, startPoint y: 424, endPoint x: 853, endPoint y: 405, distance: 31.4
click at [874, 424] on div "Name: Walk In Membership: No Active Membership Total Visits: 192 Card on file: …" at bounding box center [985, 339] width 377 height 711
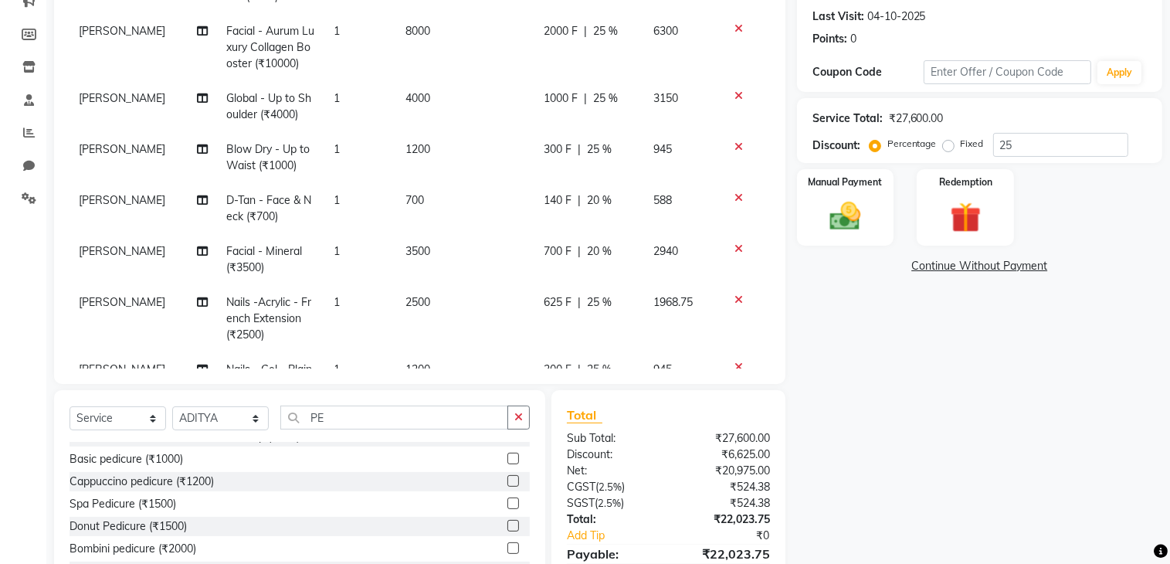
scroll to position [0, 0]
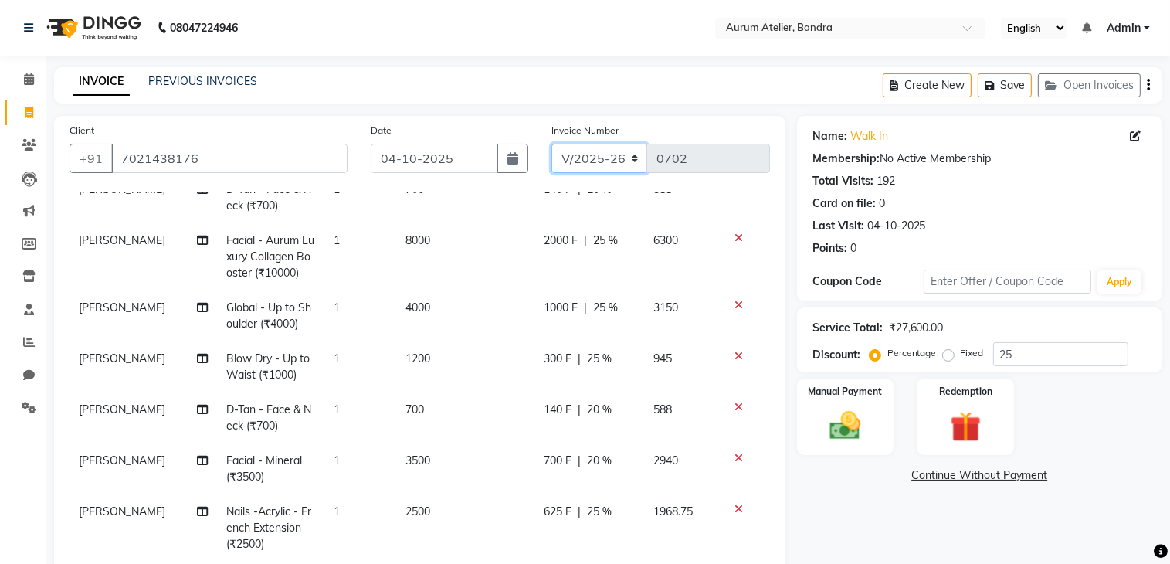
click at [599, 156] on select "C/2025-26 V/2025 V/2025-26" at bounding box center [599, 158] width 97 height 29
select select "7590"
click at [551, 144] on select "C/2025-26 V/2025 V/2025-26" at bounding box center [599, 158] width 97 height 29
type input "1550"
drag, startPoint x: 1149, startPoint y: 83, endPoint x: 1139, endPoint y: 94, distance: 14.8
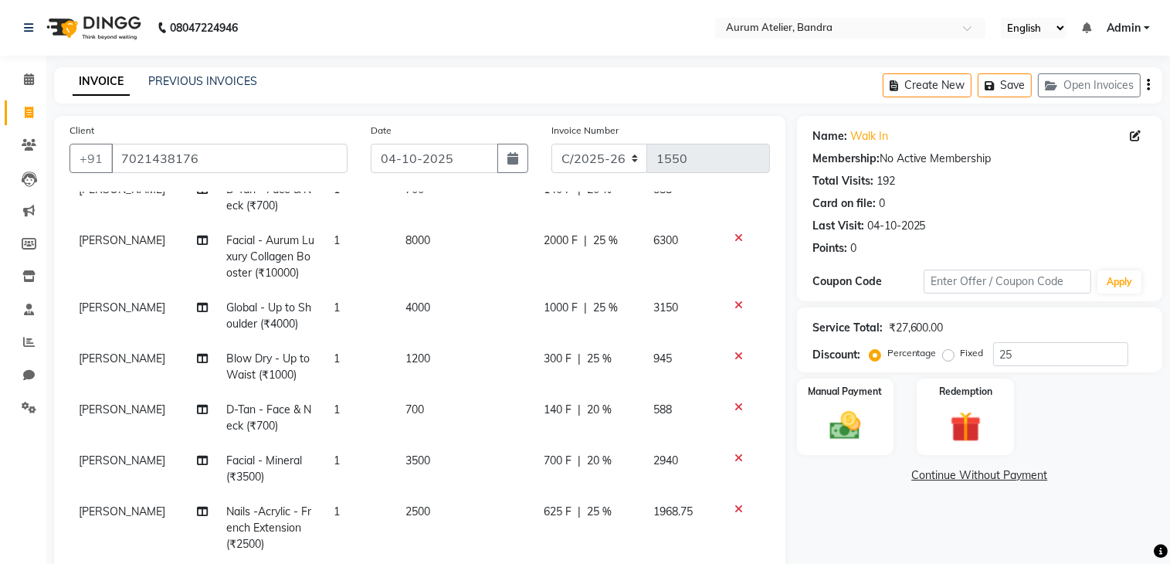
click at [1148, 86] on icon "button" at bounding box center [1148, 85] width 3 height 1
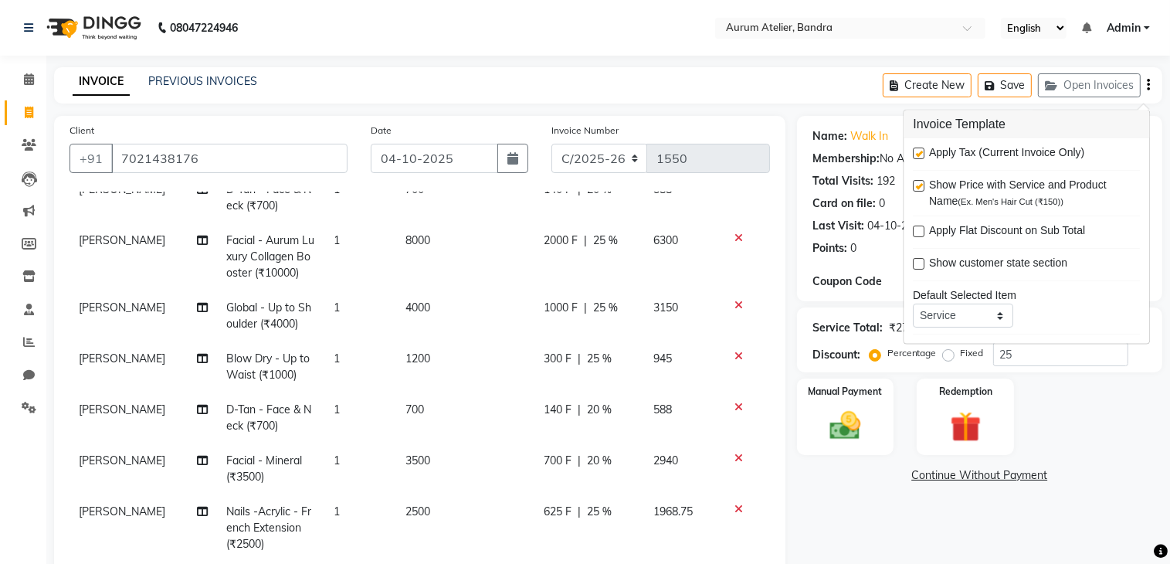
click at [918, 153] on label at bounding box center [919, 154] width 12 height 12
click at [918, 153] on input "checkbox" at bounding box center [918, 154] width 10 height 10
checkbox input "false"
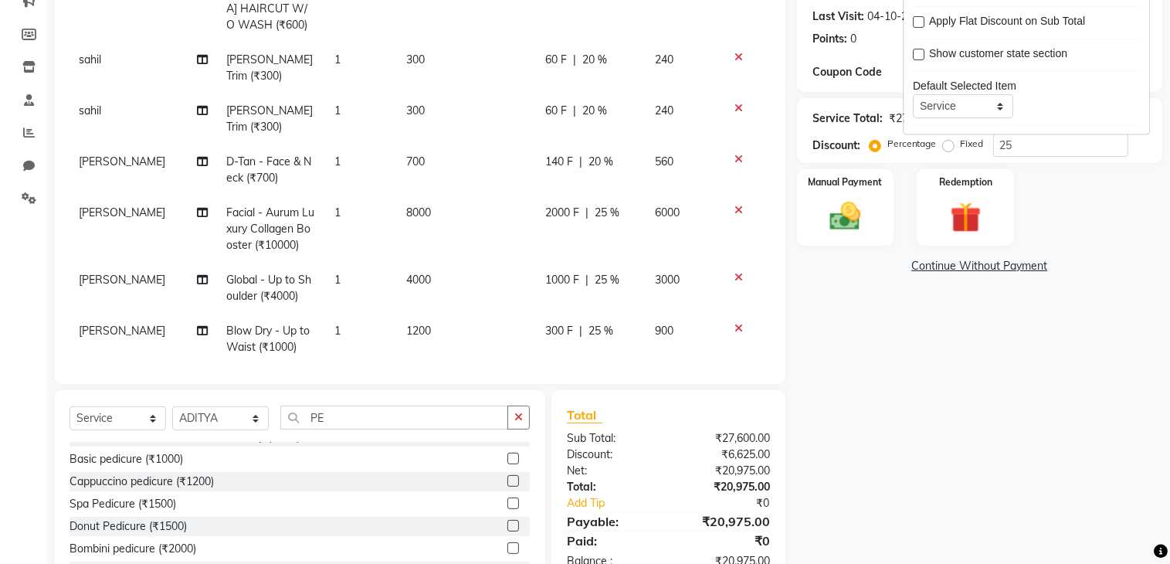
scroll to position [197, 0]
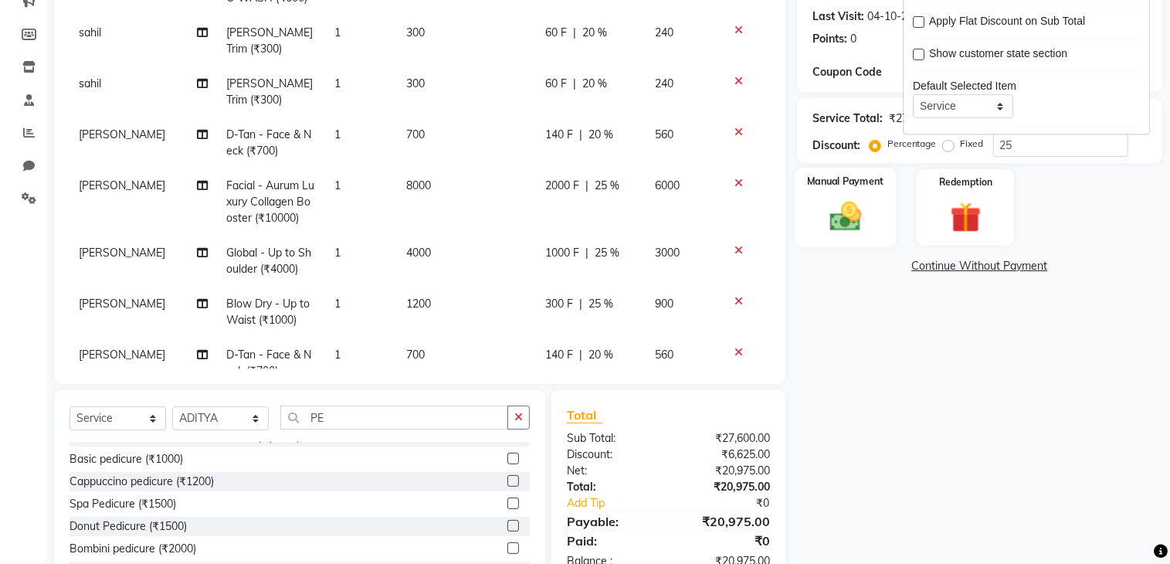
click at [852, 220] on img at bounding box center [845, 216] width 52 height 36
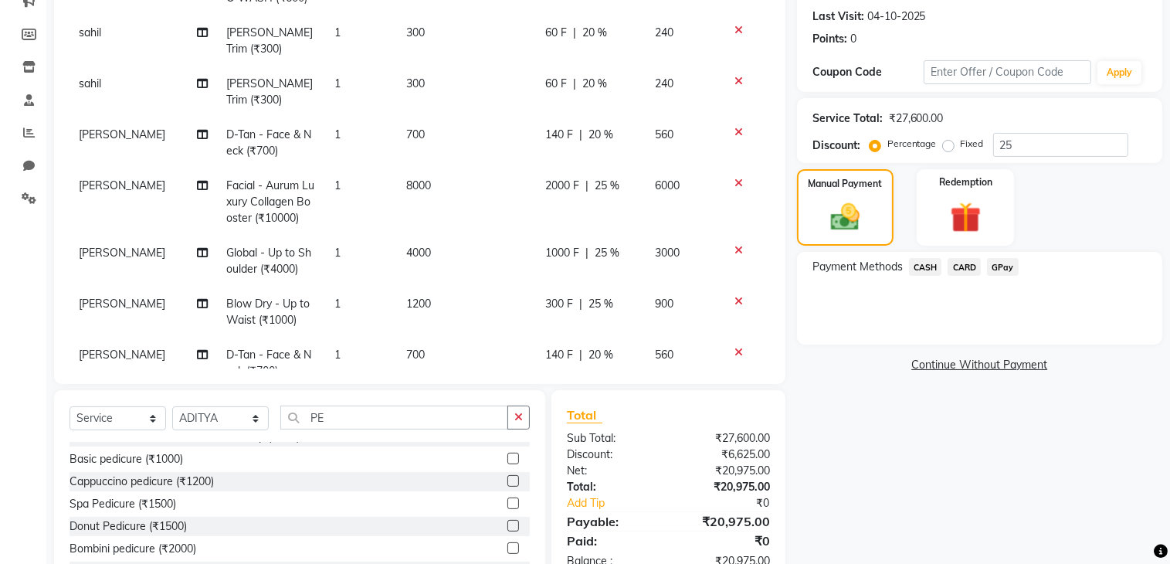
click at [930, 263] on span "CASH" at bounding box center [925, 267] width 33 height 18
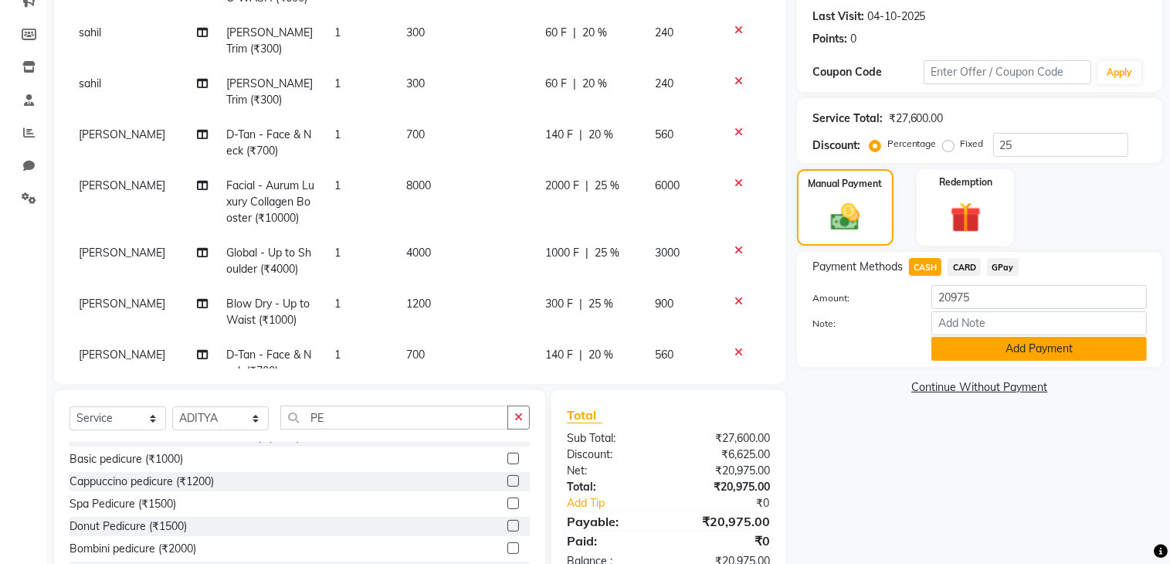
click at [1002, 344] on button "Add Payment" at bounding box center [1038, 349] width 215 height 24
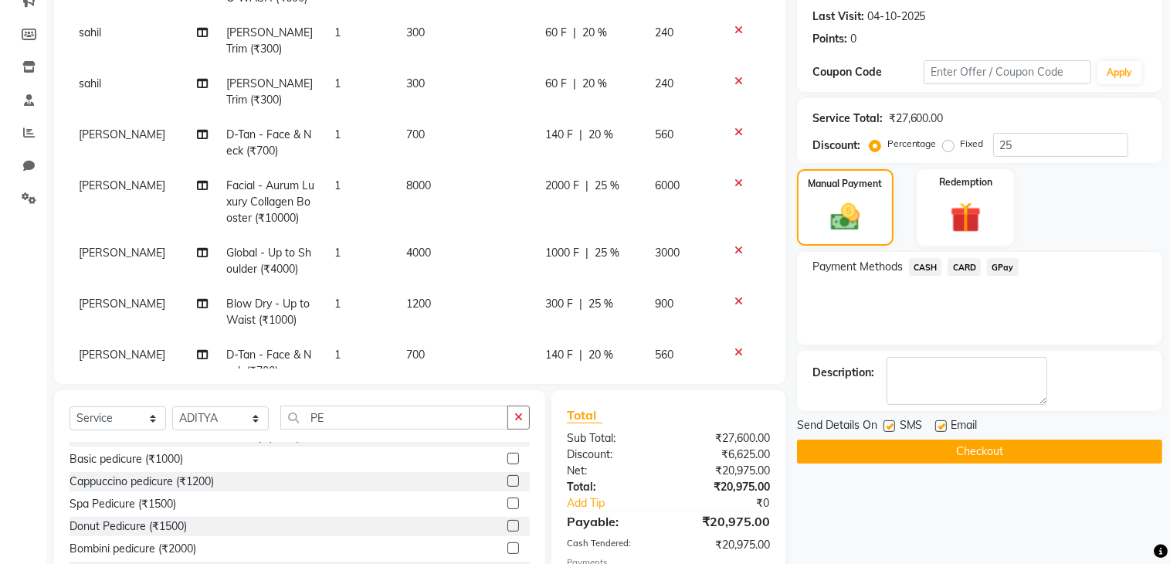
click at [926, 266] on span "CASH" at bounding box center [925, 267] width 33 height 18
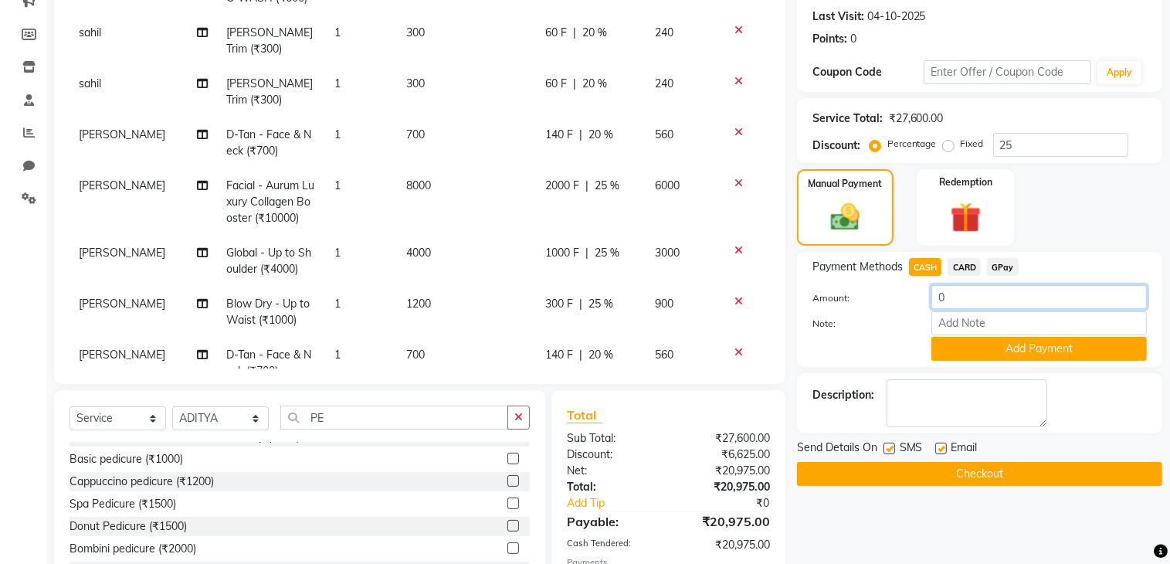
click at [970, 291] on input "0" at bounding box center [1038, 297] width 215 height 24
type input "0"
click at [963, 260] on span "CARD" at bounding box center [964, 267] width 33 height 18
type input "0"
drag, startPoint x: 957, startPoint y: 294, endPoint x: 904, endPoint y: 297, distance: 53.4
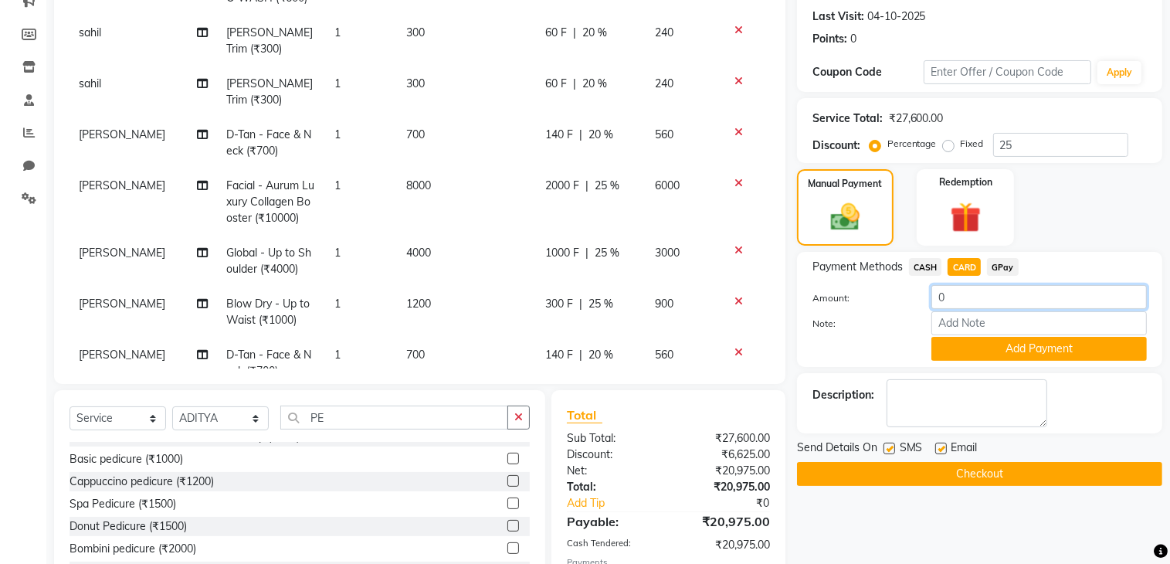
click at [937, 300] on input "0" at bounding box center [1038, 297] width 215 height 24
click at [920, 260] on span "CASH" at bounding box center [925, 267] width 33 height 18
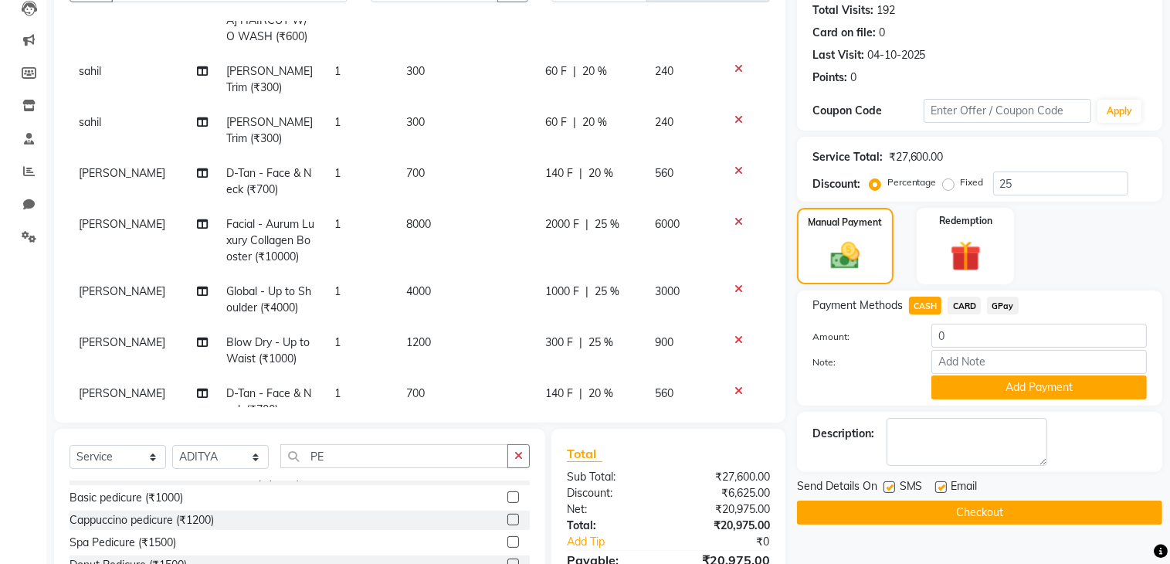
scroll to position [209, 0]
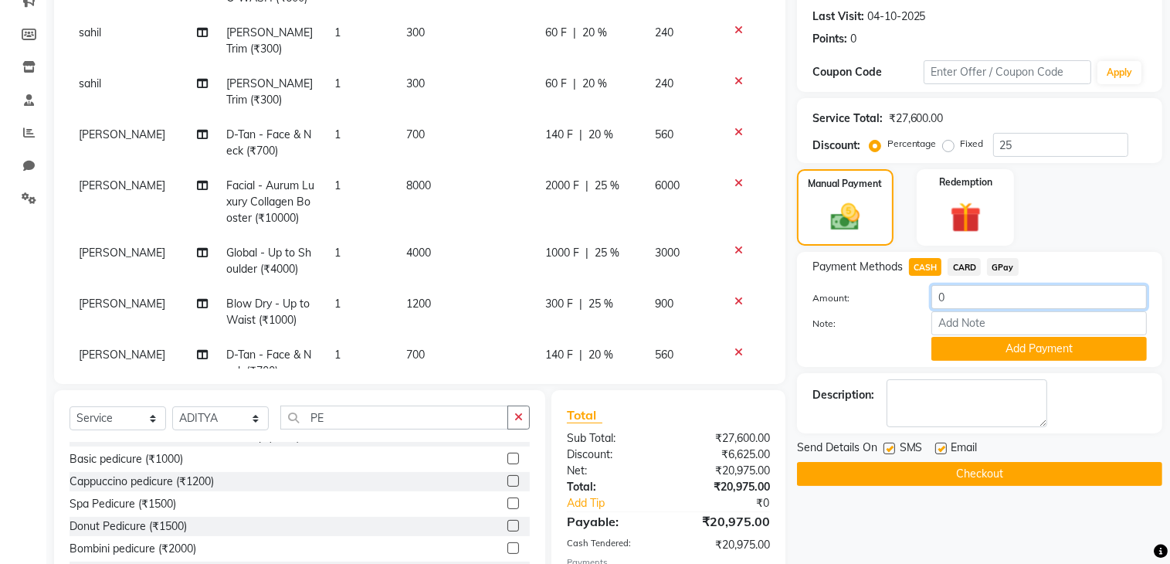
click at [957, 300] on input "0" at bounding box center [1038, 297] width 215 height 24
type input "0"
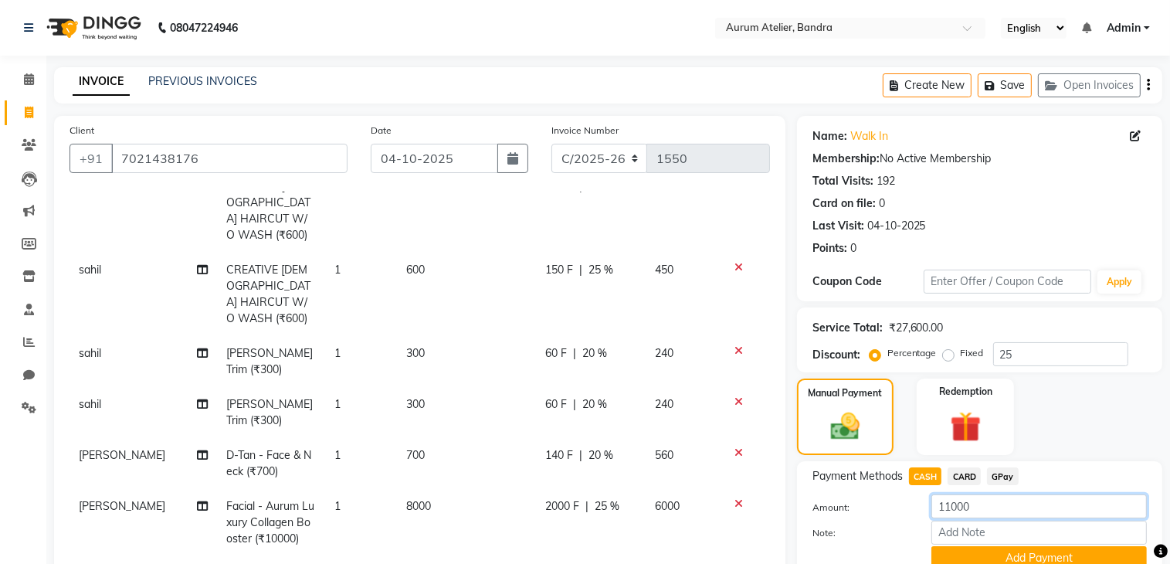
scroll to position [42, 0]
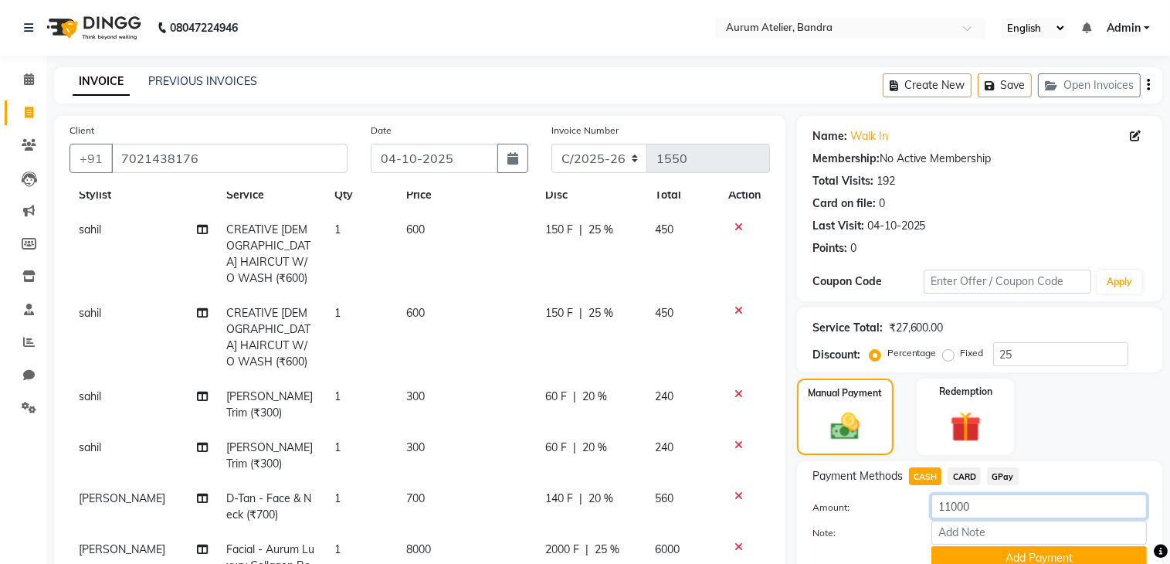
type input "11000"
click at [734, 228] on icon at bounding box center [738, 227] width 8 height 11
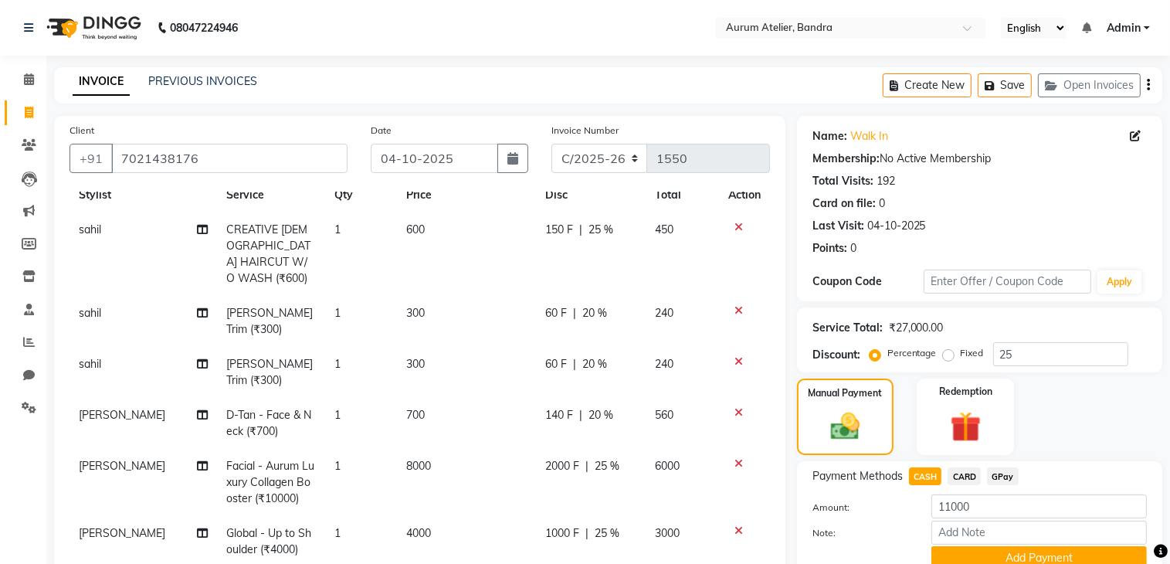
click at [734, 229] on icon at bounding box center [738, 227] width 8 height 11
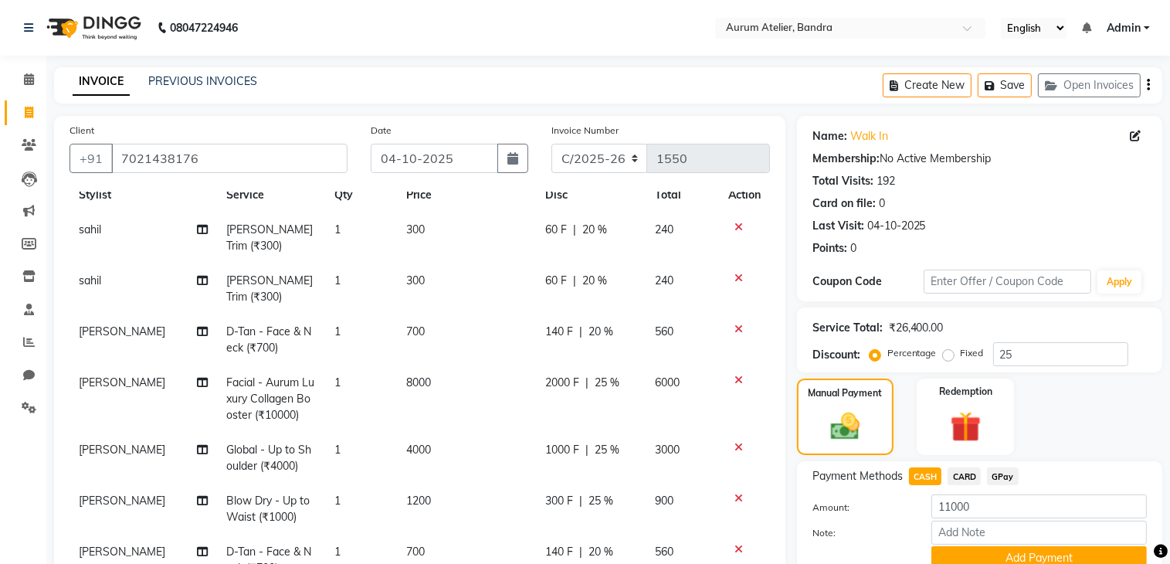
click at [734, 229] on icon at bounding box center [738, 227] width 8 height 11
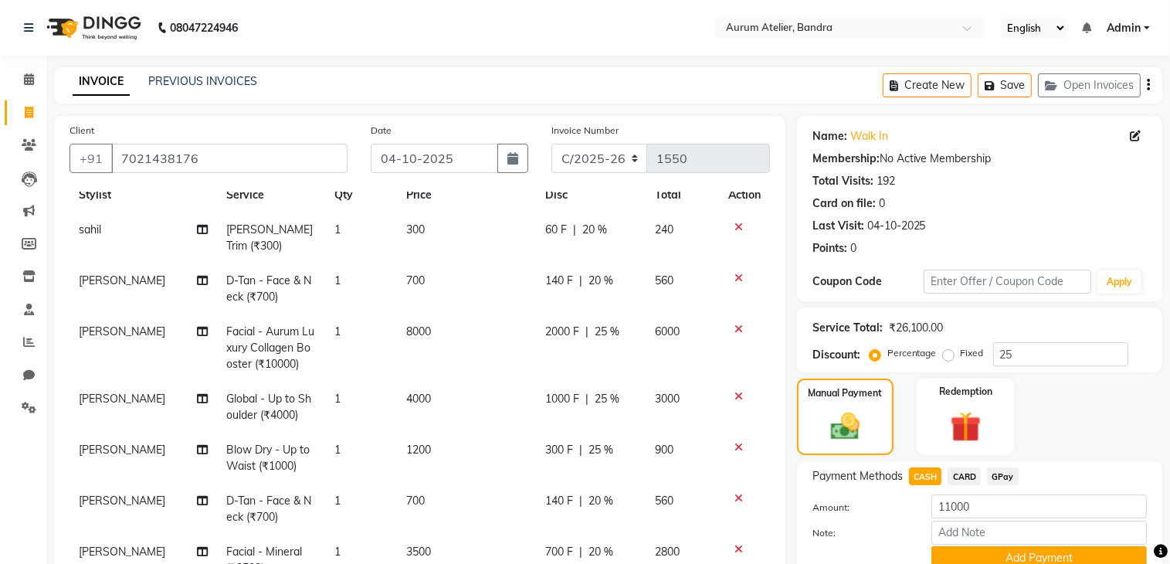
click at [734, 229] on icon at bounding box center [738, 227] width 8 height 11
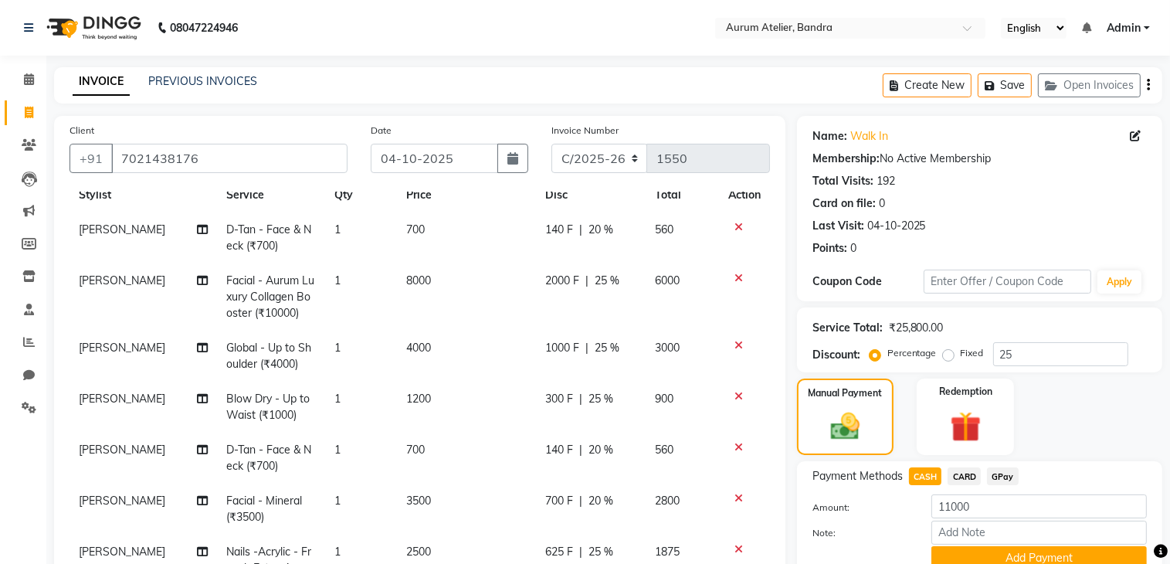
click at [734, 229] on icon at bounding box center [738, 227] width 8 height 11
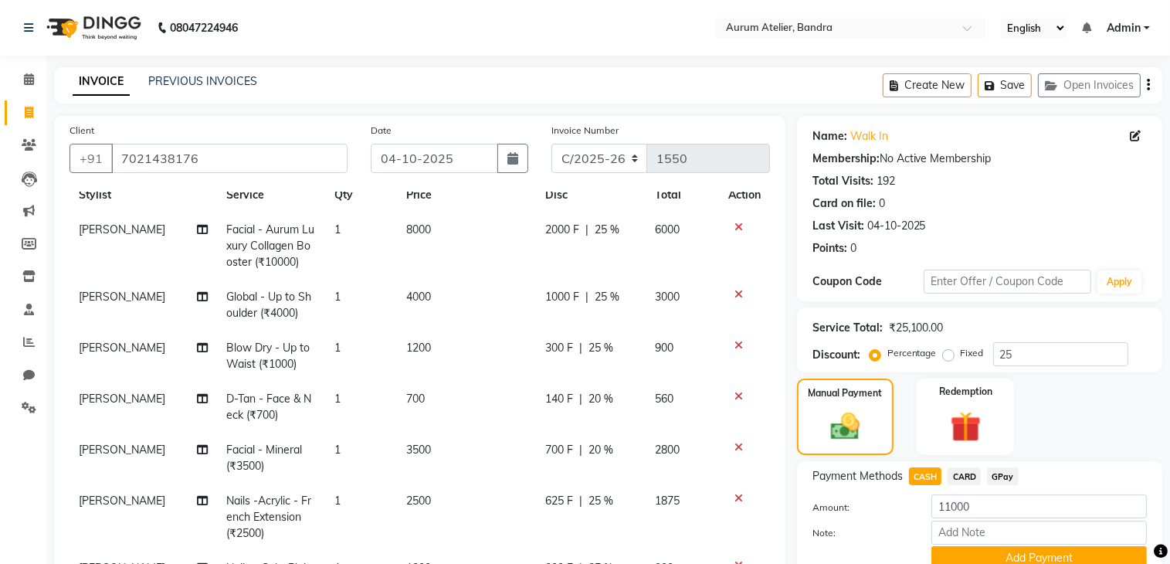
click at [734, 229] on icon at bounding box center [738, 227] width 8 height 11
click at [734, 289] on icon at bounding box center [738, 294] width 8 height 11
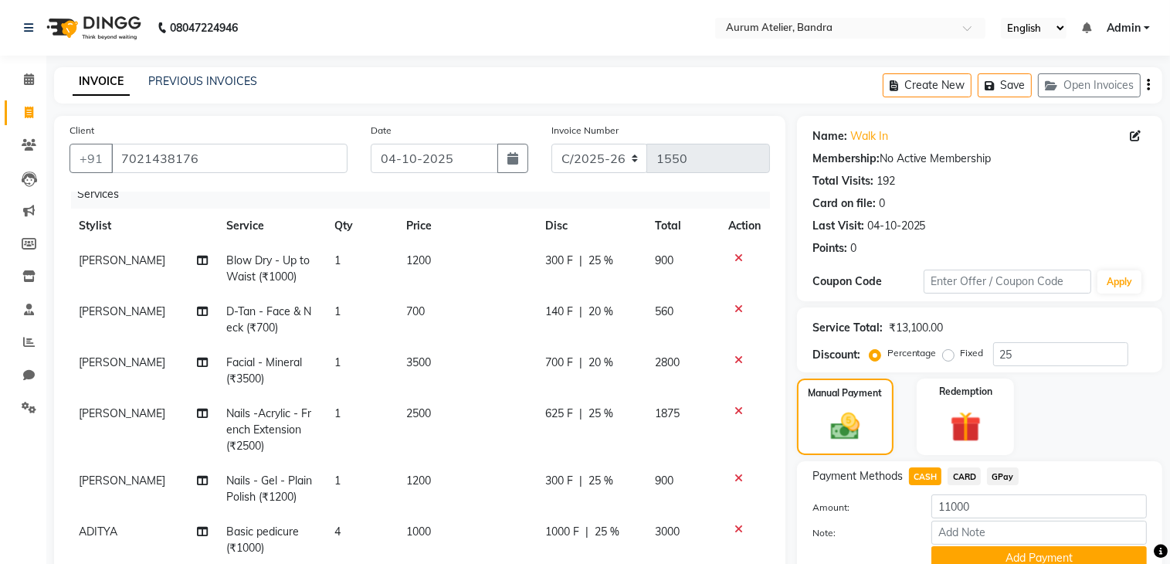
scroll to position [23, 0]
click at [723, 229] on th "Action" at bounding box center [744, 226] width 51 height 35
click at [734, 253] on icon at bounding box center [738, 258] width 8 height 11
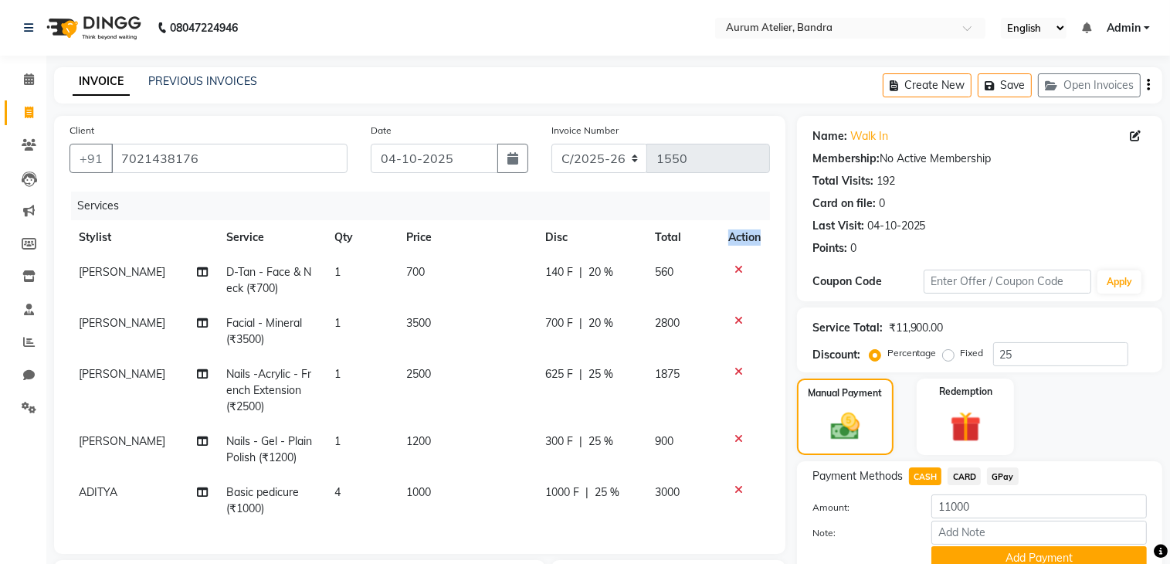
click at [726, 246] on th "Action" at bounding box center [744, 237] width 51 height 35
click at [738, 271] on icon at bounding box center [738, 269] width 8 height 11
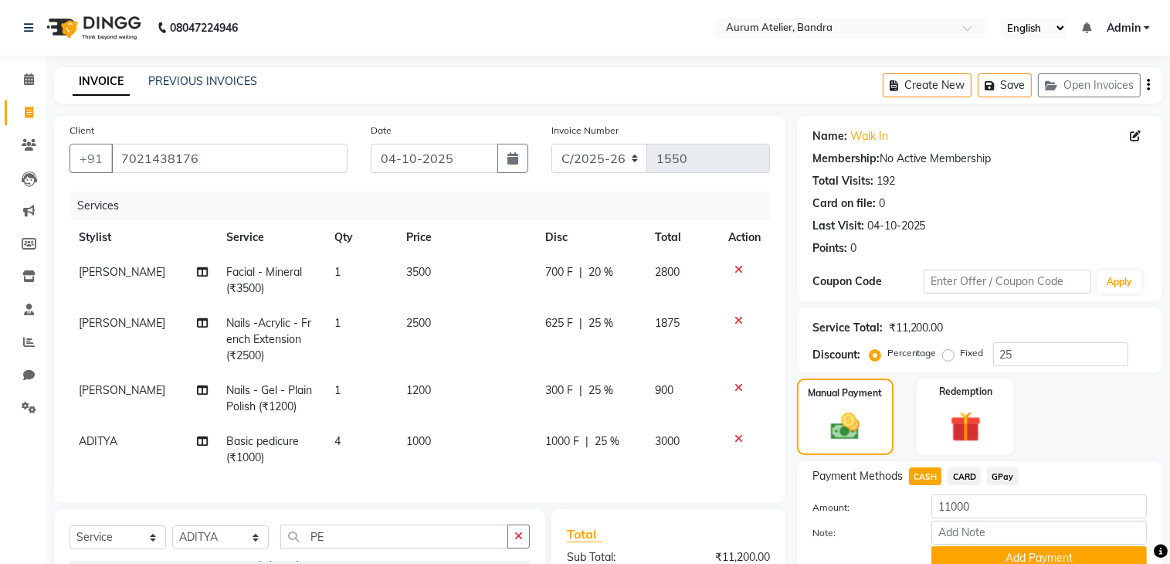
click at [738, 270] on icon at bounding box center [738, 269] width 8 height 11
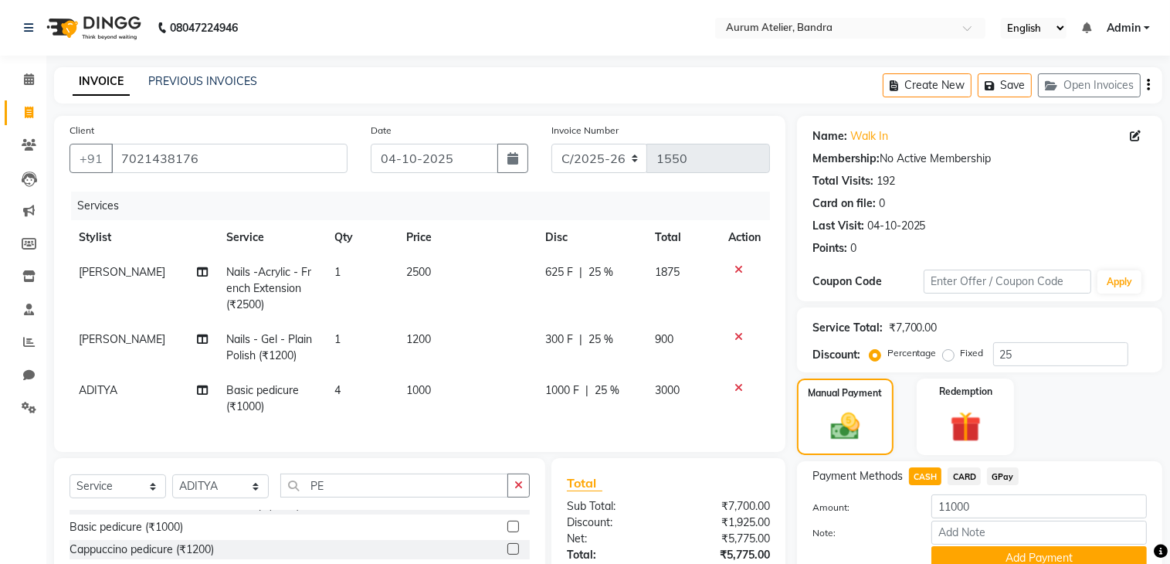
click at [741, 278] on td at bounding box center [744, 288] width 51 height 67
click at [742, 270] on div at bounding box center [744, 269] width 32 height 11
click at [739, 270] on icon at bounding box center [738, 269] width 8 height 11
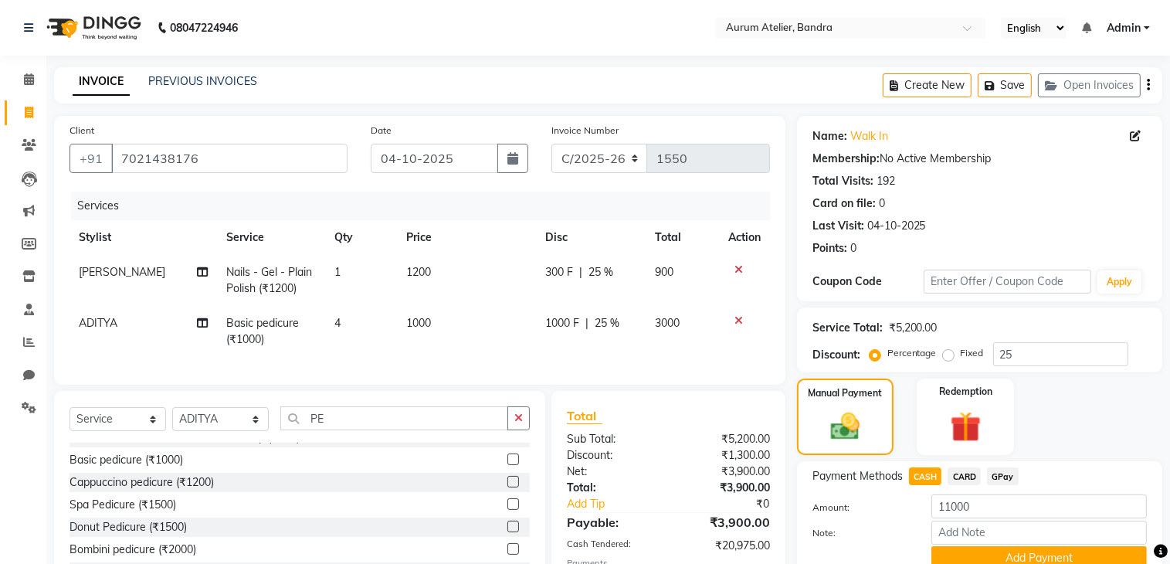
click at [739, 270] on icon at bounding box center [738, 269] width 8 height 11
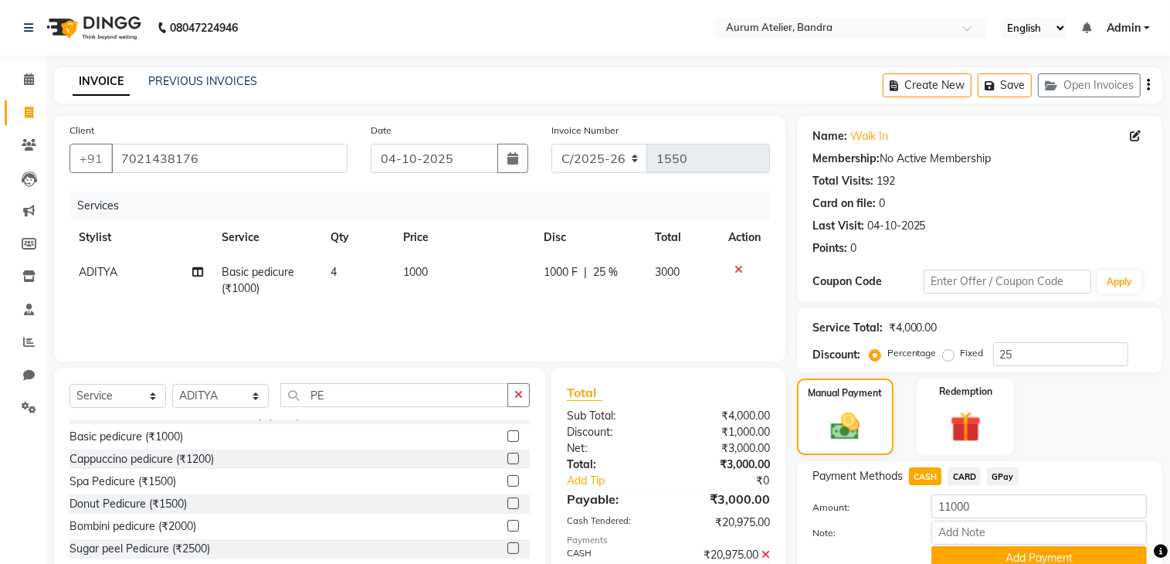
click at [739, 270] on icon at bounding box center [738, 269] width 8 height 11
